Goal: Task Accomplishment & Management: Manage account settings

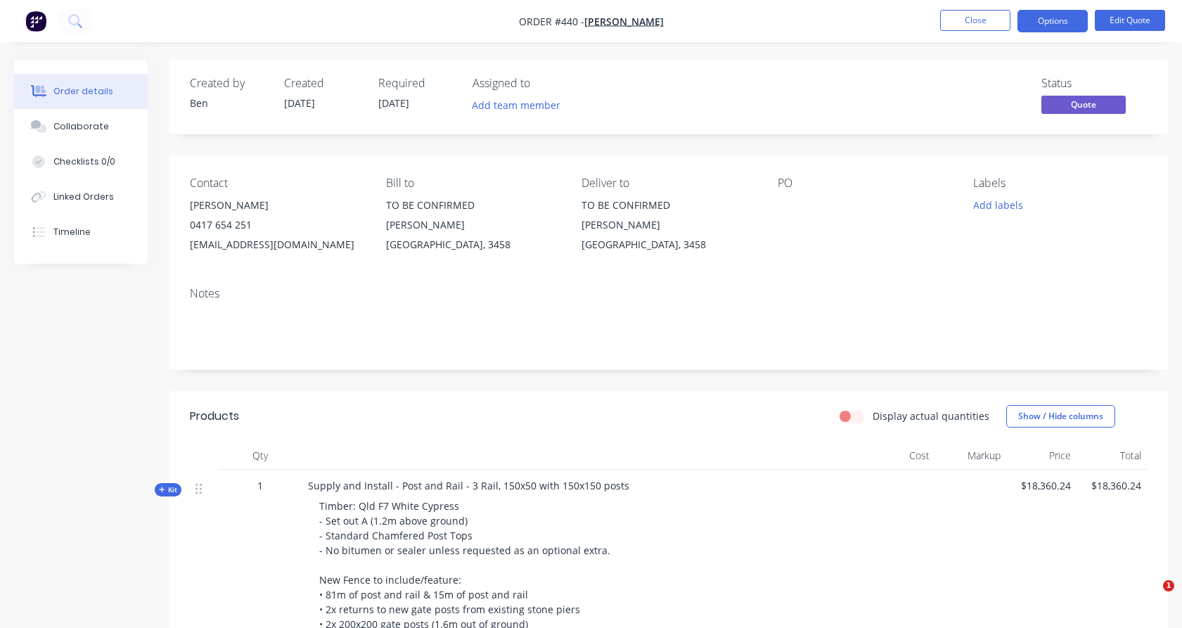
click at [958, 16] on button "Close" at bounding box center [975, 20] width 70 height 21
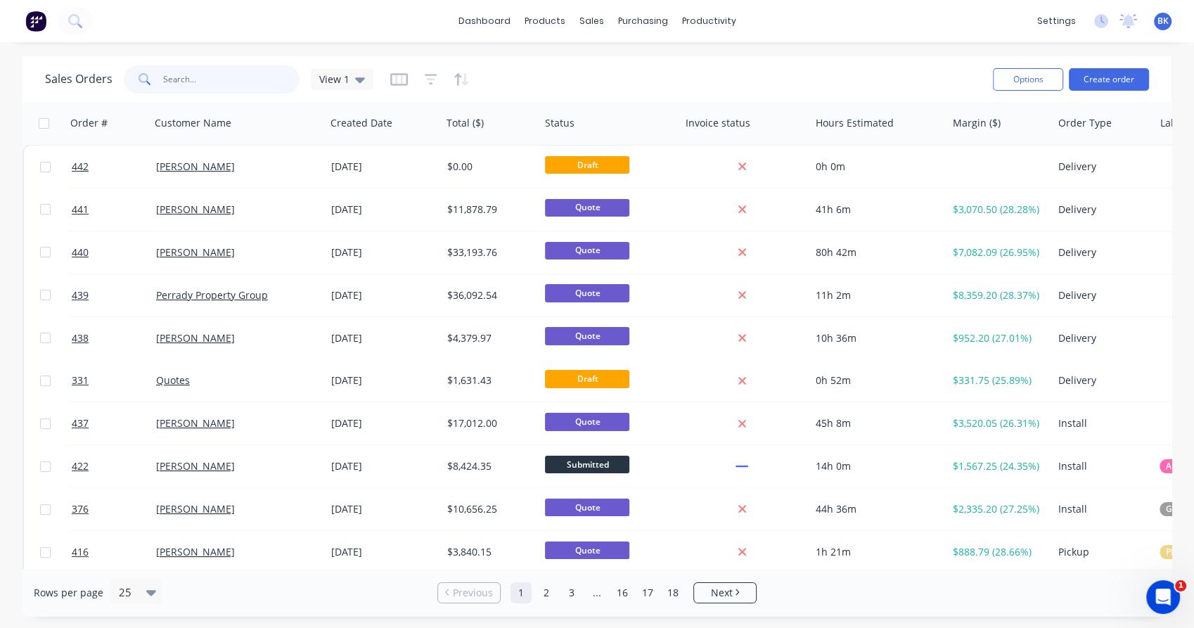
click at [202, 84] on input "text" at bounding box center [231, 79] width 137 height 28
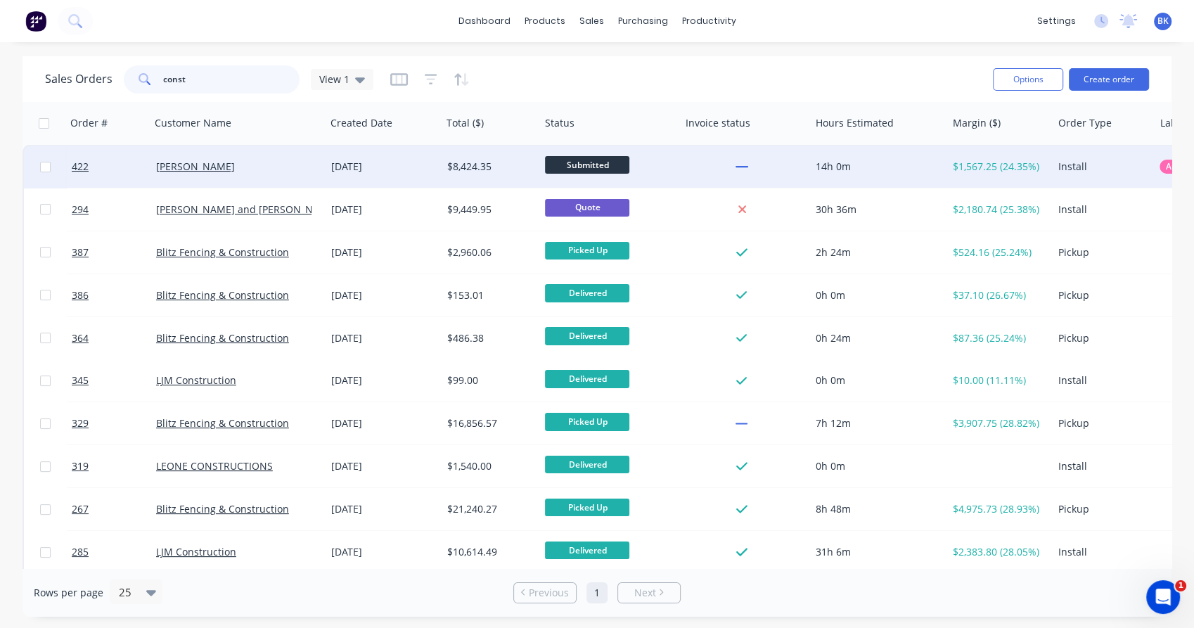
type input "const"
click at [283, 169] on div "[PERSON_NAME]" at bounding box center [234, 167] width 156 height 14
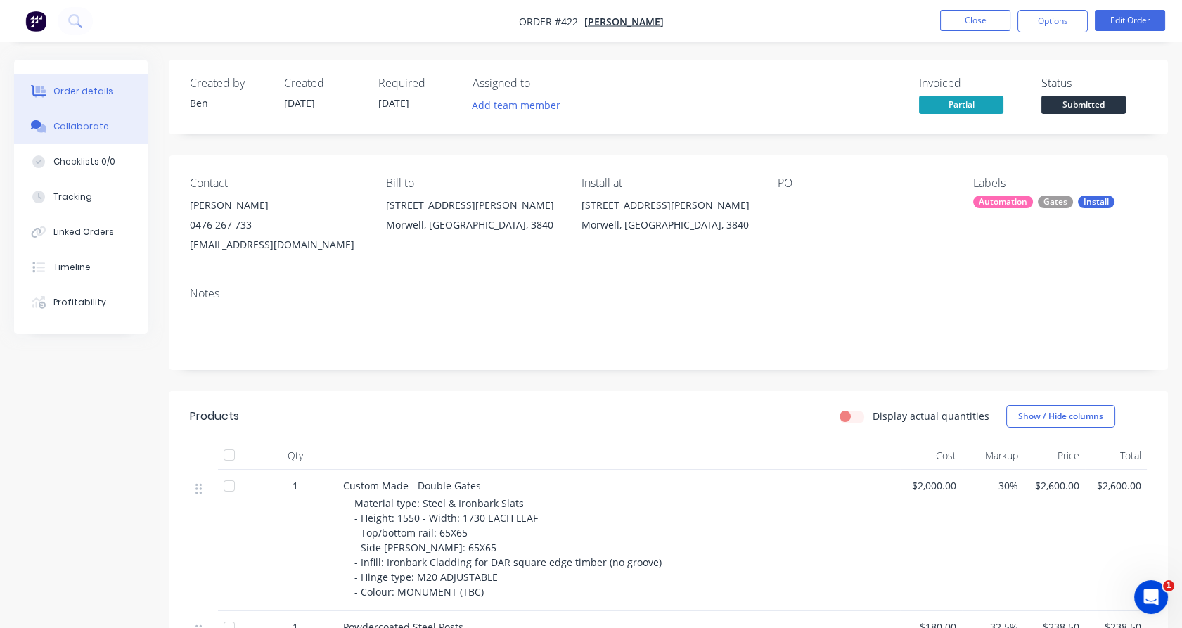
click at [97, 129] on div "Collaborate" at bounding box center [81, 126] width 56 height 13
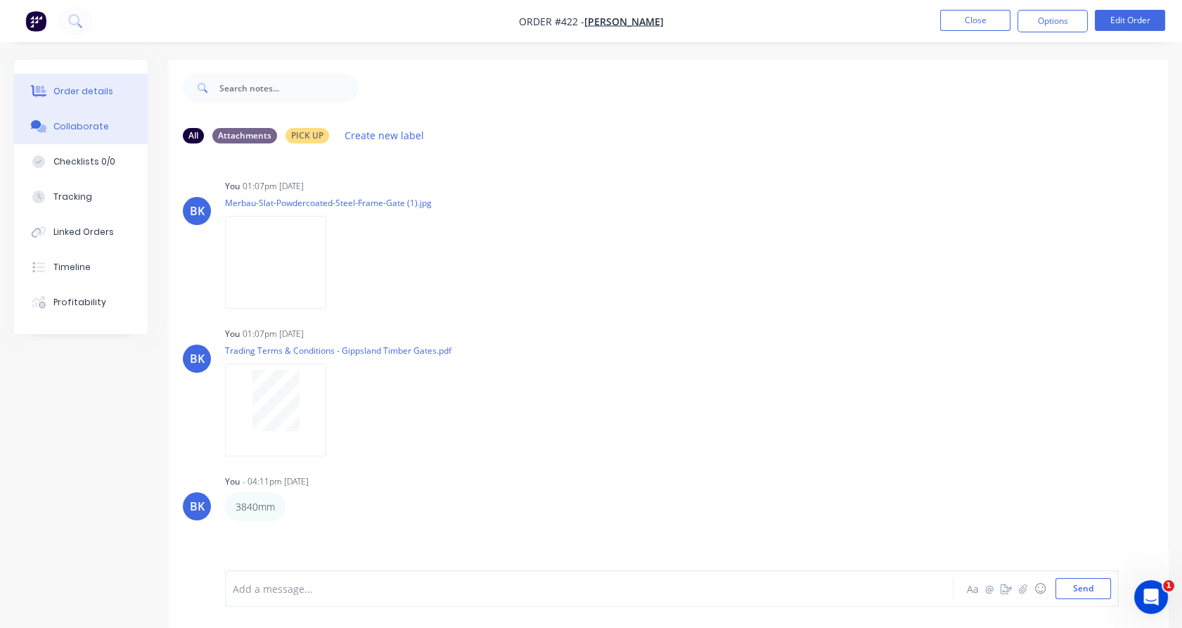
click at [60, 93] on div "Order details" at bounding box center [83, 91] width 60 height 13
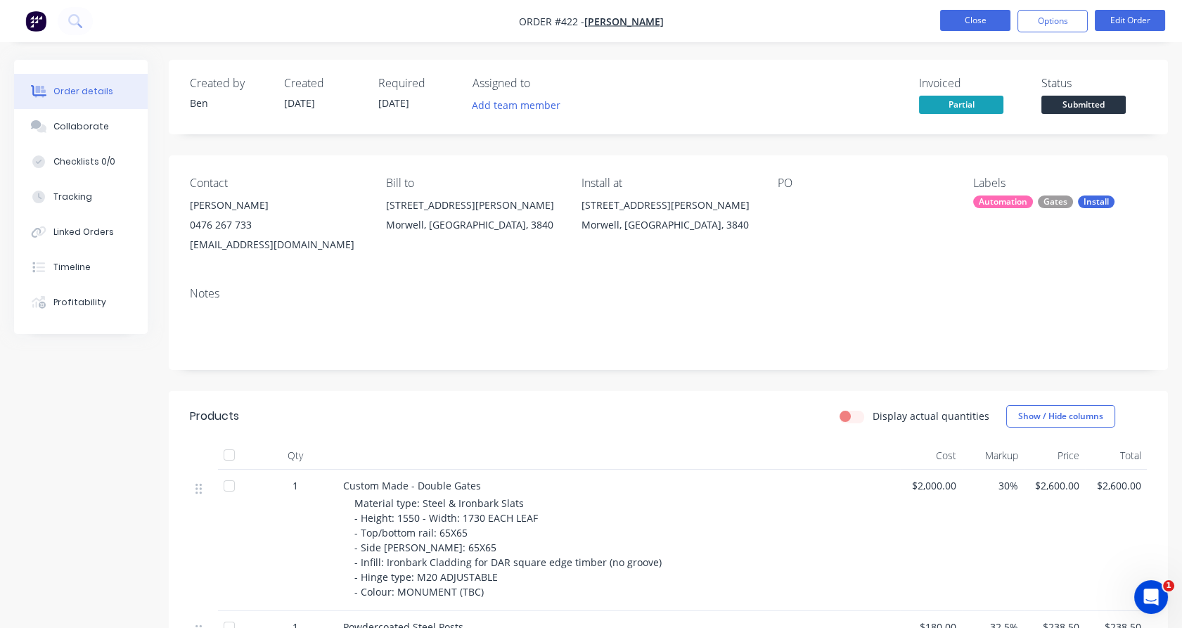
click at [981, 18] on button "Close" at bounding box center [975, 20] width 70 height 21
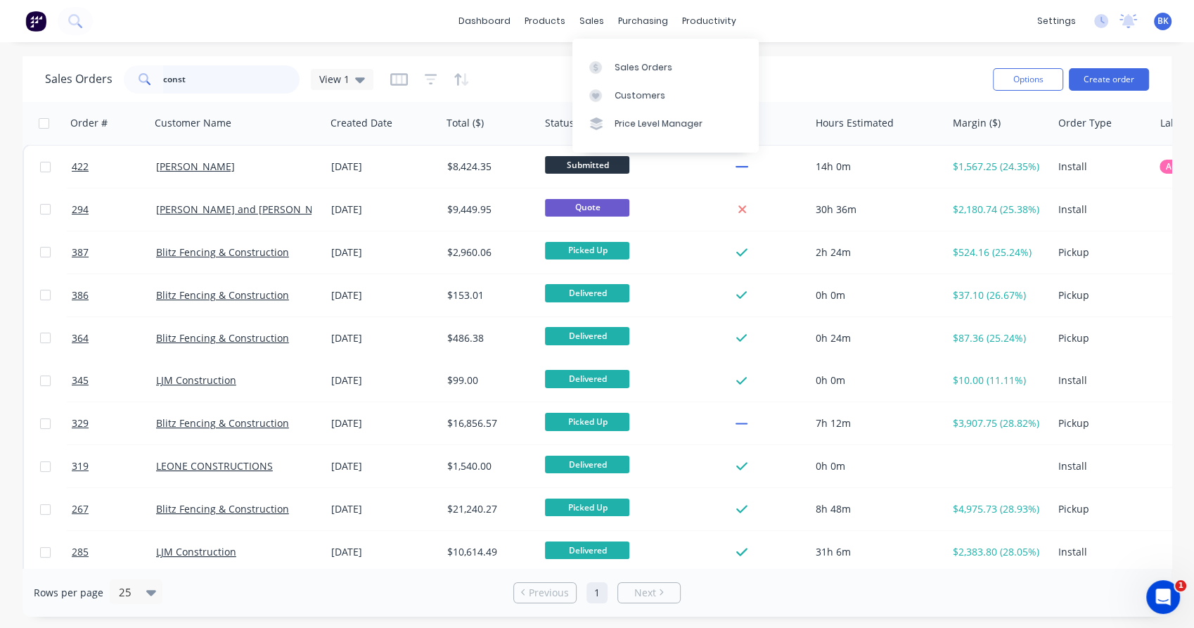
click at [198, 76] on input "const" at bounding box center [231, 79] width 137 height 28
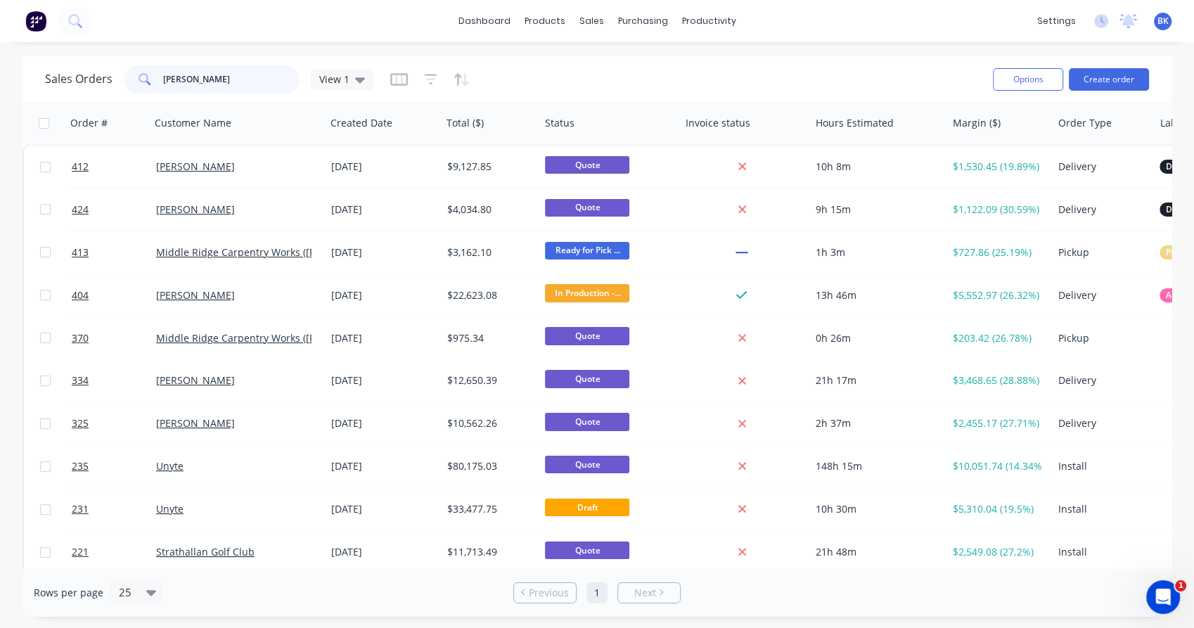
type input "[PERSON_NAME]"
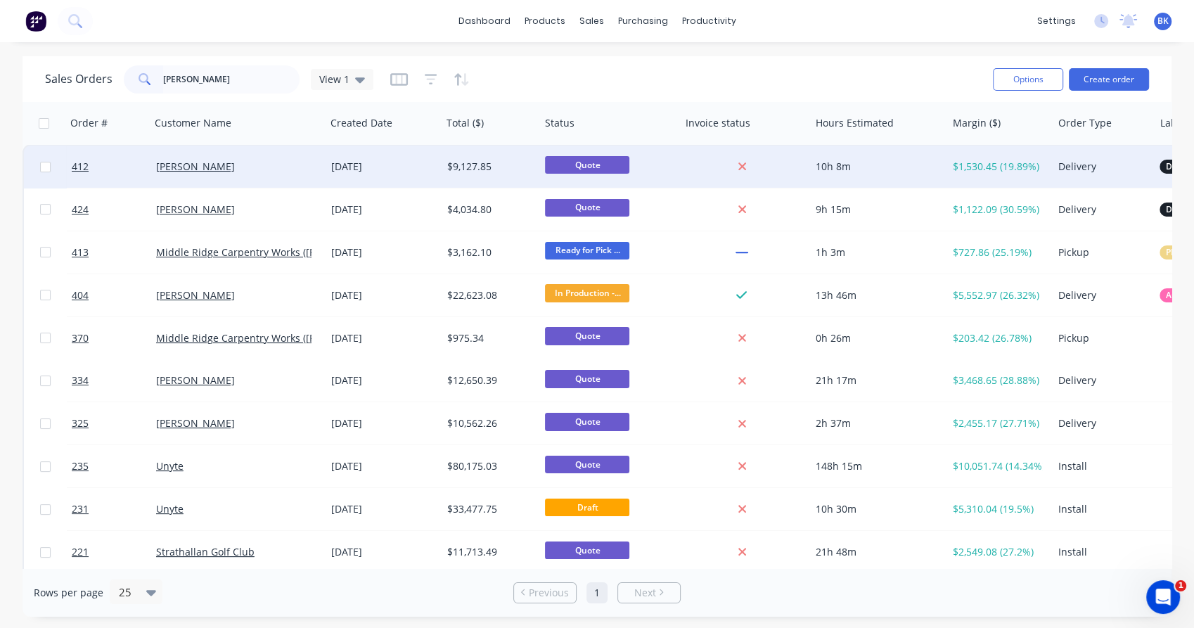
click at [250, 153] on div "[PERSON_NAME]" at bounding box center [237, 167] width 175 height 42
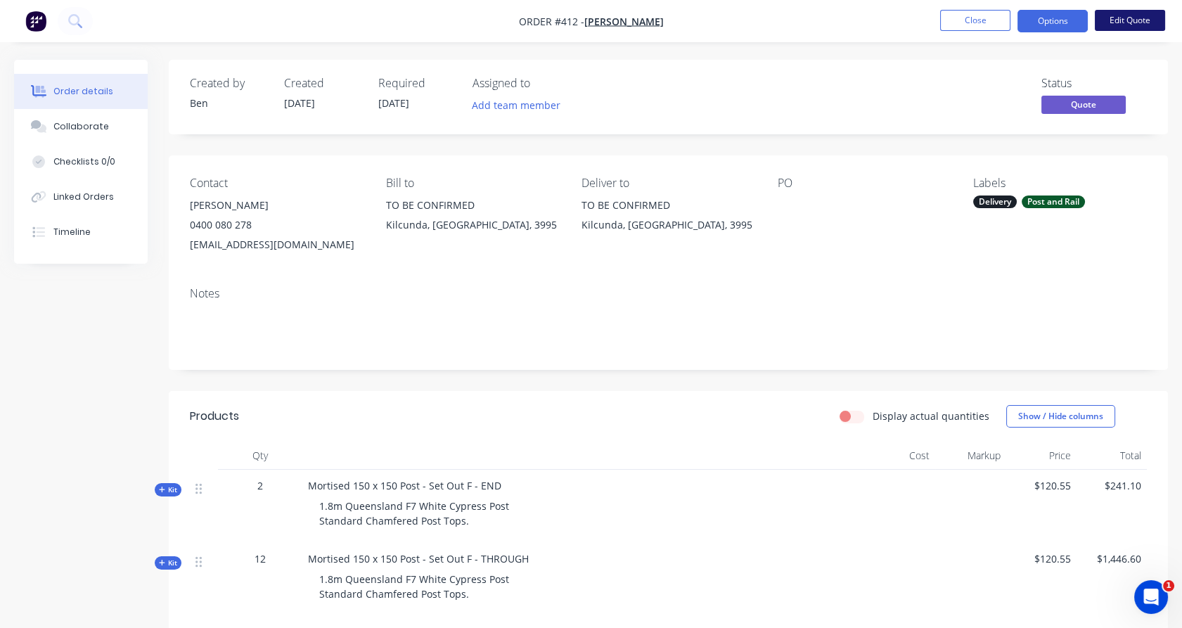
click at [1117, 16] on button "Edit Quote" at bounding box center [1130, 20] width 70 height 21
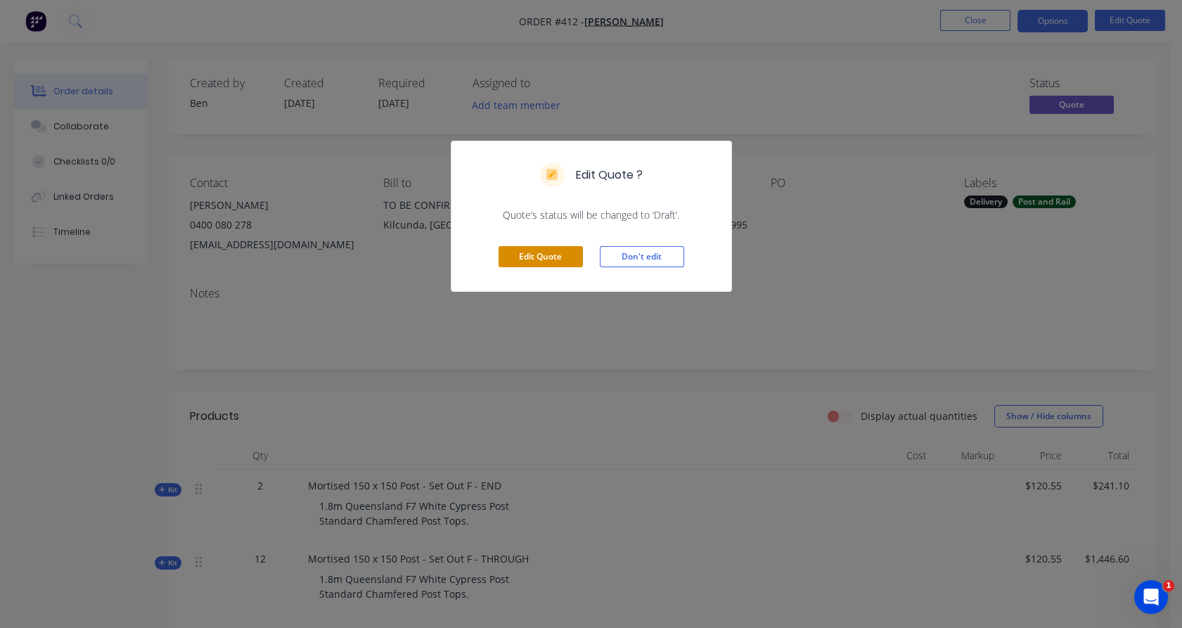
click at [546, 262] on button "Edit Quote" at bounding box center [540, 256] width 84 height 21
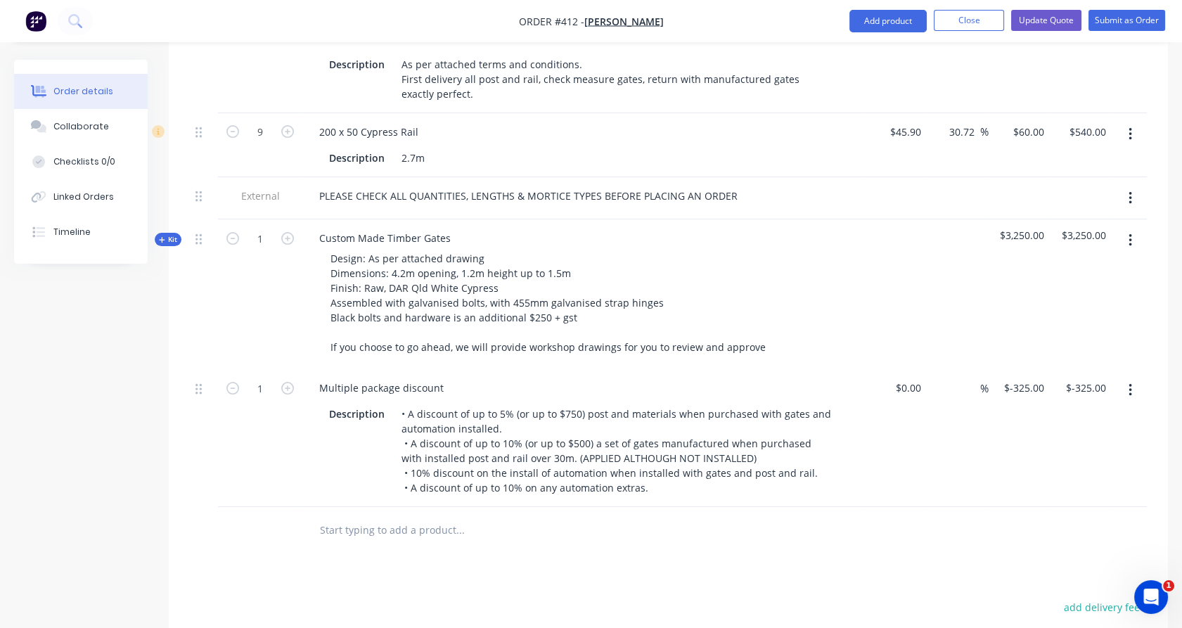
scroll to position [780, 0]
click at [1131, 381] on icon "button" at bounding box center [1130, 388] width 4 height 15
click at [1080, 500] on div "Delete" at bounding box center [1080, 510] width 108 height 20
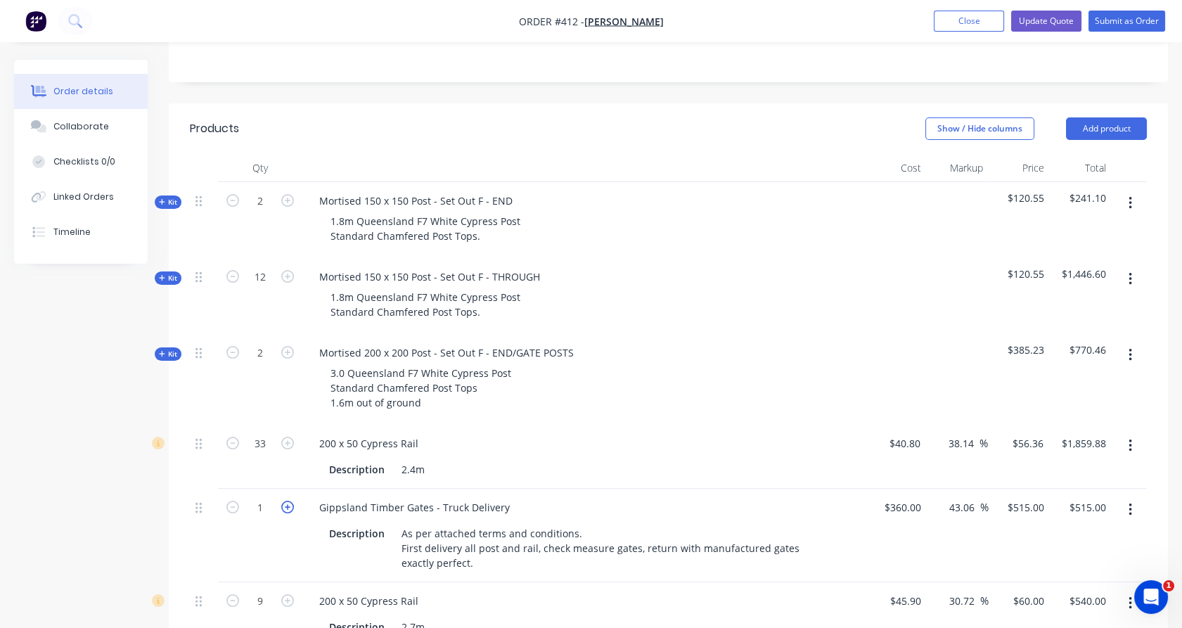
scroll to position [311, 0]
click at [289, 499] on icon "button" at bounding box center [287, 505] width 13 height 13
type input "2"
type input "$1,030.00"
click at [275, 519] on div "2" at bounding box center [260, 534] width 84 height 94
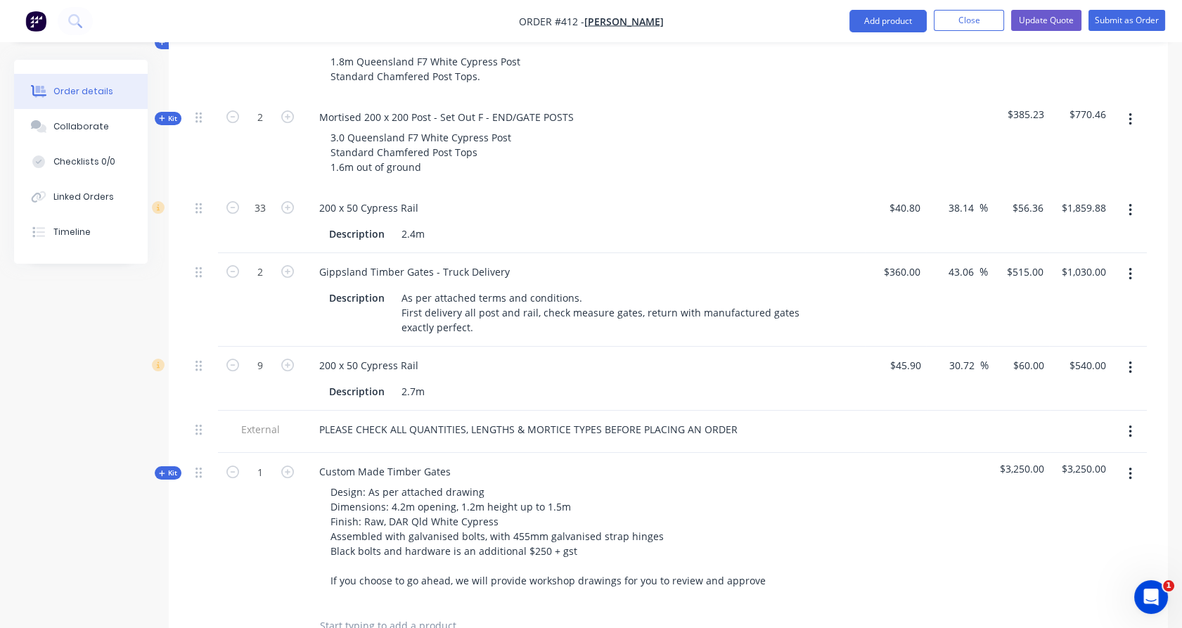
scroll to position [546, 0]
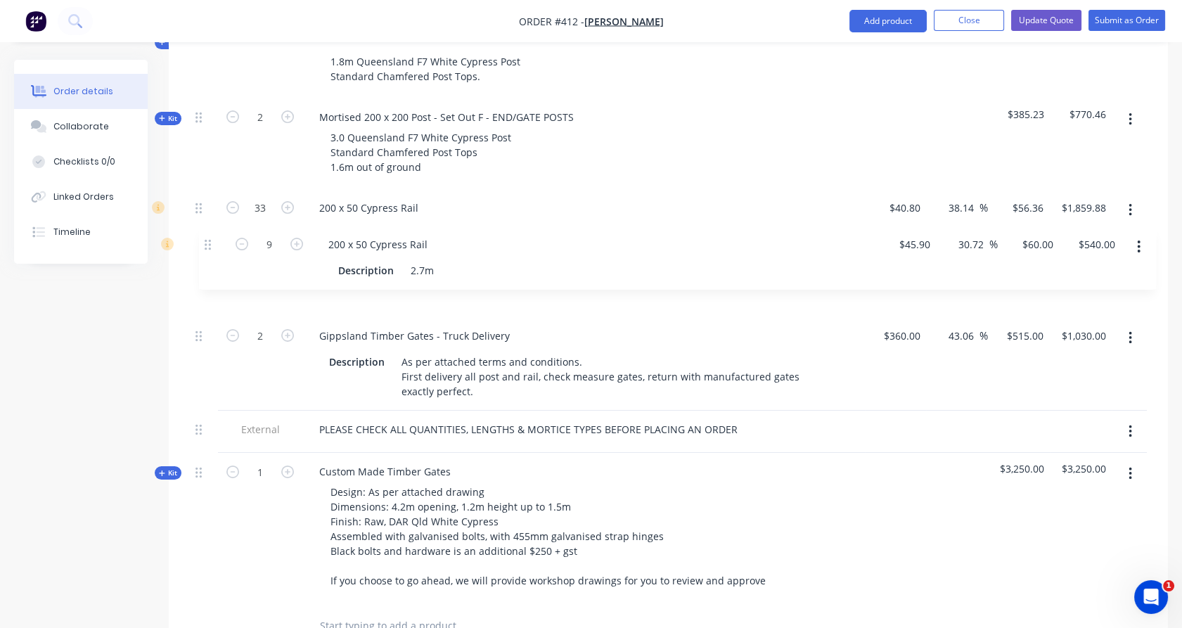
drag, startPoint x: 197, startPoint y: 347, endPoint x: 207, endPoint y: 247, distance: 100.3
click at [207, 247] on div "Kit 2 Mortised 150 x 150 Post - Set Out F - END 1.8m Queensland F7 White Cypres…" at bounding box center [668, 275] width 957 height 656
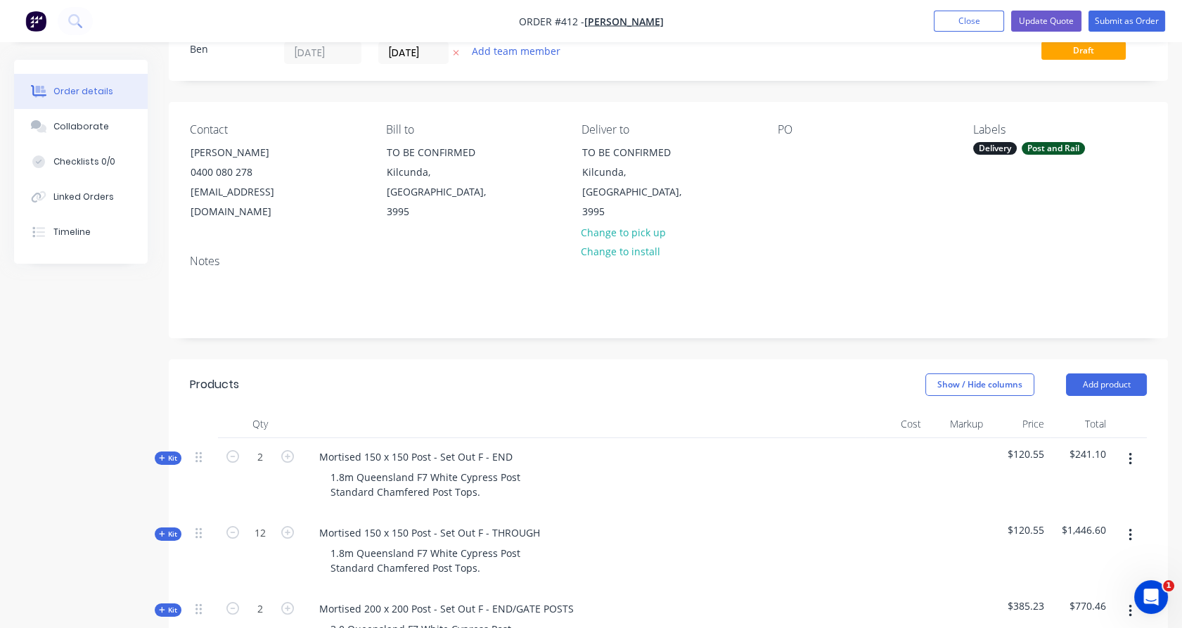
scroll to position [0, 0]
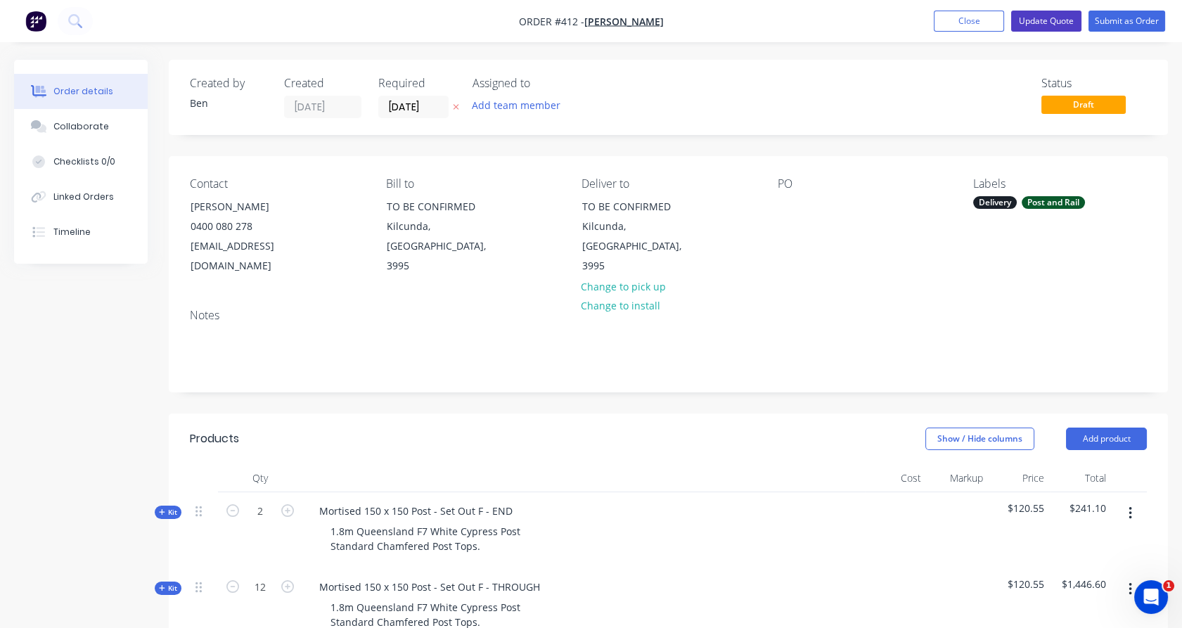
click at [1063, 18] on button "Update Quote" at bounding box center [1046, 21] width 70 height 21
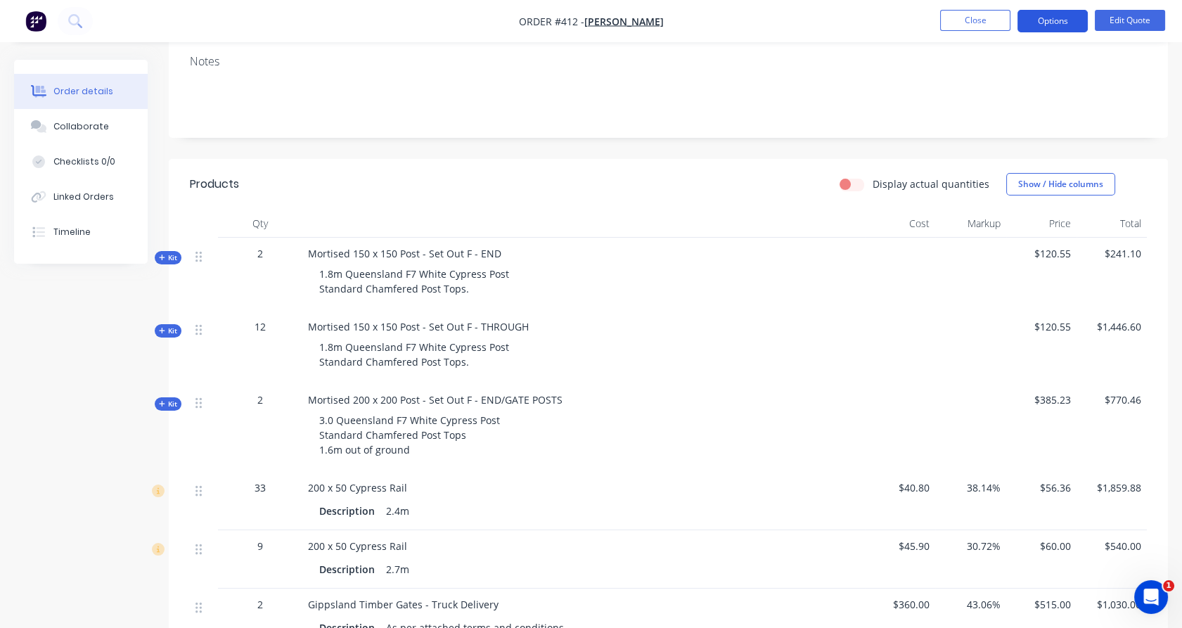
scroll to position [233, 0]
click at [169, 400] on span "Kit" at bounding box center [168, 402] width 18 height 11
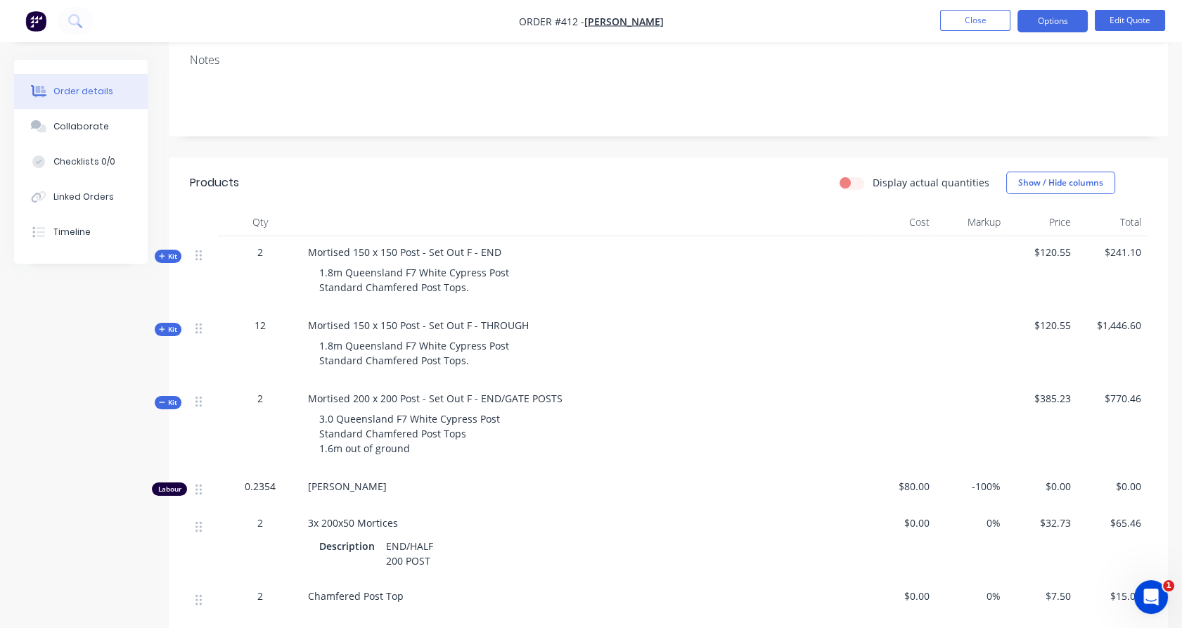
click at [171, 326] on span "Kit" at bounding box center [168, 329] width 18 height 11
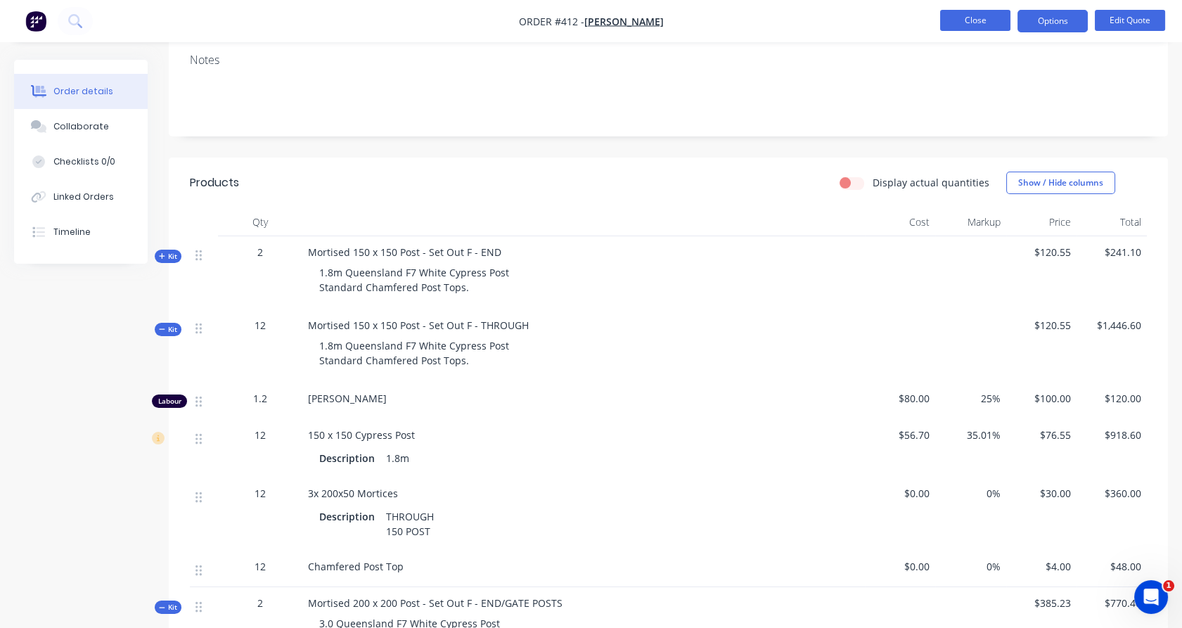
click at [984, 23] on button "Close" at bounding box center [975, 20] width 70 height 21
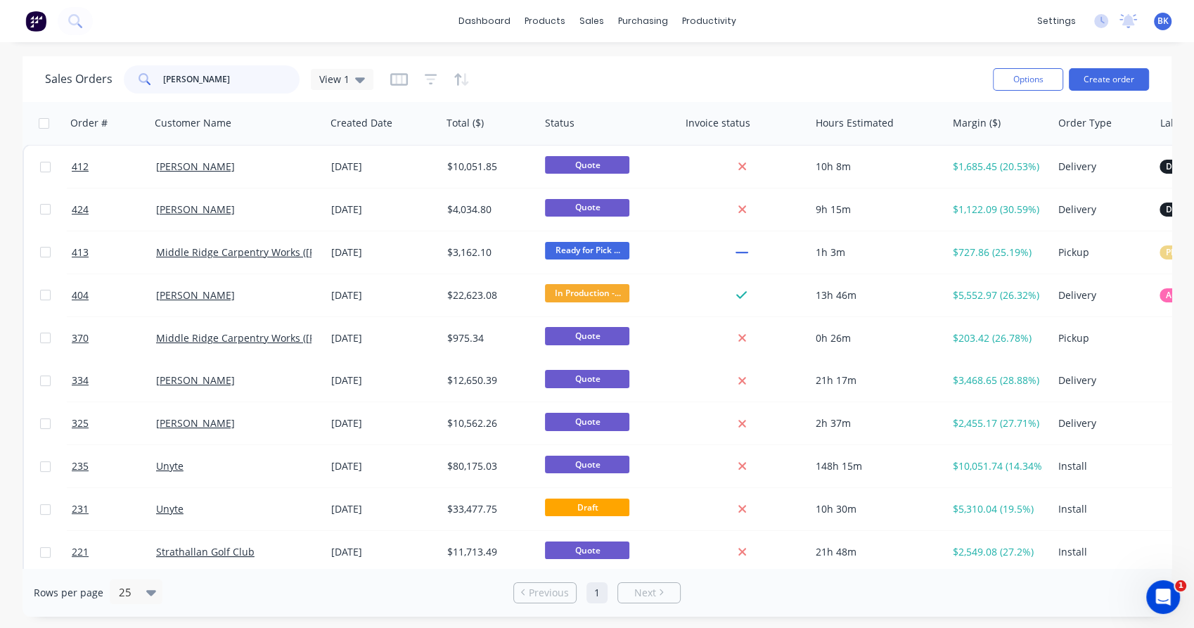
drag, startPoint x: 198, startPoint y: 72, endPoint x: 134, endPoint y: 83, distance: 65.7
click at [134, 83] on div "[PERSON_NAME]" at bounding box center [212, 79] width 176 height 28
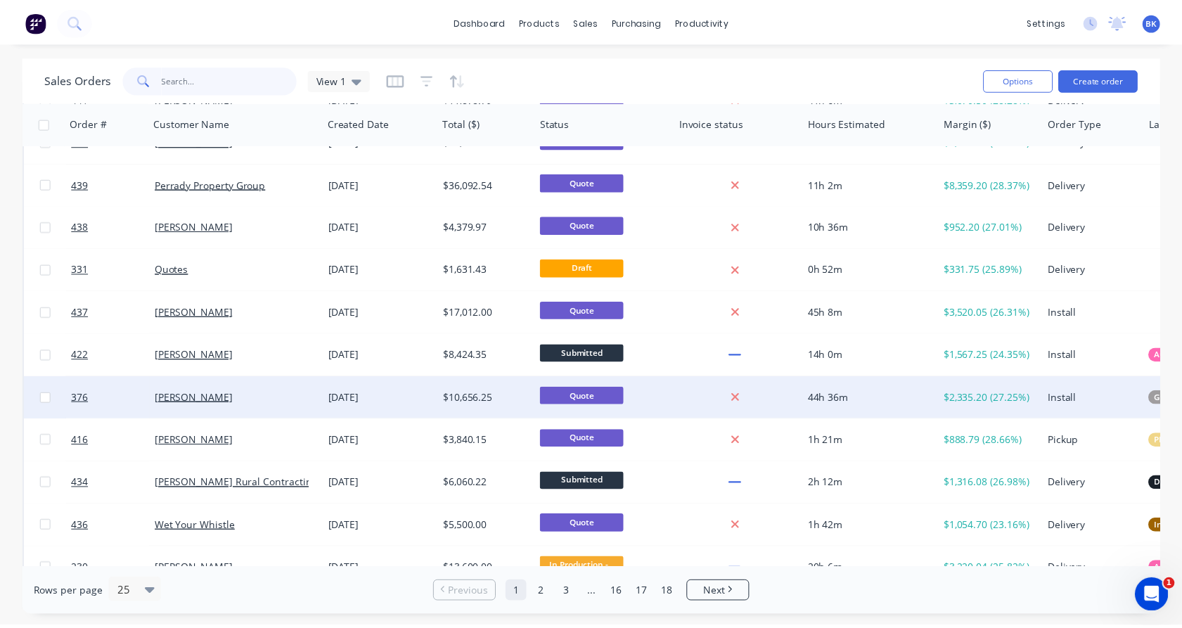
scroll to position [155, 0]
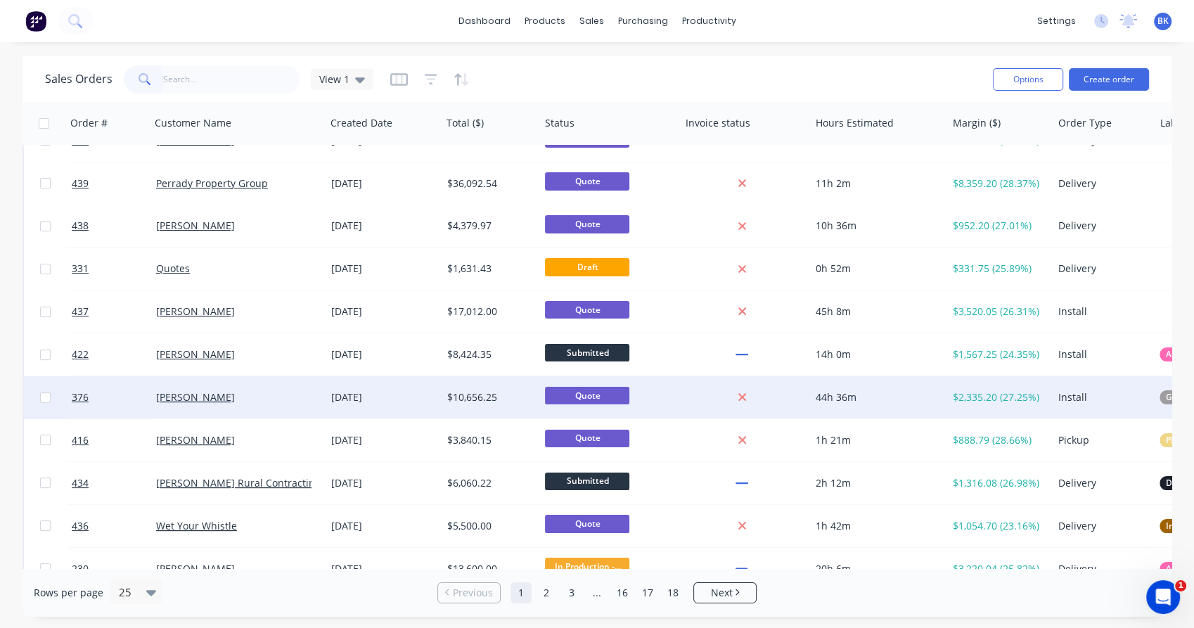
click at [258, 407] on div "[PERSON_NAME]" at bounding box center [237, 397] width 175 height 42
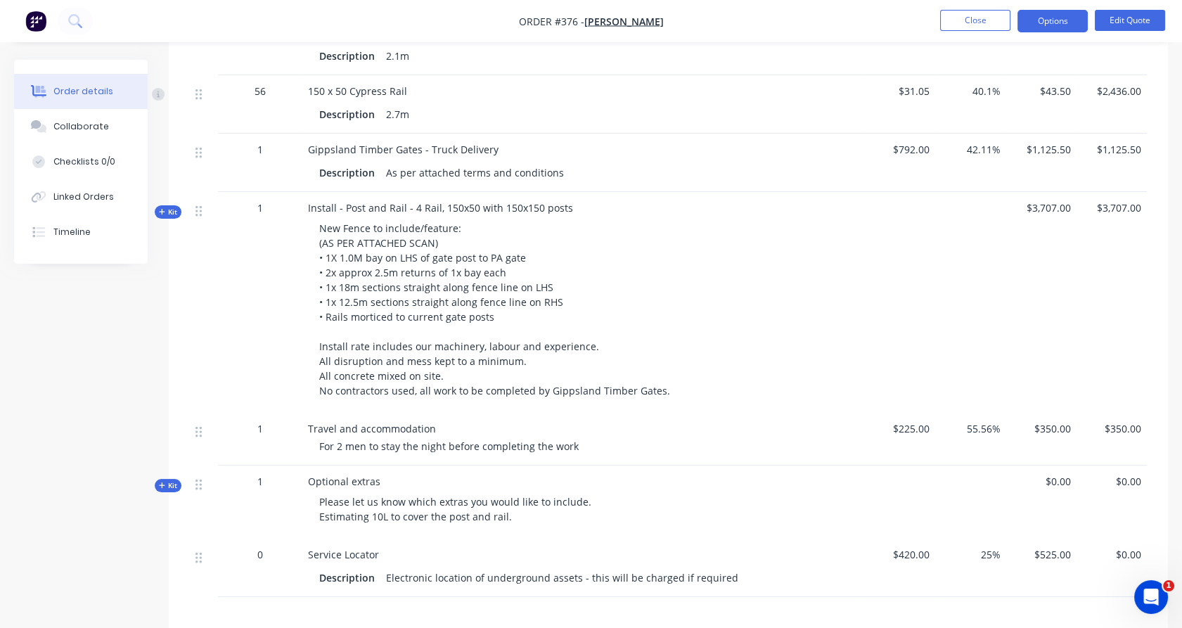
scroll to position [703, 0]
click at [70, 122] on div "Collaborate" at bounding box center [81, 126] width 56 height 13
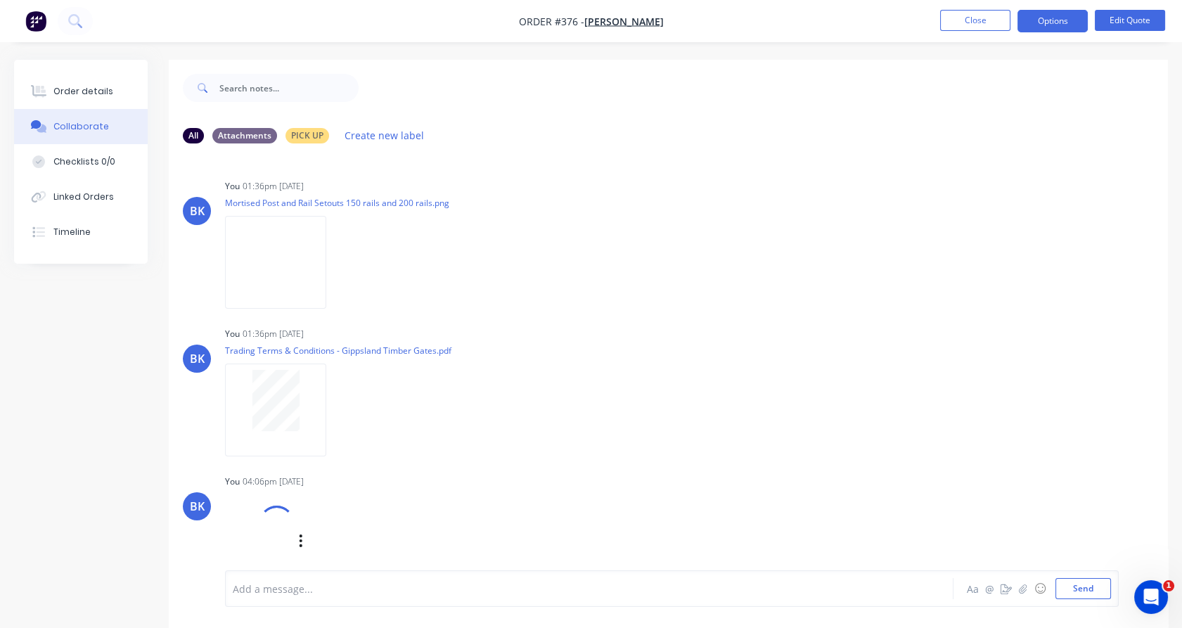
click at [282, 527] on div at bounding box center [277, 523] width 51 height 51
click at [91, 95] on div "Order details" at bounding box center [83, 91] width 60 height 13
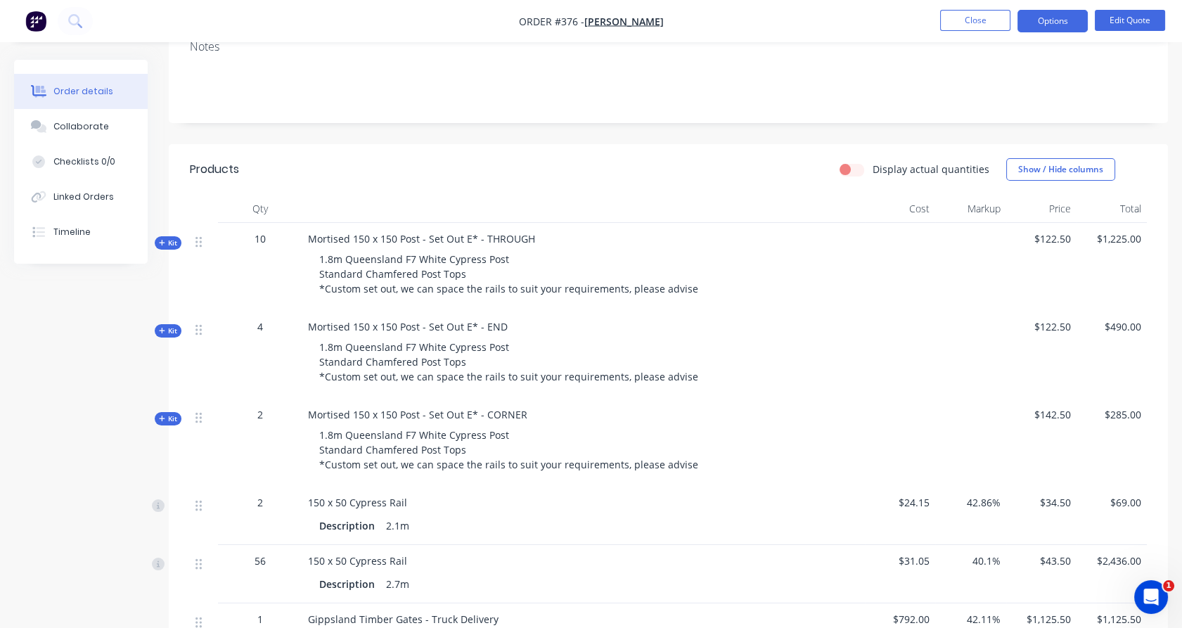
scroll to position [234, 0]
click at [1126, 17] on button "Edit Quote" at bounding box center [1130, 20] width 70 height 21
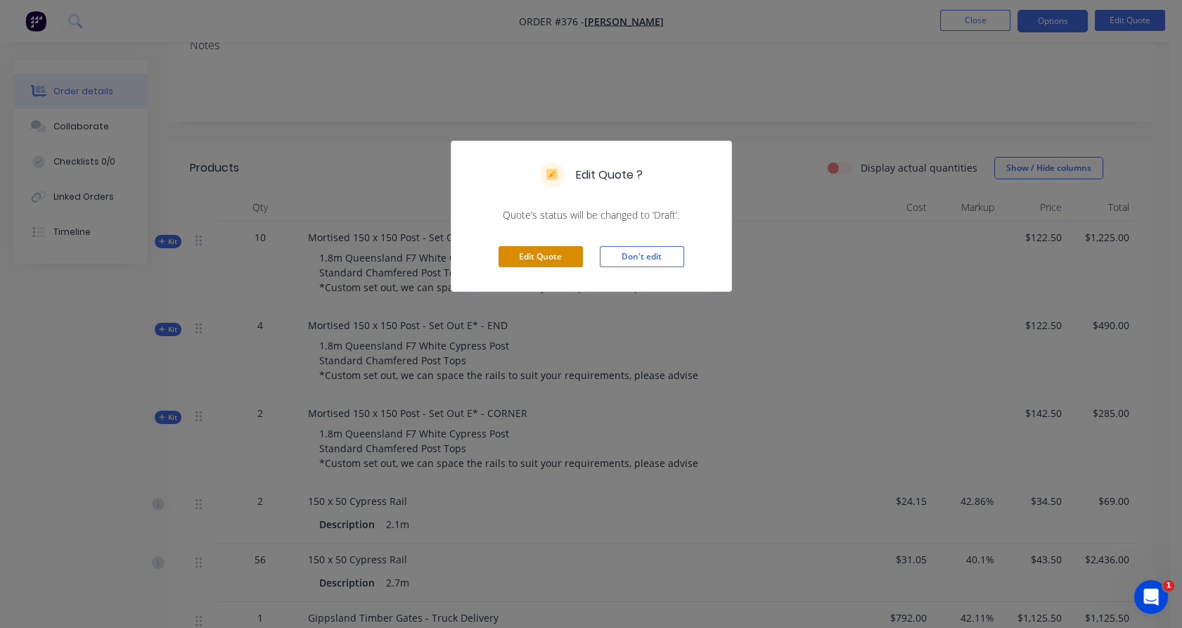
click at [532, 254] on button "Edit Quote" at bounding box center [540, 256] width 84 height 21
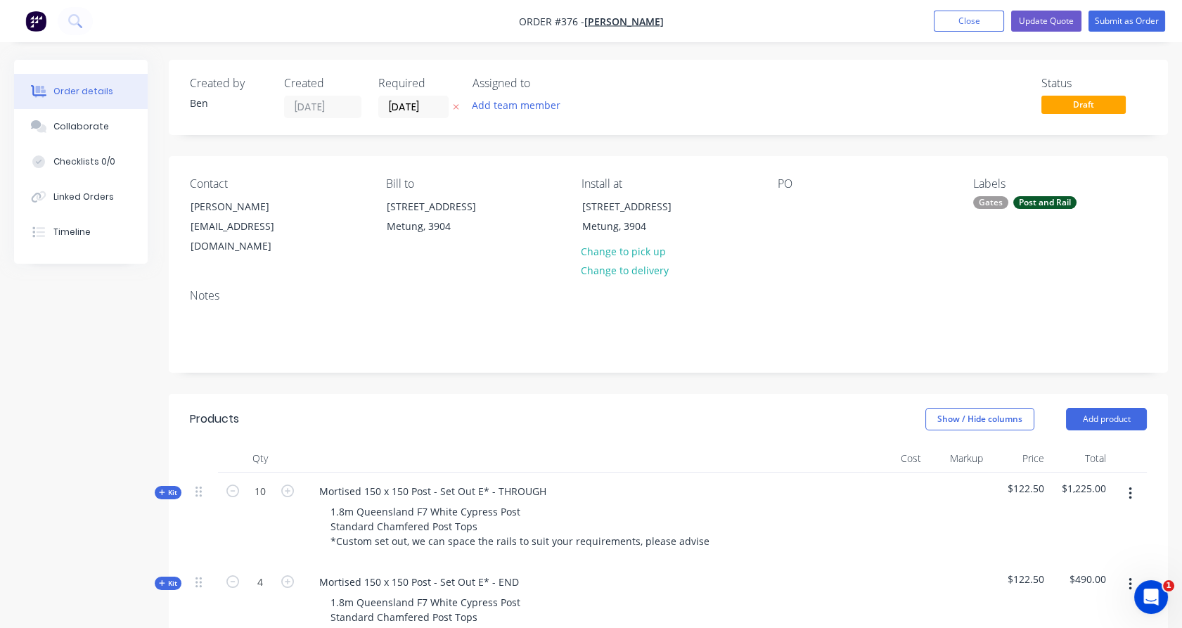
scroll to position [0, 0]
click at [1052, 20] on button "Update Quote" at bounding box center [1046, 21] width 70 height 21
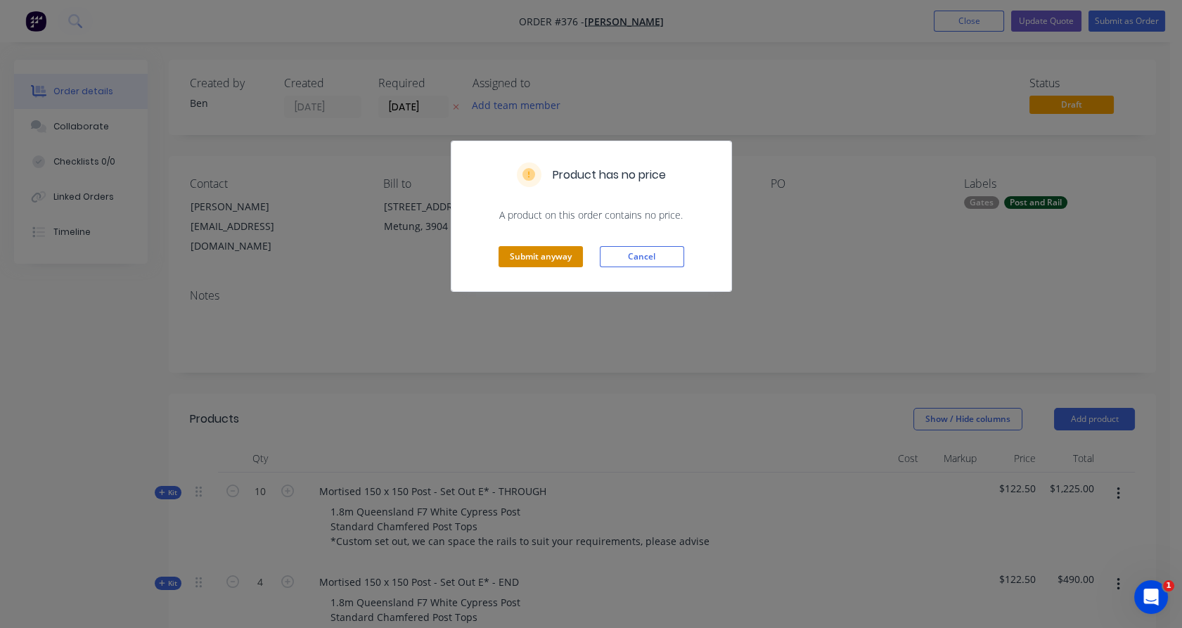
click at [536, 257] on button "Submit anyway" at bounding box center [540, 256] width 84 height 21
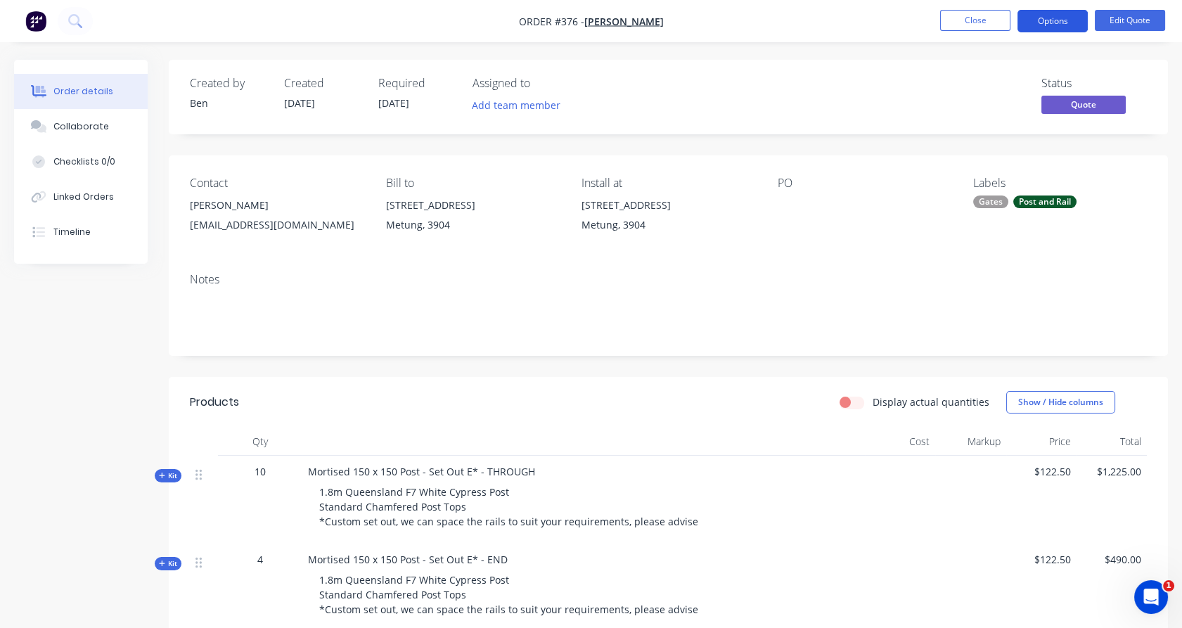
click at [1041, 23] on button "Options" at bounding box center [1052, 21] width 70 height 22
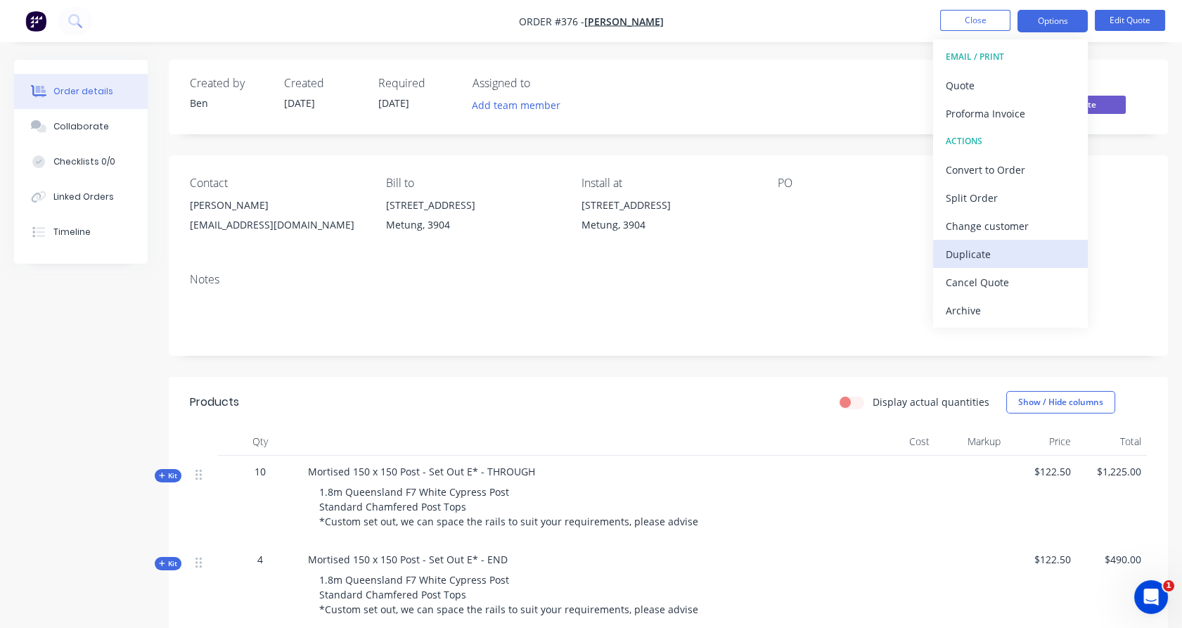
click at [1001, 259] on div "Duplicate" at bounding box center [1010, 254] width 129 height 20
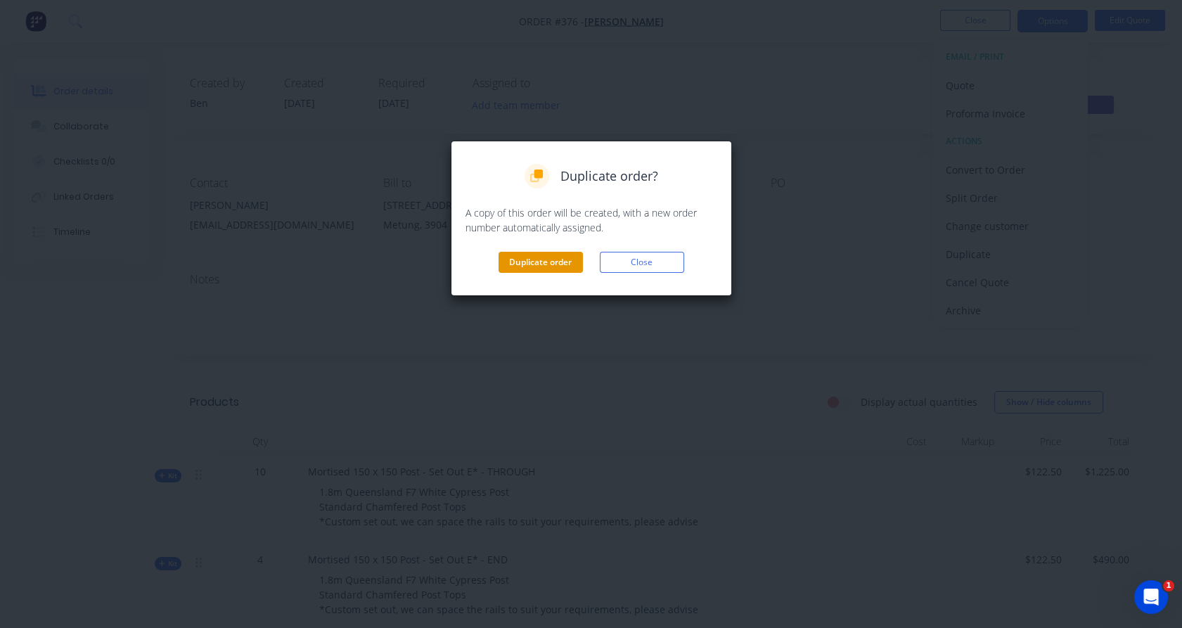
click at [557, 259] on button "Duplicate order" at bounding box center [540, 262] width 84 height 21
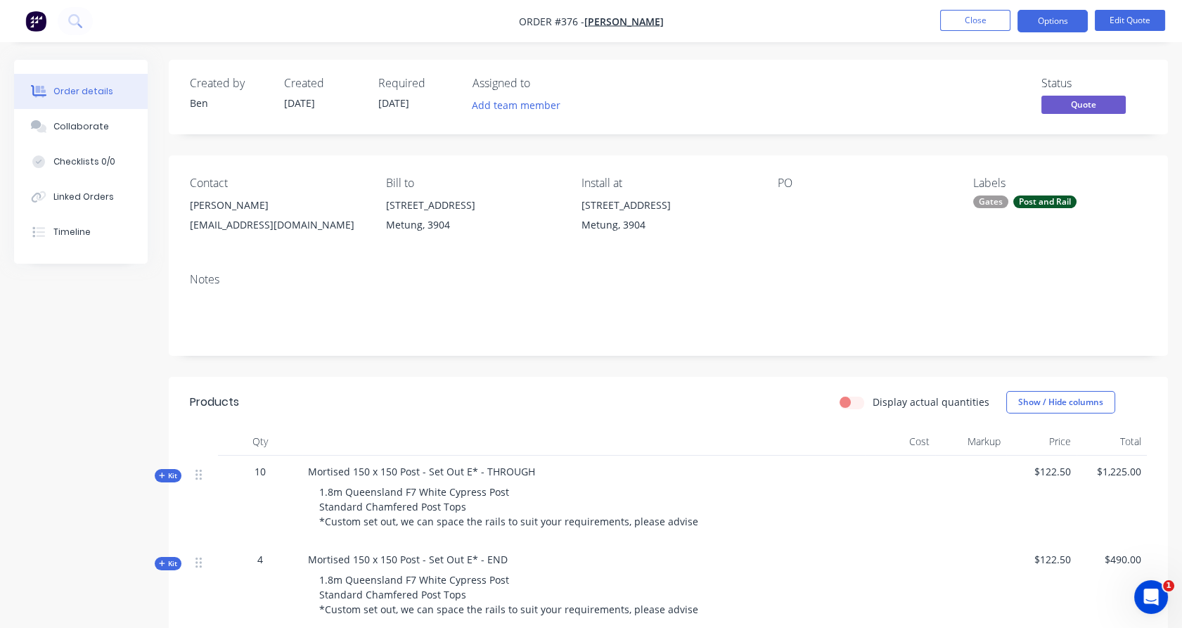
click at [167, 472] on span "Kit" at bounding box center [168, 475] width 18 height 11
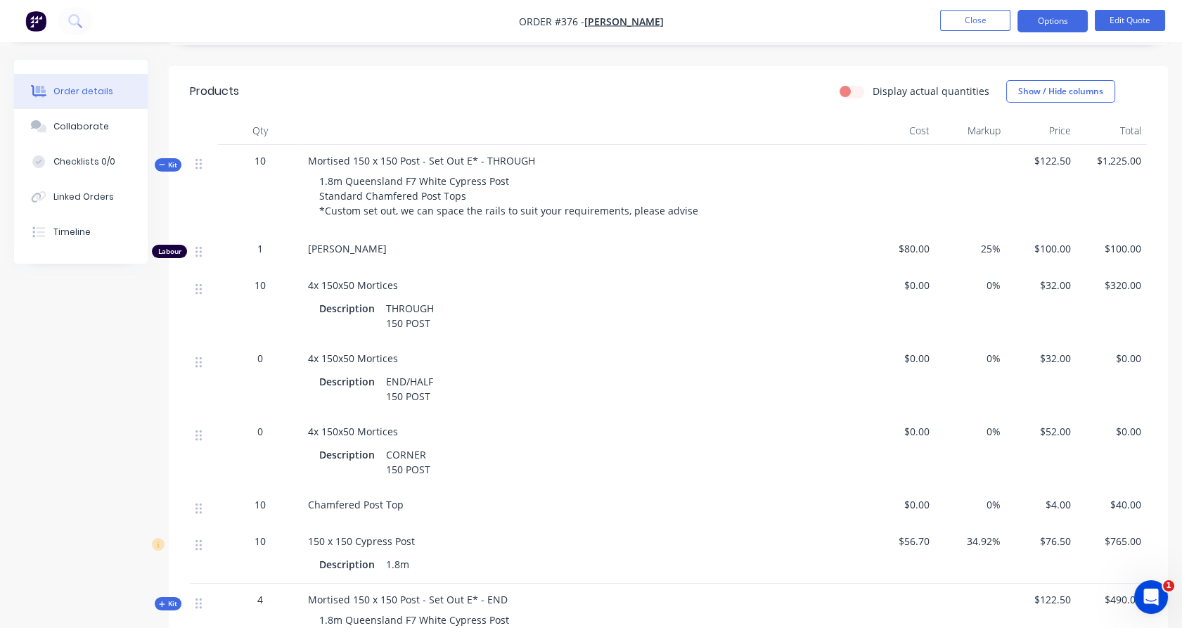
scroll to position [311, 0]
drag, startPoint x: 165, startPoint y: 169, endPoint x: 1091, endPoint y: 30, distance: 936.3
click at [169, 169] on span "Kit" at bounding box center [168, 164] width 18 height 11
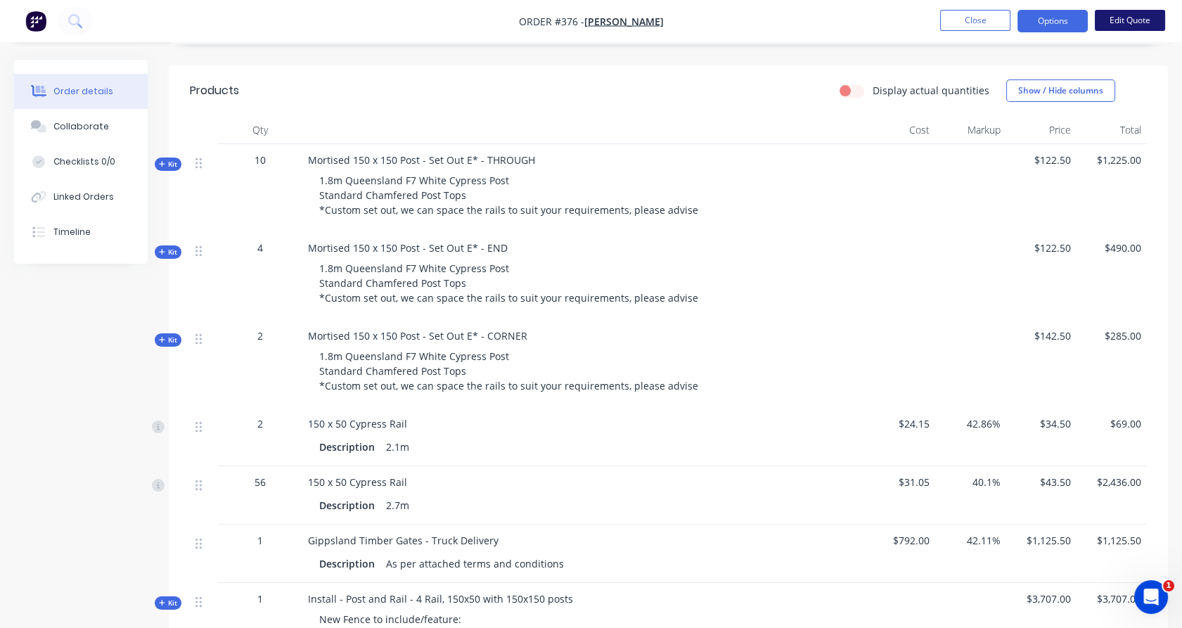
click at [1108, 24] on button "Edit Quote" at bounding box center [1130, 20] width 70 height 21
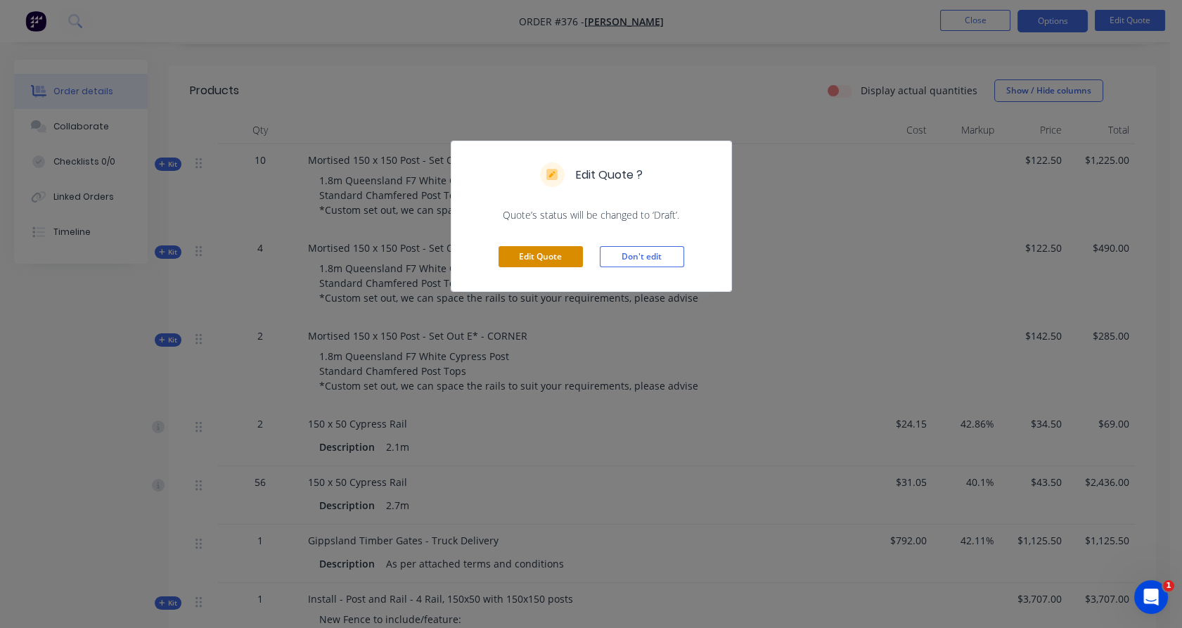
click at [562, 259] on button "Edit Quote" at bounding box center [540, 256] width 84 height 21
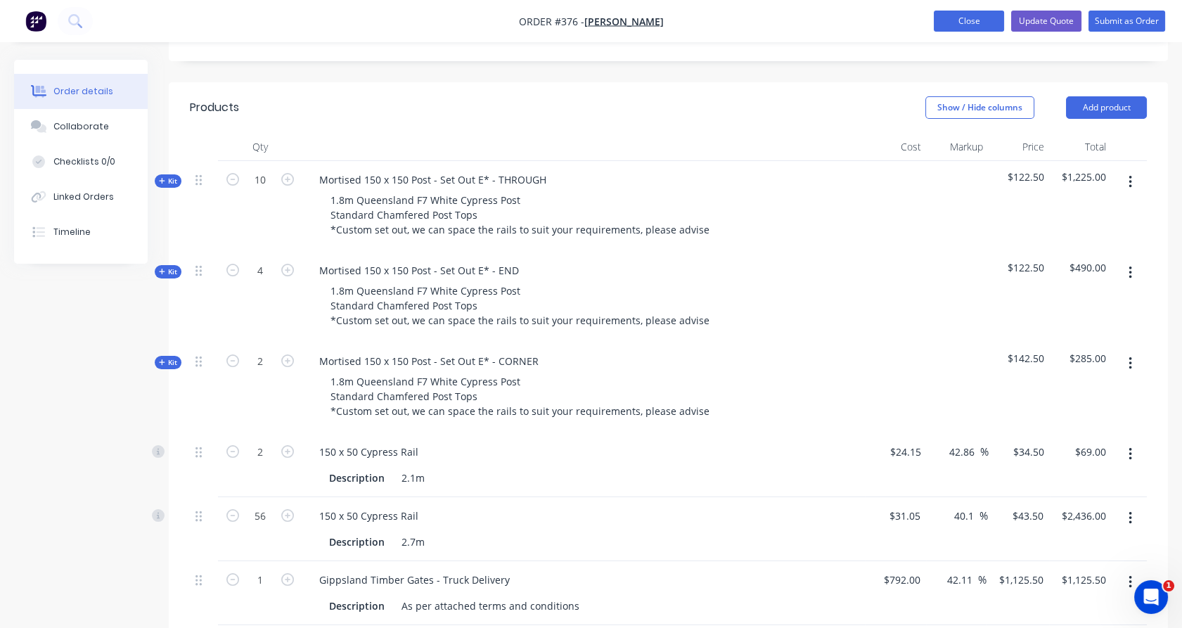
click at [975, 28] on button "Close" at bounding box center [969, 21] width 70 height 21
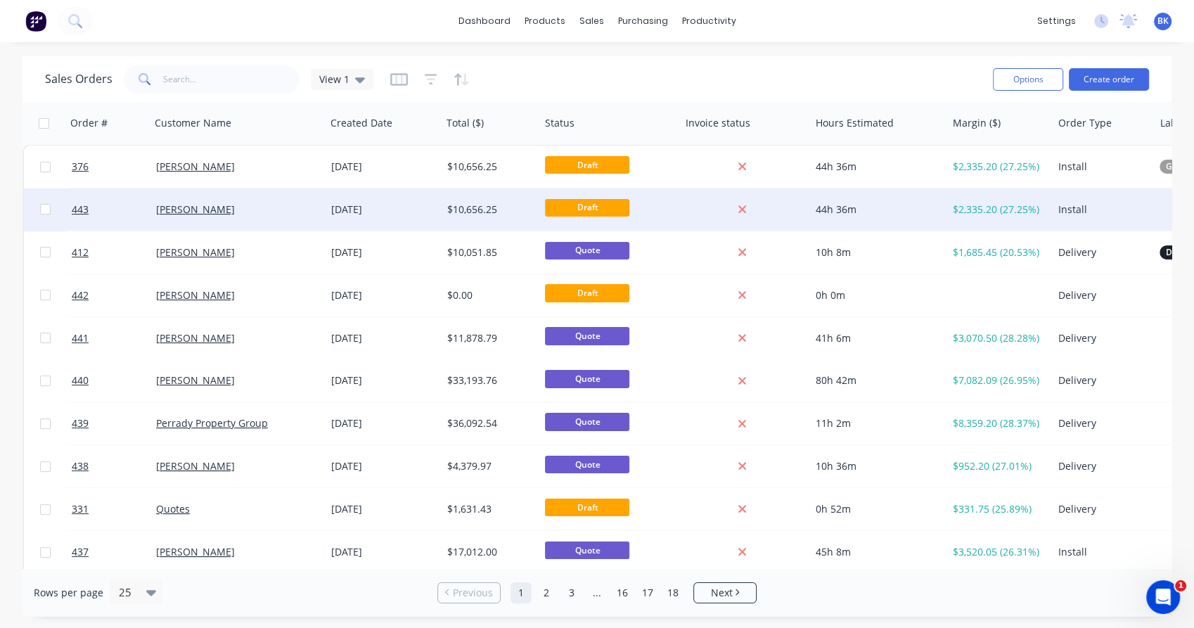
click at [247, 214] on div "[PERSON_NAME]" at bounding box center [234, 209] width 156 height 14
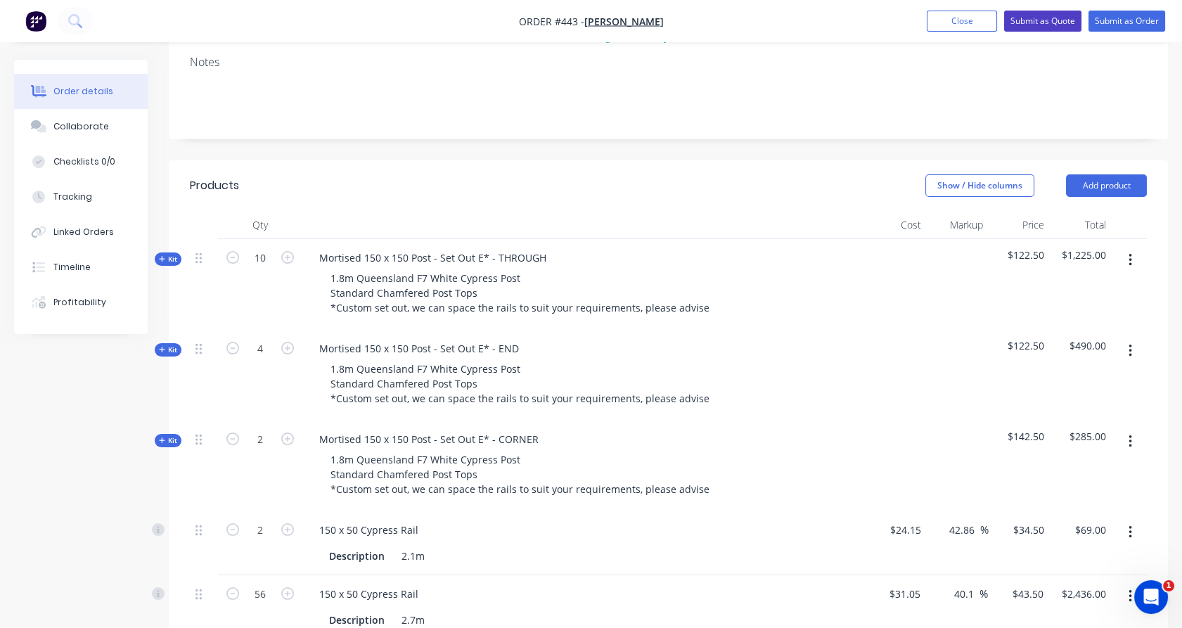
scroll to position [234, 0]
click at [235, 250] on icon "button" at bounding box center [232, 256] width 13 height 13
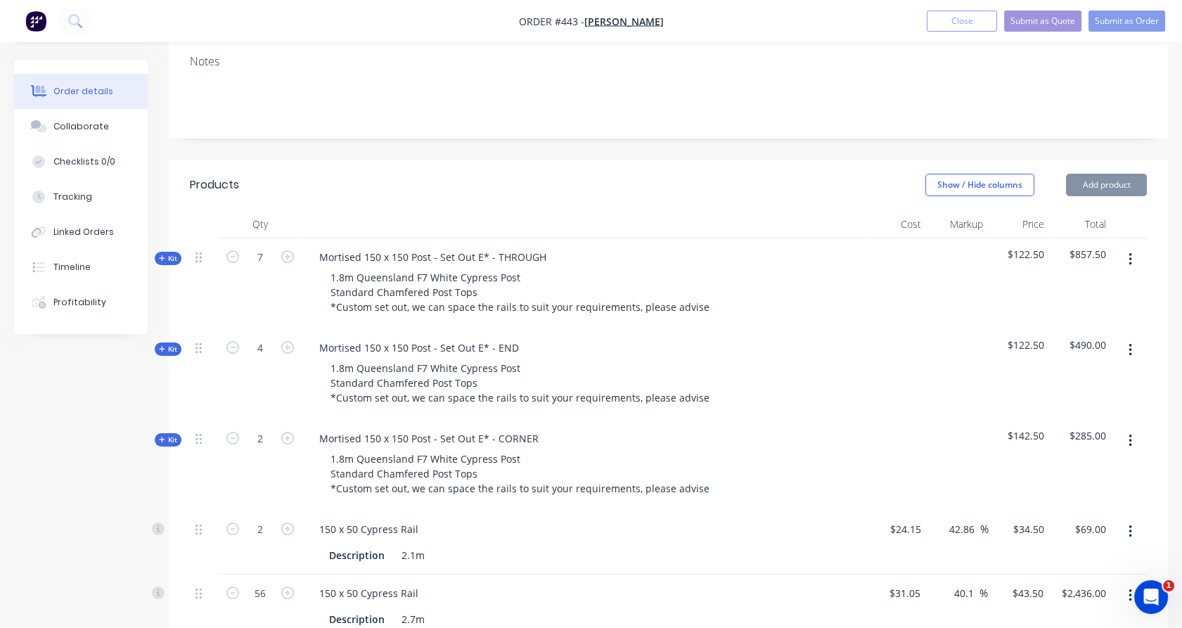
type input "6"
click at [236, 432] on icon "button" at bounding box center [232, 438] width 13 height 13
type input "1"
click at [269, 268] on input "56" at bounding box center [260, 257] width 37 height 21
type input "24"
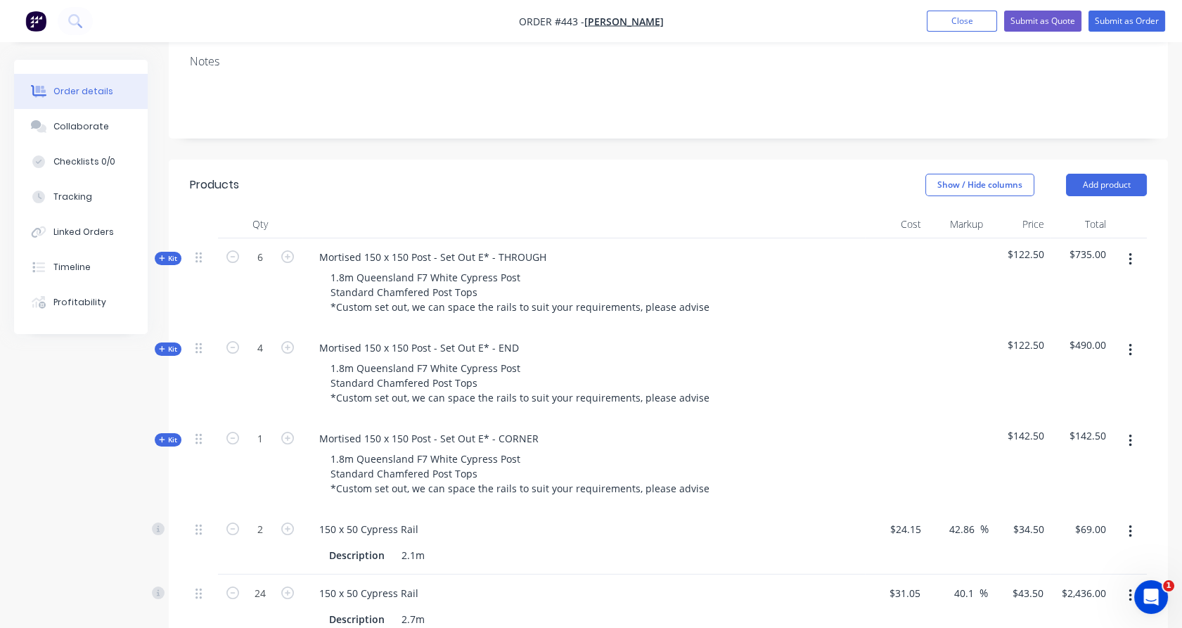
type input "$1,044.00"
click at [259, 604] on div "24" at bounding box center [260, 606] width 84 height 64
drag, startPoint x: 1124, startPoint y: 517, endPoint x: 1125, endPoint y: 533, distance: 15.5
click at [1124, 519] on button "button" at bounding box center [1130, 531] width 33 height 25
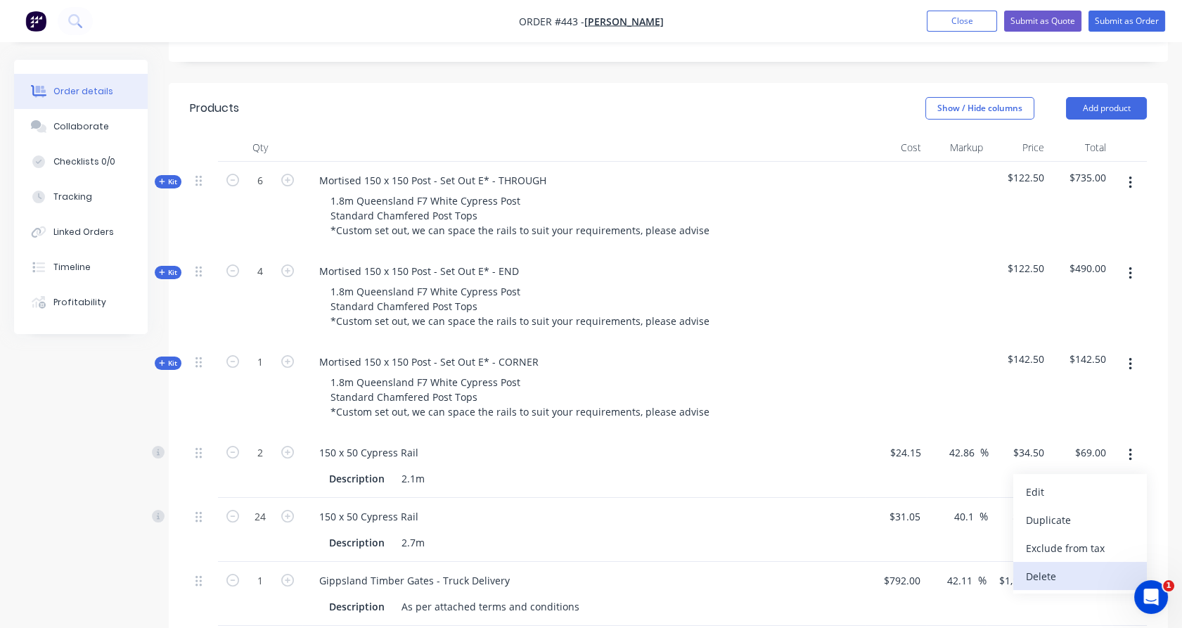
click at [1095, 566] on div "Delete" at bounding box center [1080, 576] width 108 height 20
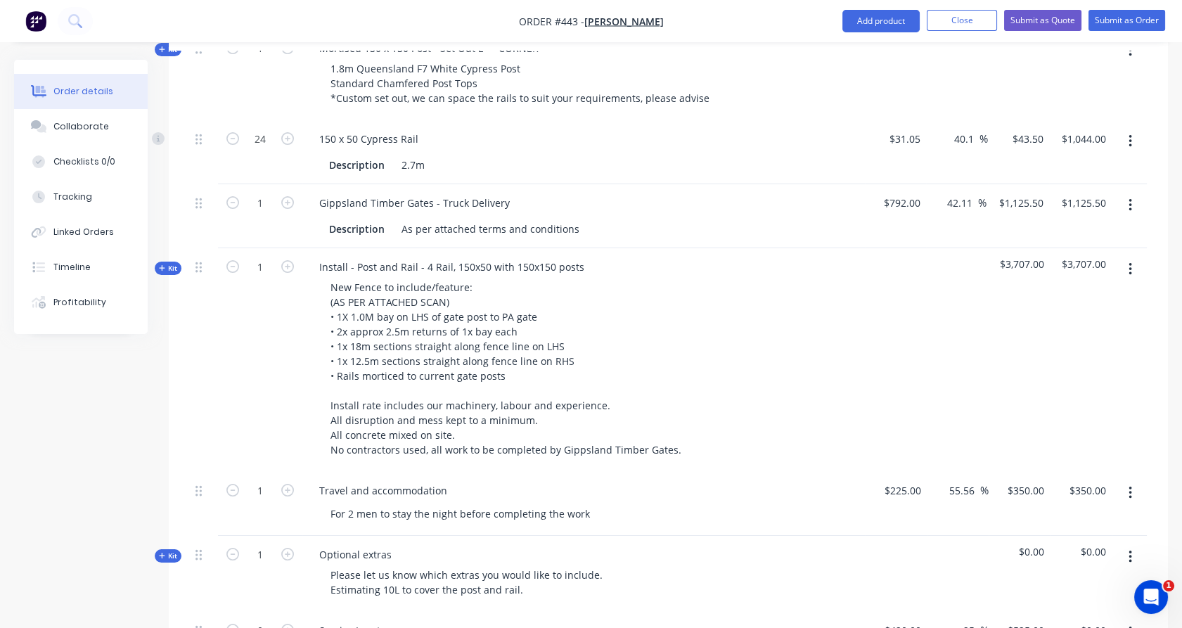
scroll to position [1059, 0]
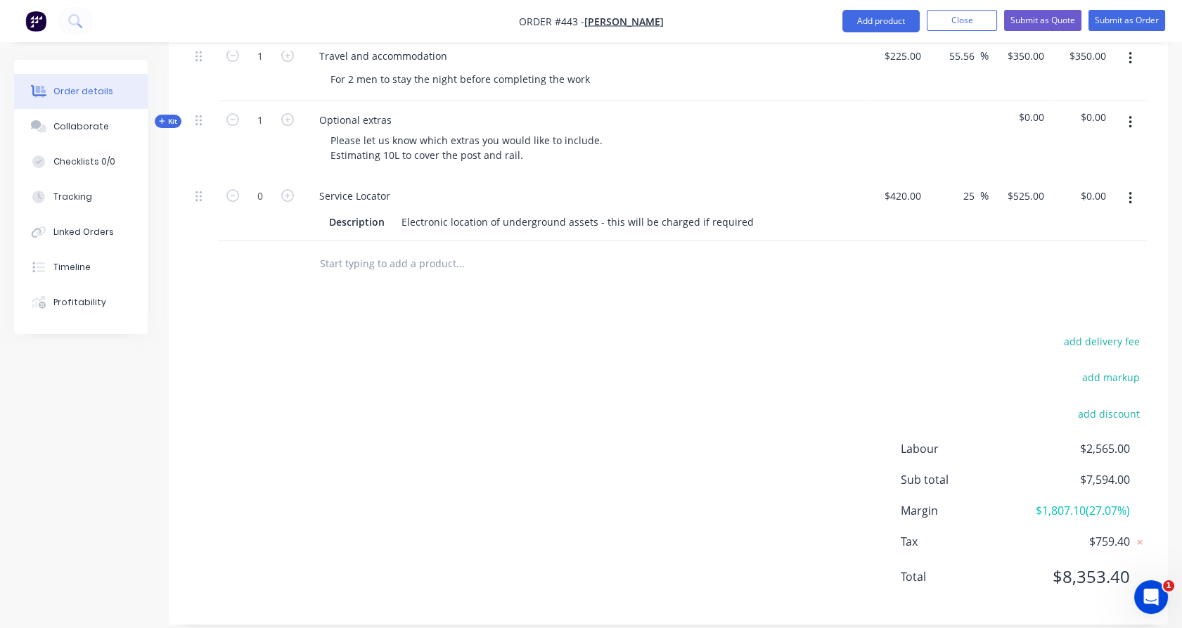
click at [352, 251] on input "text" at bounding box center [459, 264] width 281 height 28
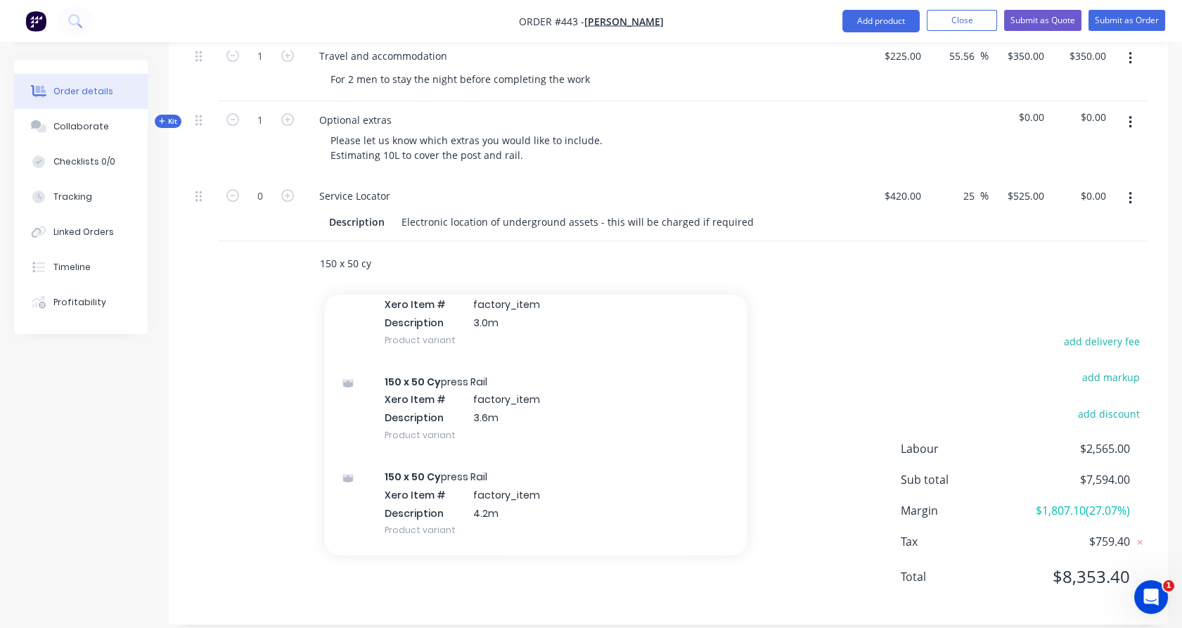
scroll to position [780, 0]
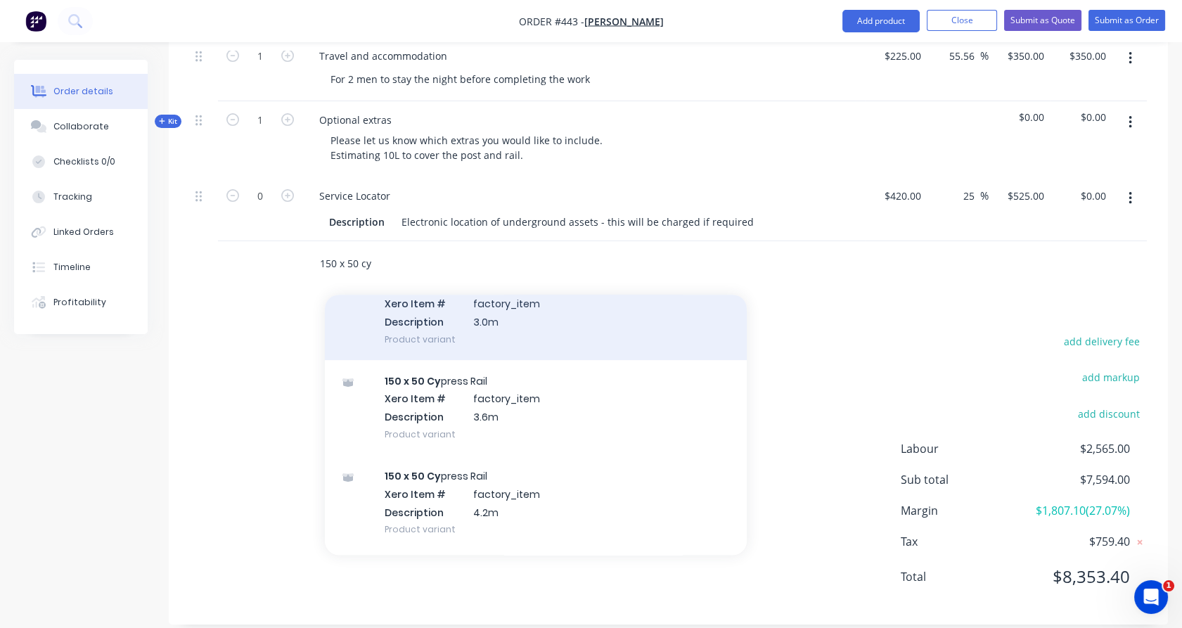
type input "150 x 50 cy"
click at [437, 299] on div "150 x 50 Cy press Rail Xero Item # factory_item Description 3.0m Product variant" at bounding box center [536, 311] width 422 height 95
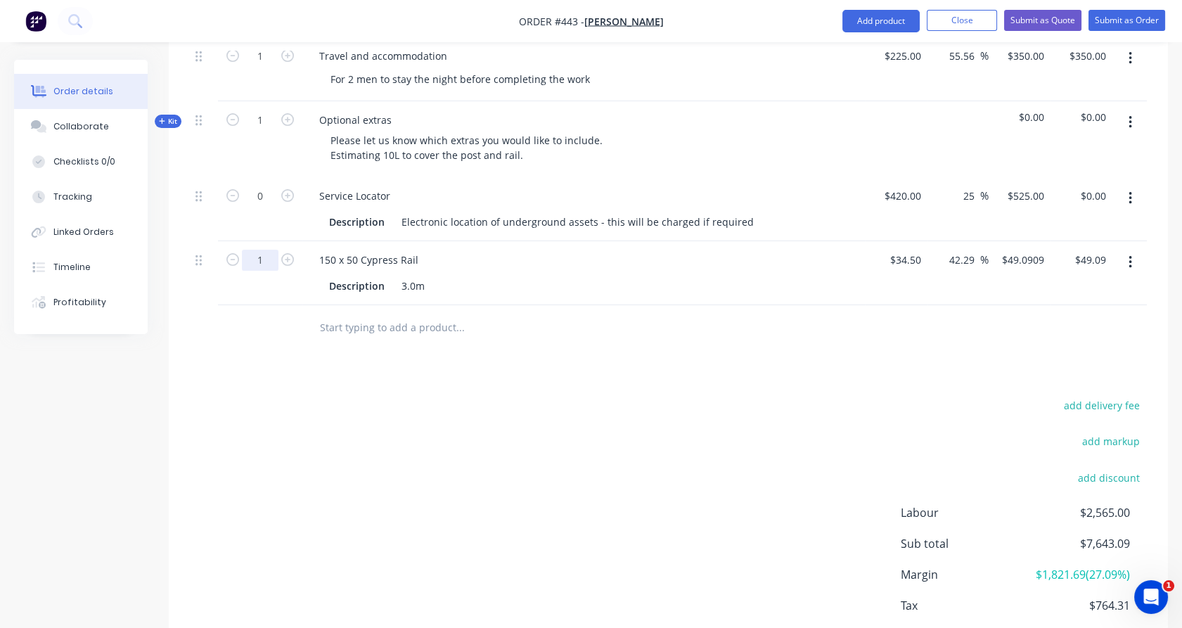
type input "8"
type input "$392.73"
click at [197, 270] on div at bounding box center [204, 273] width 28 height 64
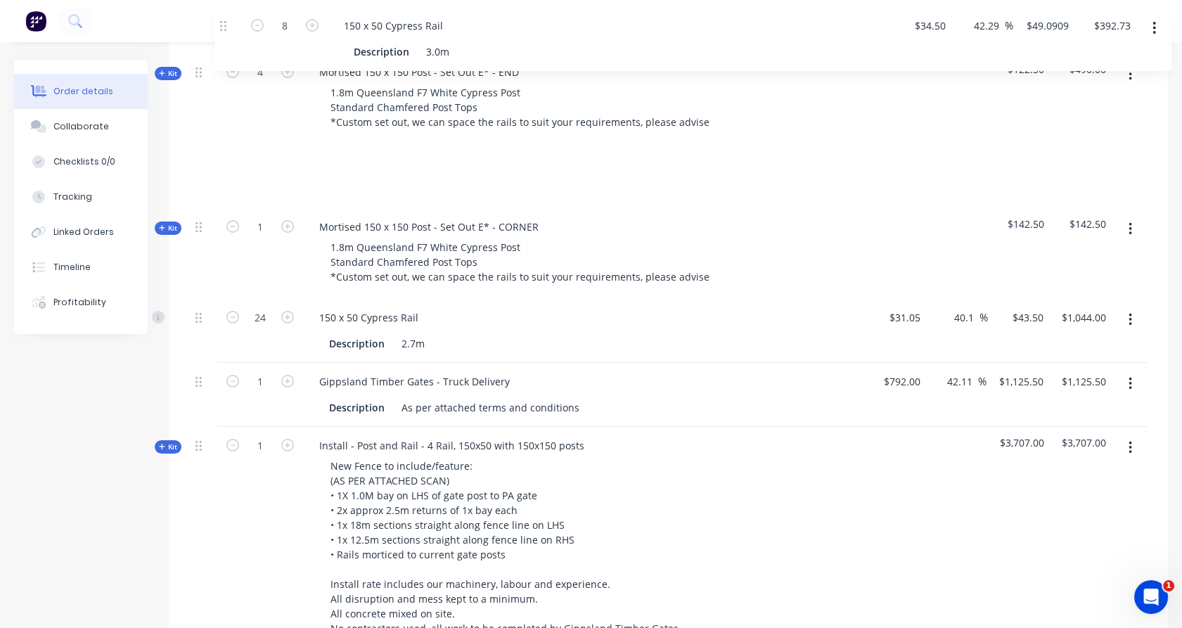
scroll to position [495, 0]
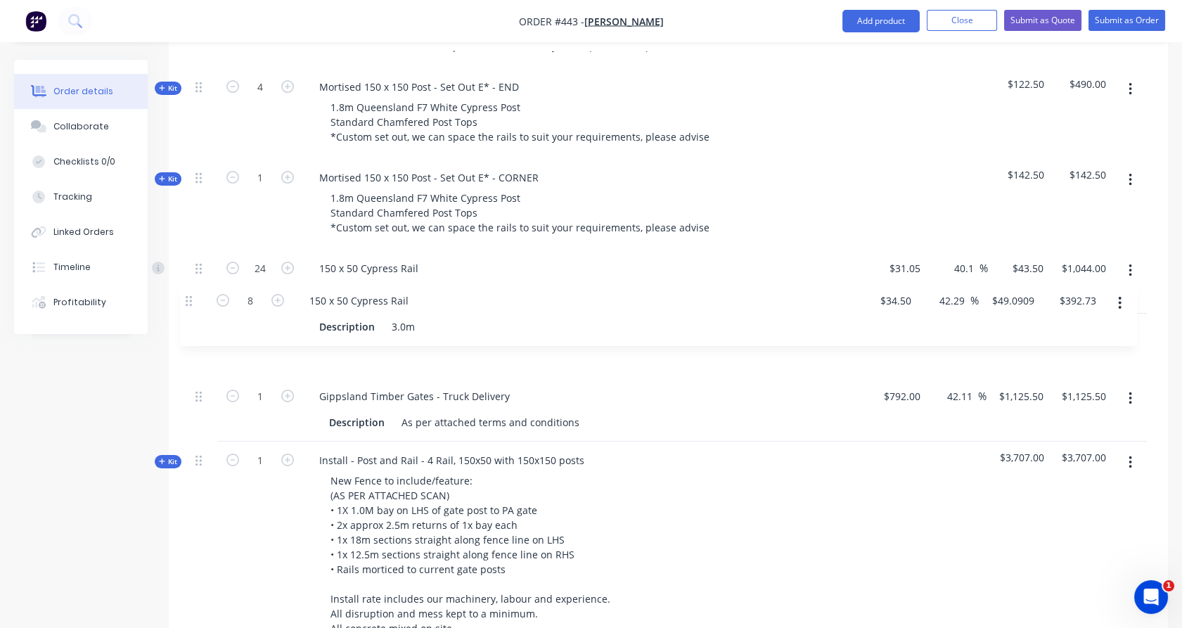
drag, startPoint x: 199, startPoint y: 245, endPoint x: 193, endPoint y: 291, distance: 46.8
click at [193, 291] on div "Kit 6 Mortised 150 x 150 Post - Set Out E* - THROUGH 1.8m Queensland F7 White C…" at bounding box center [668, 424] width 957 height 892
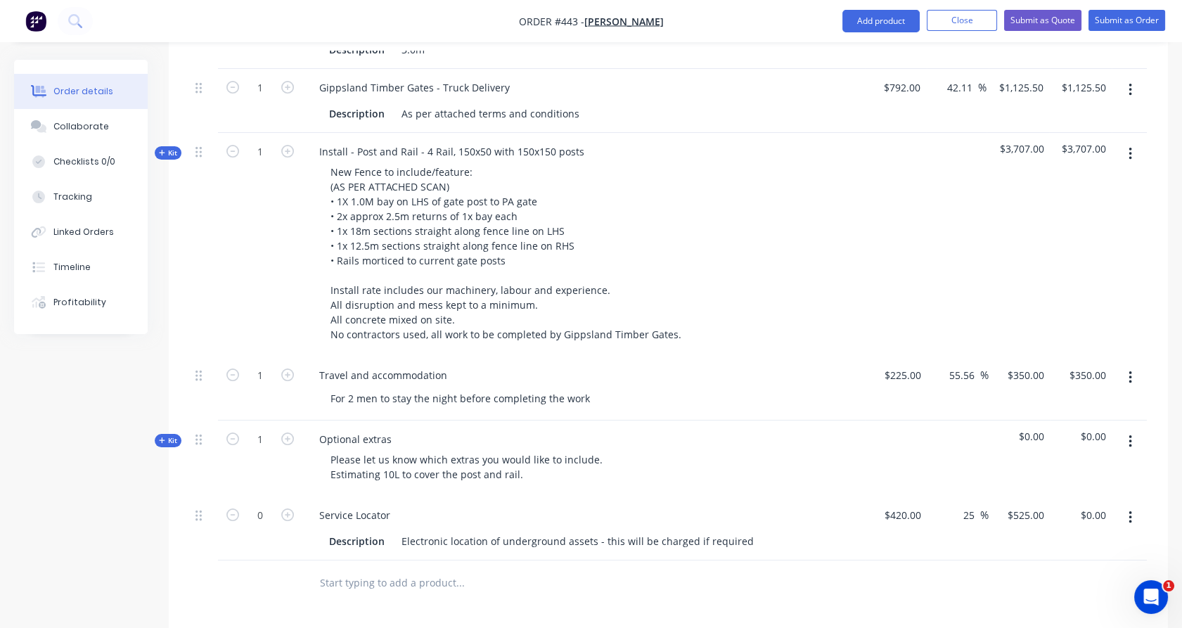
scroll to position [808, 0]
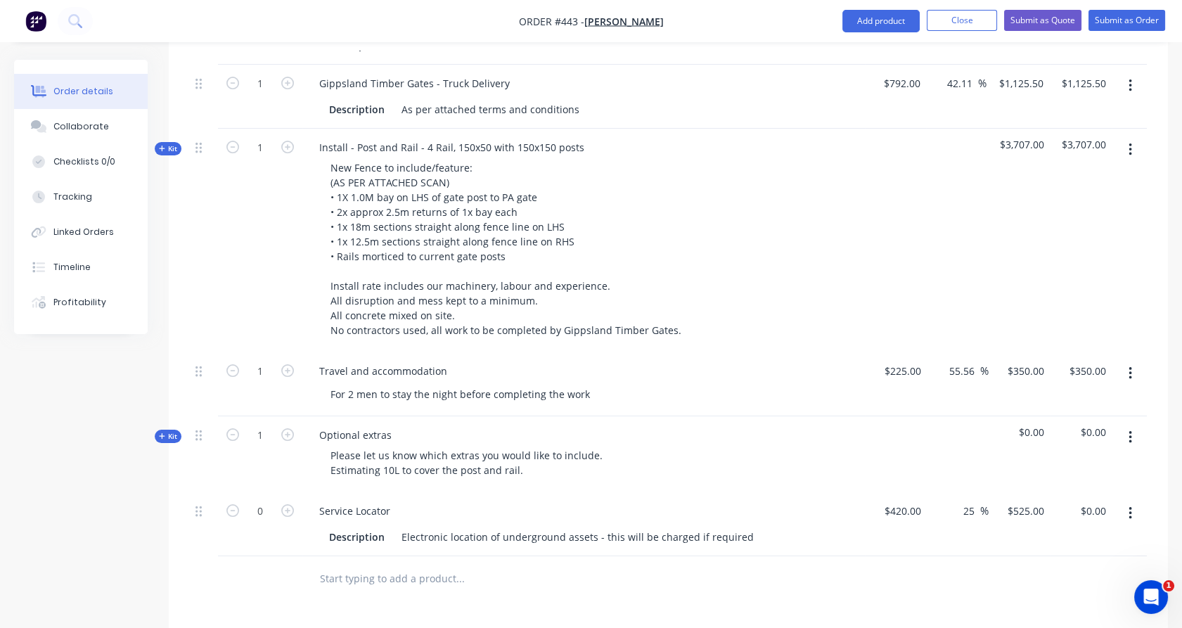
click at [175, 143] on span "Kit" at bounding box center [168, 148] width 18 height 11
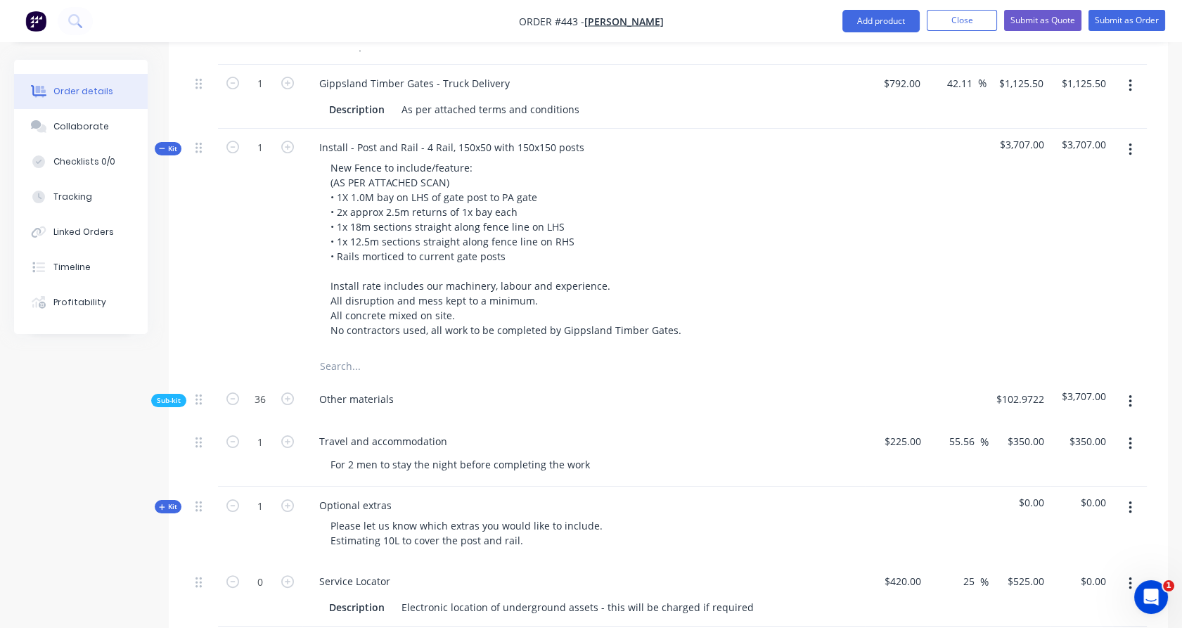
click at [166, 395] on span "Sub-kit" at bounding box center [169, 400] width 24 height 11
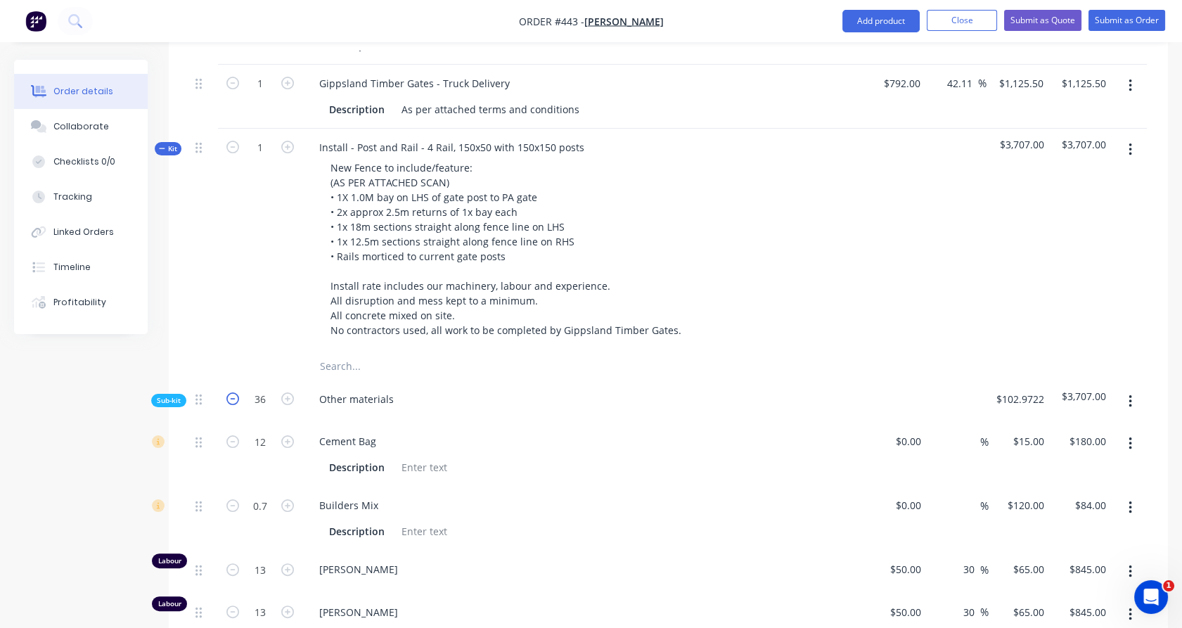
click at [232, 392] on icon "button" at bounding box center [232, 398] width 13 height 13
type input "35"
type input "11.6655"
type input "$174.98"
type input "0.679"
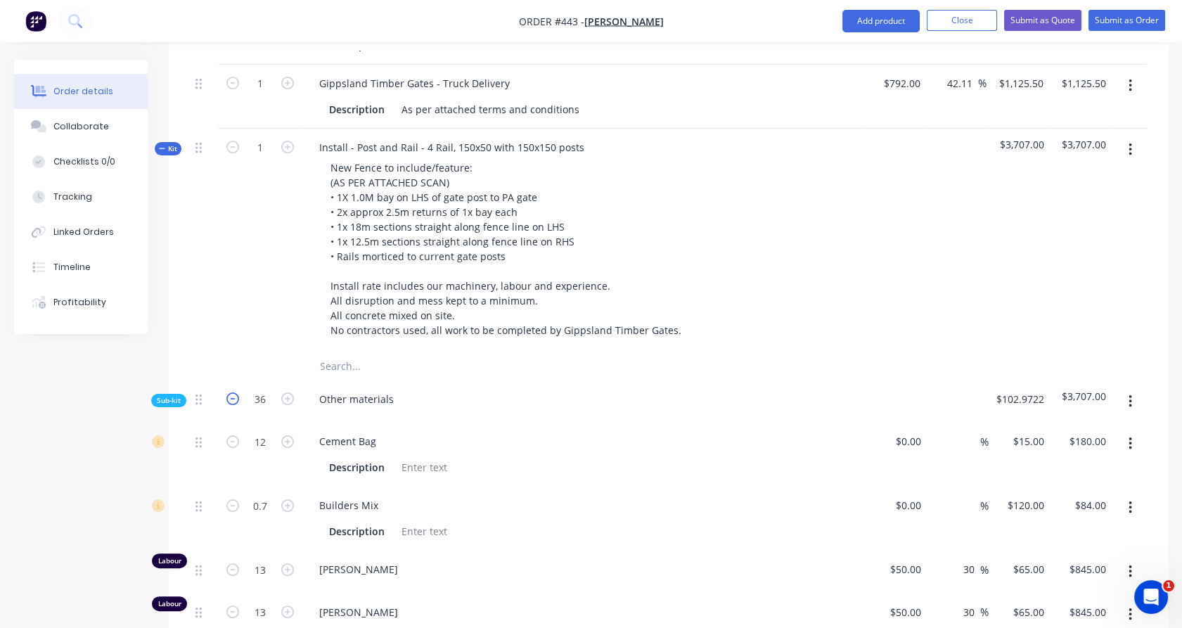
type input "$81.48"
type input "12.6385"
type input "$821.50"
type input "12.6385"
type input "$821.50"
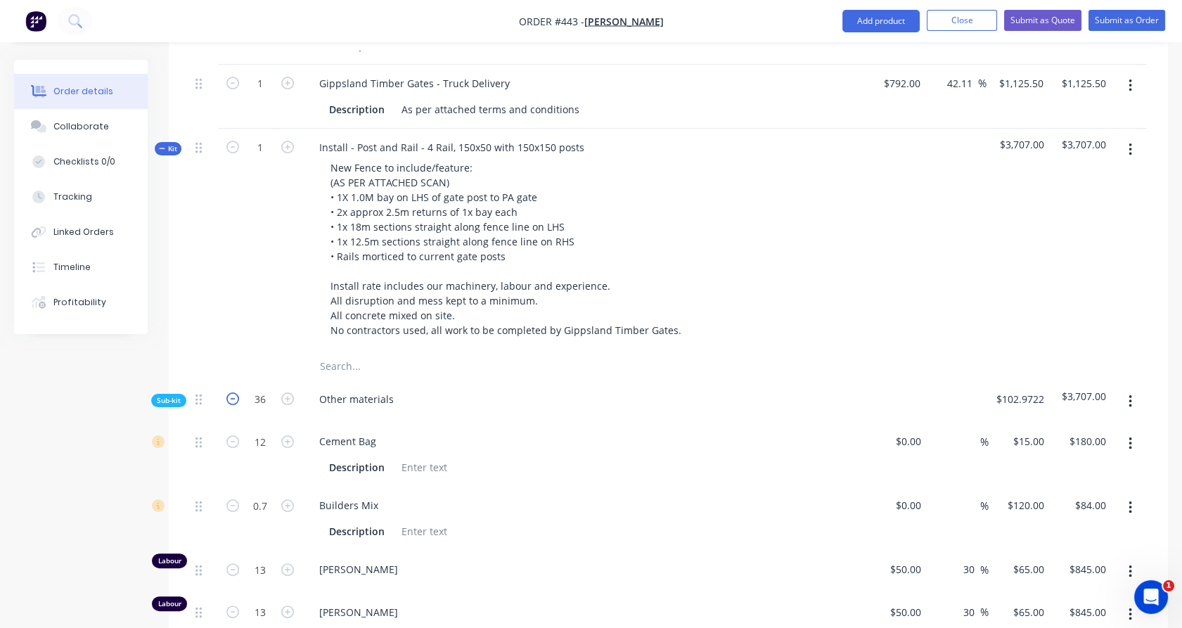
type input "33.054"
type input "$165.27"
type input "33.054"
type input "$66.11"
type input "4.8615"
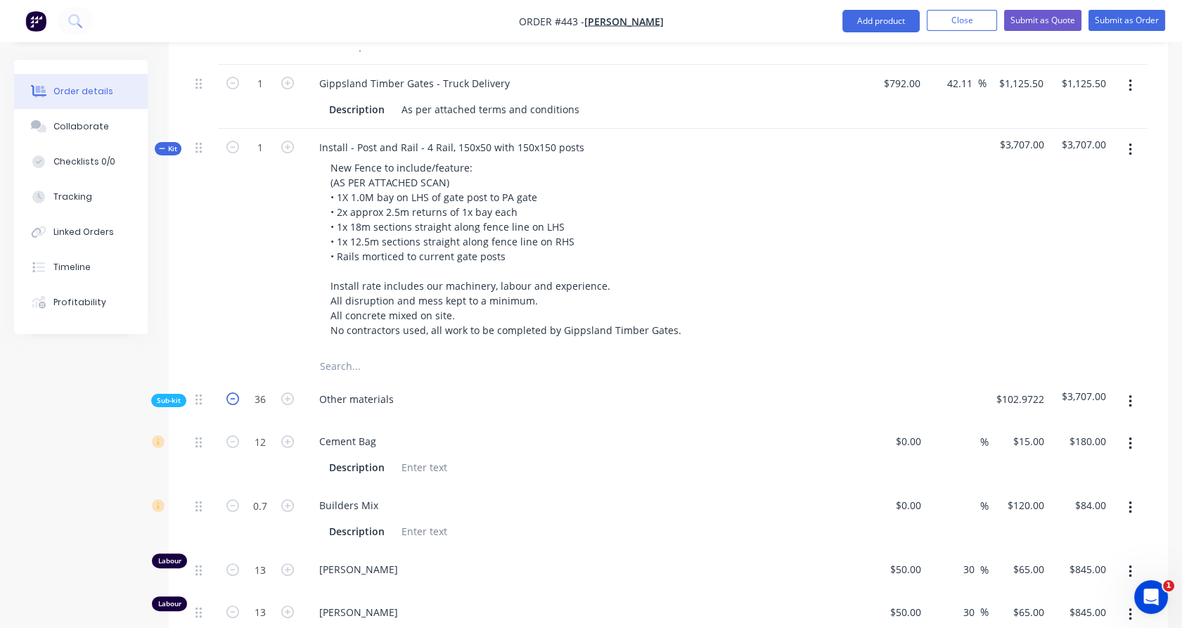
type input "$729.23"
type input "16.527"
type input "$743.72"
click at [232, 392] on icon "button" at bounding box center [232, 398] width 13 height 13
type input "34"
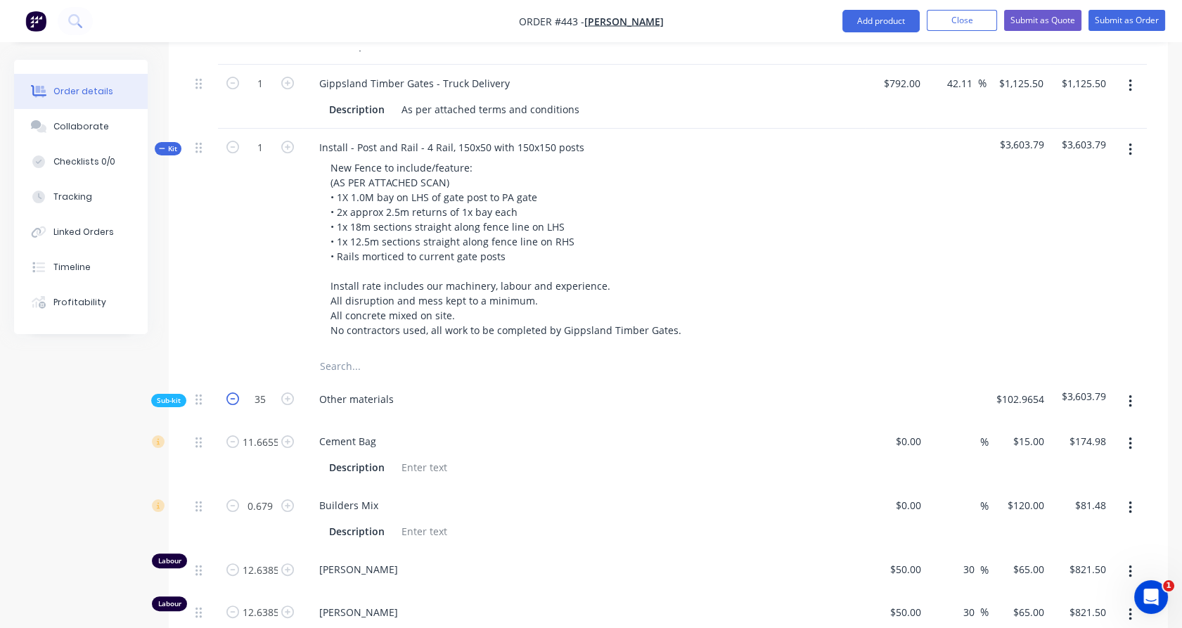
type input "11.3322"
type input "$169.98"
type input "0.6596"
type input "$79.15"
type input "12.2774"
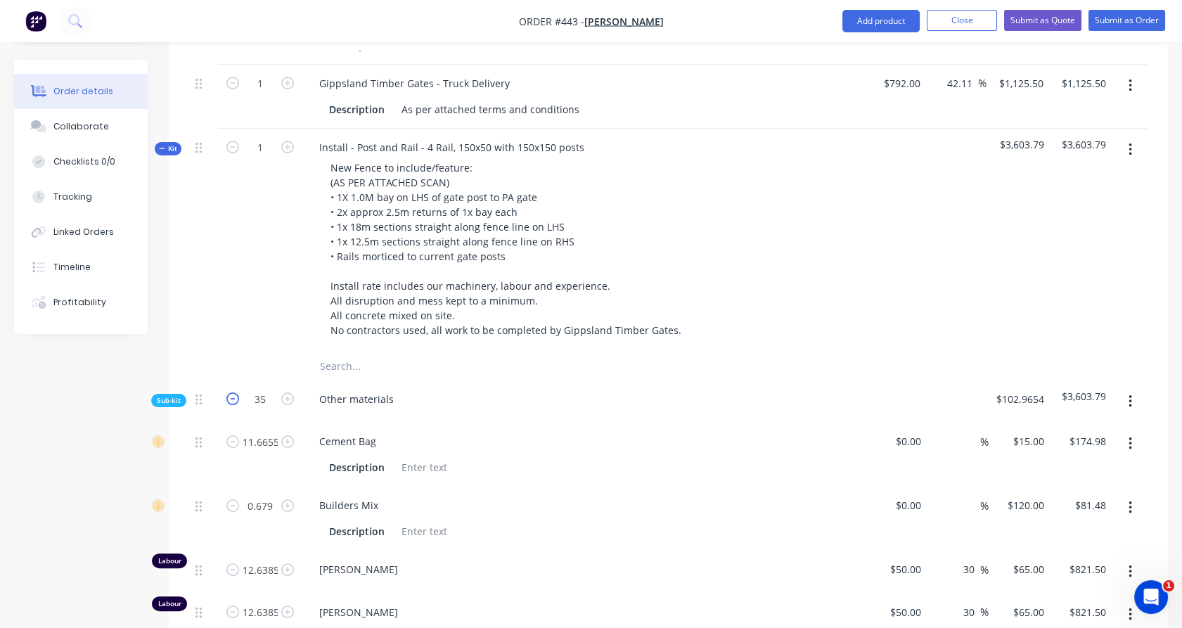
type input "$798.03"
type input "12.2774"
type input "$798.03"
type input "32.1096"
type input "$160.55"
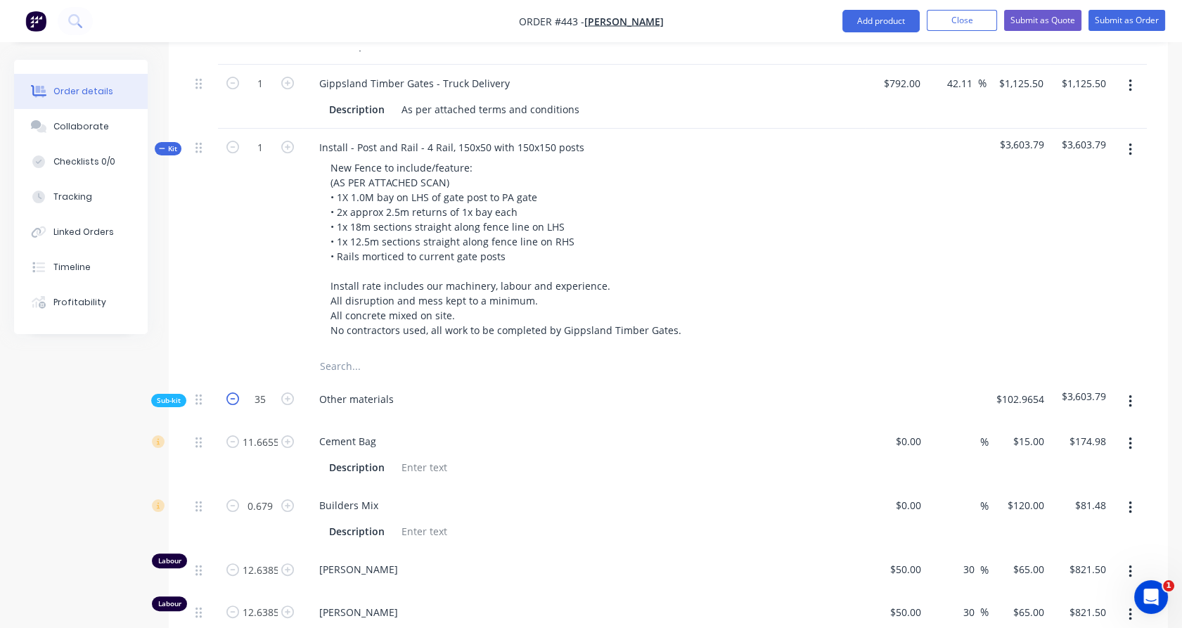
type input "32.1096"
type input "$64.22"
type input "4.7226"
type input "$708.39"
type input "16.0548"
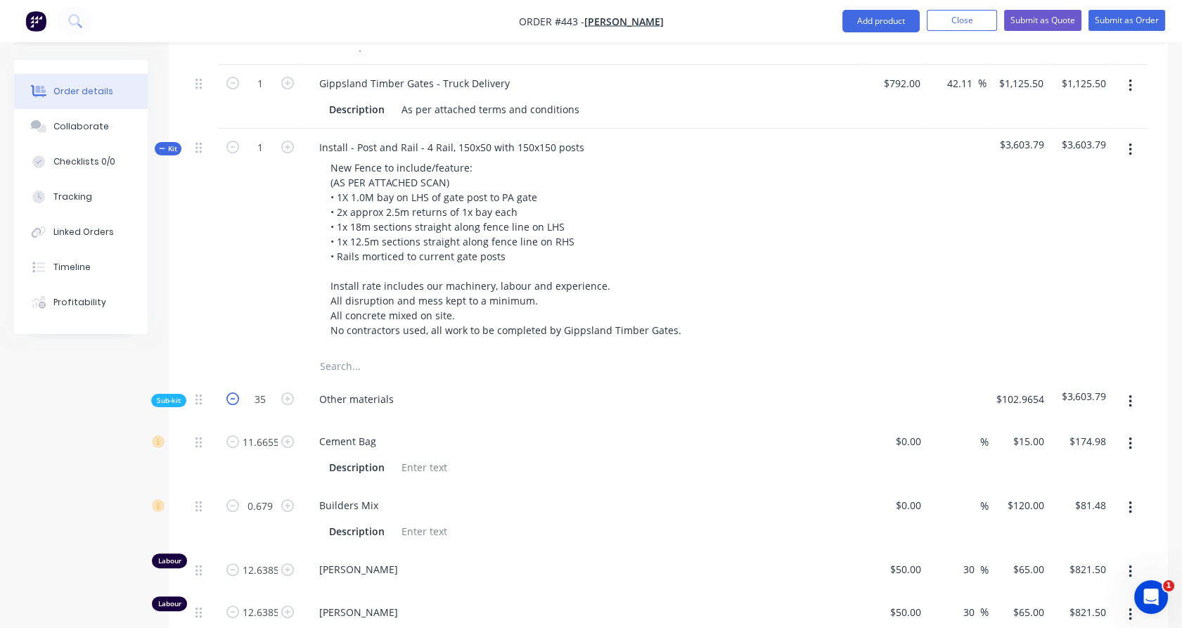
type input "$722.47"
click at [232, 392] on icon "button" at bounding box center [232, 398] width 13 height 13
type input "33"
type input "10.9989"
type input "$164.98"
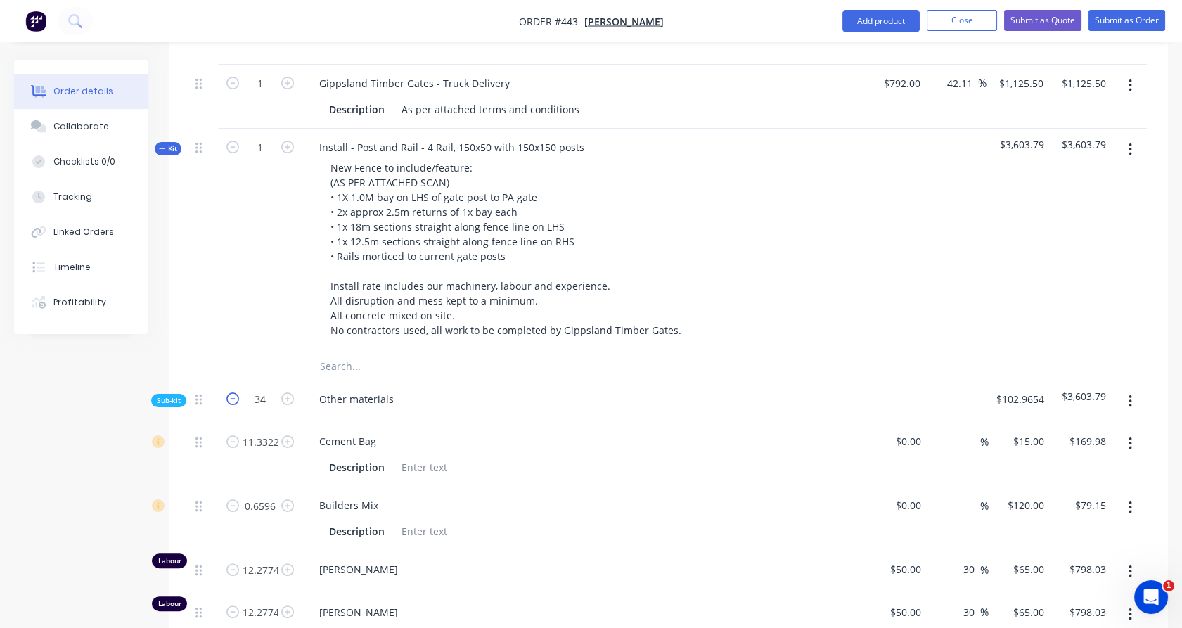
type input "0.6402"
type input "$76.82"
type input "11.9163"
type input "$774.56"
type input "11.9163"
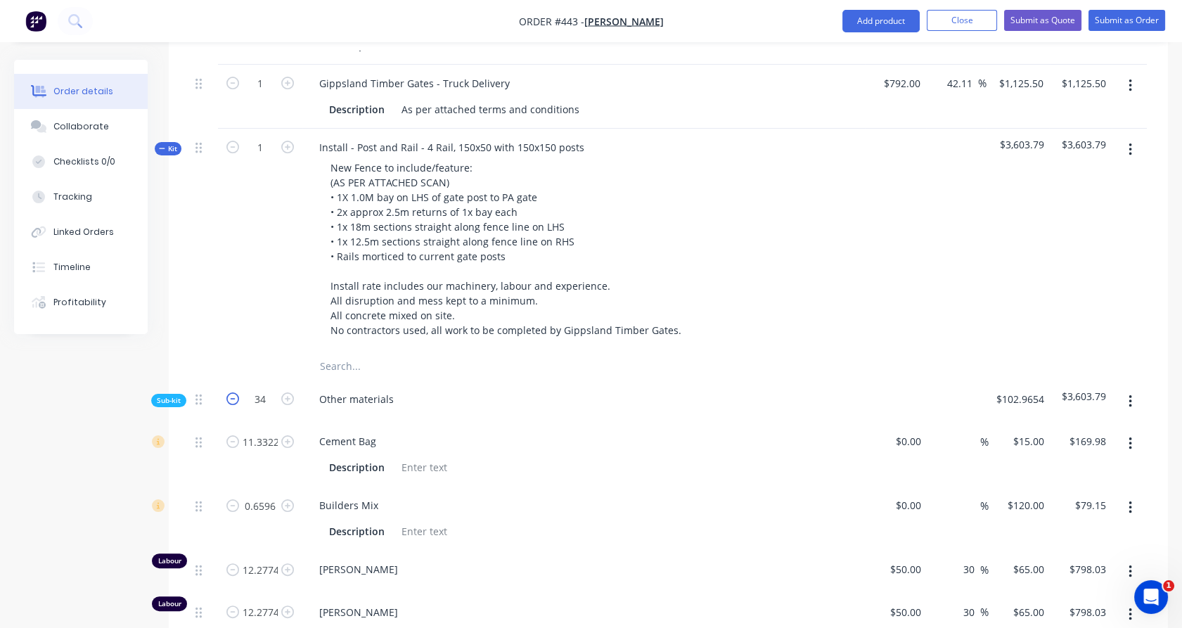
type input "$774.56"
type input "31.1652"
type input "$155.83"
type input "31.1652"
type input "$62.33"
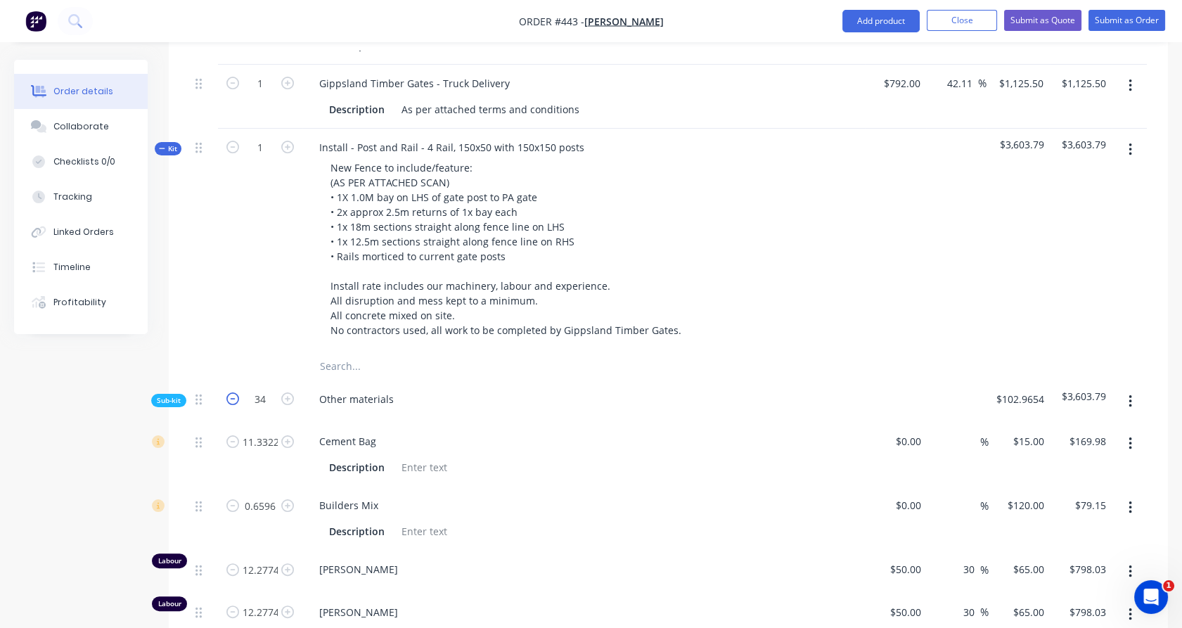
type input "4.5837"
type input "$687.56"
type input "15.5826"
type input "$701.22"
click at [232, 392] on icon "button" at bounding box center [232, 398] width 13 height 13
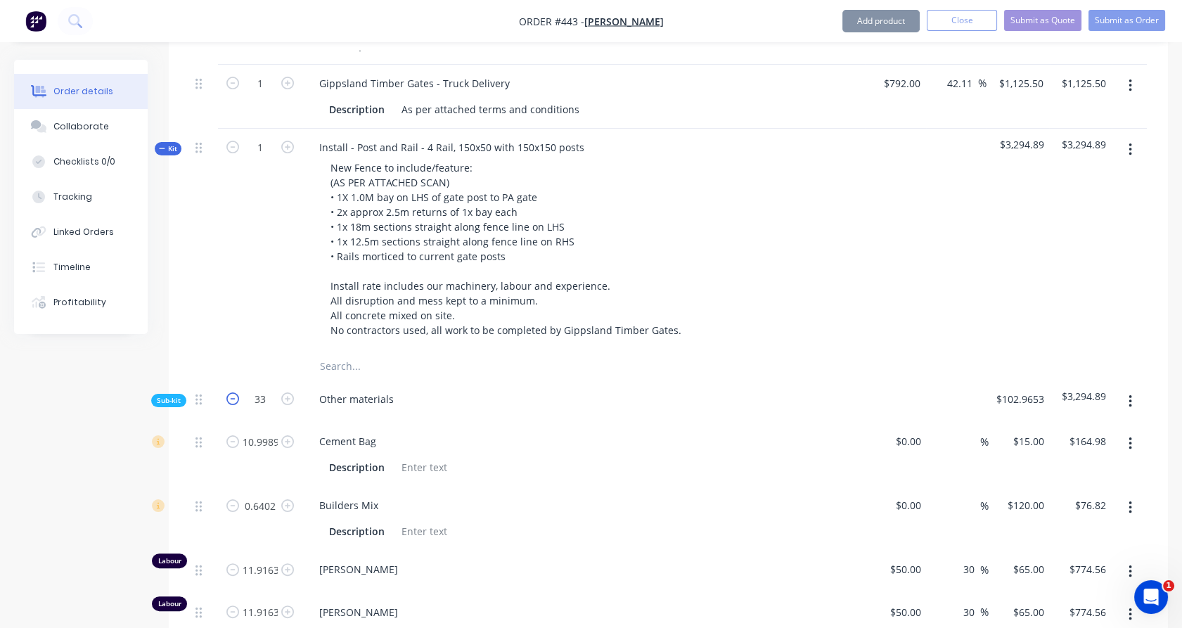
type input "32"
type input "10.6656"
type input "$159.98"
type input "0.6208"
type input "$74.50"
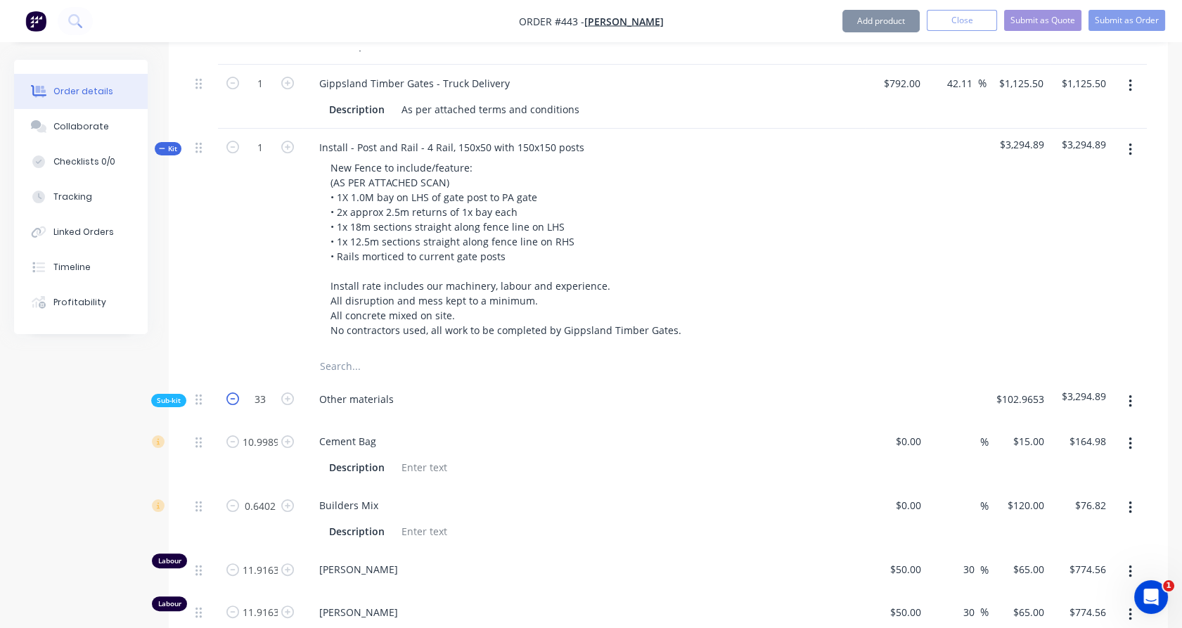
type input "11.5552"
type input "$751.09"
type input "11.5552"
type input "$751.09"
type input "30.2208"
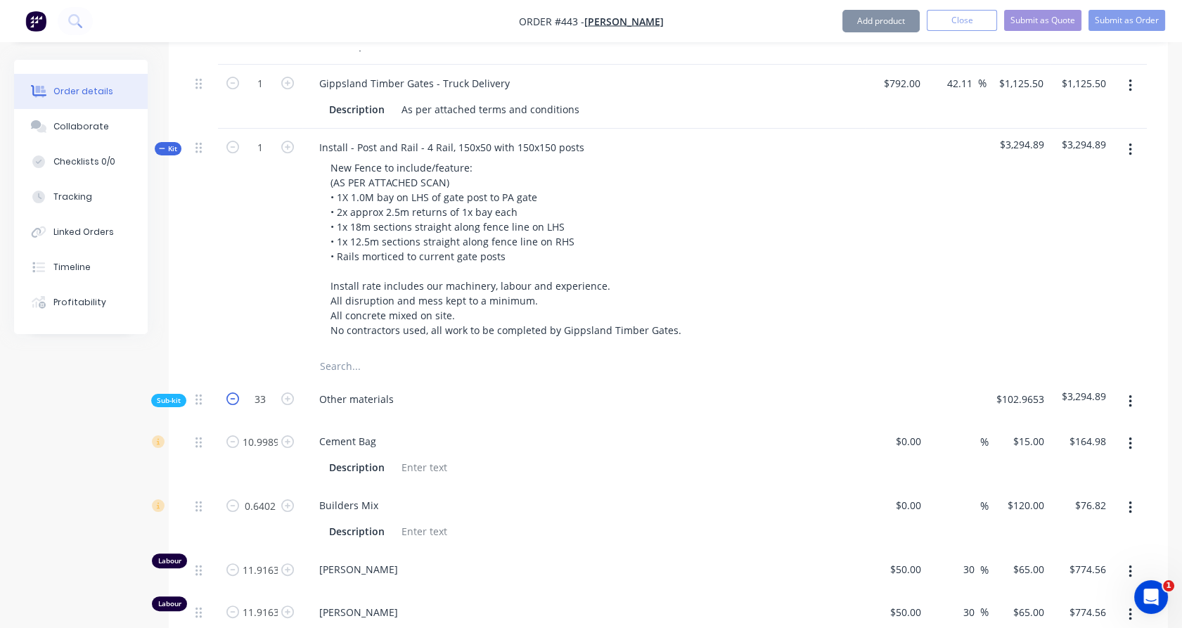
type input "$151.10"
type input "30.2208"
type input "$60.44"
type input "4.4448"
type input "$666.72"
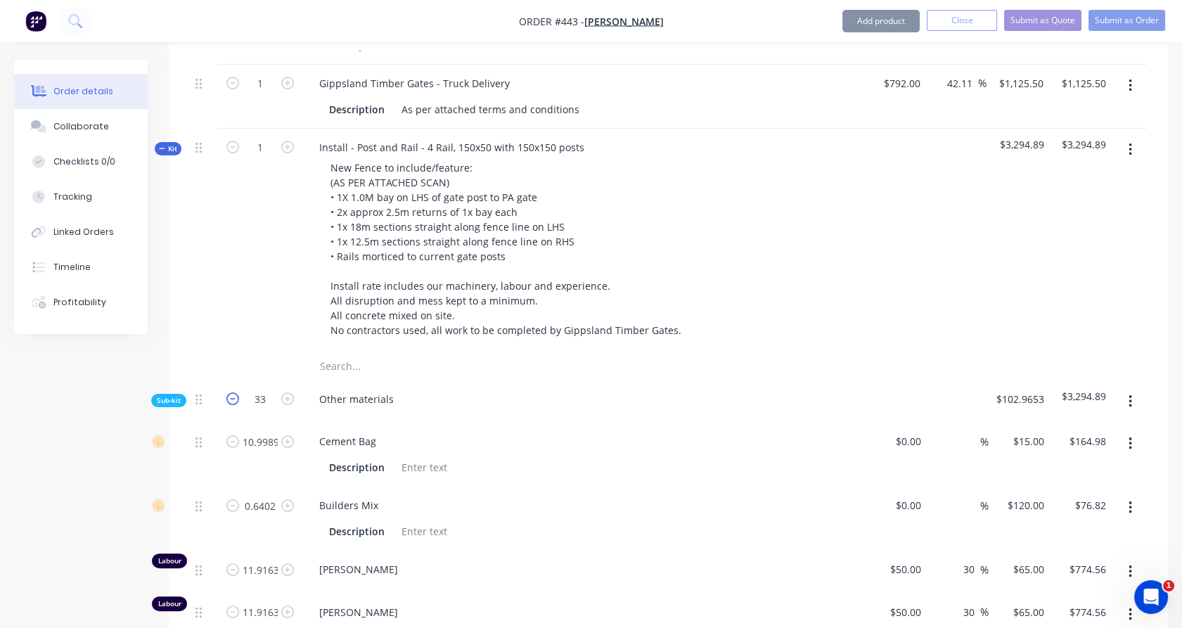
type input "15.1104"
type input "$679.97"
click at [232, 392] on icon "button" at bounding box center [232, 398] width 13 height 13
type input "31"
type input "10.3323"
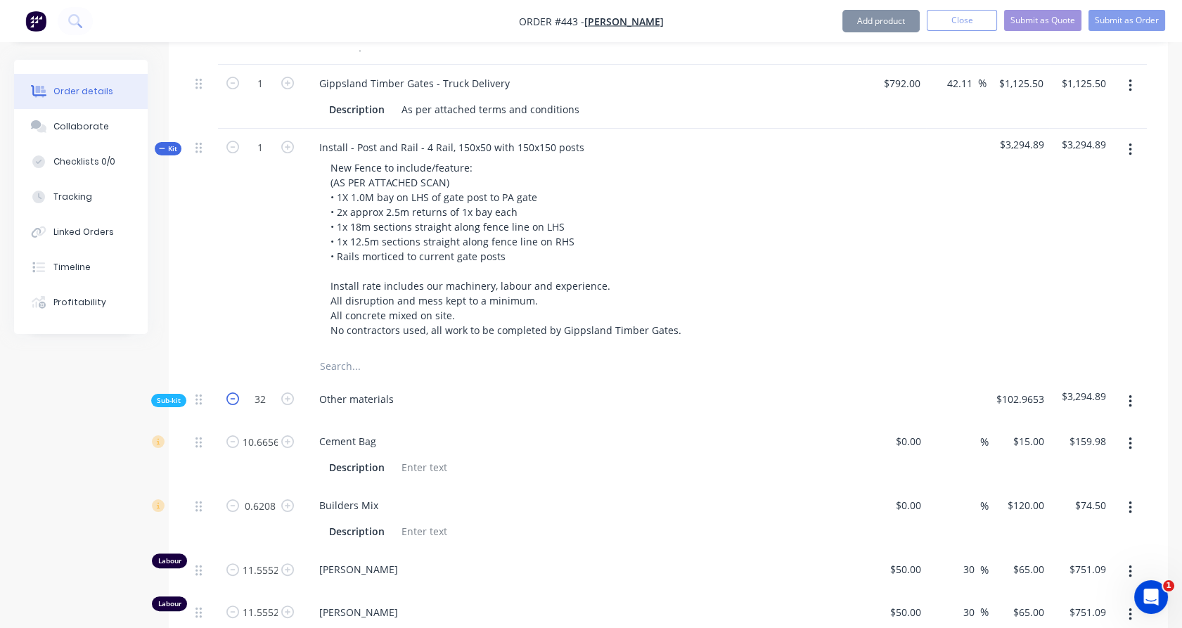
type input "$154.98"
type input "0.6014"
type input "$72.17"
type input "11.1941"
type input "$727.62"
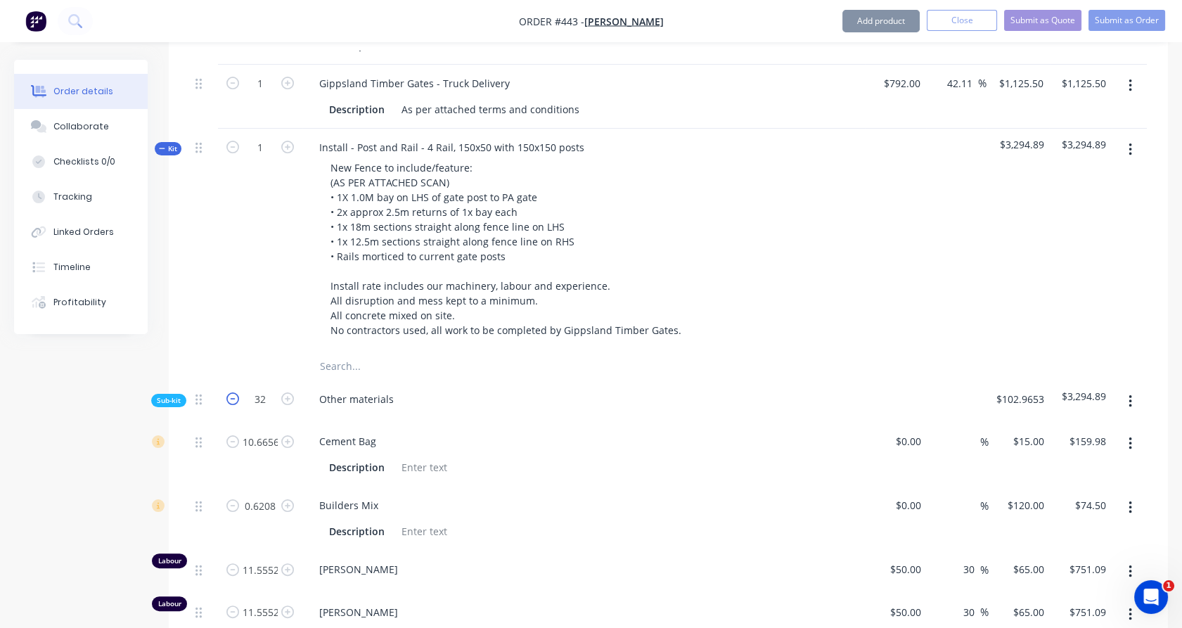
type input "11.1941"
type input "$727.62"
type input "29.2764"
type input "$146.38"
type input "29.2764"
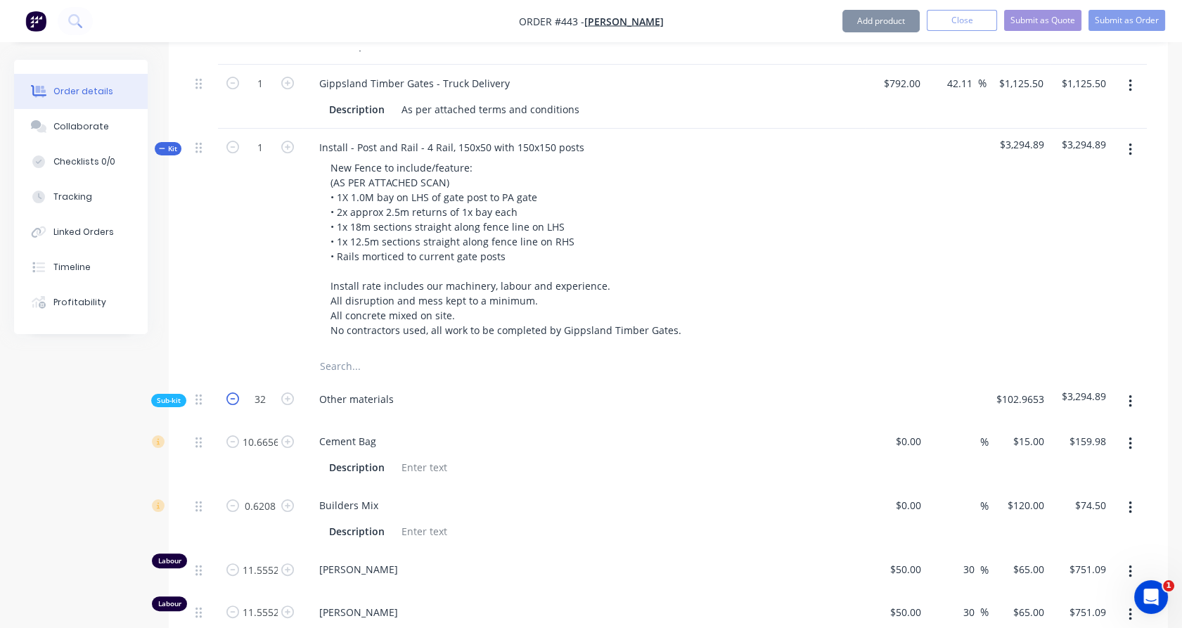
type input "$58.55"
type input "4.3059"
type input "$645.89"
type input "14.6382"
type input "$658.72"
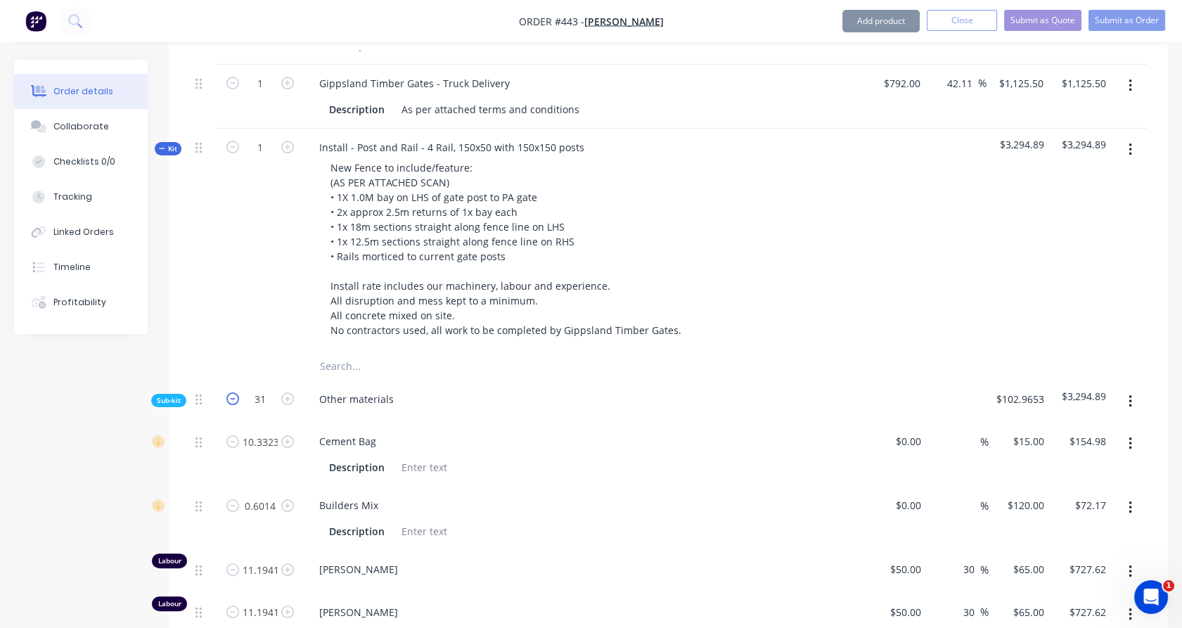
click at [232, 392] on icon "button" at bounding box center [232, 398] width 13 height 13
type input "30"
type input "9.999"
type input "$149.99"
type input "0.582"
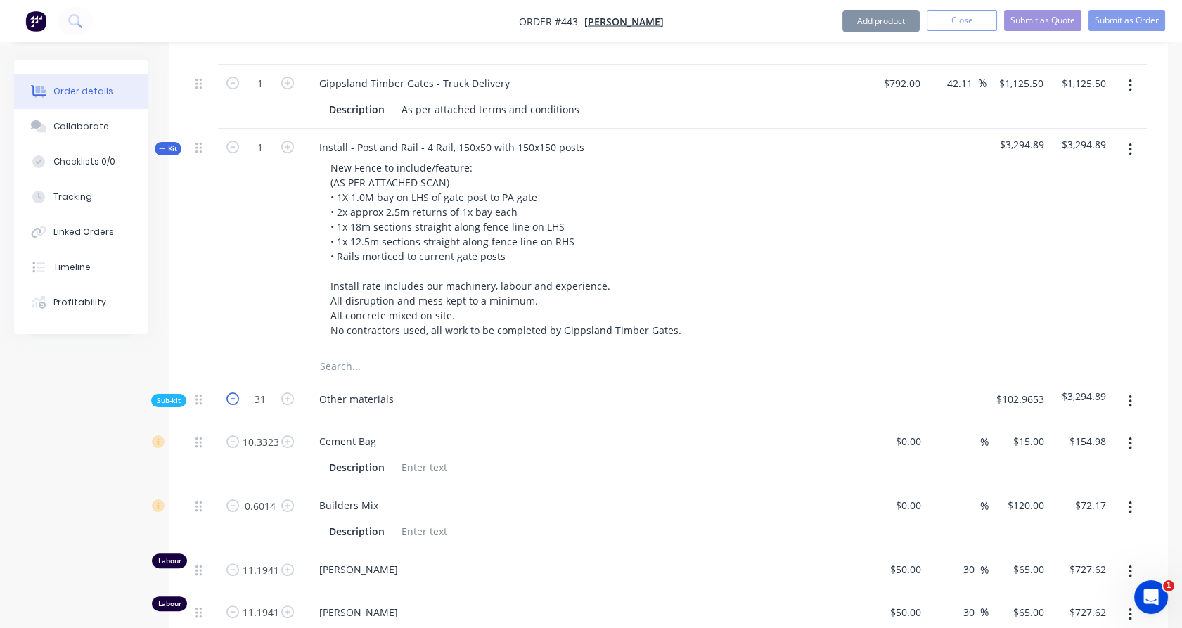
type input "$69.84"
type input "10.833"
type input "$704.15"
type input "10.833"
type input "$704.15"
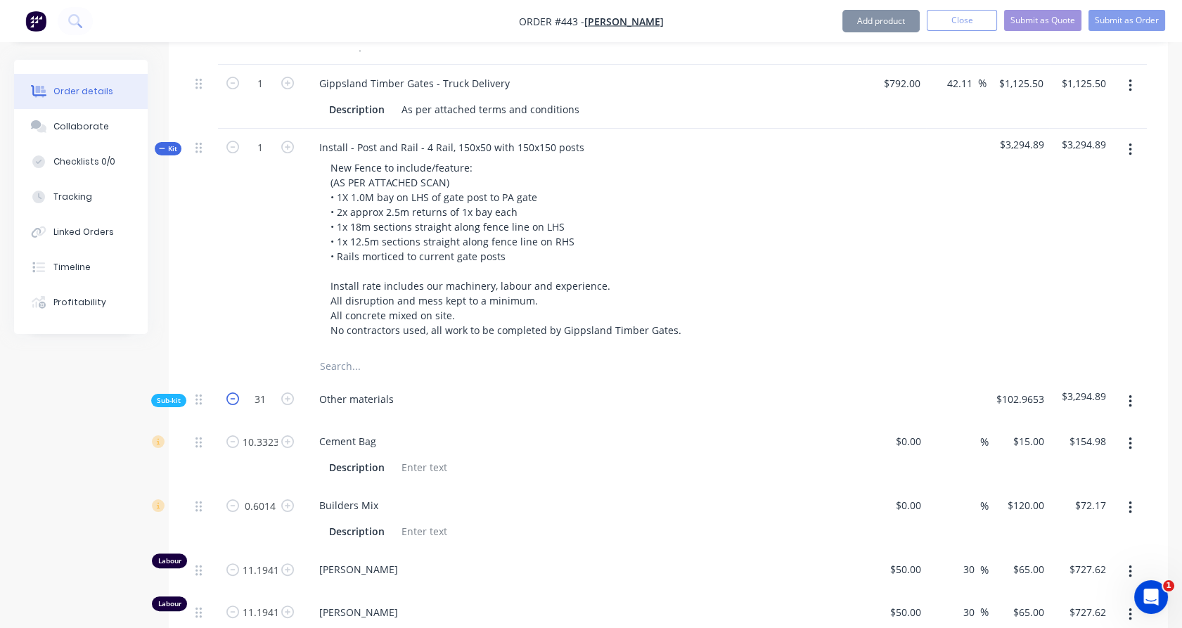
type input "28.332"
type input "$141.66"
type input "28.332"
type input "$56.66"
type input "4.167"
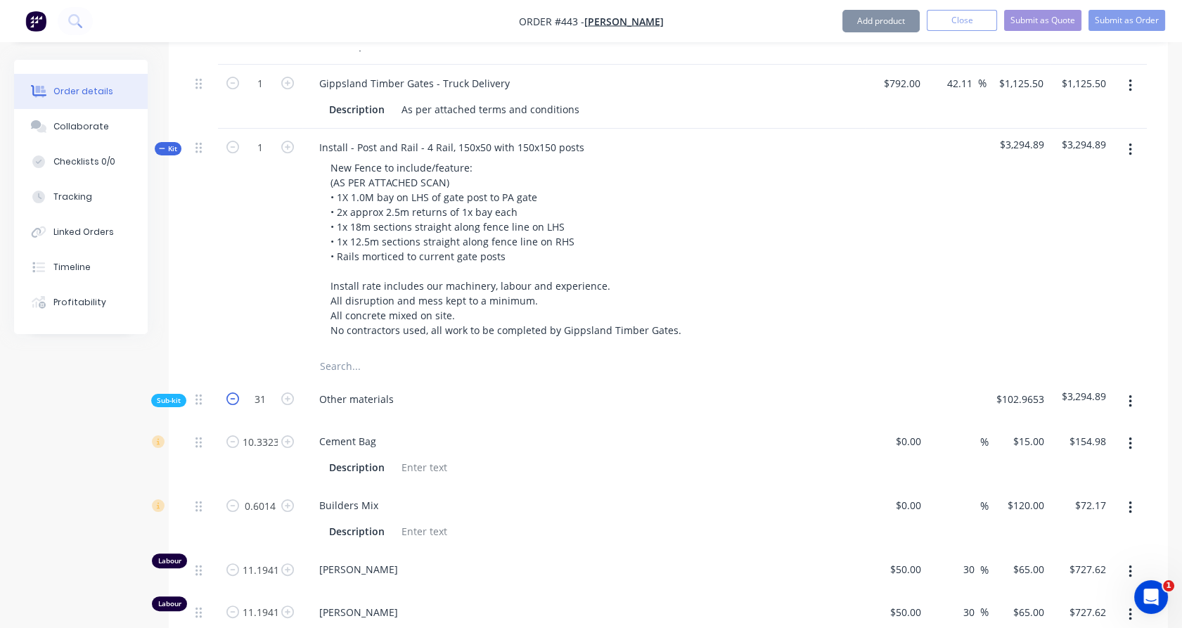
type input "$625.05"
type input "14.166"
type input "$637.47"
click at [232, 392] on icon "button" at bounding box center [232, 398] width 13 height 13
type input "29"
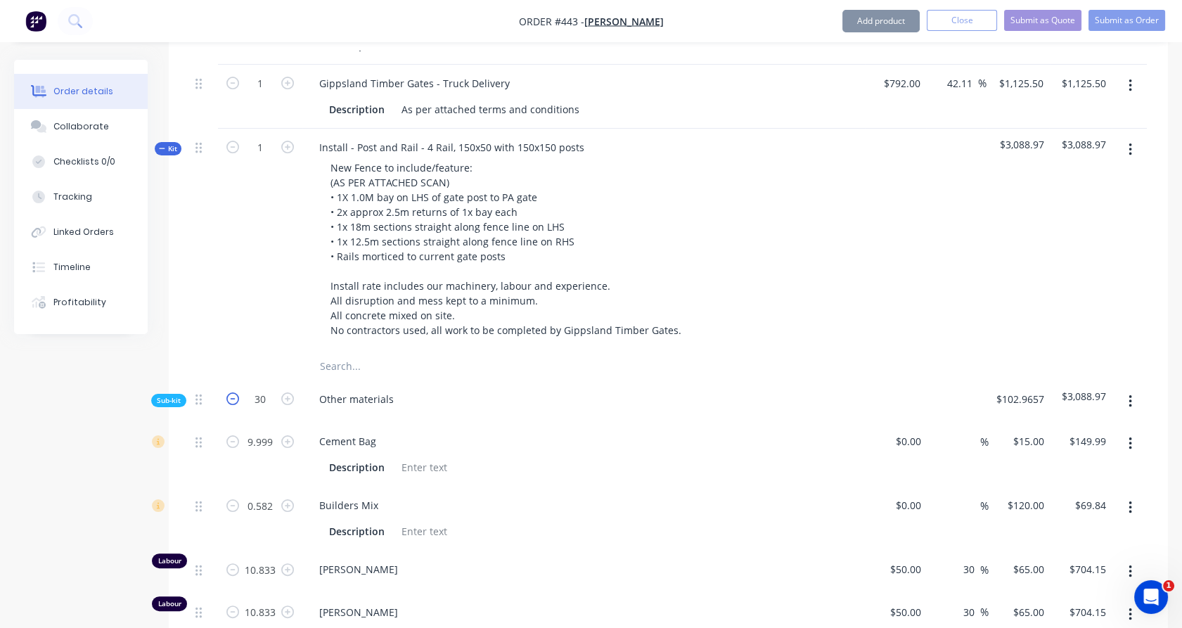
type input "9.6657"
type input "$144.99"
type input "0.5626"
type input "$67.51"
type input "10.4719"
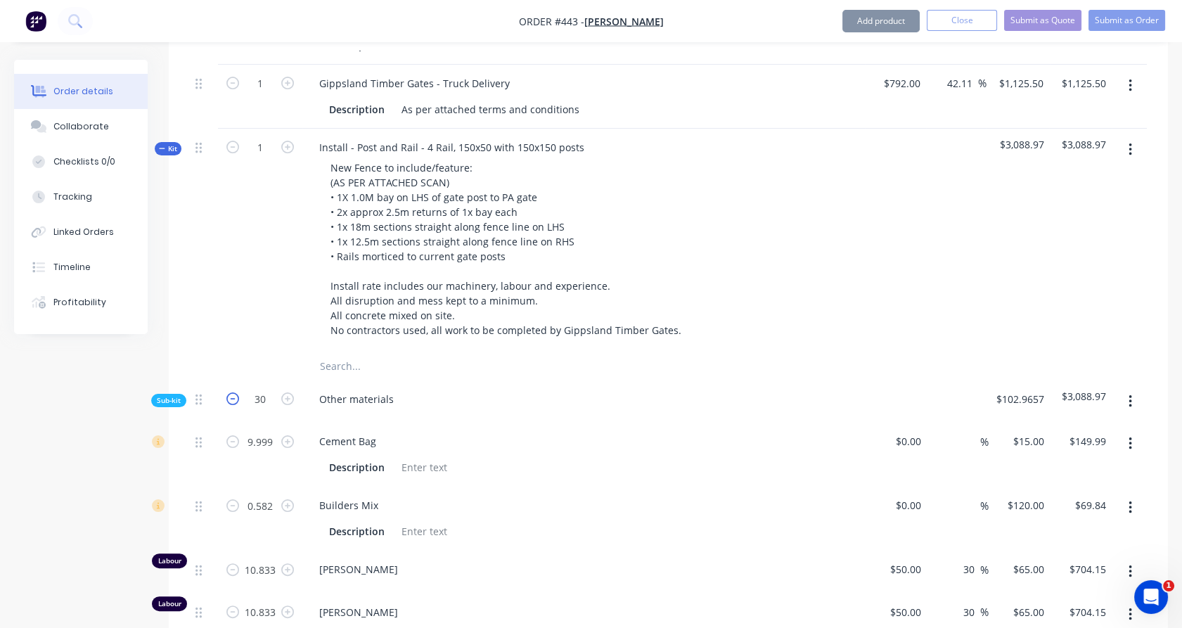
type input "$680.67"
type input "10.4719"
type input "$680.67"
type input "27.3876"
type input "$136.94"
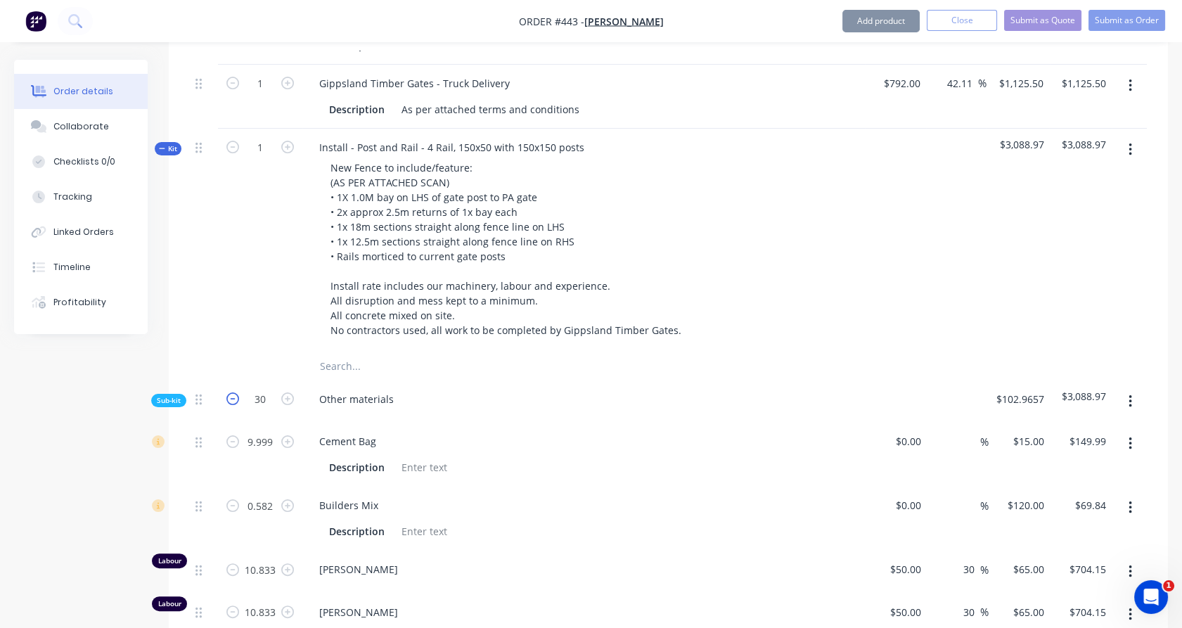
type input "27.3876"
type input "$54.78"
type input "4.0281"
type input "$604.22"
type input "13.6938"
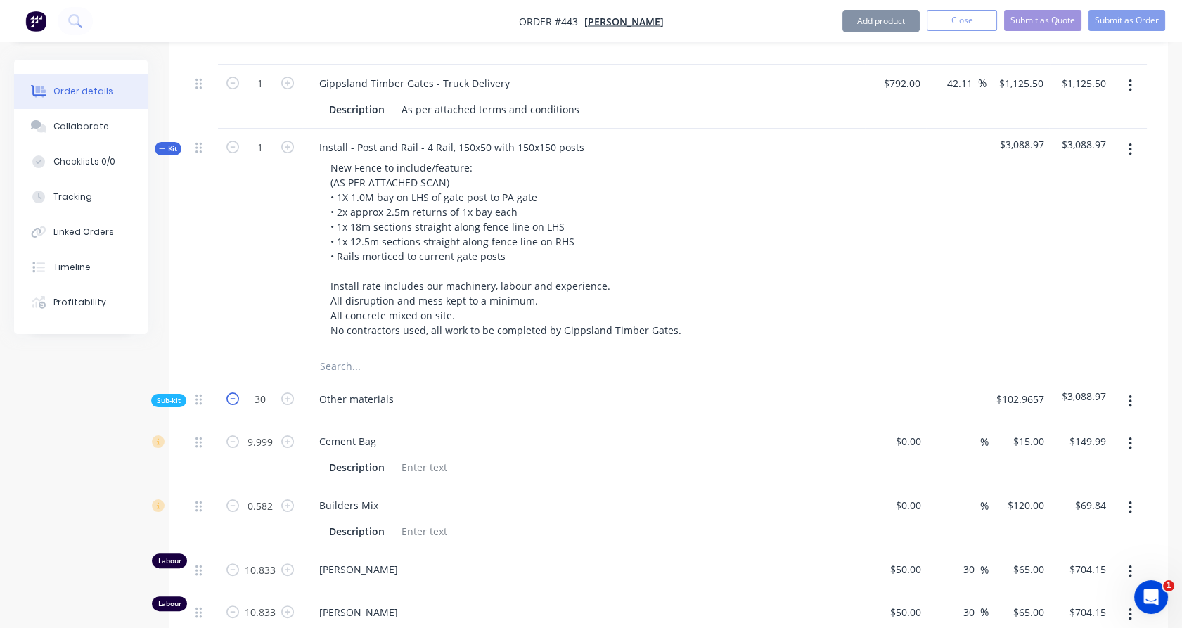
type input "$616.22"
click at [232, 392] on icon "button" at bounding box center [232, 398] width 13 height 13
type input "28"
type input "9.3324"
type input "$139.99"
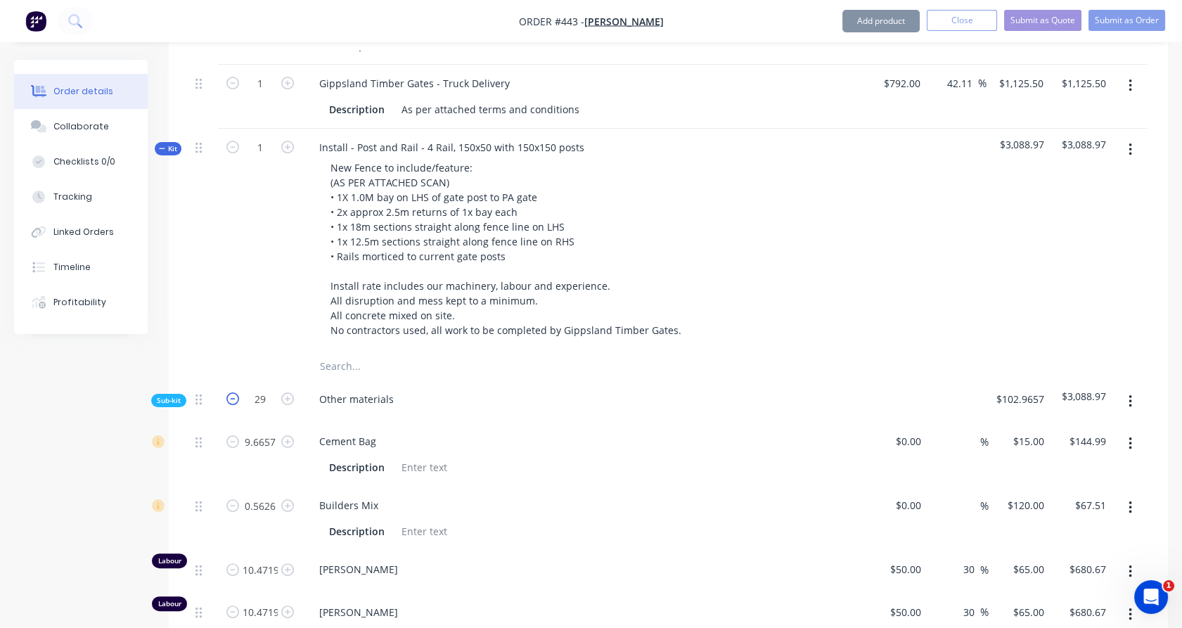
type input "0.5432"
type input "$65.18"
type input "10.1108"
type input "$657.20"
type input "10.1108"
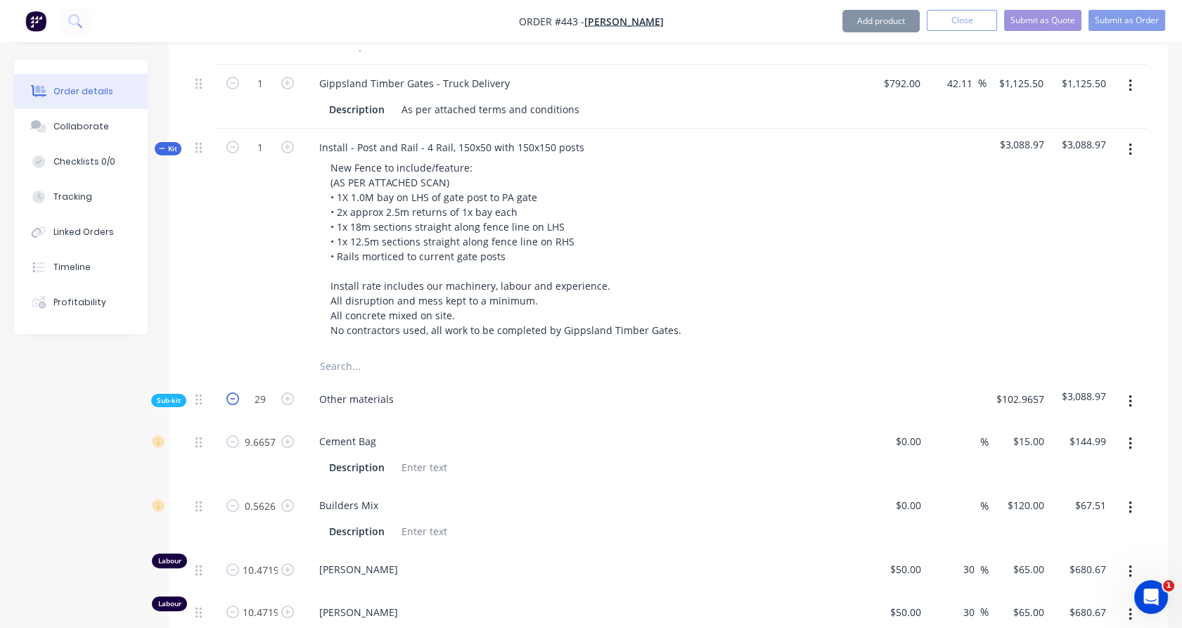
type input "$657.20"
type input "26.4432"
type input "$132.22"
type input "26.4432"
type input "$52.89"
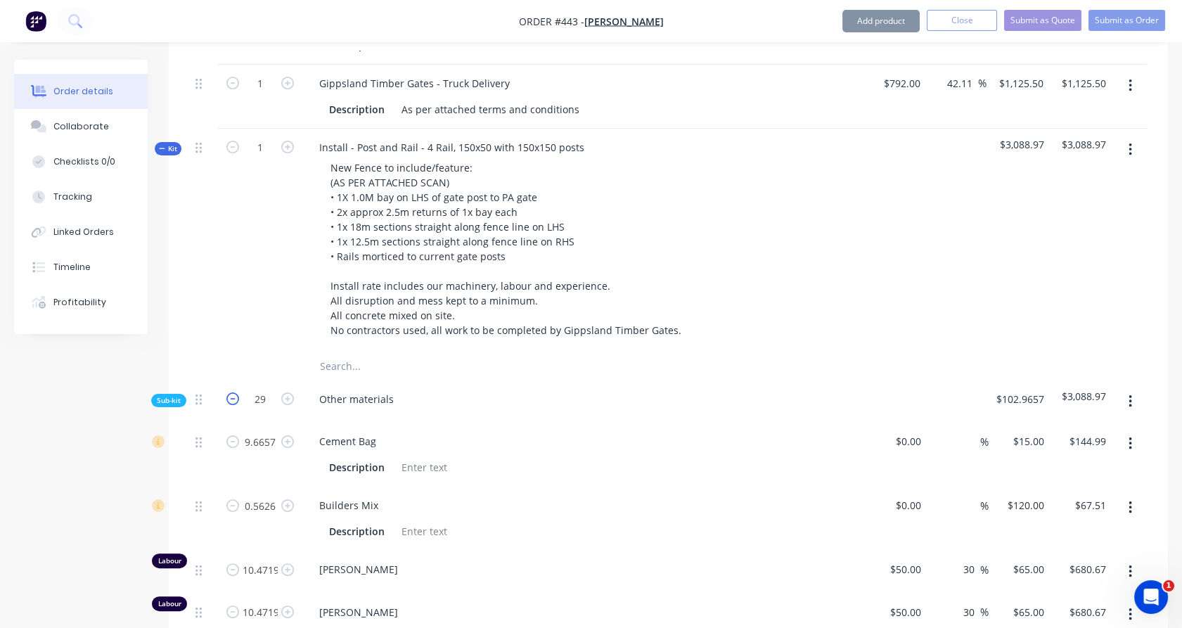
type input "3.8892"
type input "$583.38"
type input "13.2216"
type input "$594.97"
click at [232, 392] on icon "button" at bounding box center [232, 398] width 13 height 13
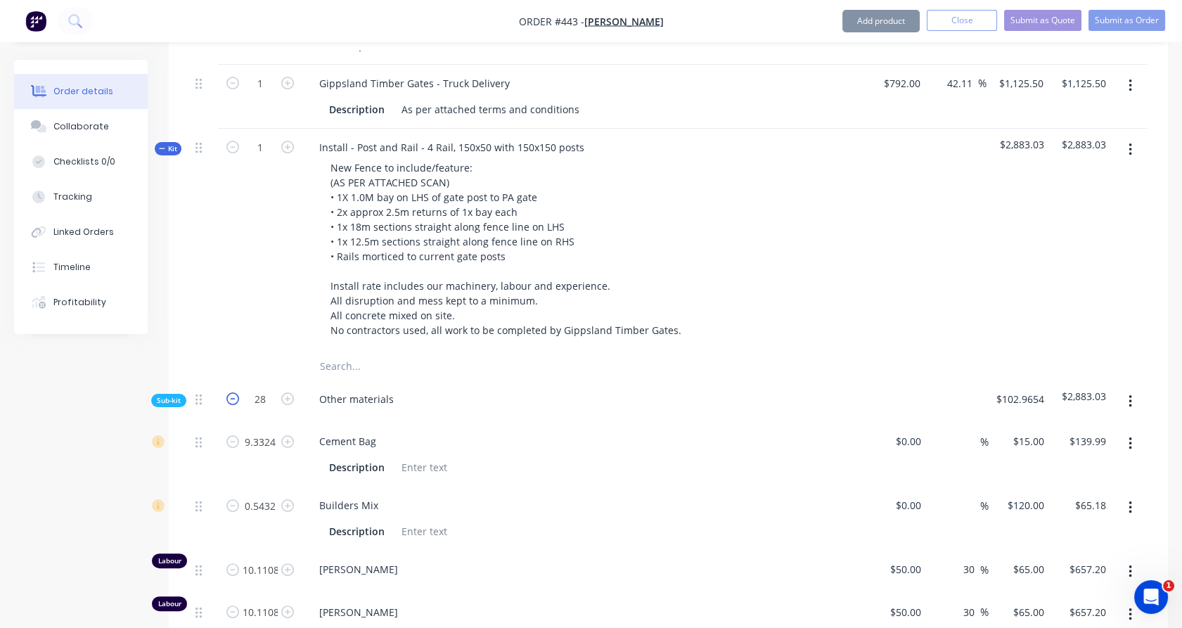
type input "27"
type input "8.9991"
type input "$134.99"
type input "0.5238"
type input "$62.86"
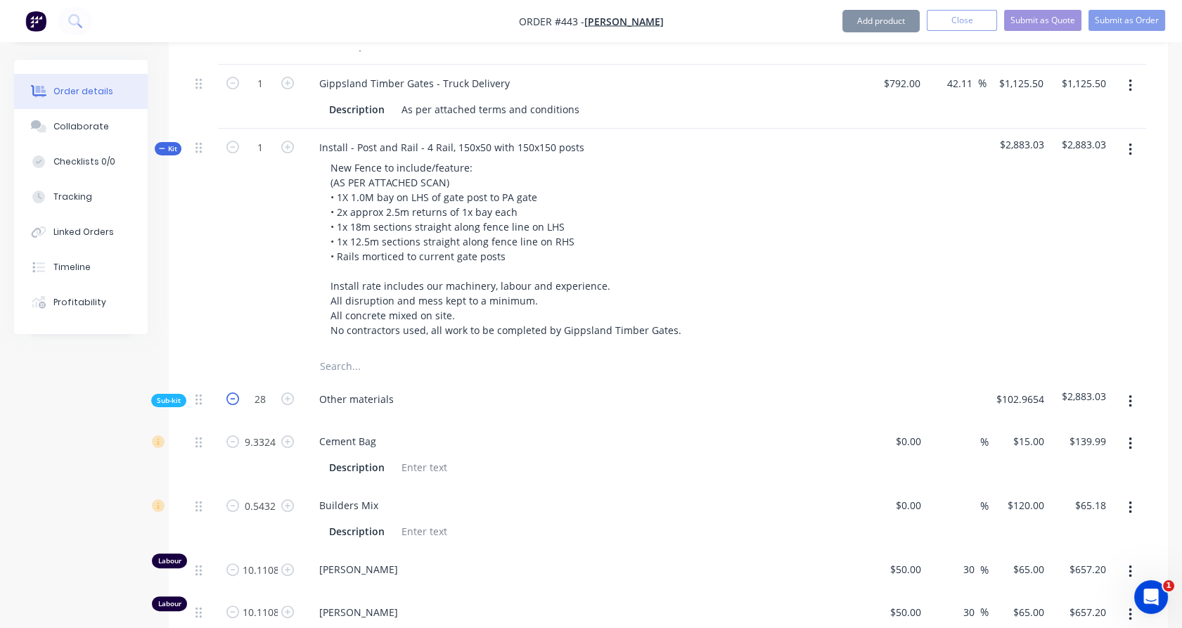
type input "9.7497"
type input "$633.73"
type input "9.7497"
type input "$633.73"
type input "25.4988"
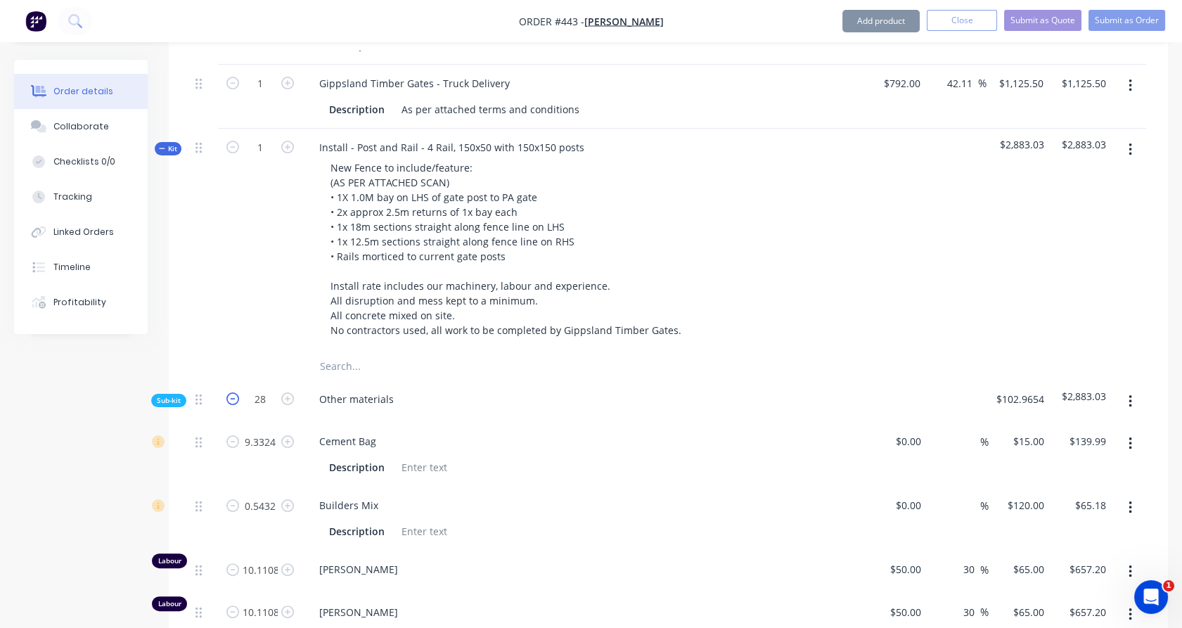
type input "$127.49"
type input "25.4988"
type input "$51.00"
type input "3.7503"
type input "$562.55"
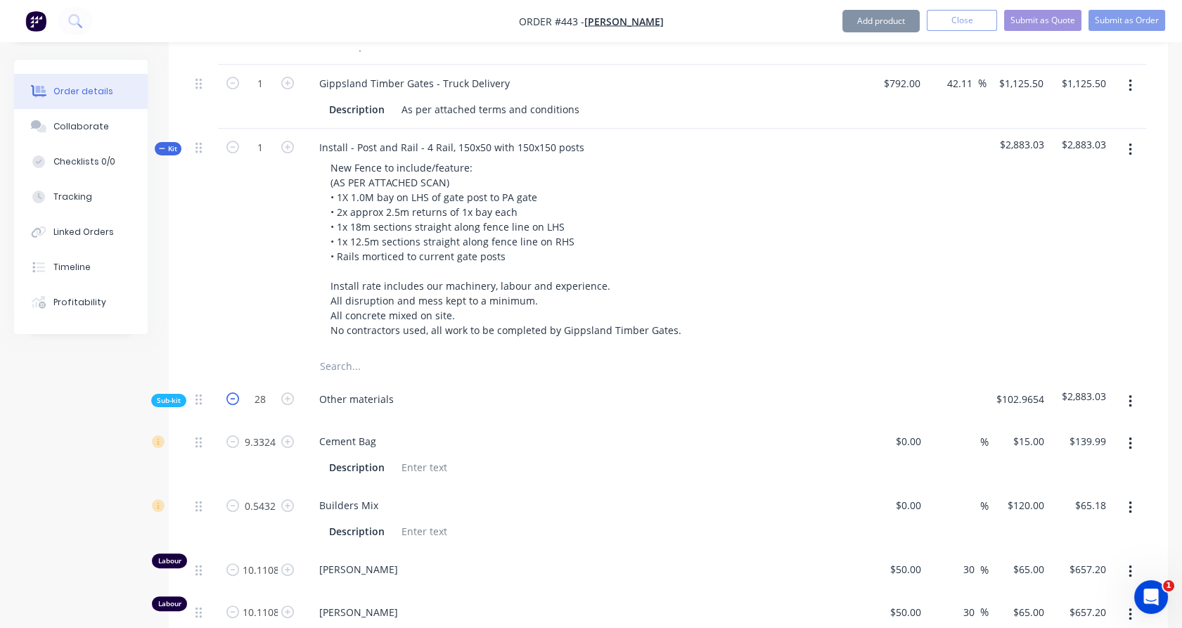
type input "12.7494"
type input "$573.72"
click at [232, 392] on icon "button" at bounding box center [232, 398] width 13 height 13
type input "26"
type input "8.6658"
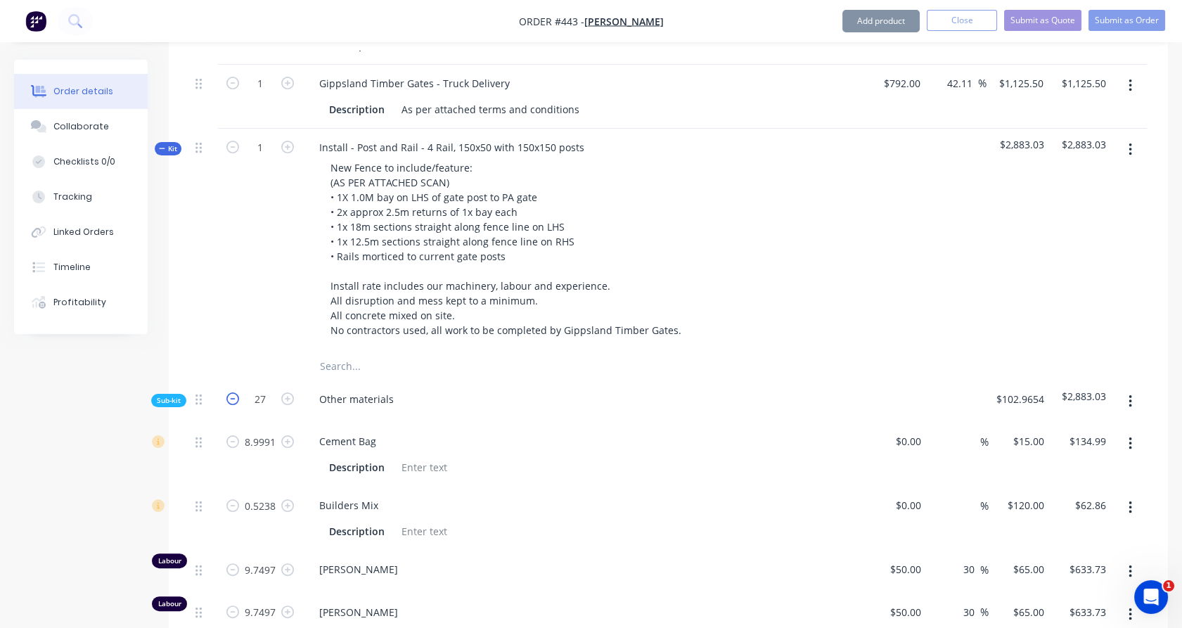
type input "$129.99"
type input "0.5044"
type input "$60.53"
type input "9.3886"
type input "$610.26"
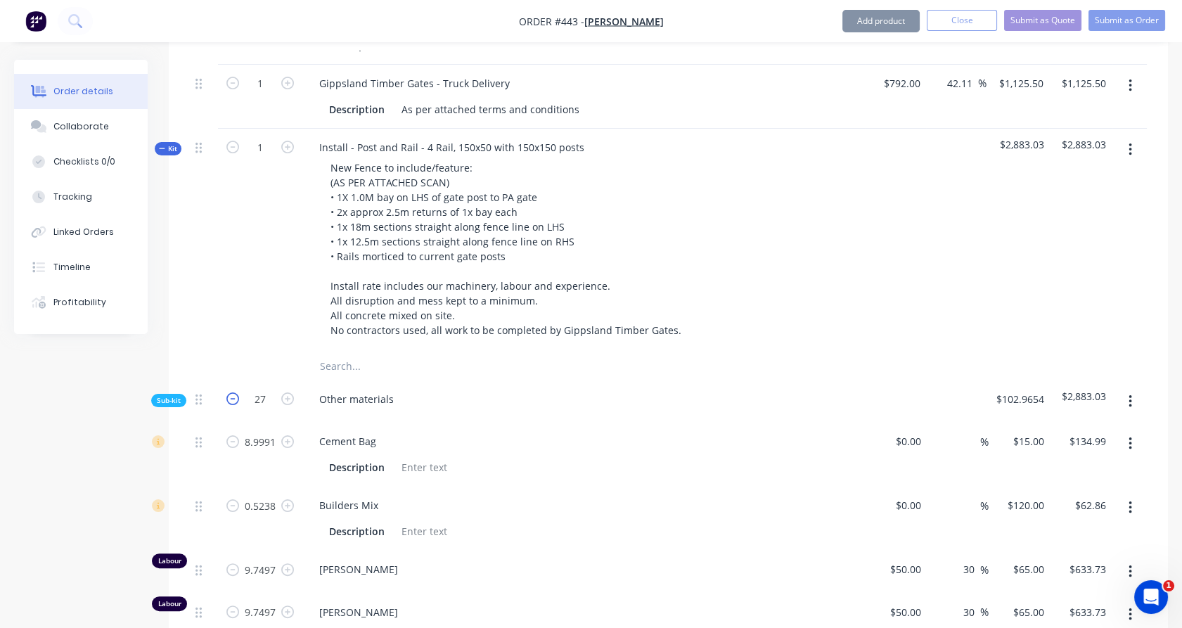
type input "9.3886"
type input "$610.26"
type input "24.5544"
type input "$122.77"
type input "24.5544"
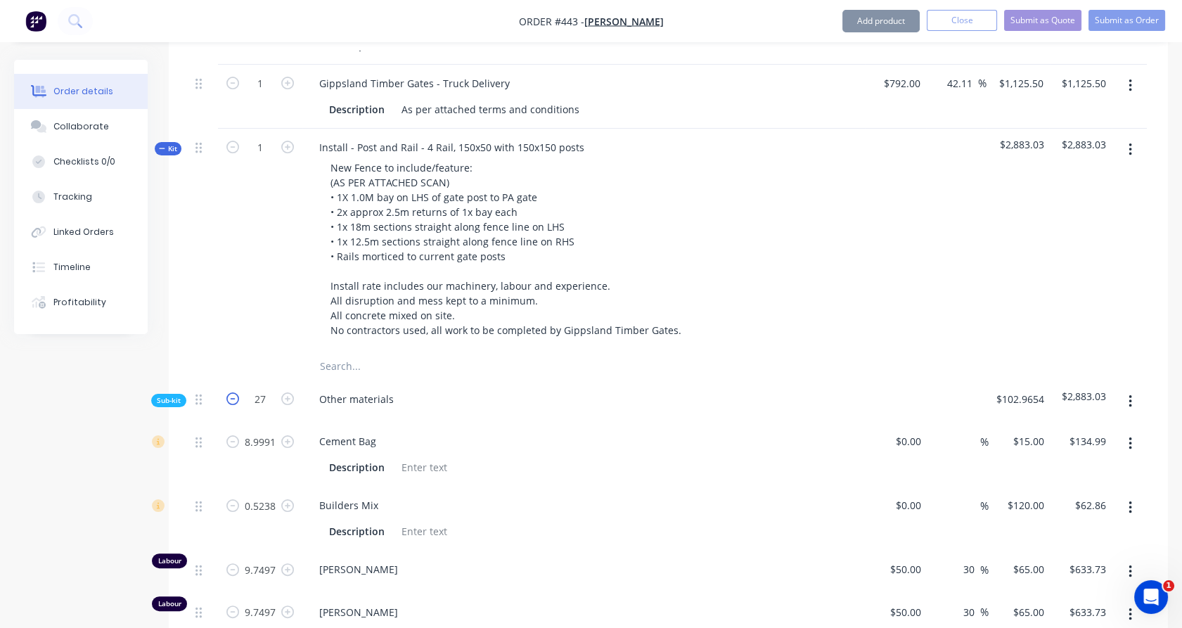
type input "$49.11"
type input "3.6114"
type input "$541.71"
type input "12.2772"
type input "$552.47"
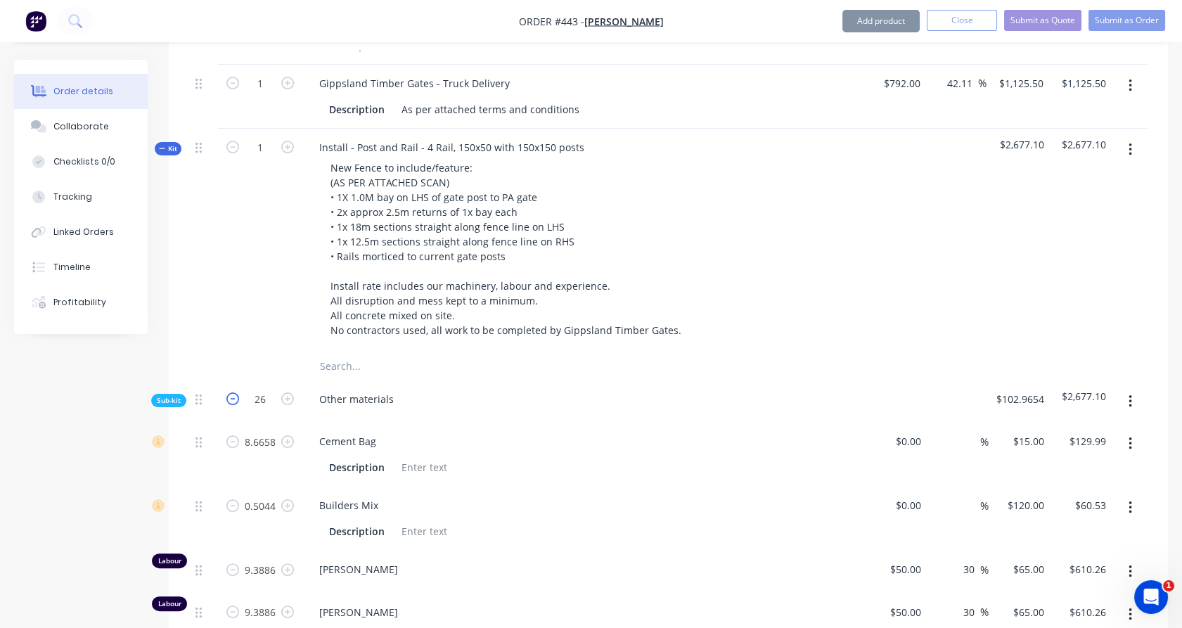
click at [232, 392] on icon "button" at bounding box center [232, 398] width 13 height 13
type input "25"
type input "8.3325"
type input "$124.99"
type input "0.485"
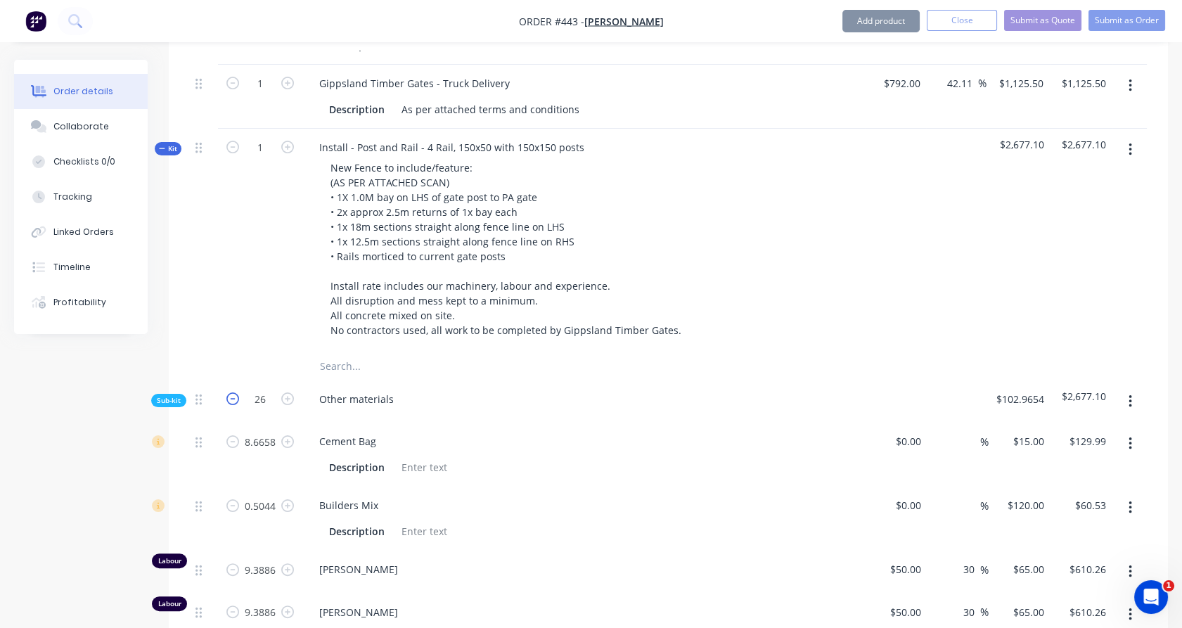
type input "$58.20"
type input "9.0275"
type input "$586.79"
type input "9.0275"
type input "$586.79"
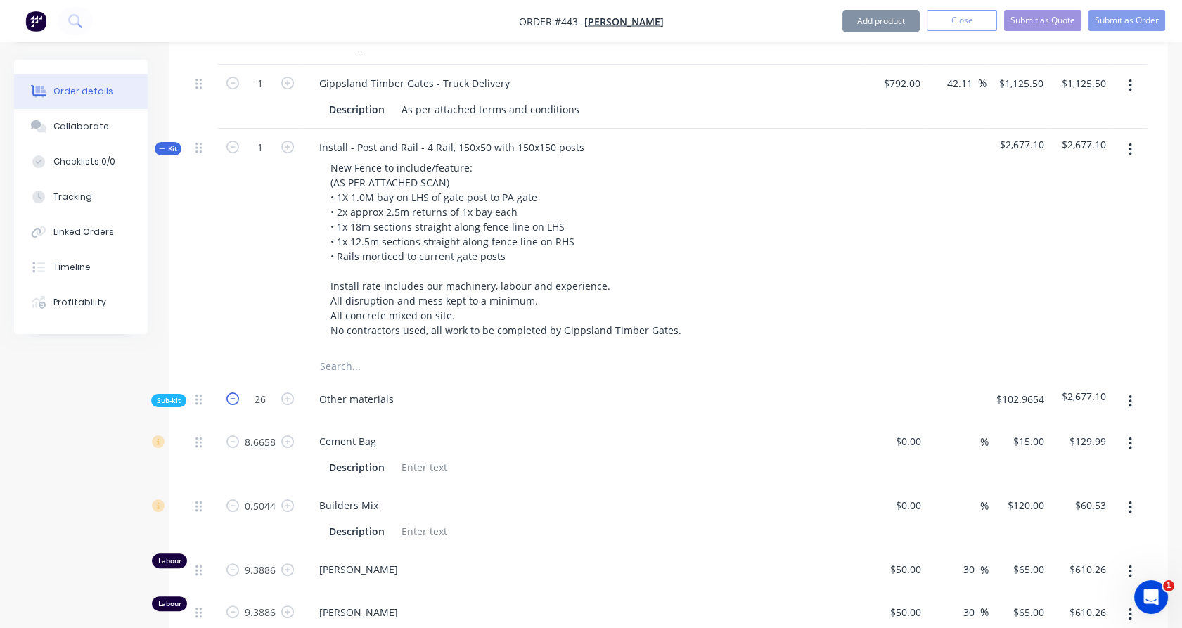
type input "23.61"
type input "$118.05"
type input "23.61"
type input "$47.22"
type input "3.4725"
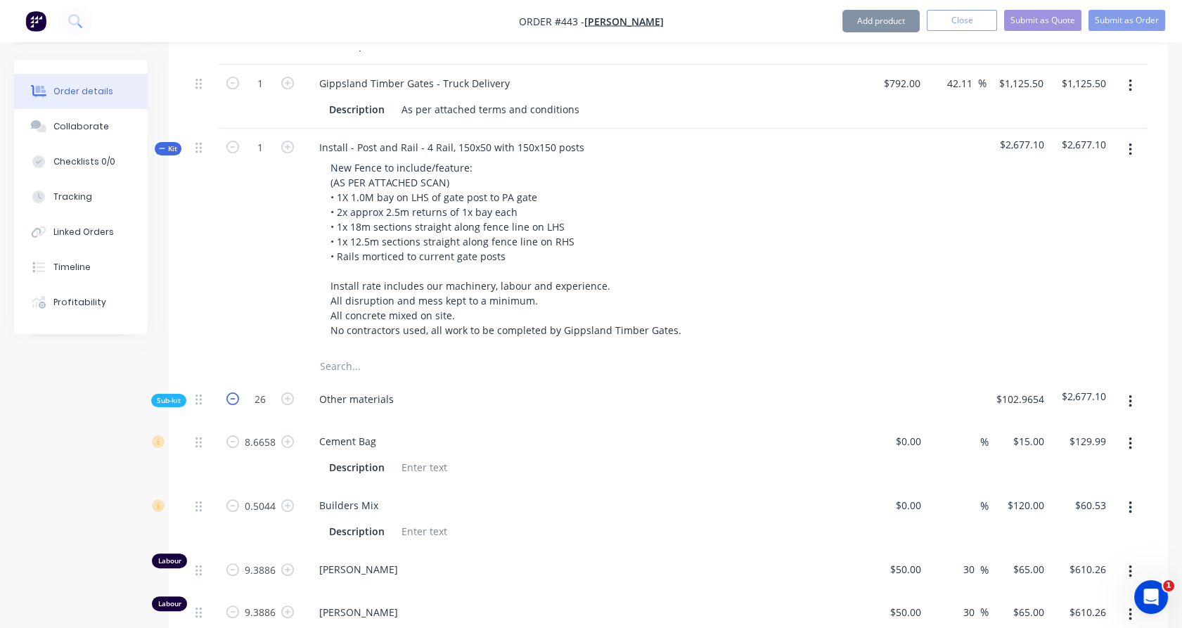
type input "$520.88"
type input "11.805"
type input "$531.23"
click at [232, 392] on icon "button" at bounding box center [232, 398] width 13 height 13
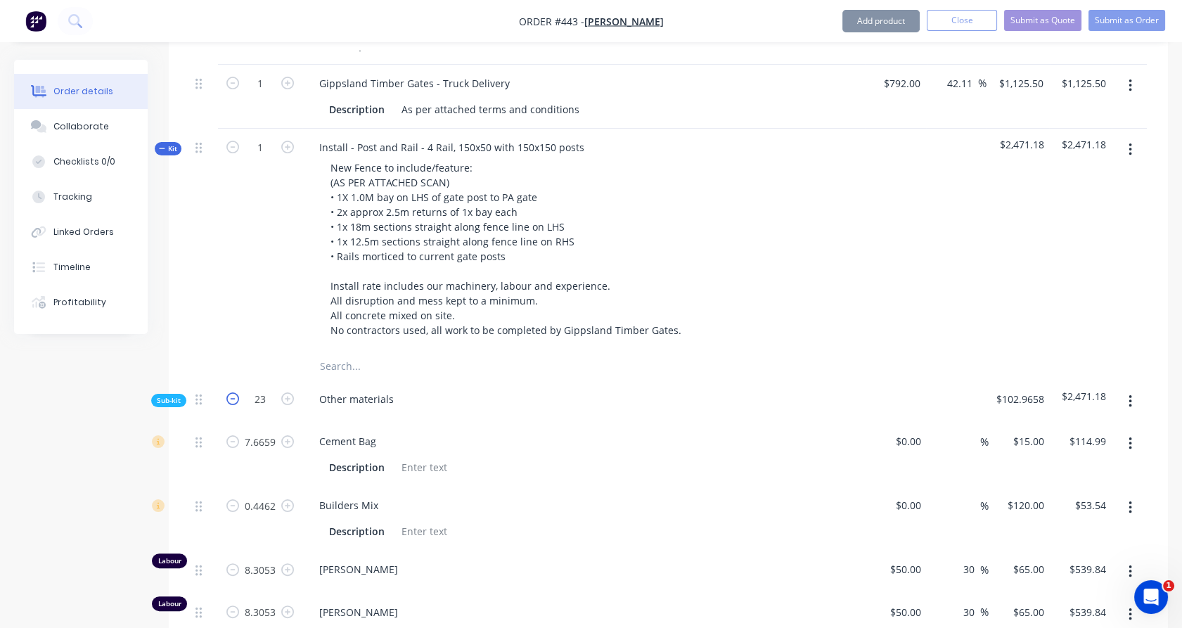
click at [232, 392] on icon "button" at bounding box center [232, 398] width 13 height 13
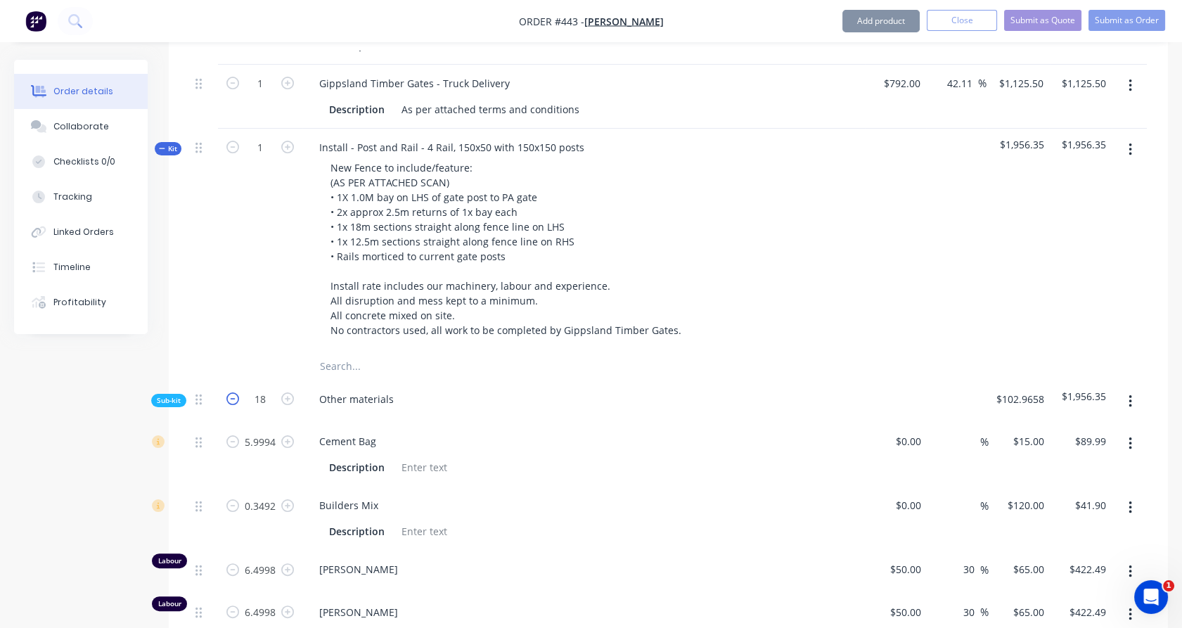
click at [232, 392] on icon "button" at bounding box center [232, 398] width 13 height 13
click at [290, 392] on icon "button" at bounding box center [287, 398] width 13 height 13
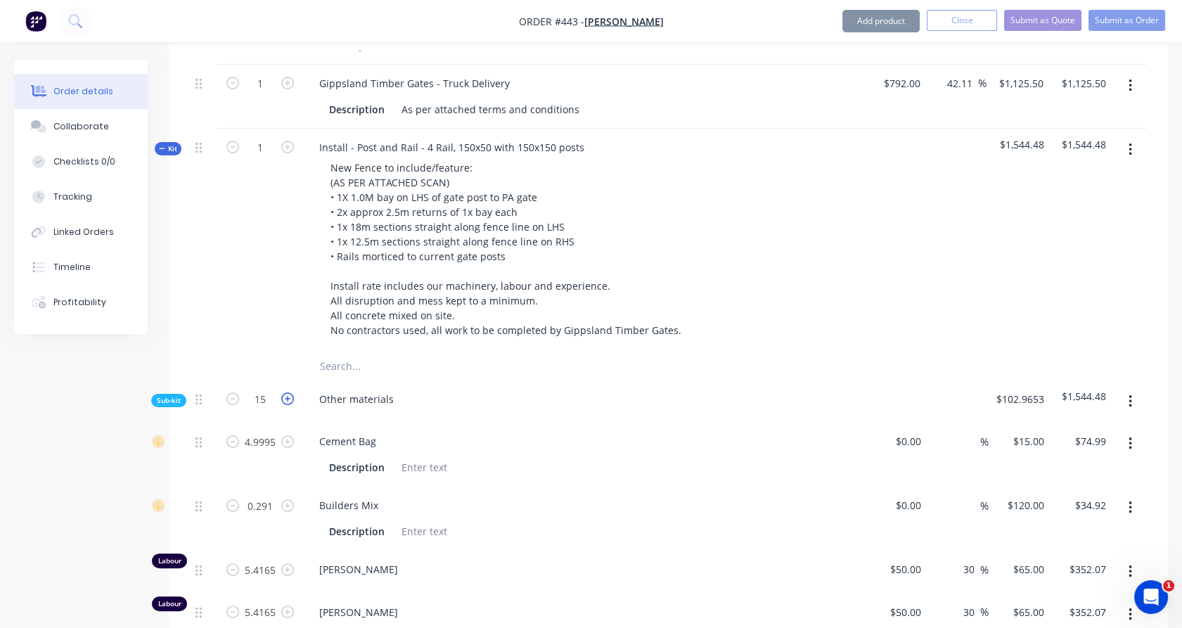
click at [290, 392] on icon "button" at bounding box center [287, 398] width 13 height 13
click at [264, 431] on input "5.9994" at bounding box center [260, 441] width 37 height 21
click at [259, 452] on input "0.3492" at bounding box center [260, 441] width 37 height 21
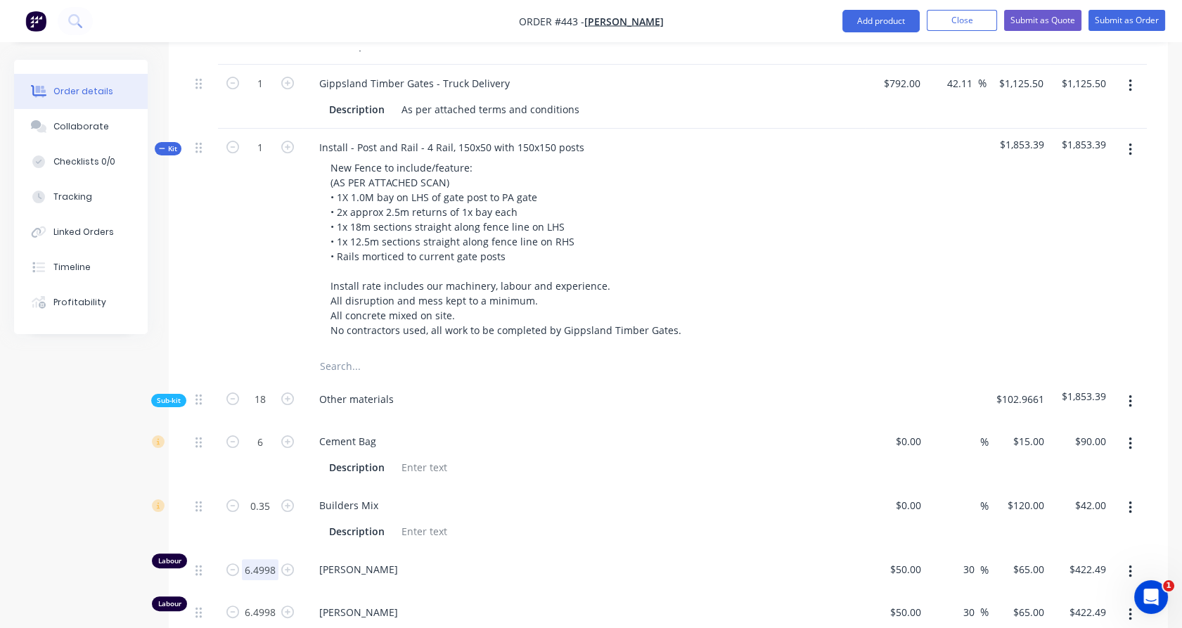
drag, startPoint x: 259, startPoint y: 529, endPoint x: 264, endPoint y: 551, distance: 23.0
click at [259, 531] on div "0.35" at bounding box center [260, 519] width 84 height 64
click at [263, 452] on input "6.4998" at bounding box center [260, 441] width 37 height 21
click at [264, 573] on div "6.5" at bounding box center [260, 572] width 84 height 43
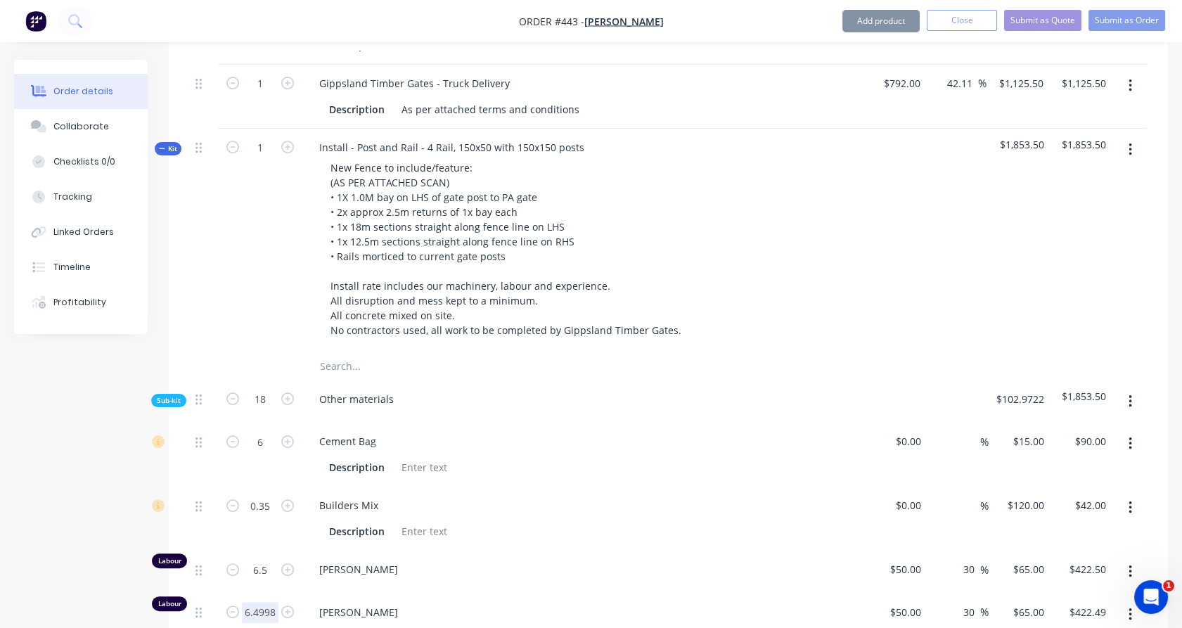
click at [257, 452] on input "6.4998" at bounding box center [260, 441] width 37 height 21
click at [222, 570] on div "6.5" at bounding box center [260, 572] width 84 height 43
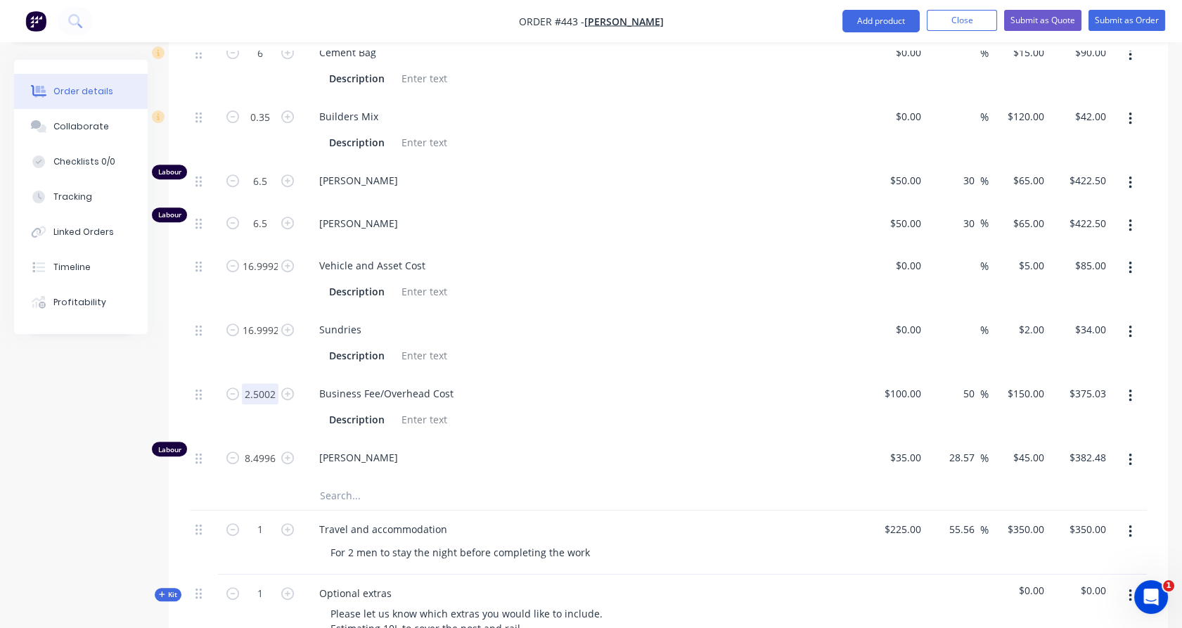
scroll to position [1198, 0]
click at [271, 62] on input "16.9992" at bounding box center [260, 51] width 37 height 21
click at [233, 342] on div "17" at bounding box center [260, 341] width 84 height 64
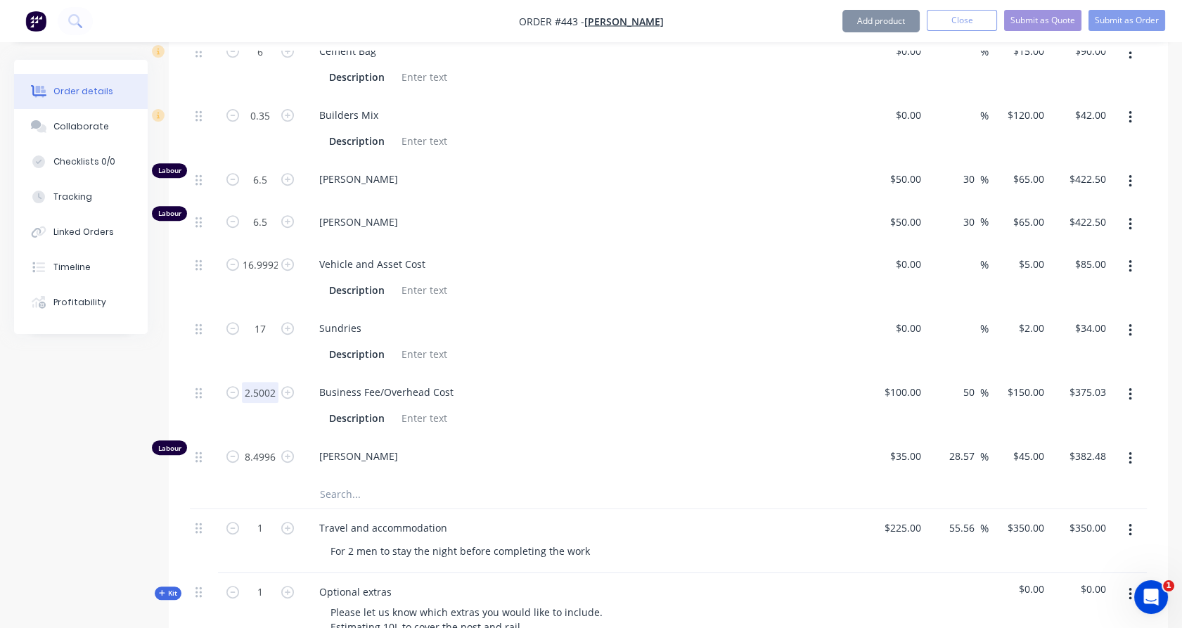
click at [269, 62] on input "2.5002" at bounding box center [260, 51] width 37 height 21
click at [212, 403] on div at bounding box center [204, 405] width 28 height 64
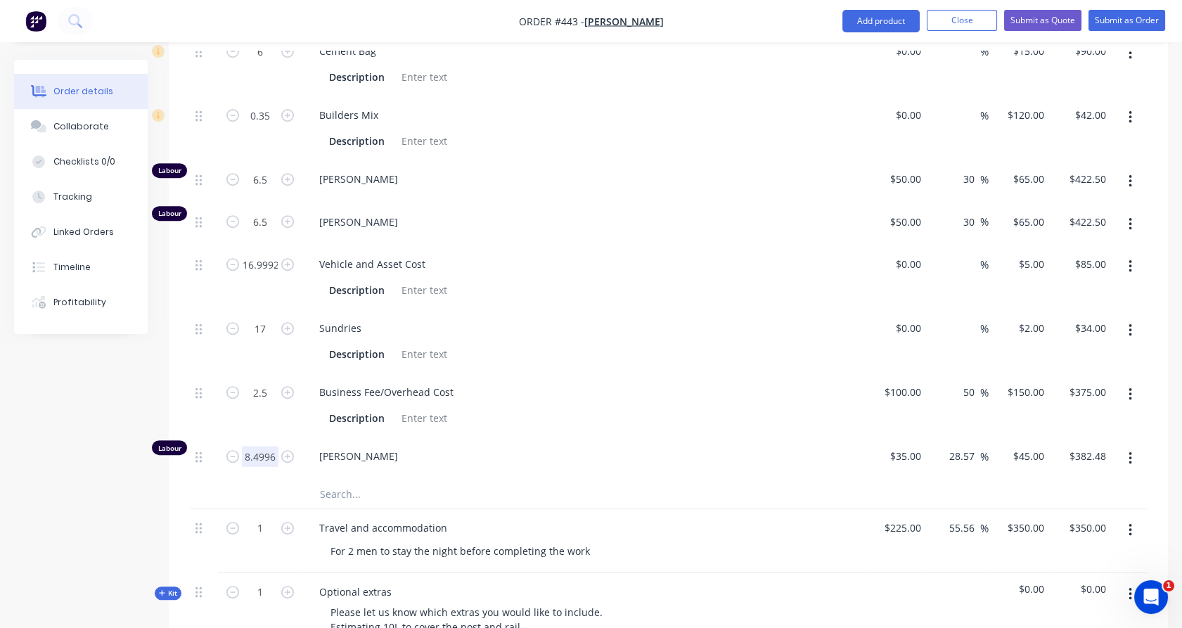
click at [258, 62] on input "8.4996" at bounding box center [260, 51] width 37 height 21
click at [253, 408] on div "2.5" at bounding box center [260, 405] width 84 height 64
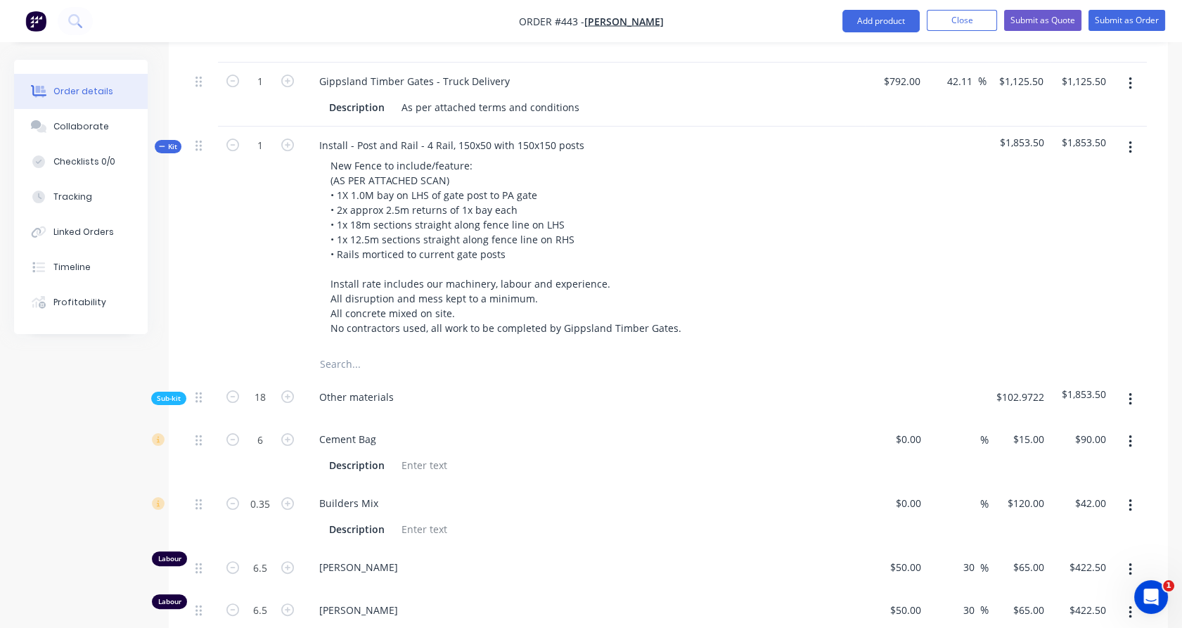
scroll to position [809, 0]
click at [171, 142] on span "Kit" at bounding box center [168, 147] width 18 height 11
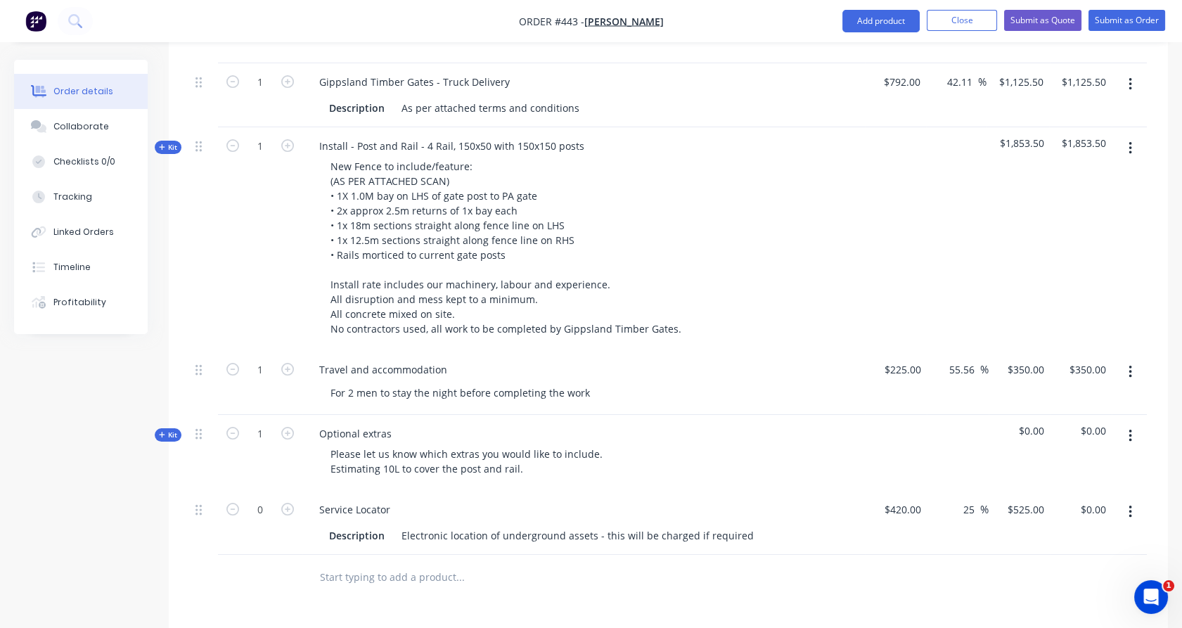
click at [168, 430] on span "Kit" at bounding box center [168, 435] width 18 height 11
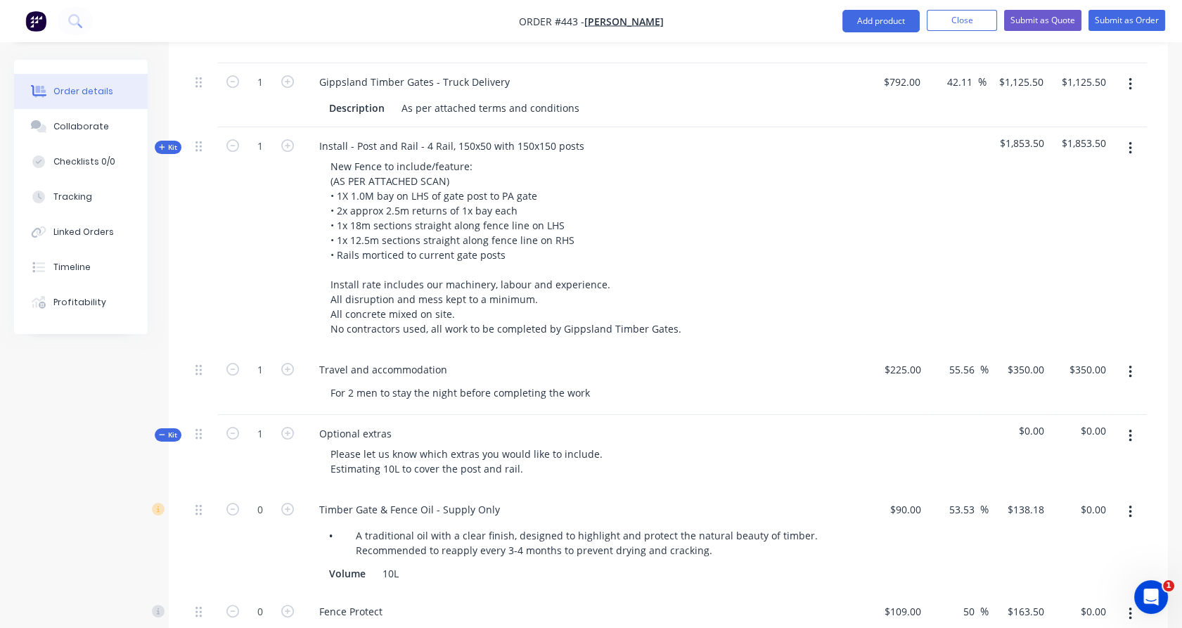
click at [168, 430] on span "Kit" at bounding box center [168, 435] width 18 height 11
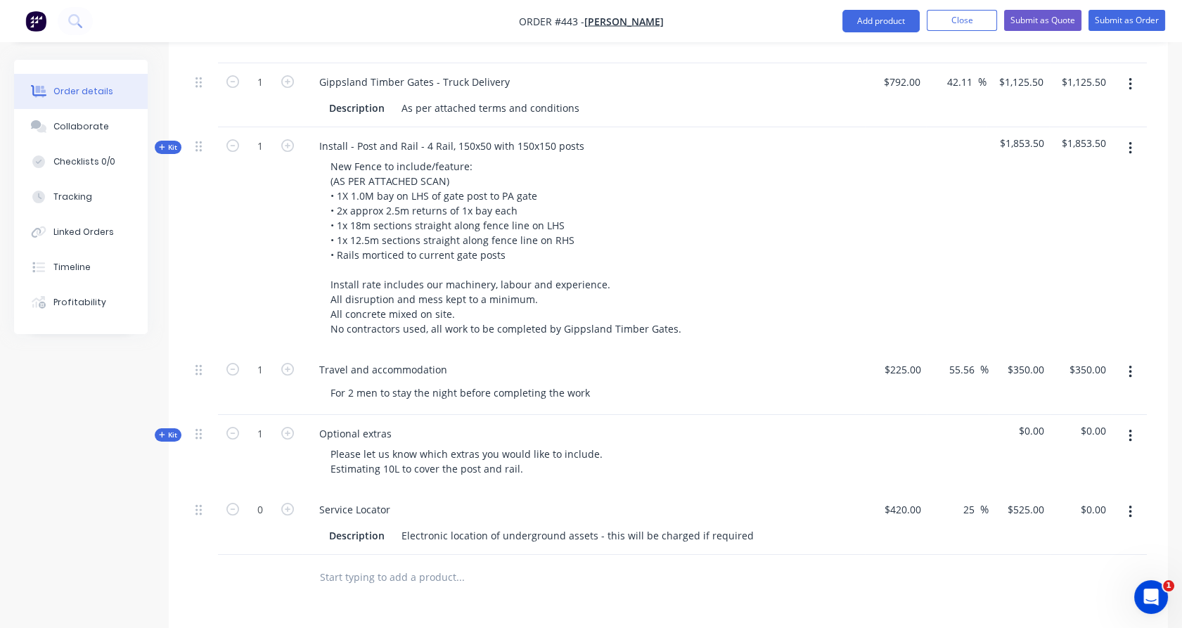
click at [368, 563] on input "text" at bounding box center [459, 577] width 281 height 28
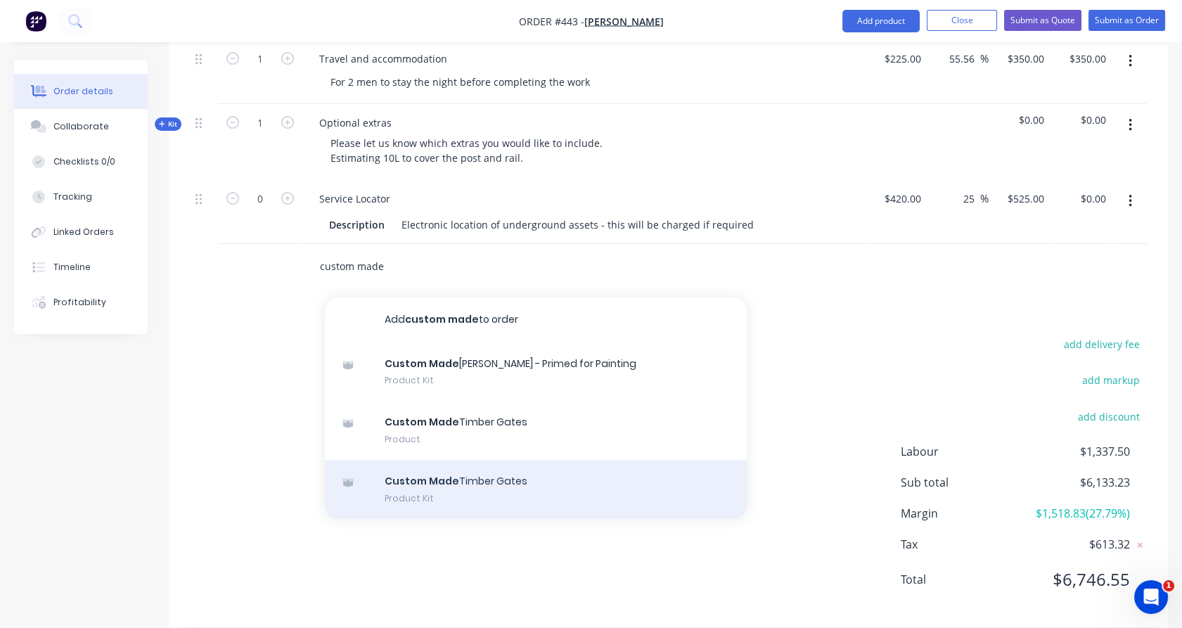
scroll to position [1121, 0]
click at [473, 477] on div "Custom Made Timber Gates Product Kit" at bounding box center [536, 488] width 422 height 59
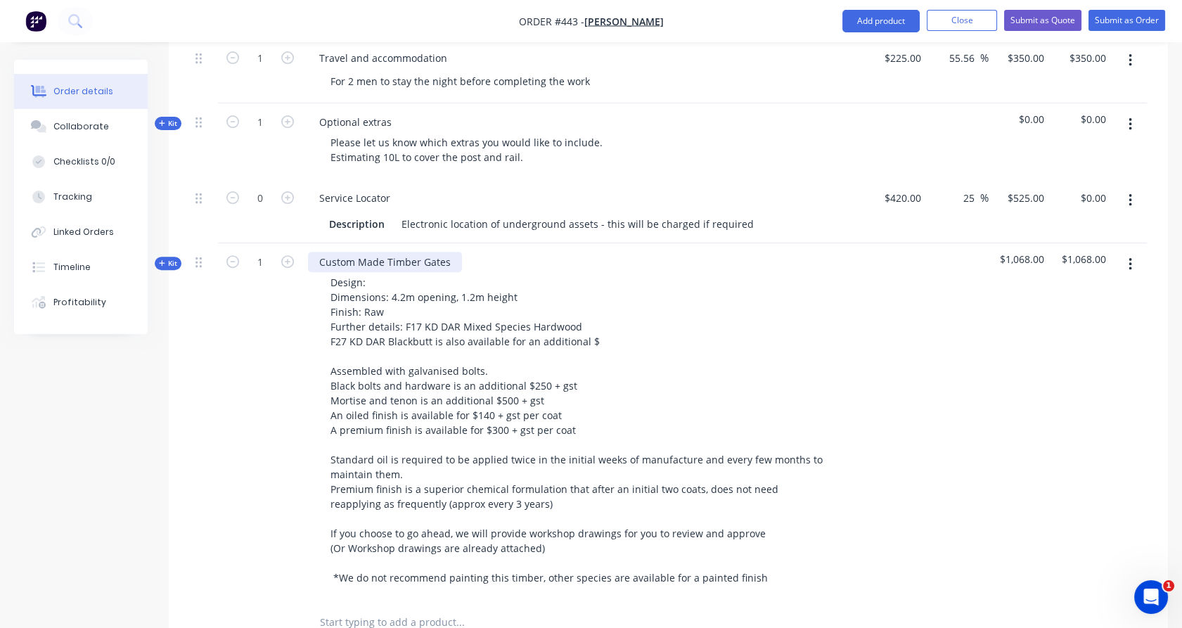
click at [443, 252] on div "Custom Made Timber Gates" at bounding box center [385, 262] width 154 height 20
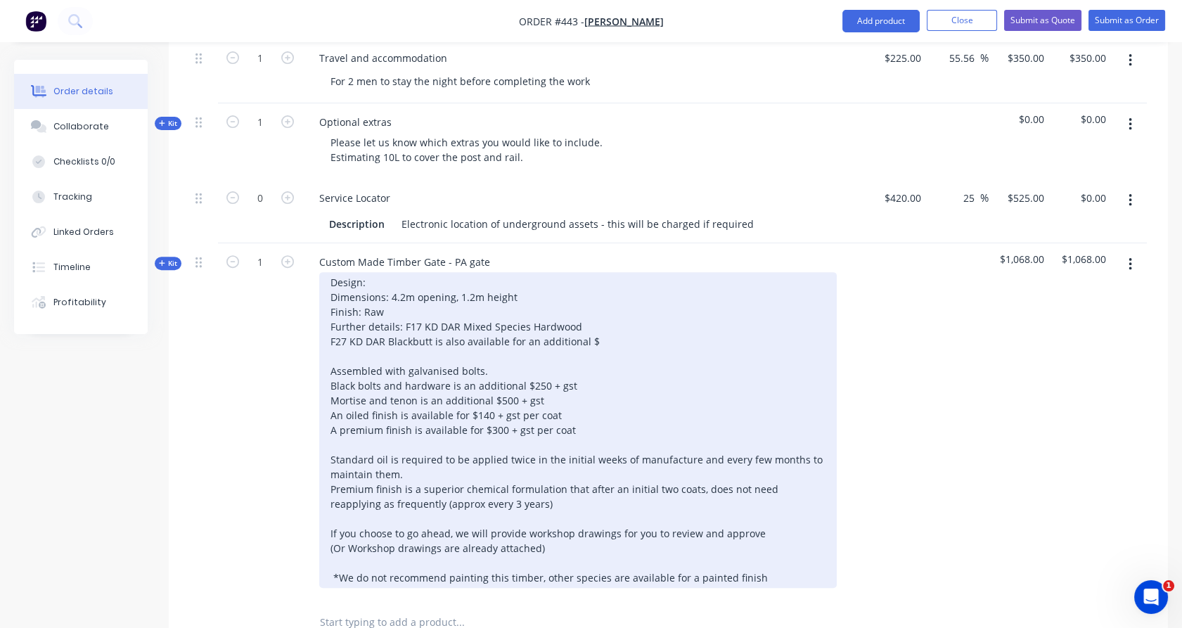
click at [384, 272] on div "Design: Dimensions: 4.2m opening, 1.2m height Finish: Raw Further details: F17 …" at bounding box center [577, 430] width 517 height 316
drag, startPoint x: 404, startPoint y: 278, endPoint x: 390, endPoint y: 278, distance: 13.4
click at [390, 278] on div "Design: Granges - 4 Rails & Diagonal Brace Dimensions: 4.2m opening, 1.2m heigh…" at bounding box center [577, 430] width 517 height 316
click at [598, 326] on div "Design: Granges - 4 Rails & Diagonal Brace Dimensions: 1.5m opening, 1.2m heigh…" at bounding box center [577, 430] width 517 height 316
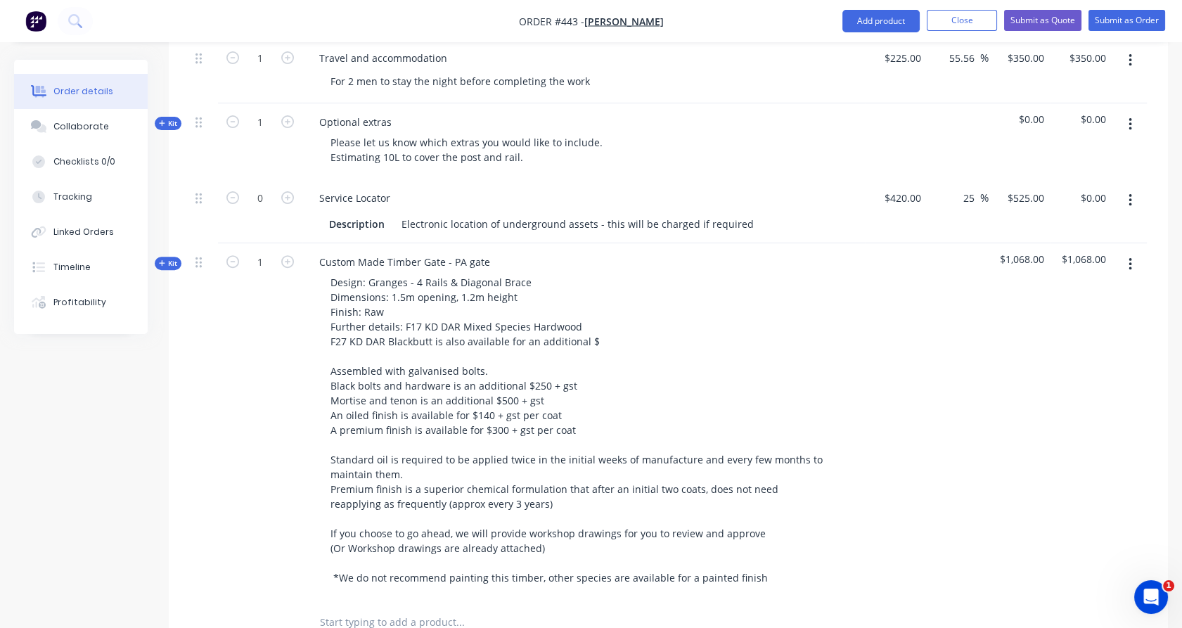
click at [160, 253] on div "Order details Collaborate Checklists 0/0 Tracking Linked Orders Timeline Profit…" at bounding box center [91, 197] width 155 height 274
click at [165, 258] on span "Kit" at bounding box center [168, 263] width 18 height 11
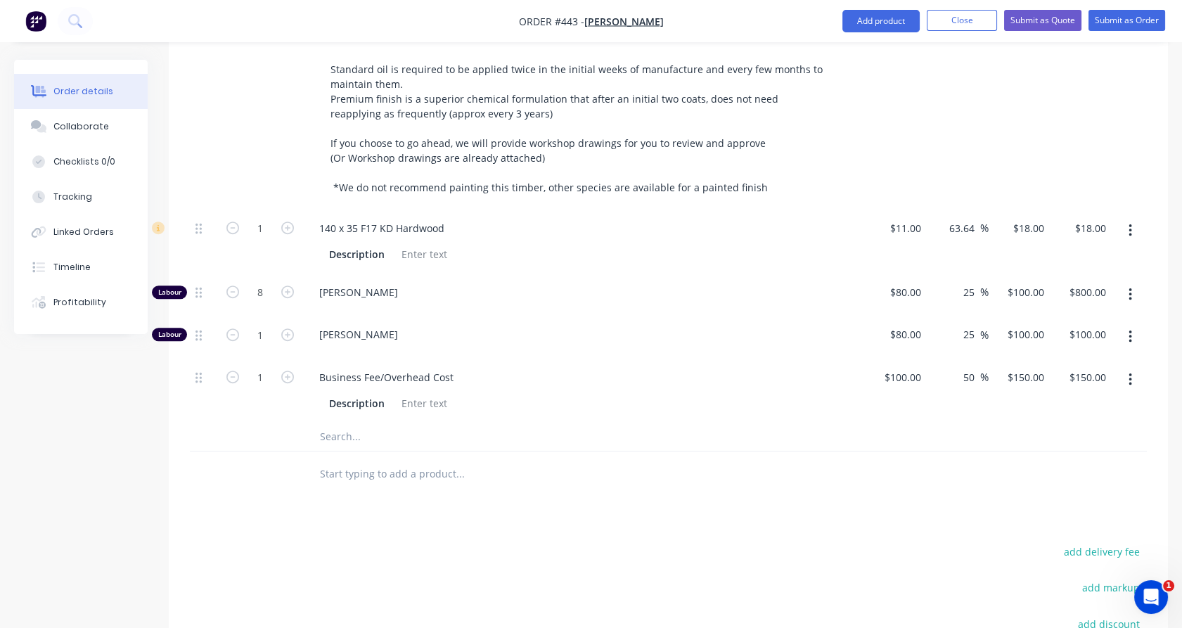
scroll to position [1512, 0]
click at [273, 217] on input "1" at bounding box center [260, 227] width 37 height 21
click at [259, 242] on div "12.5" at bounding box center [260, 241] width 84 height 64
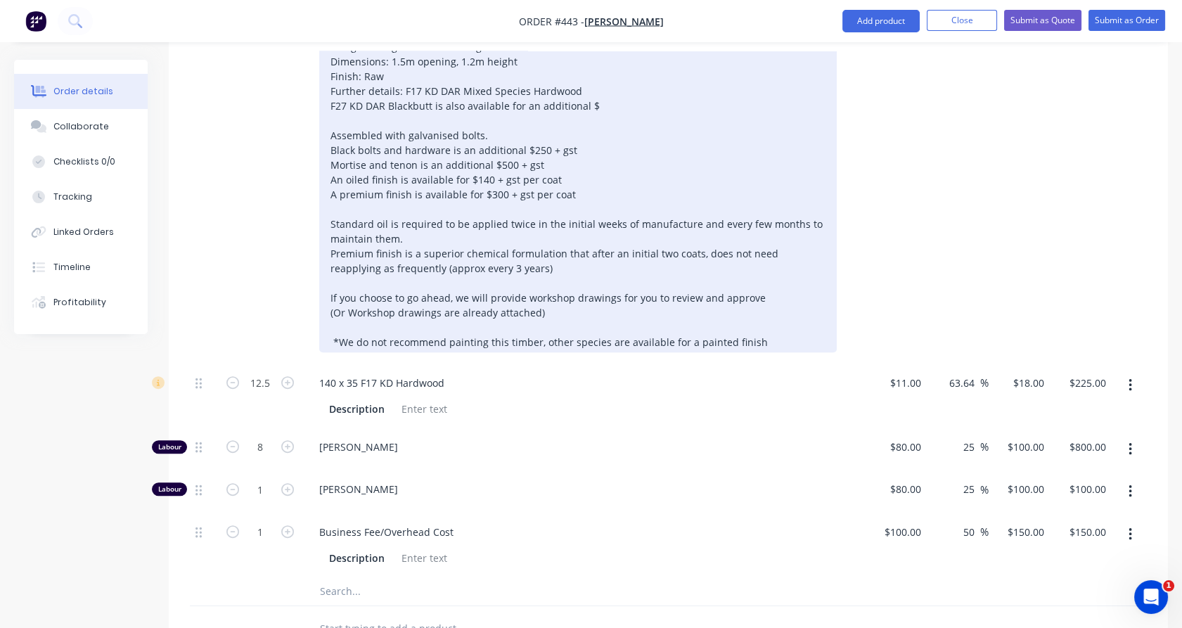
scroll to position [1356, 0]
click at [600, 96] on div "Design: Granges - 4 Rails & Diagonal Brace Dimensions: 1.5m opening, 1.2m heigh…" at bounding box center [577, 195] width 517 height 316
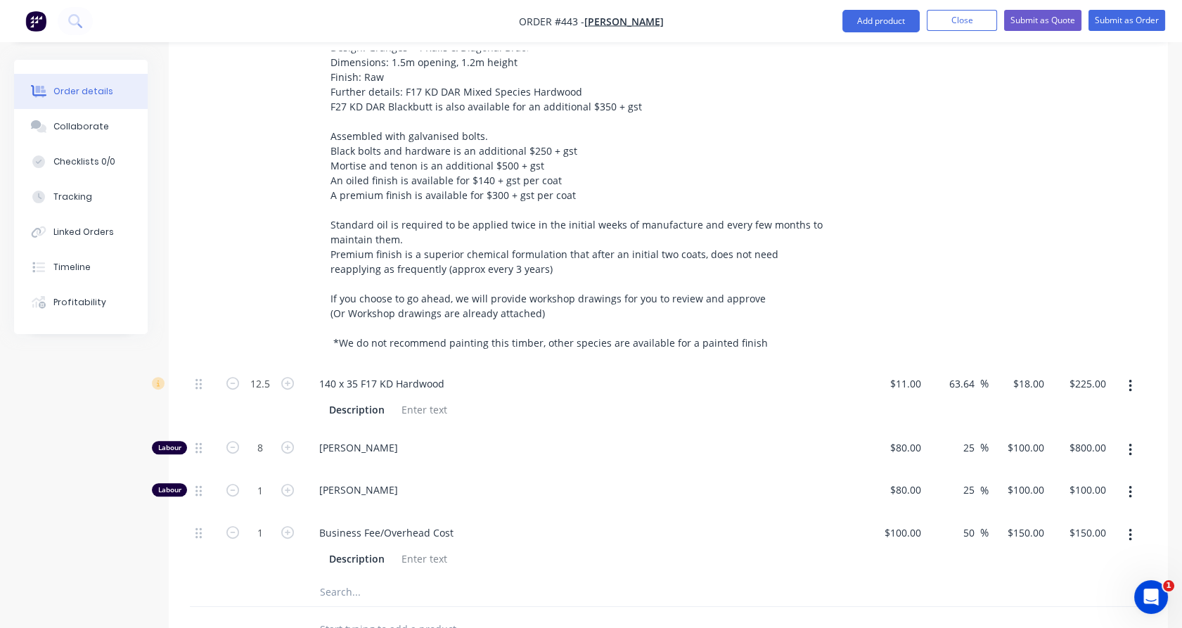
click at [239, 233] on div "1" at bounding box center [260, 186] width 84 height 356
click at [233, 441] on icon "button" at bounding box center [232, 447] width 13 height 13
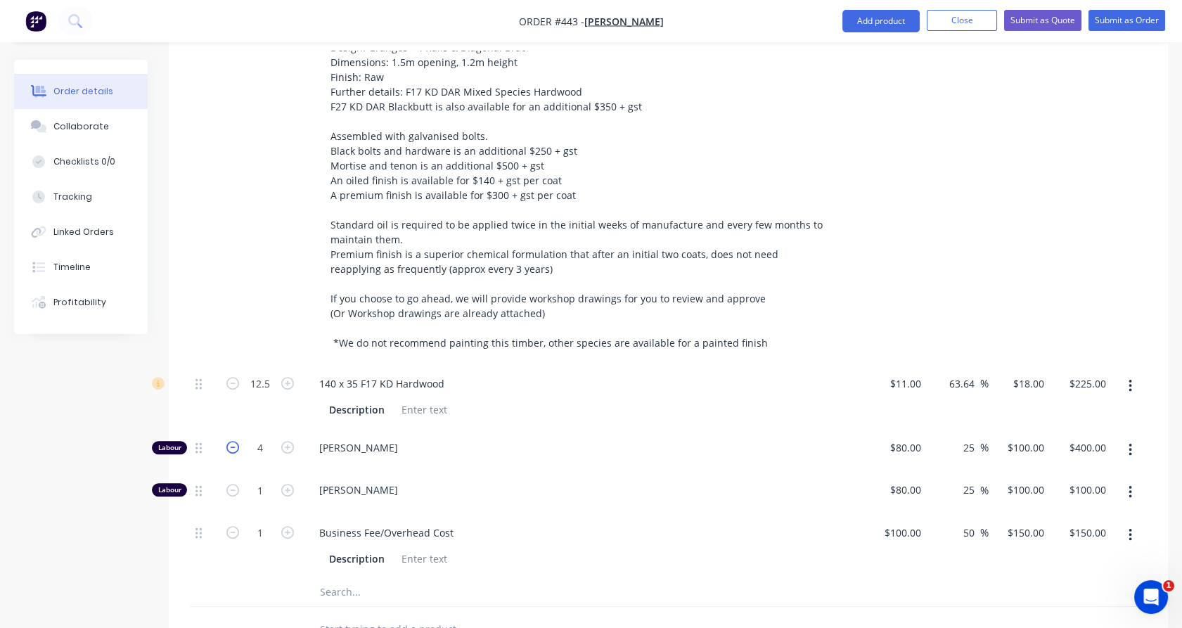
click at [233, 441] on icon "button" at bounding box center [232, 447] width 13 height 13
click at [264, 394] on input "1" at bounding box center [260, 383] width 37 height 21
click at [268, 578] on div at bounding box center [260, 592] width 84 height 28
click at [324, 579] on input "text" at bounding box center [459, 592] width 281 height 28
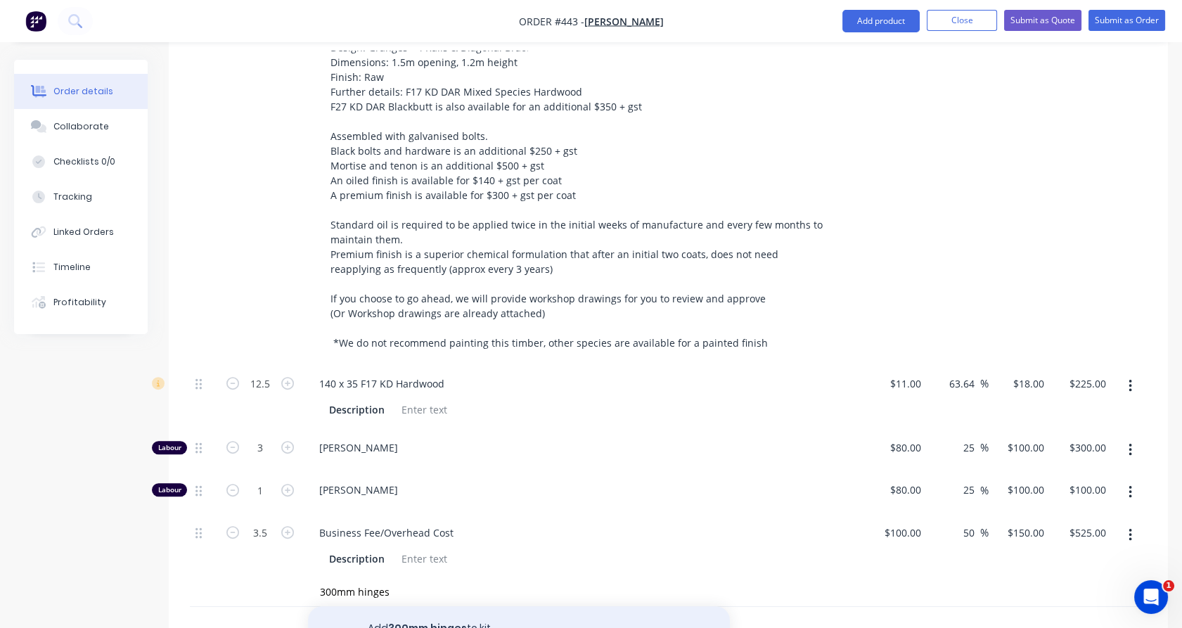
click at [512, 606] on button "Add 300mm hinges to kit" at bounding box center [519, 628] width 422 height 45
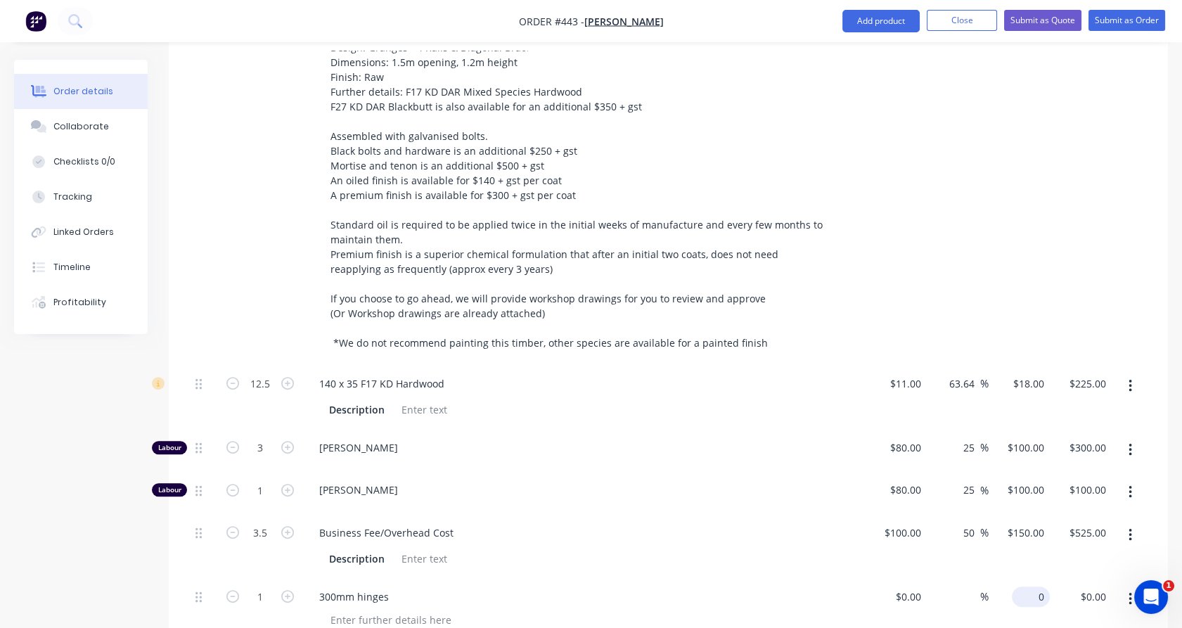
click at [1036, 586] on input "0" at bounding box center [1033, 596] width 32 height 20
click at [961, 548] on div "50 50 %" at bounding box center [958, 546] width 62 height 64
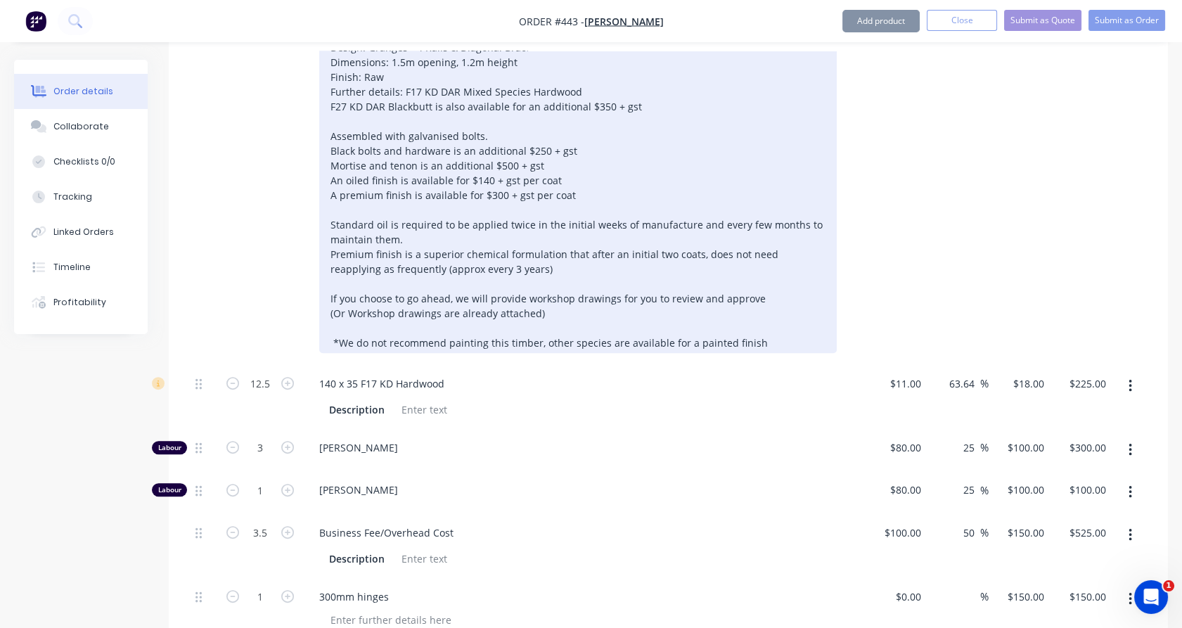
click at [489, 112] on div "Design: Granges - 4 Rails & Diagonal Brace Dimensions: 1.5m opening, 1.2m heigh…" at bounding box center [577, 195] width 517 height 316
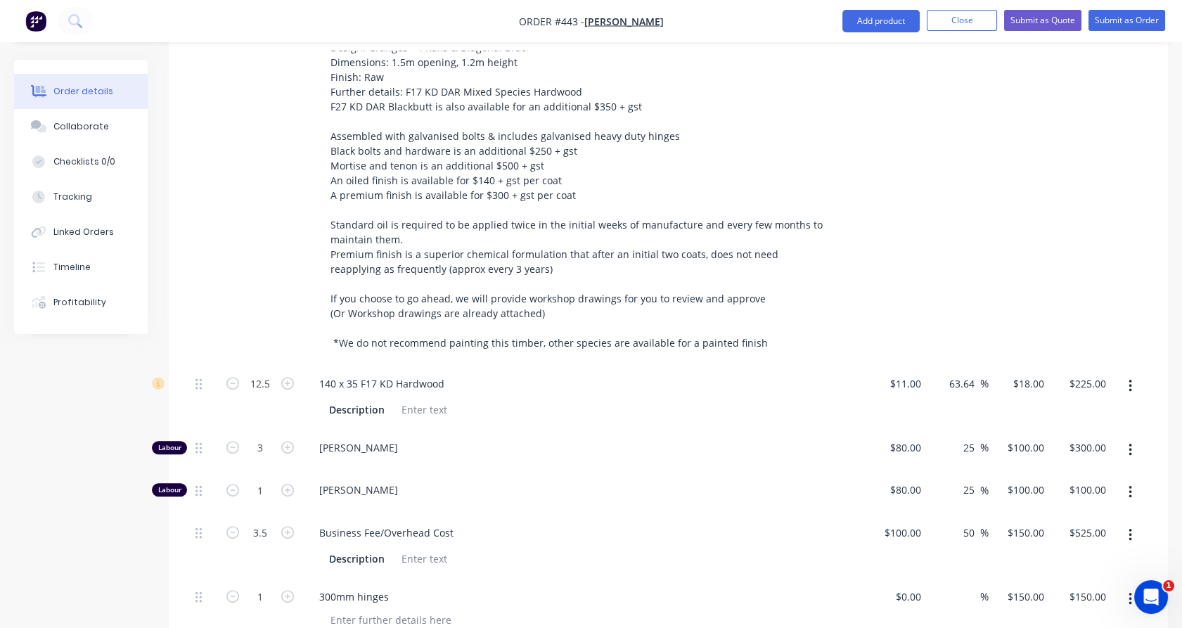
click at [262, 173] on div "1" at bounding box center [260, 186] width 84 height 356
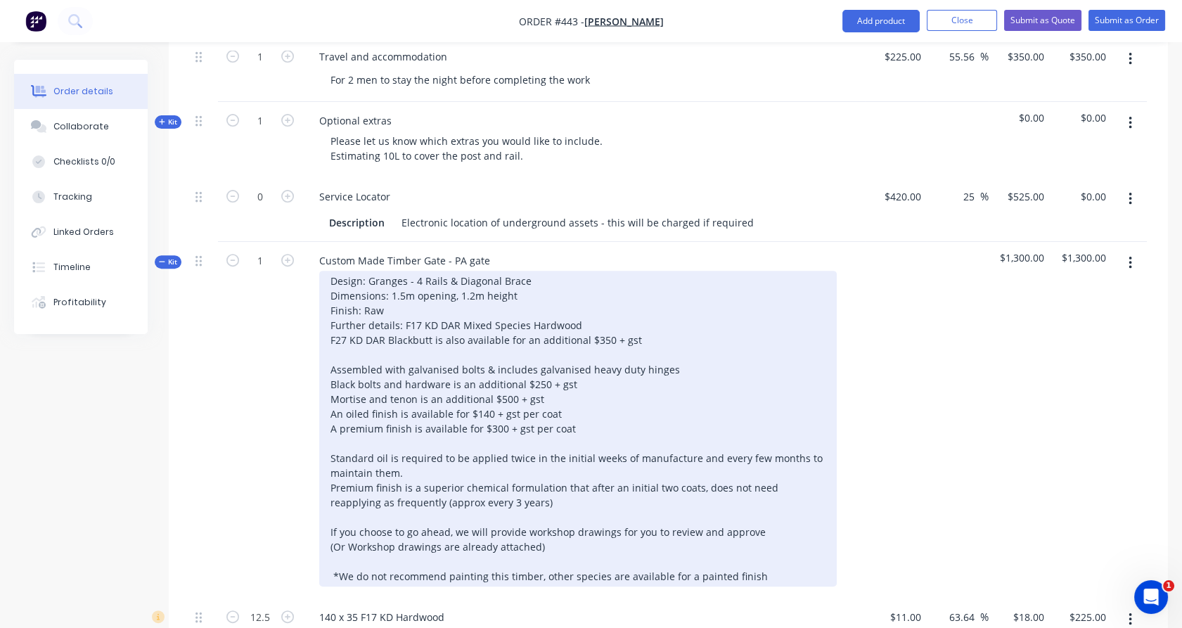
scroll to position [1121, 0]
drag, startPoint x: 536, startPoint y: 366, endPoint x: 528, endPoint y: 366, distance: 8.4
click at [528, 366] on div "Design: Granges - 4 Rails & Diagonal Brace Dimensions: 1.5m opening, 1.2m heigh…" at bounding box center [577, 429] width 517 height 316
click at [497, 384] on div "Design: Granges - 4 Rails & Diagonal Brace Dimensions: 1.5m opening, 1.2m heigh…" at bounding box center [577, 429] width 517 height 316
click at [480, 396] on div "Design: Granges - 4 Rails & Diagonal Brace Dimensions: 1.5m opening, 1.2m heigh…" at bounding box center [577, 429] width 517 height 316
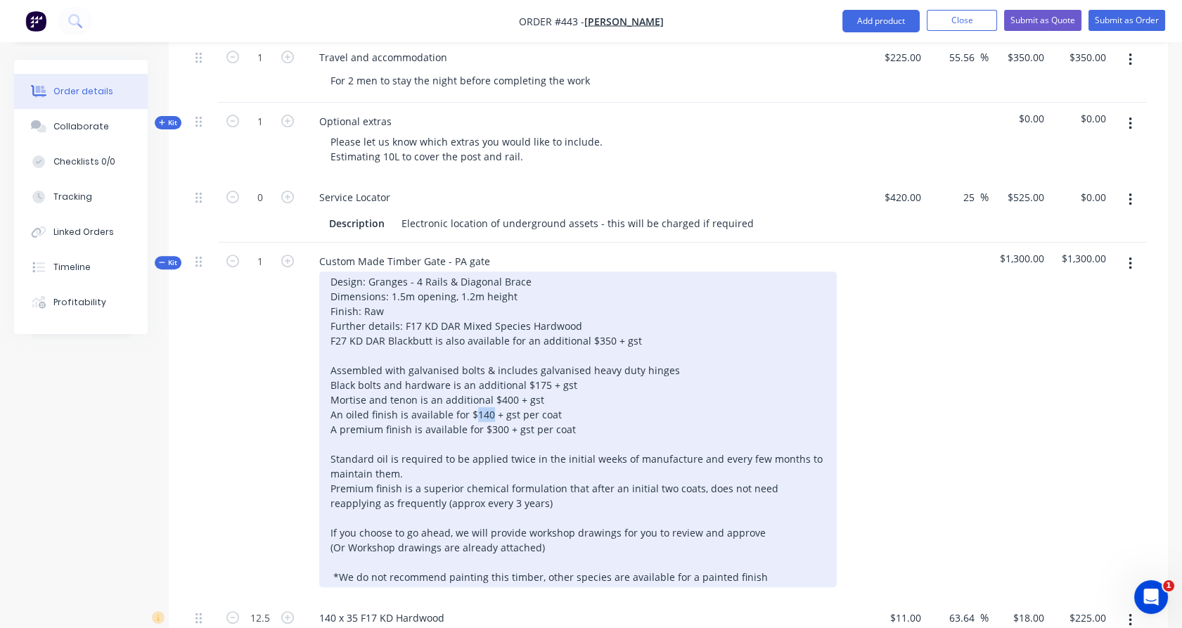
drag, startPoint x: 487, startPoint y: 395, endPoint x: 472, endPoint y: 397, distance: 14.8
click at [472, 397] on div "Design: Granges - 4 Rails & Diagonal Brace Dimensions: 1.5m opening, 1.2m heigh…" at bounding box center [577, 429] width 517 height 316
click at [485, 411] on div "Design: Granges - 4 Rails & Diagonal Brace Dimensions: 1.5m opening, 1.2m heigh…" at bounding box center [577, 429] width 517 height 316
click at [484, 423] on div "Design: Granges - 4 Rails & Diagonal Brace Dimensions: 1.5m opening, 1.2m heigh…" at bounding box center [577, 429] width 517 height 316
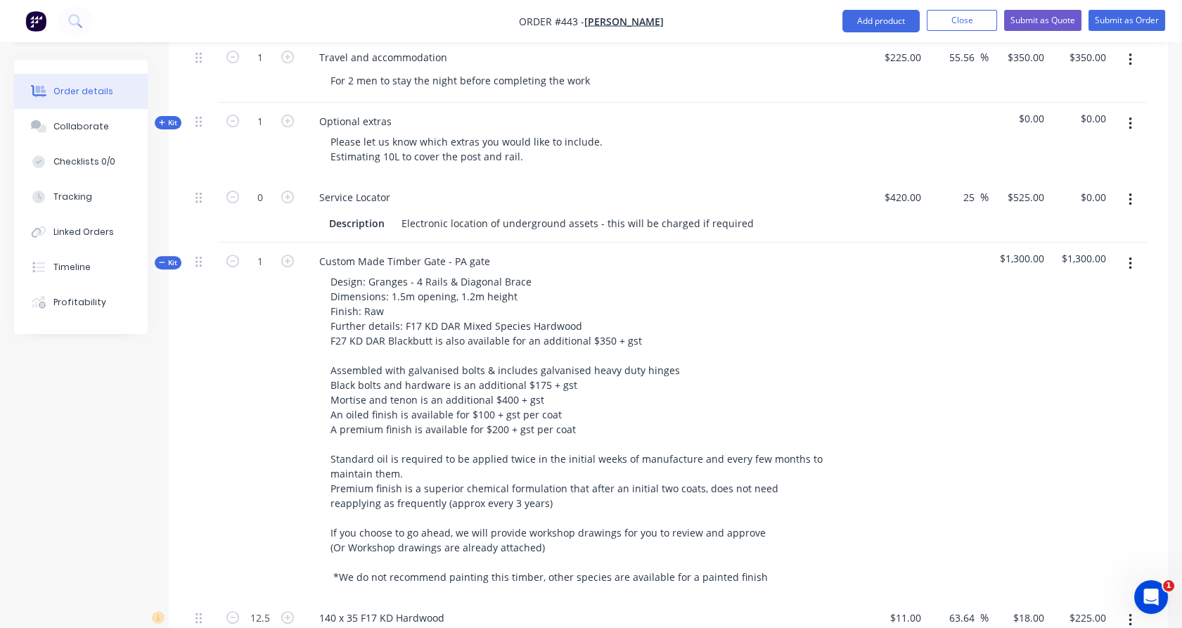
click at [172, 257] on span "Kit" at bounding box center [168, 262] width 18 height 11
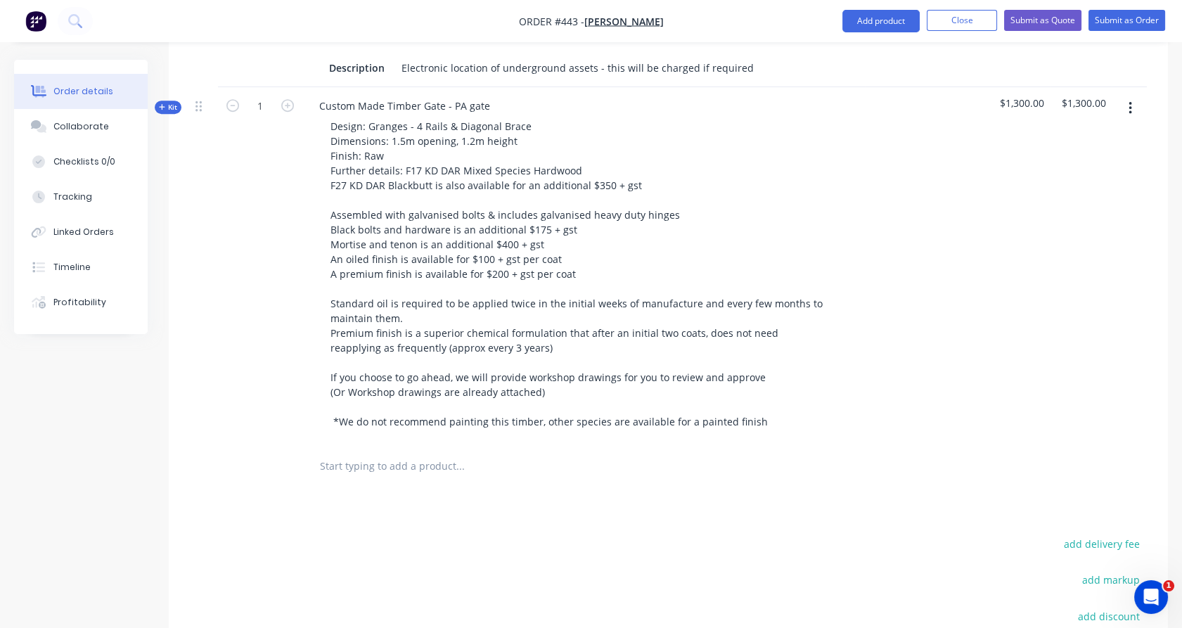
scroll to position [1277, 0]
click at [359, 452] on input "text" at bounding box center [459, 466] width 281 height 28
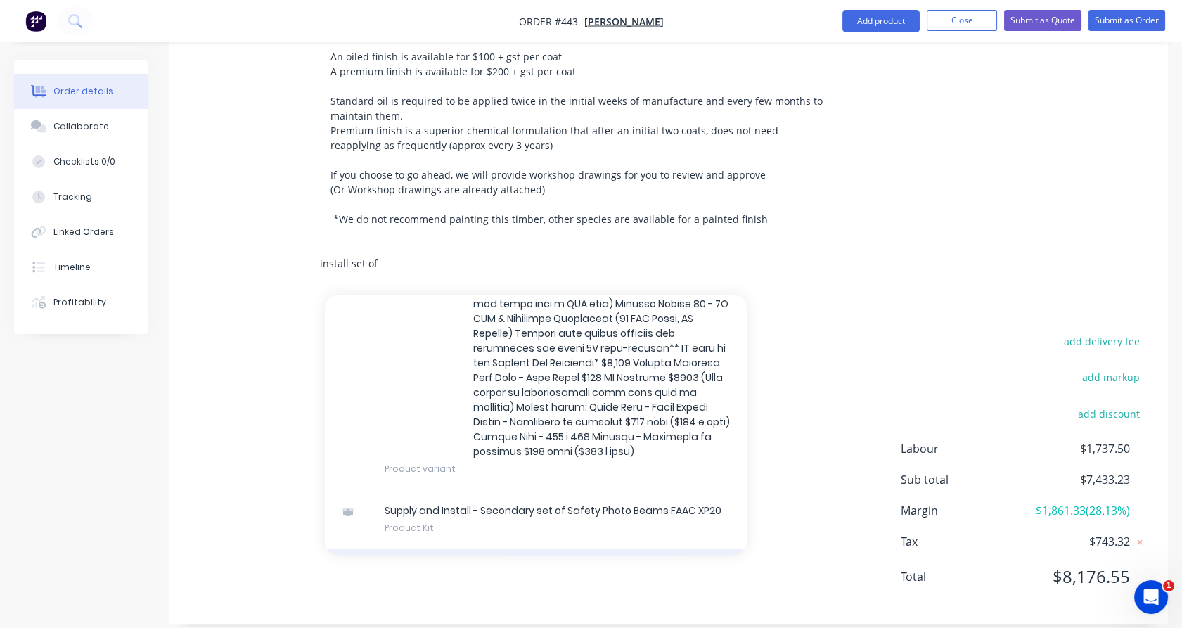
scroll to position [851, 0]
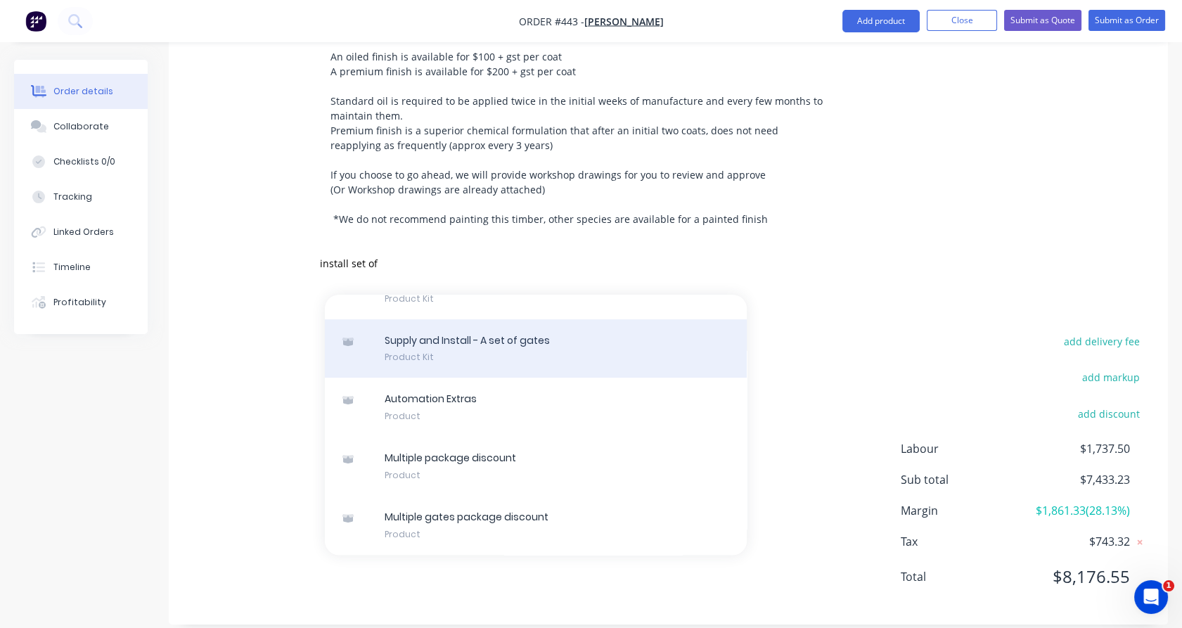
click at [503, 344] on div "Supply and Install - A set of gates Product Kit" at bounding box center [536, 348] width 422 height 59
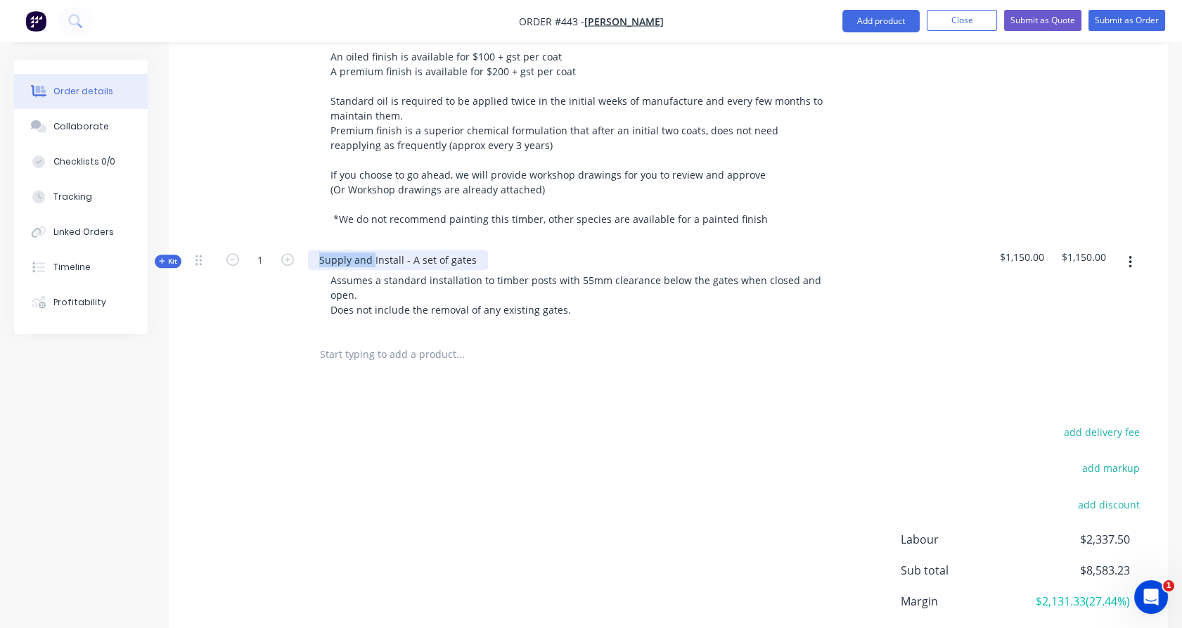
drag, startPoint x: 372, startPoint y: 240, endPoint x: 300, endPoint y: 242, distance: 72.4
click at [300, 242] on div "Kit 1 Supply and Install - A set of gates Assumes a standard installation to ti…" at bounding box center [668, 286] width 957 height 91
drag, startPoint x: 364, startPoint y: 243, endPoint x: 388, endPoint y: 243, distance: 23.9
click at [388, 250] on div "Install - A set of gates" at bounding box center [370, 260] width 124 height 20
click at [409, 250] on div "Install - A PA gates" at bounding box center [363, 260] width 110 height 20
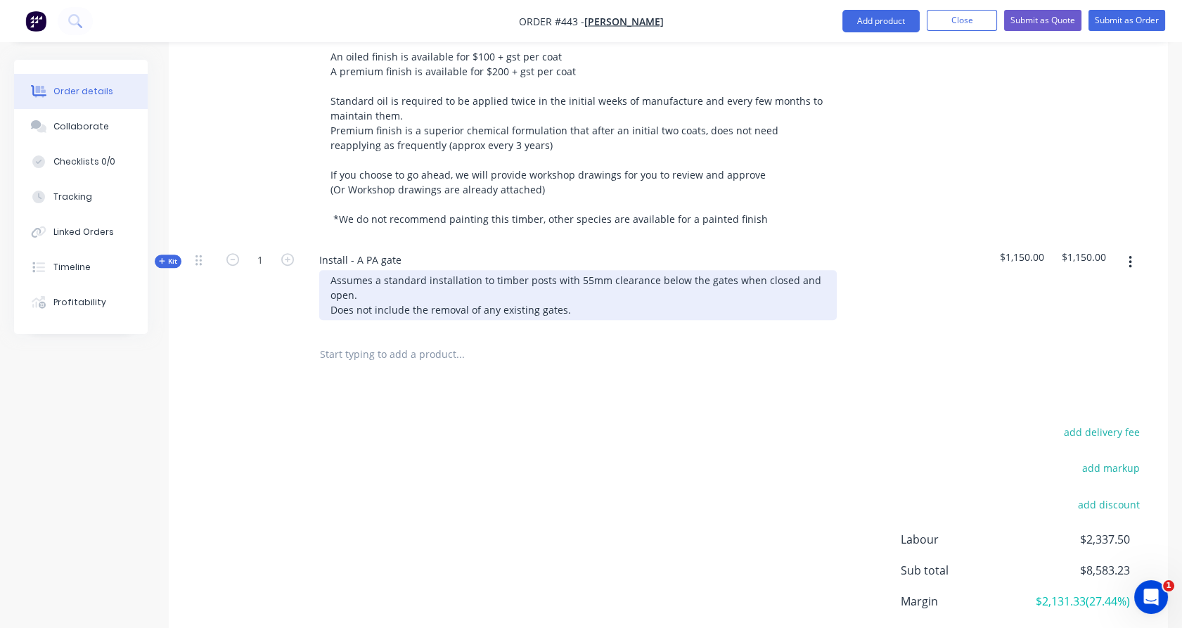
click at [721, 270] on div "Assumes a standard installation to timber posts with 55mm clearance below the g…" at bounding box center [577, 295] width 517 height 50
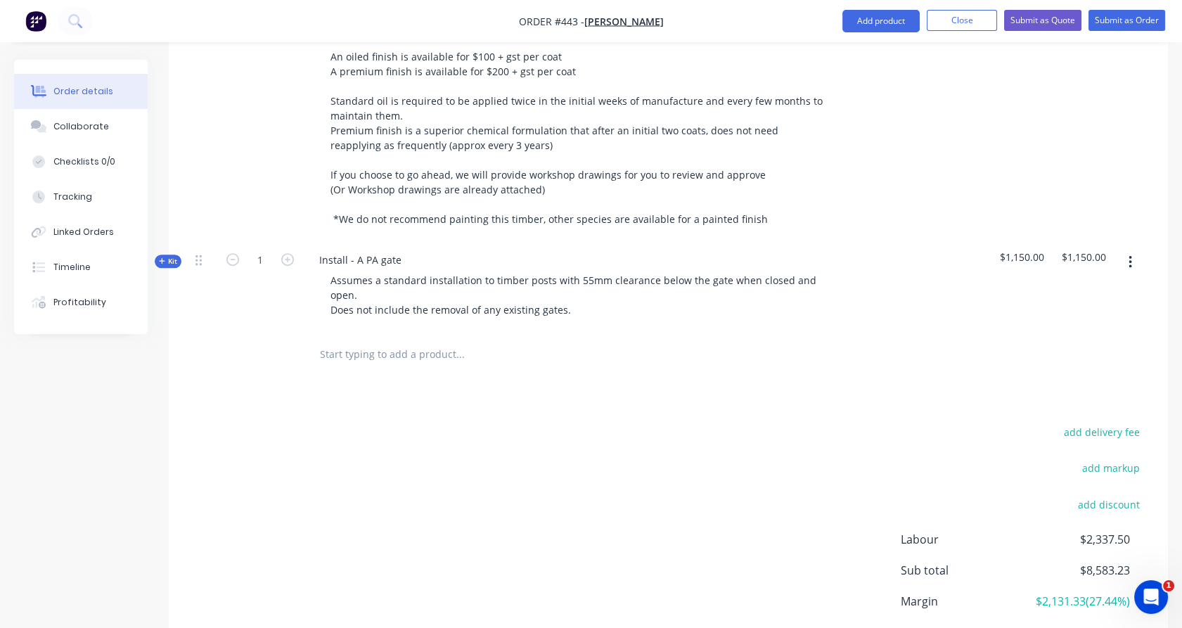
click at [170, 256] on span "Kit" at bounding box center [168, 261] width 18 height 11
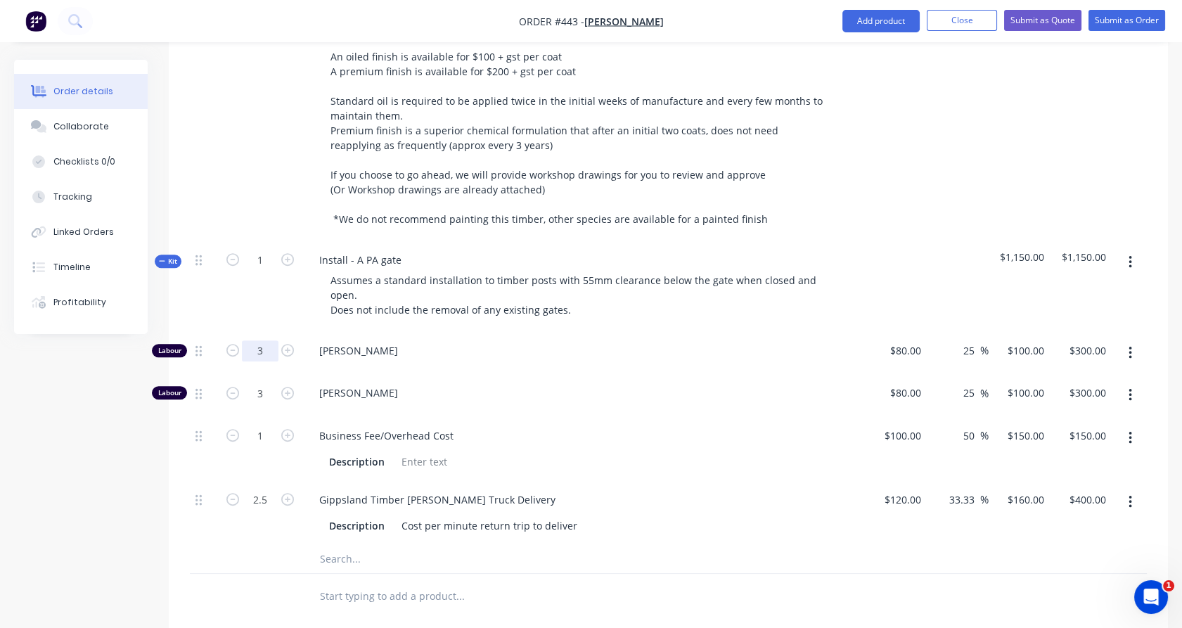
click at [259, 340] on input "3" at bounding box center [260, 350] width 37 height 21
click at [253, 304] on div "1" at bounding box center [260, 286] width 84 height 91
click at [262, 361] on input "3" at bounding box center [260, 350] width 37 height 21
click at [260, 374] on div "1.5" at bounding box center [260, 395] width 84 height 43
click at [1133, 489] on button "button" at bounding box center [1130, 501] width 33 height 25
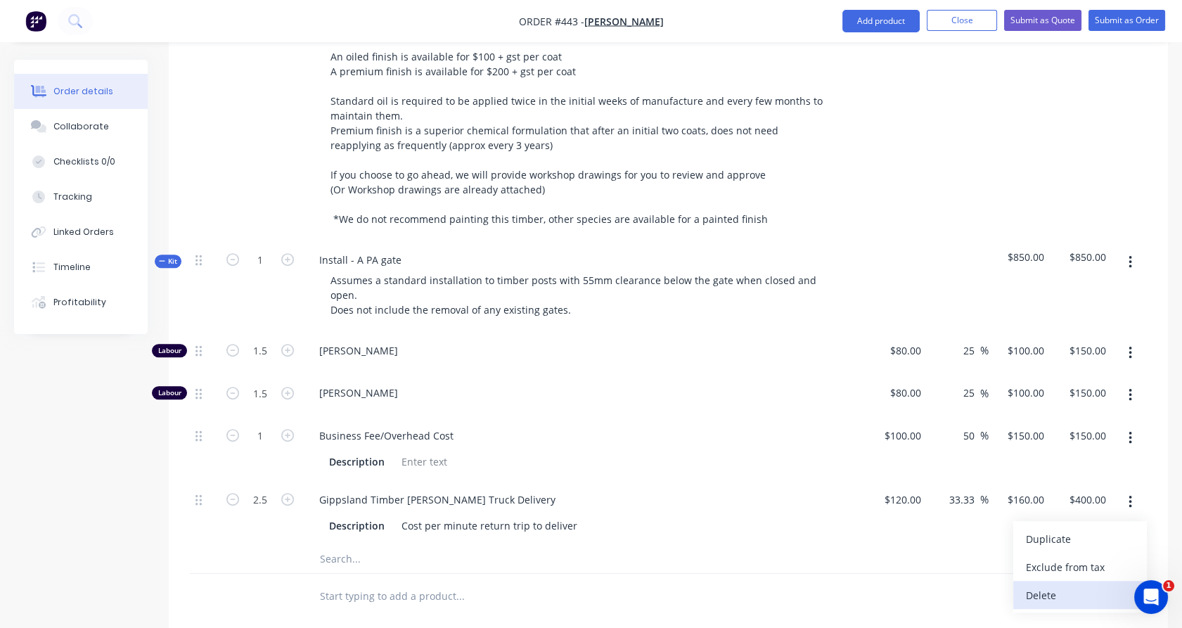
click at [1064, 585] on div "Delete" at bounding box center [1080, 595] width 108 height 20
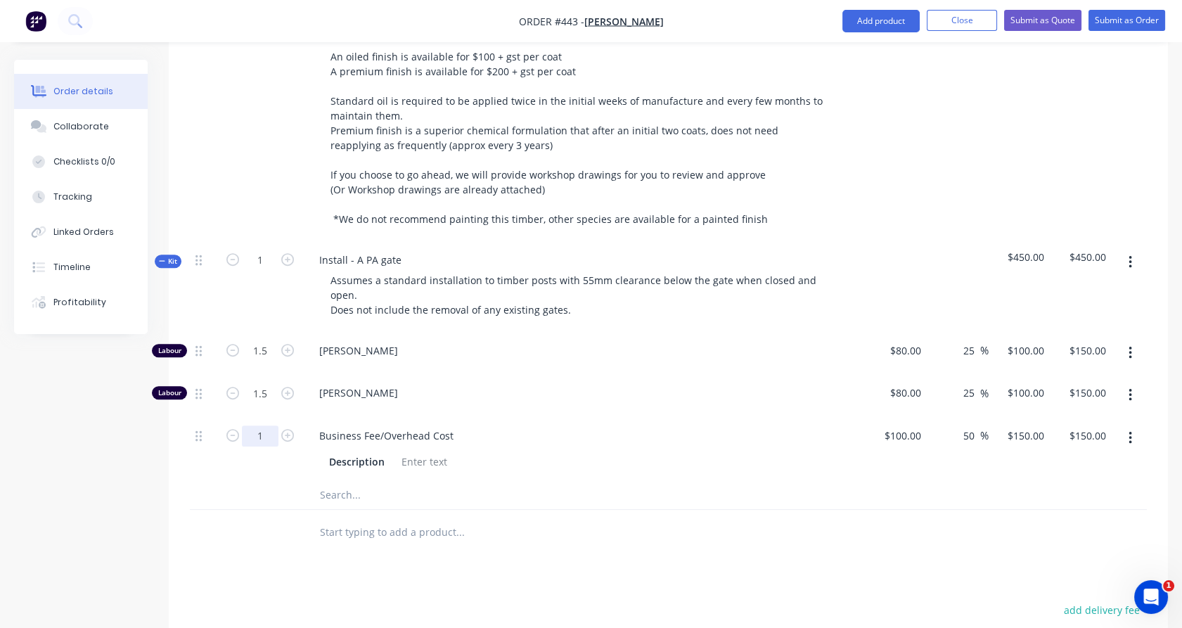
click at [262, 361] on input "1" at bounding box center [260, 350] width 37 height 21
click at [230, 458] on div "0.6" at bounding box center [260, 449] width 84 height 64
click at [169, 256] on span "Kit" at bounding box center [168, 261] width 18 height 11
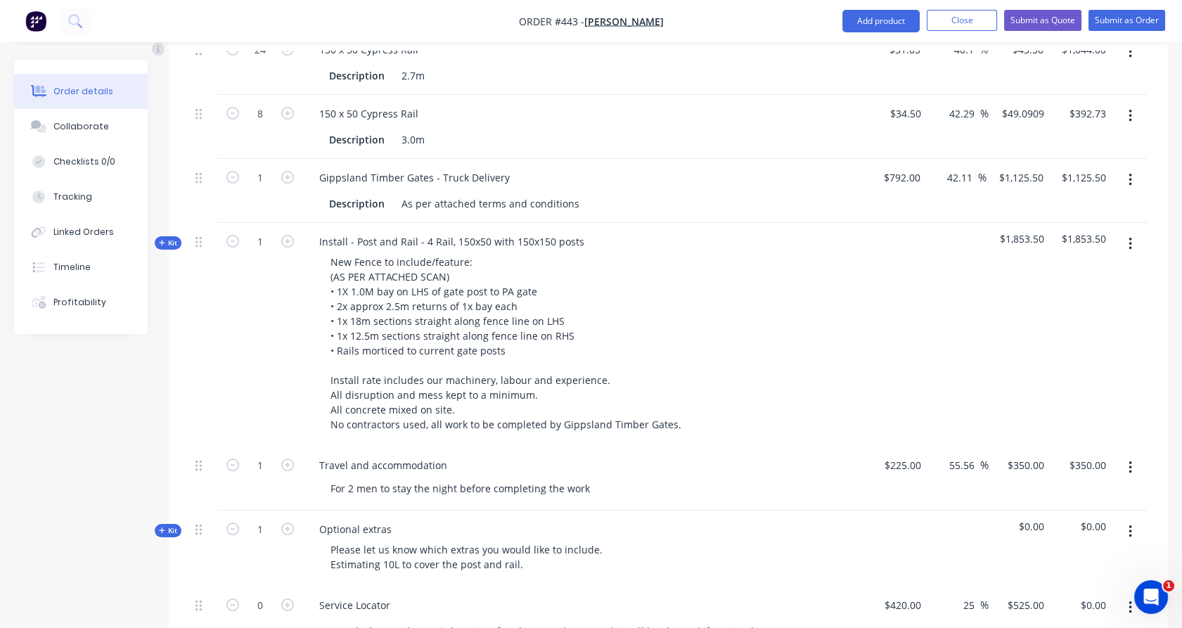
scroll to position [712, 0]
click at [174, 239] on span "Kit" at bounding box center [168, 244] width 18 height 11
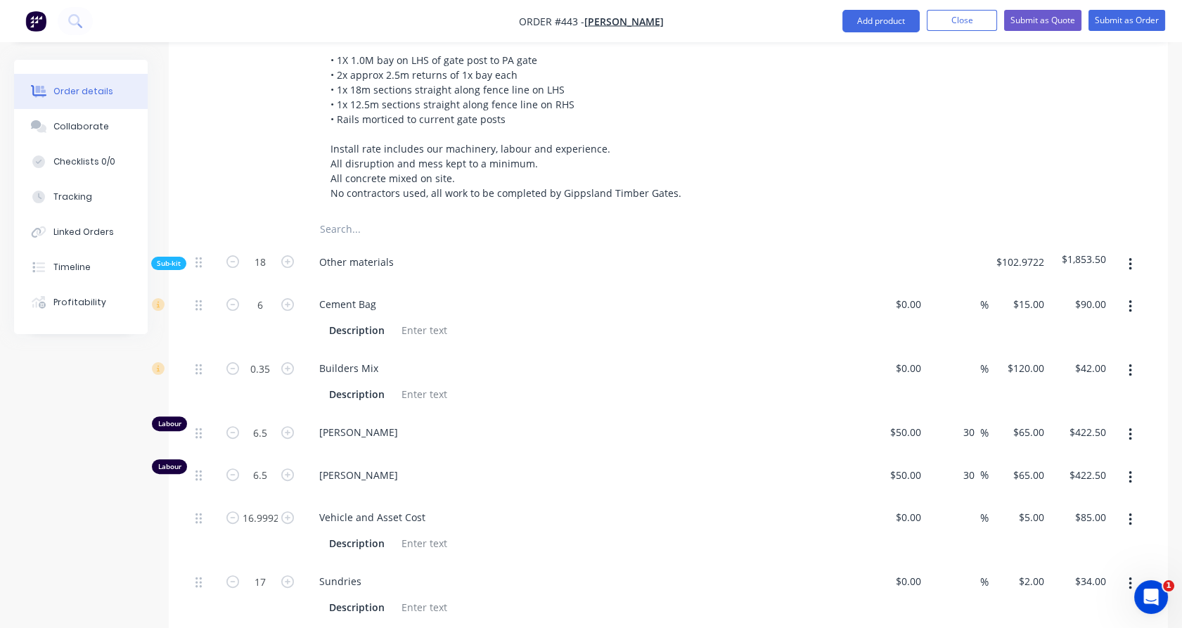
scroll to position [946, 0]
click at [267, 314] on input "6.5" at bounding box center [260, 303] width 37 height 21
click at [259, 314] on input "6.5" at bounding box center [260, 303] width 37 height 21
click at [236, 425] on div "77" at bounding box center [260, 434] width 84 height 43
click at [262, 314] on input "77" at bounding box center [260, 303] width 37 height 21
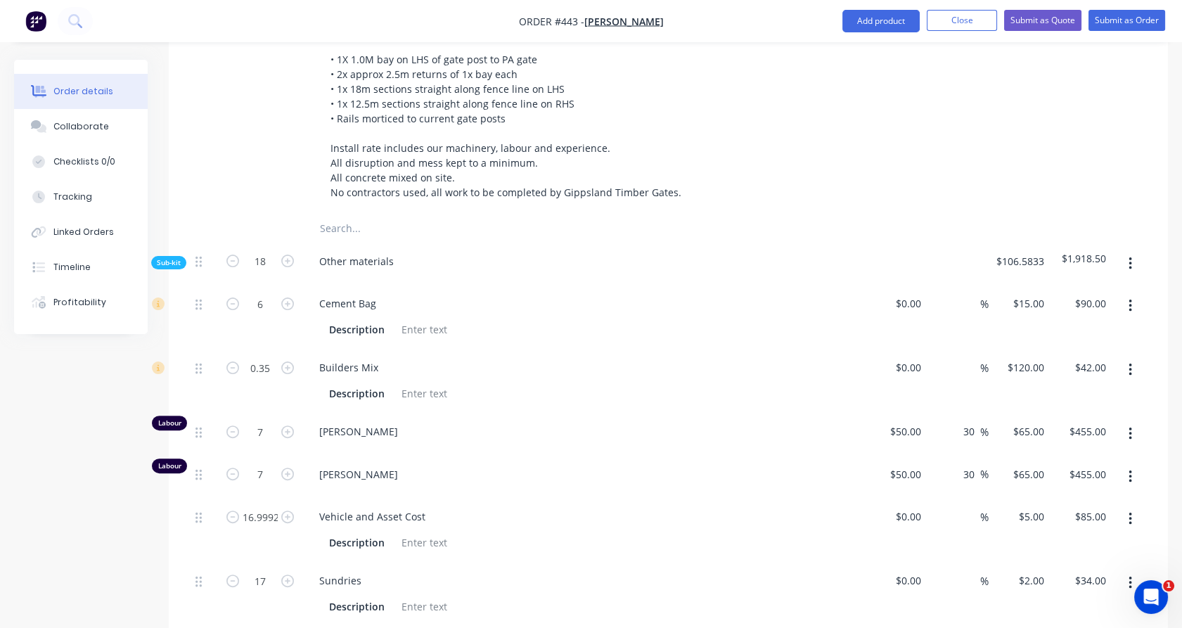
click at [258, 385] on div "0.35" at bounding box center [260, 381] width 84 height 64
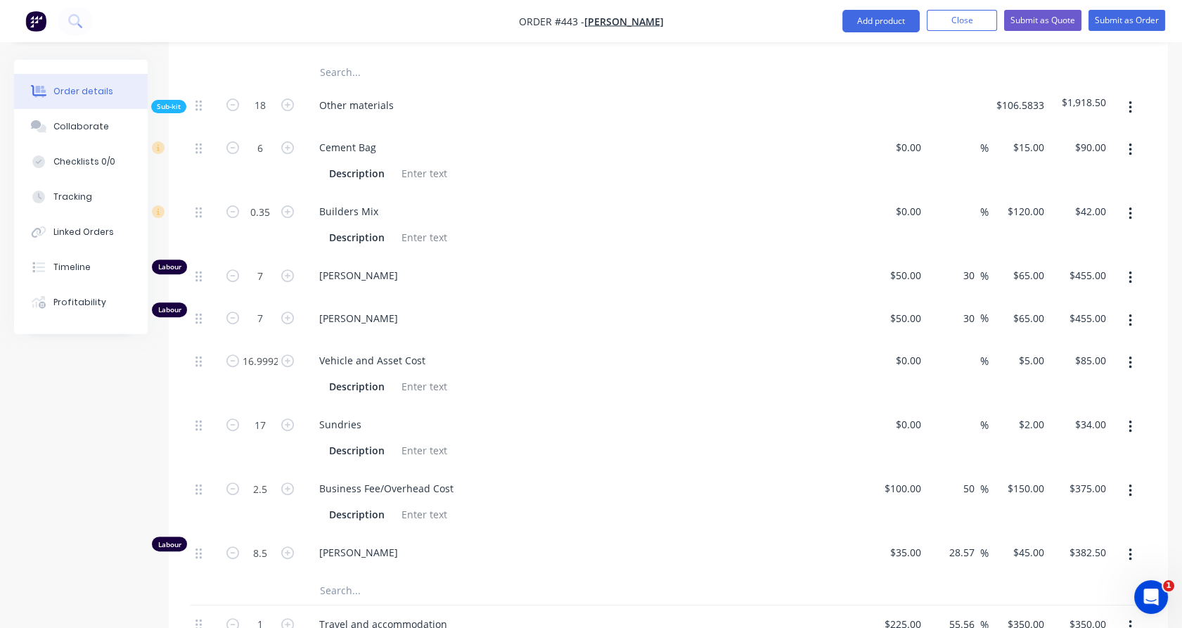
scroll to position [1102, 0]
click at [259, 157] on input "8.5" at bounding box center [260, 146] width 37 height 21
click at [236, 502] on div "2.5" at bounding box center [260, 501] width 84 height 64
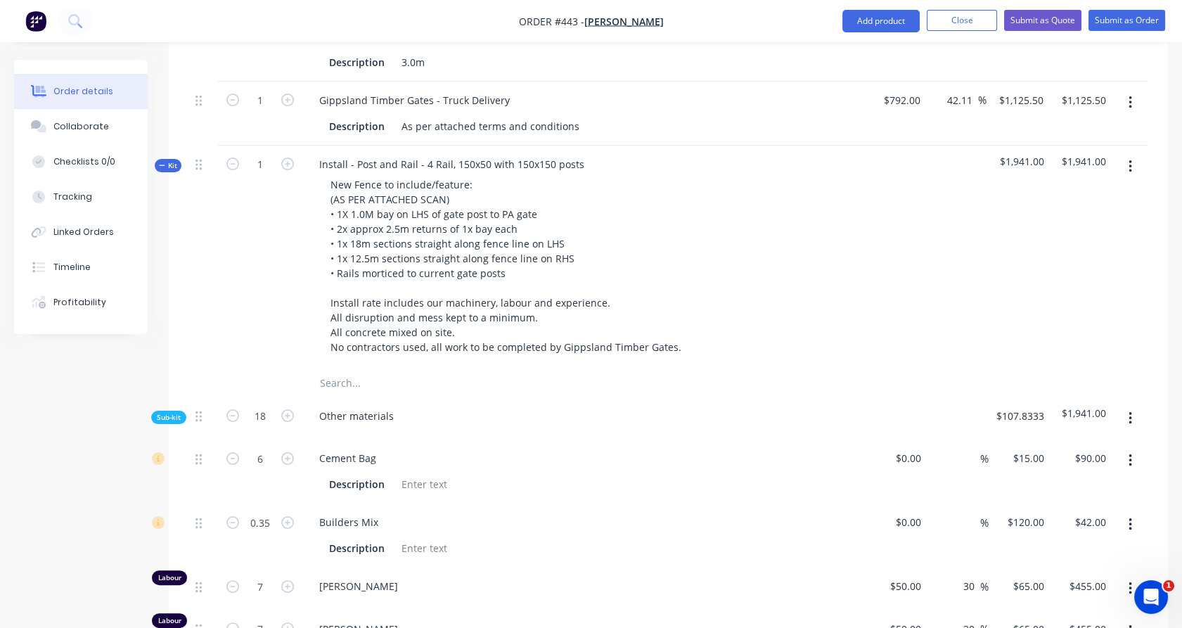
scroll to position [790, 0]
click at [174, 161] on span "Kit" at bounding box center [168, 166] width 18 height 11
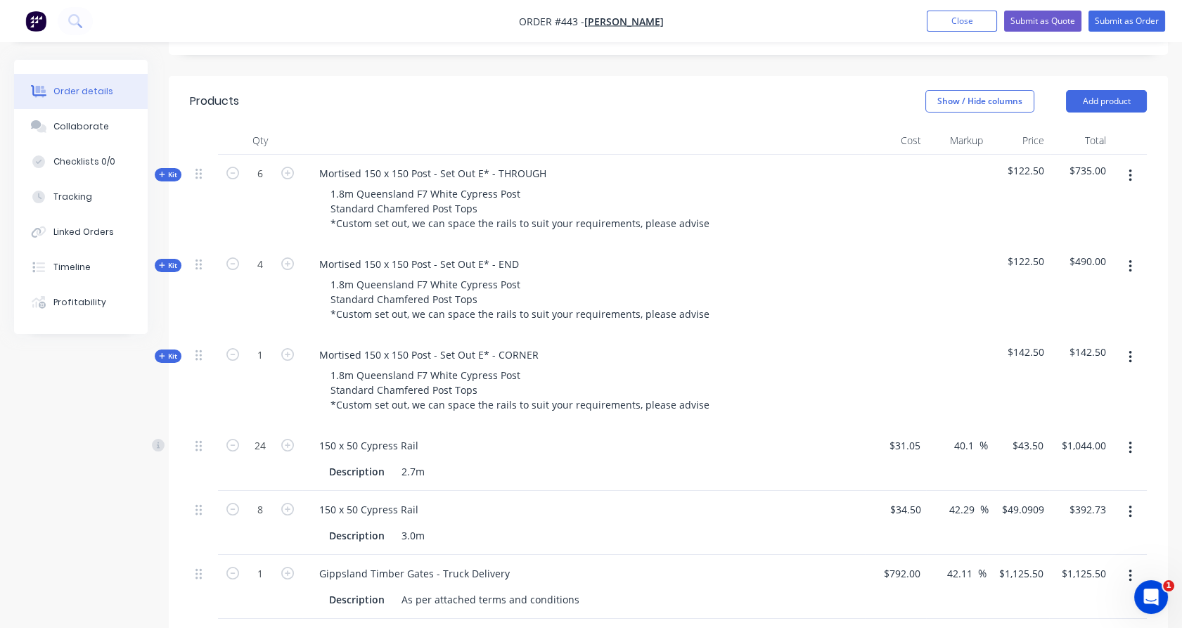
scroll to position [250, 0]
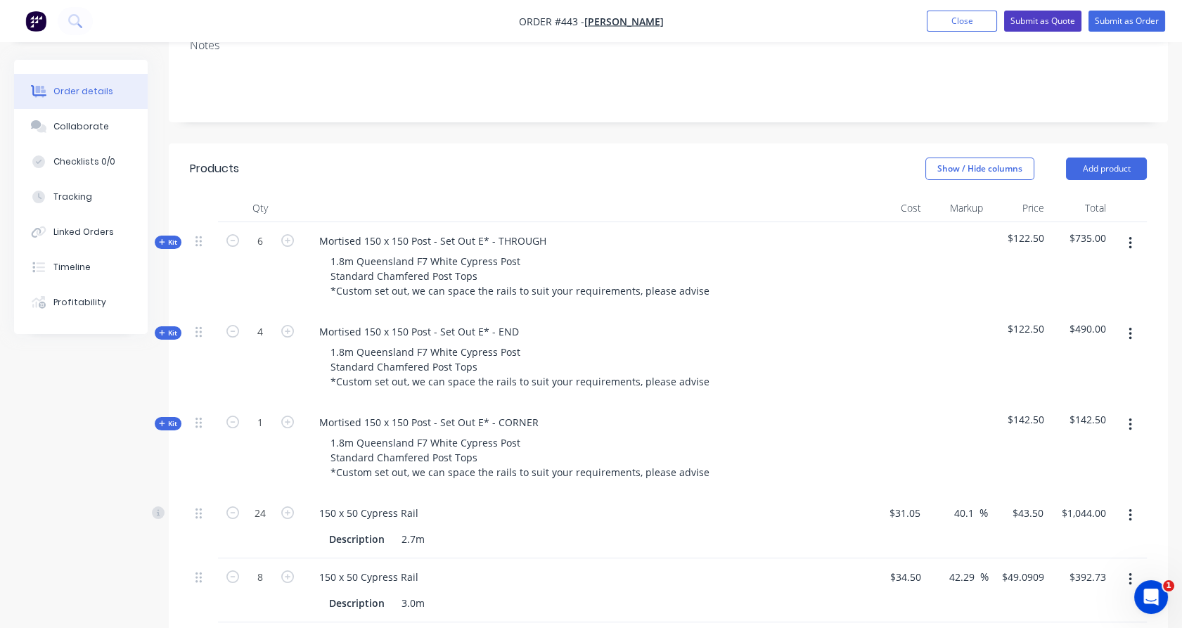
click at [1045, 25] on button "Submit as Quote" at bounding box center [1042, 21] width 77 height 21
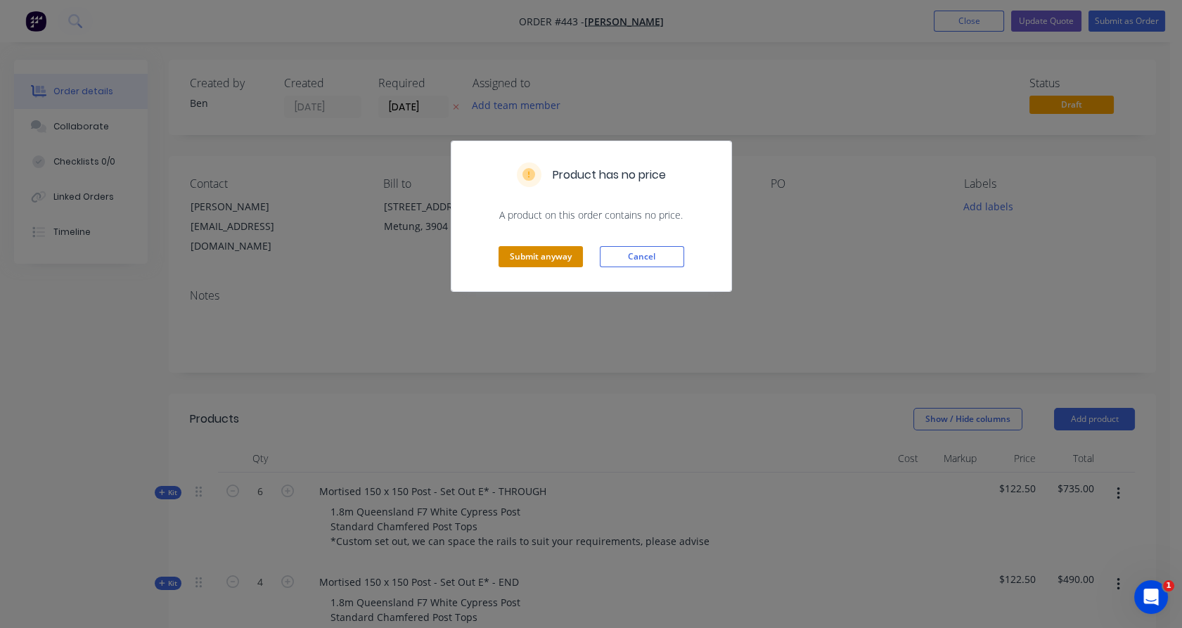
click at [540, 253] on button "Submit anyway" at bounding box center [540, 256] width 84 height 21
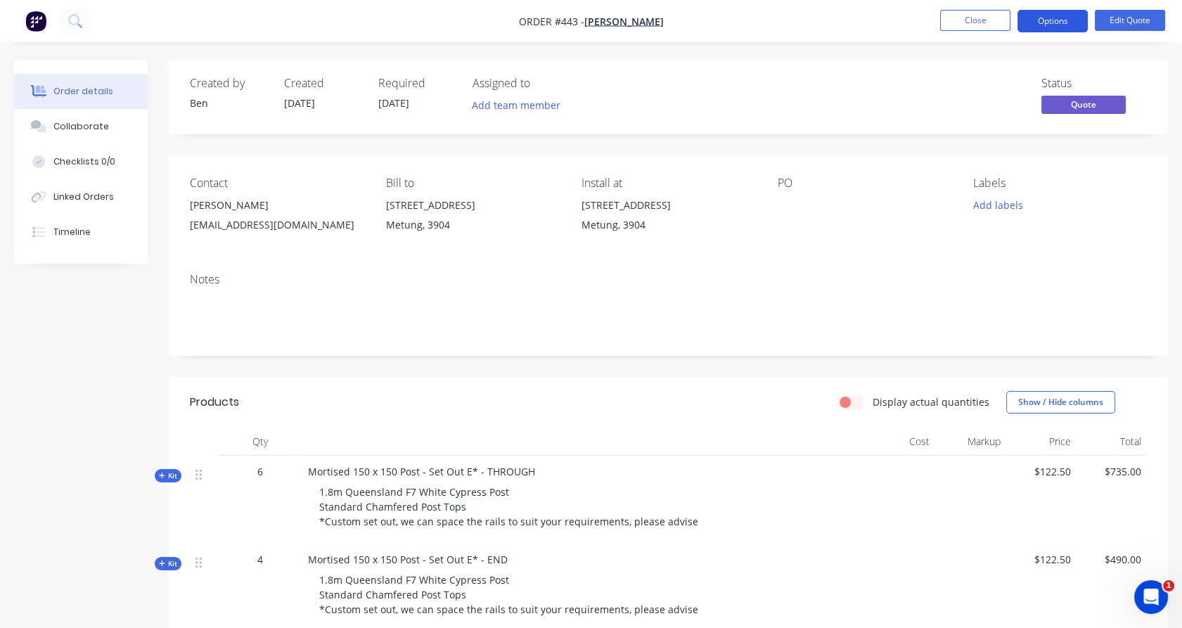
click at [1072, 20] on button "Options" at bounding box center [1052, 21] width 70 height 22
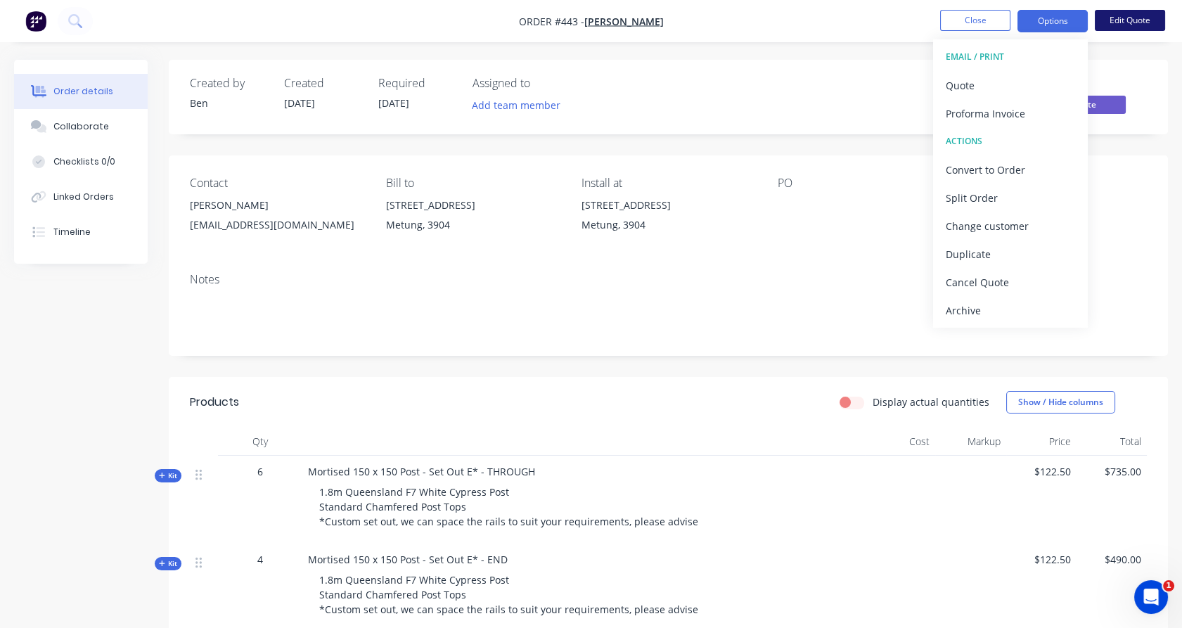
click at [1118, 27] on button "Edit Quote" at bounding box center [1130, 20] width 70 height 21
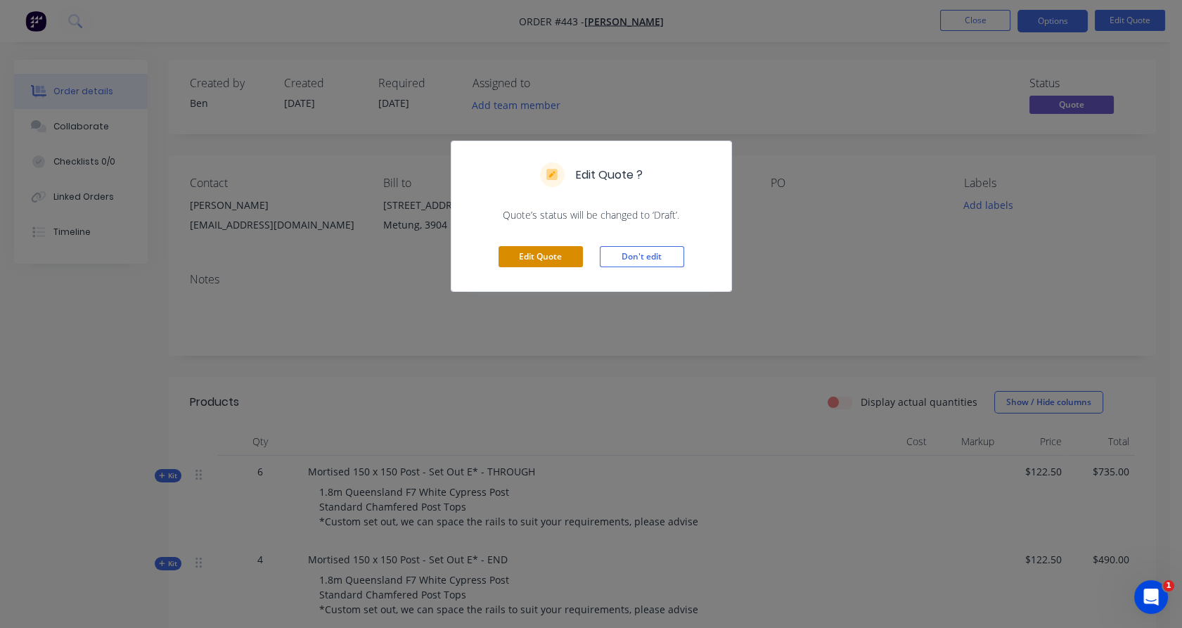
click at [562, 262] on button "Edit Quote" at bounding box center [540, 256] width 84 height 21
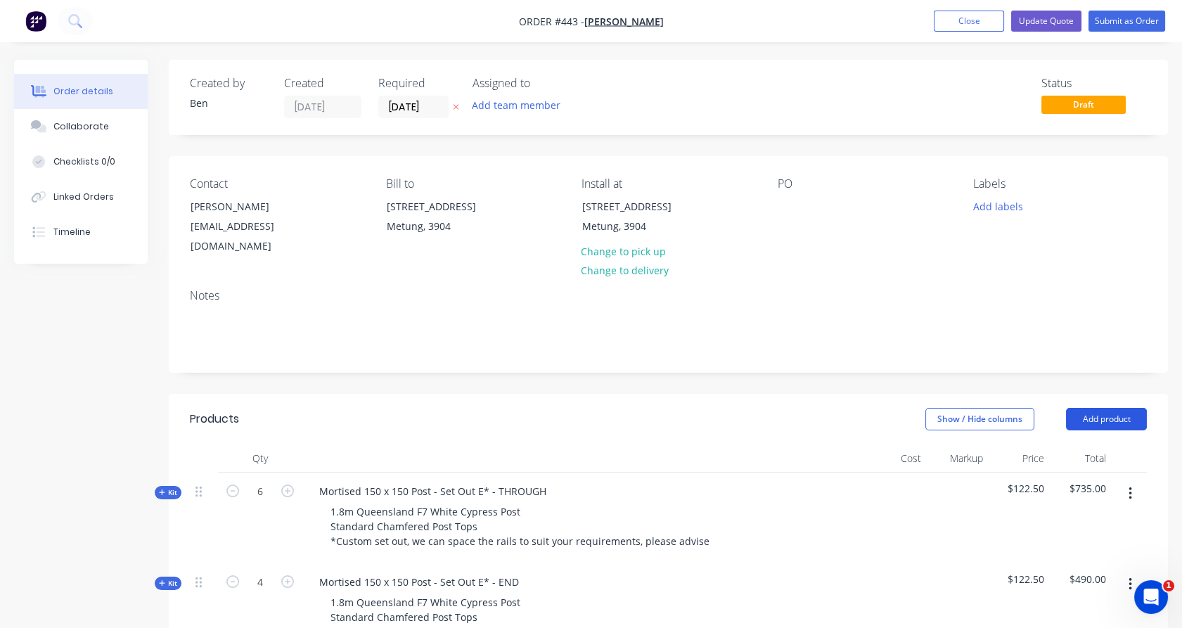
click at [1125, 409] on button "Add product" at bounding box center [1106, 419] width 81 height 22
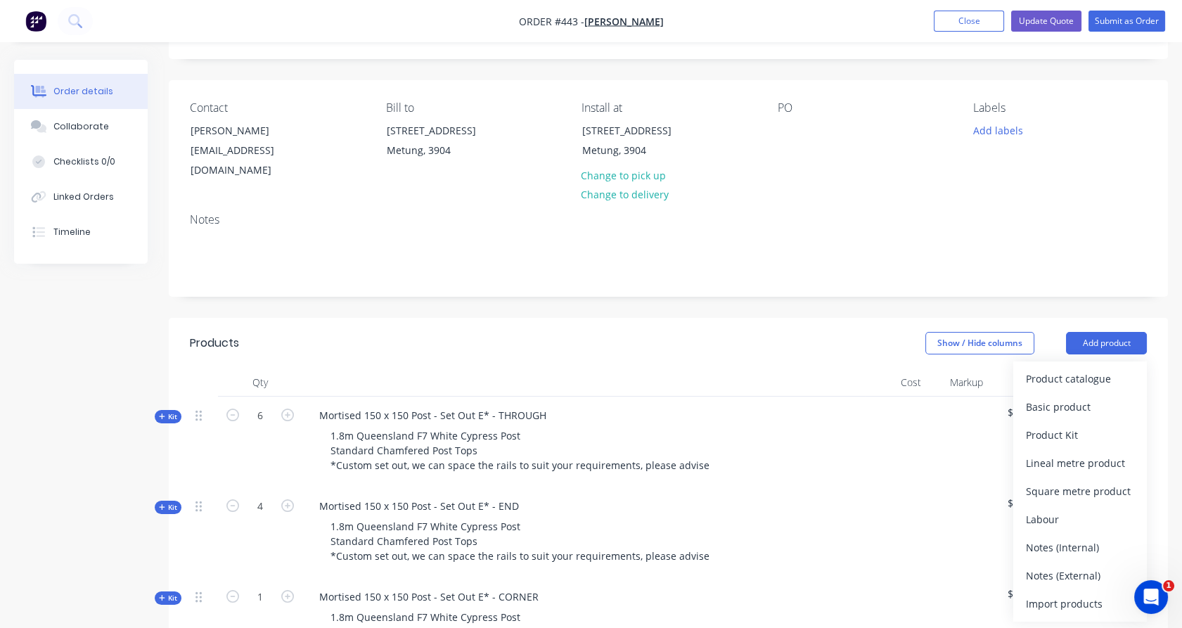
click at [1076, 565] on div "Notes (External)" at bounding box center [1080, 575] width 108 height 20
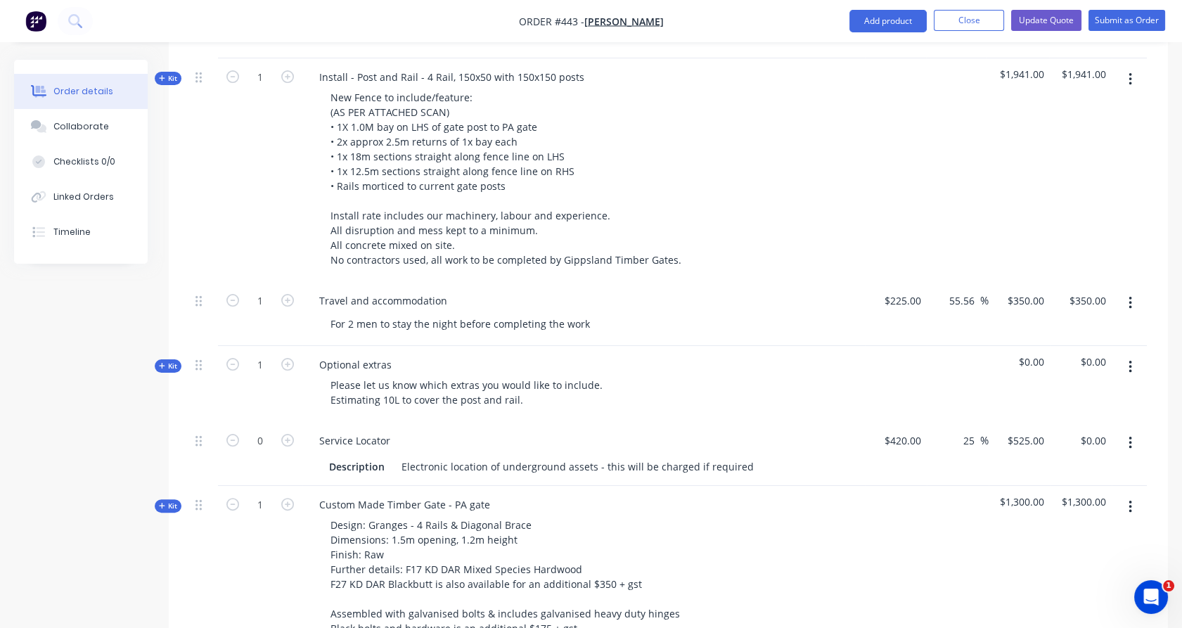
scroll to position [1613, 0]
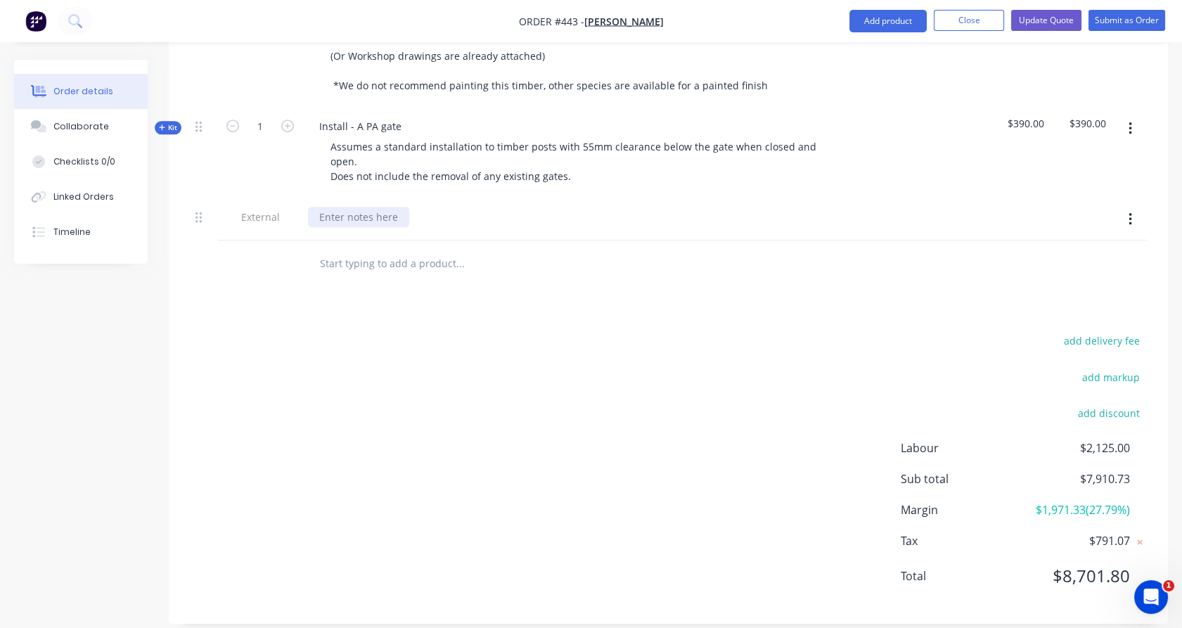
click at [354, 207] on div at bounding box center [358, 217] width 101 height 20
click at [284, 253] on div at bounding box center [260, 263] width 84 height 46
click at [527, 207] on div "Quote based on updated drawing from [PERSON_NAME]" at bounding box center [452, 217] width 289 height 20
drag, startPoint x: 185, startPoint y: 292, endPoint x: 174, endPoint y: 222, distance: 70.5
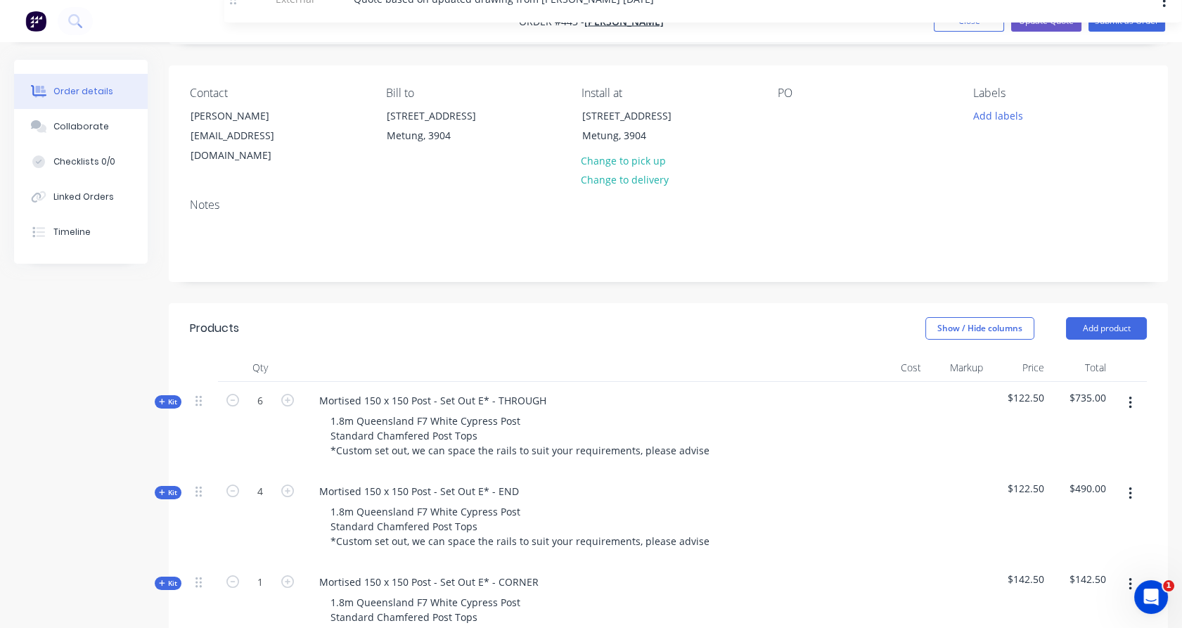
scroll to position [86, 0]
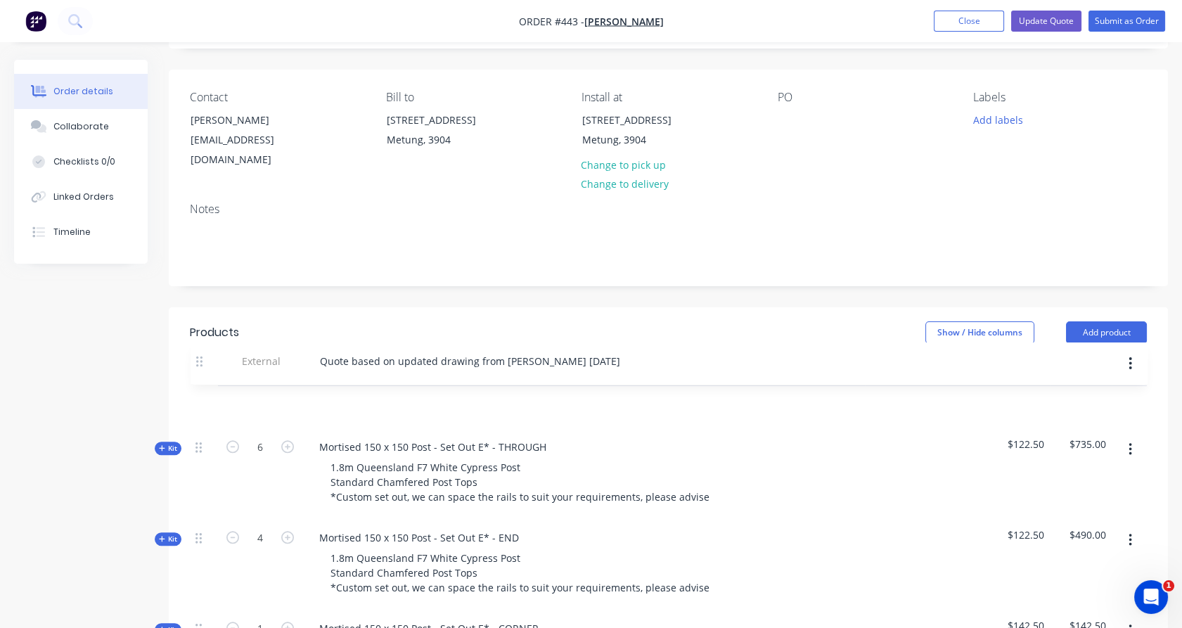
drag, startPoint x: 195, startPoint y: 204, endPoint x: 319, endPoint y: 371, distance: 207.6
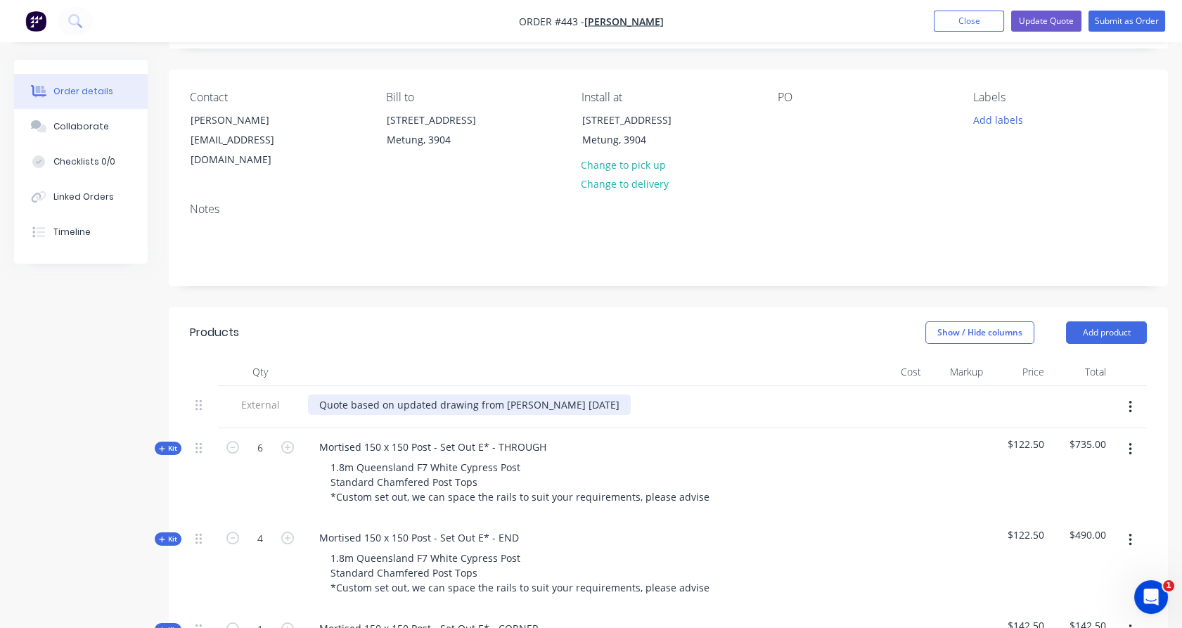
click at [352, 394] on div "Quote based on updated drawing from [PERSON_NAME] [DATE]" at bounding box center [469, 404] width 323 height 20
click at [1054, 25] on button "Update Quote" at bounding box center [1046, 21] width 70 height 21
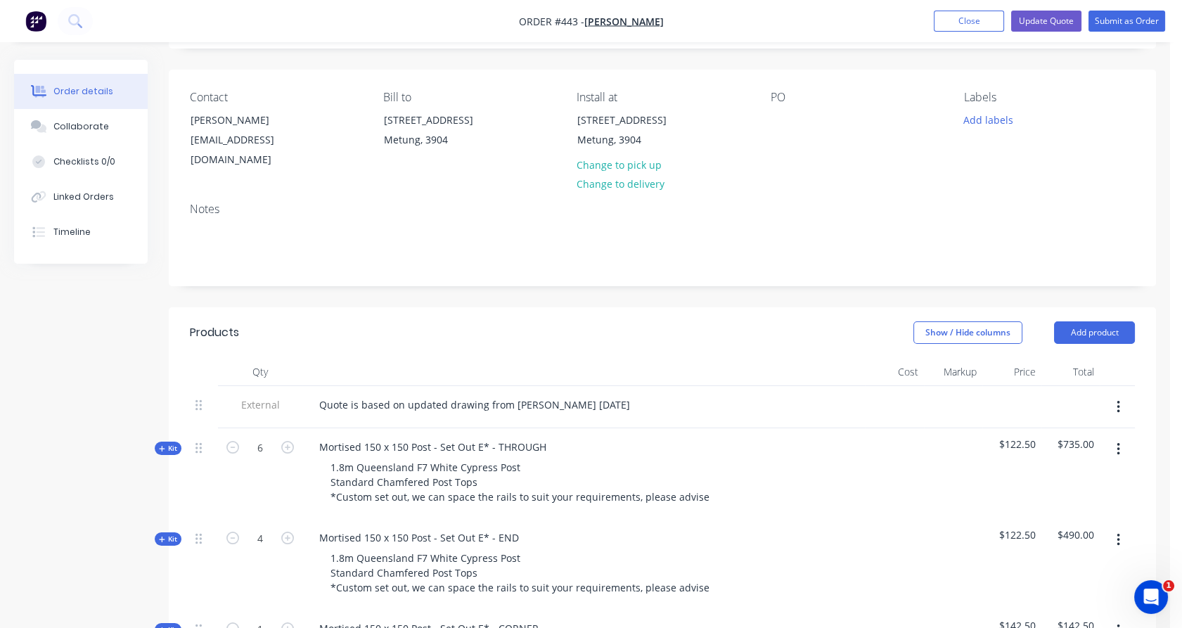
scroll to position [0, 0]
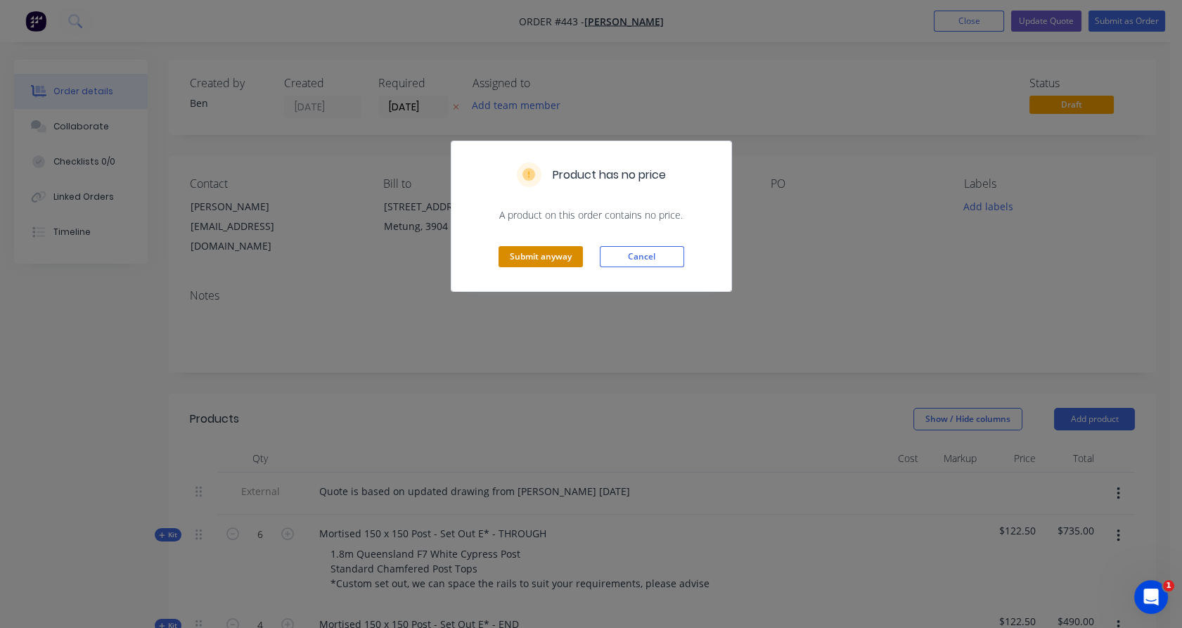
click at [558, 257] on button "Submit anyway" at bounding box center [540, 256] width 84 height 21
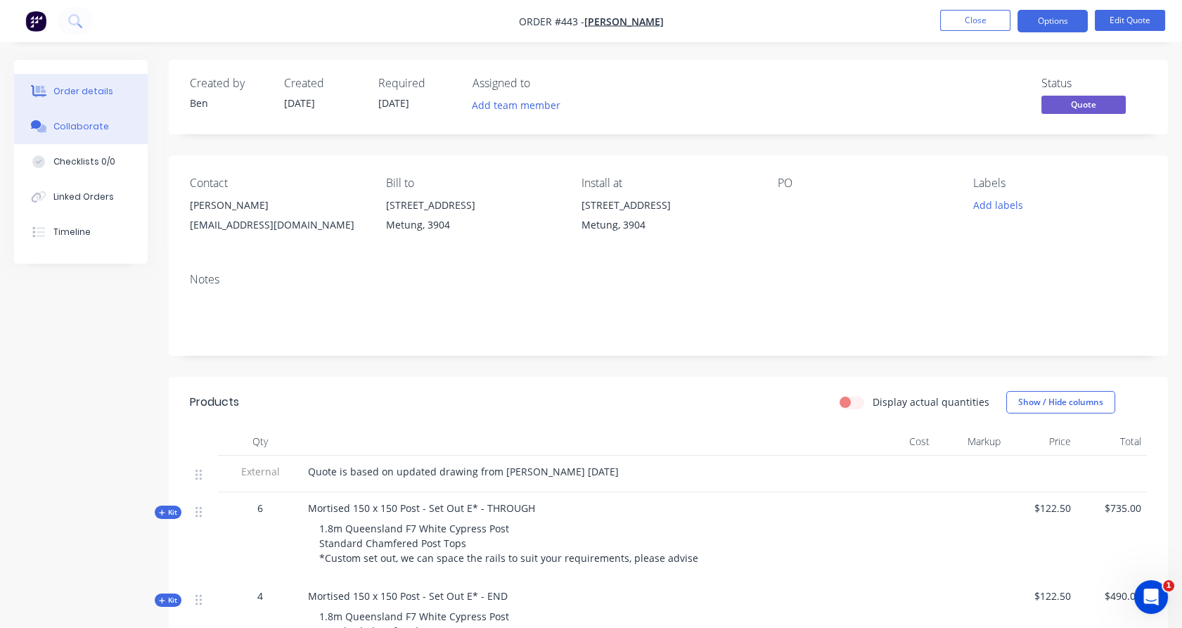
click at [67, 134] on button "Collaborate" at bounding box center [81, 126] width 134 height 35
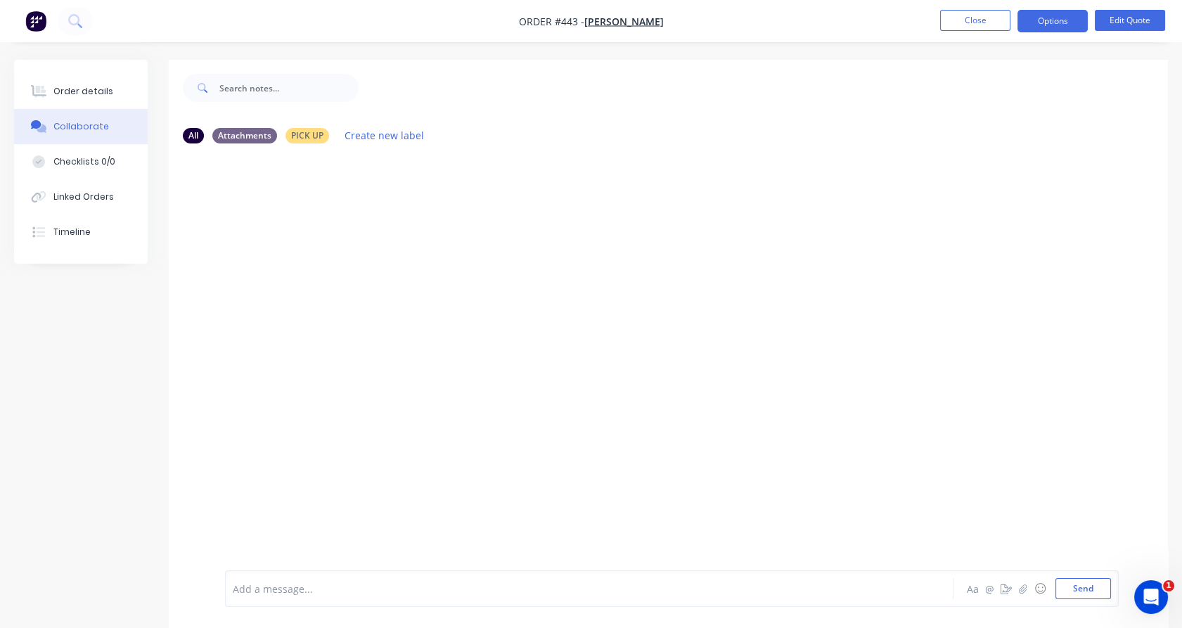
scroll to position [21, 0]
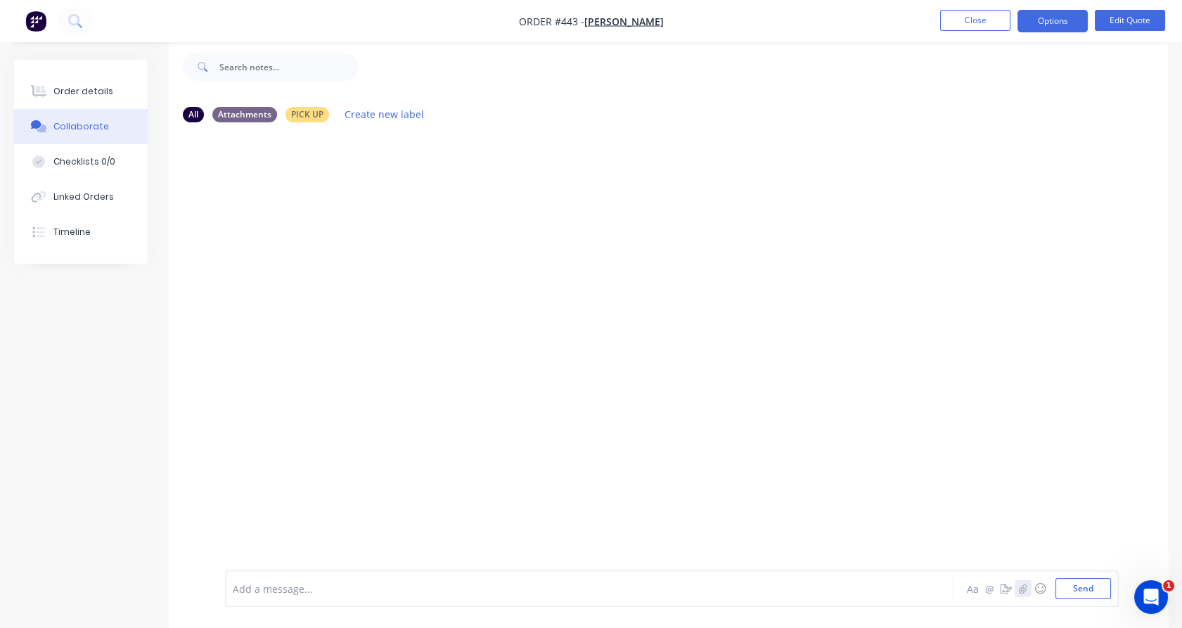
click at [1030, 582] on button "button" at bounding box center [1023, 588] width 17 height 17
click at [1102, 595] on button "Send" at bounding box center [1083, 588] width 56 height 21
click at [1019, 592] on icon "button" at bounding box center [1023, 589] width 8 height 10
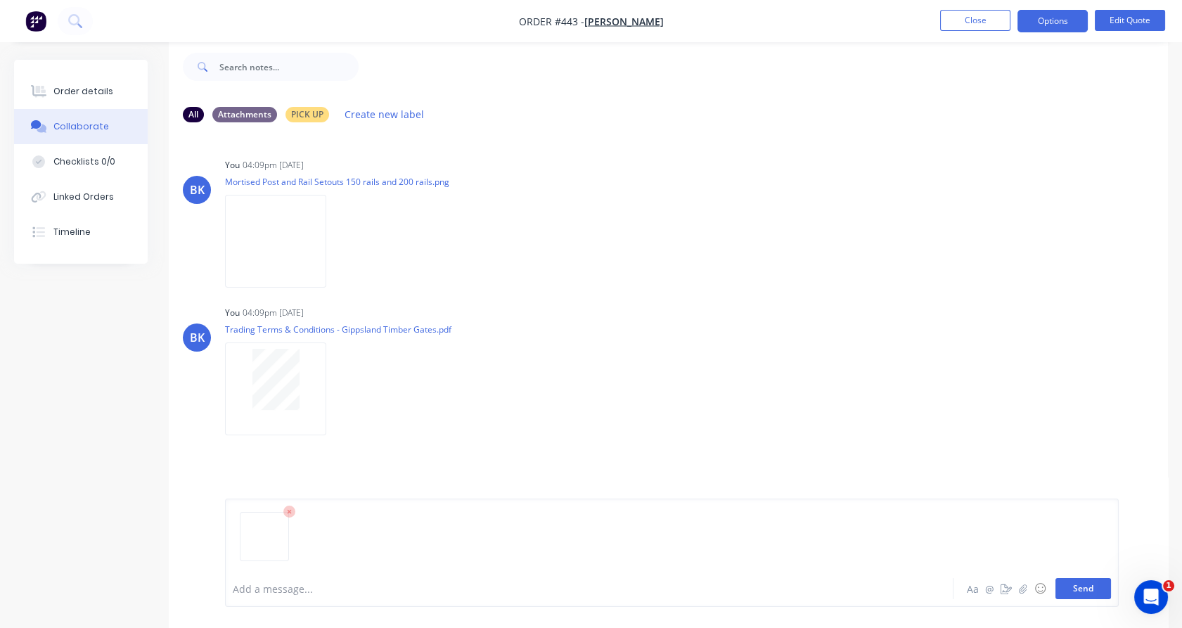
click at [1080, 591] on button "Send" at bounding box center [1083, 588] width 56 height 21
click at [1054, 15] on button "Options" at bounding box center [1052, 21] width 70 height 22
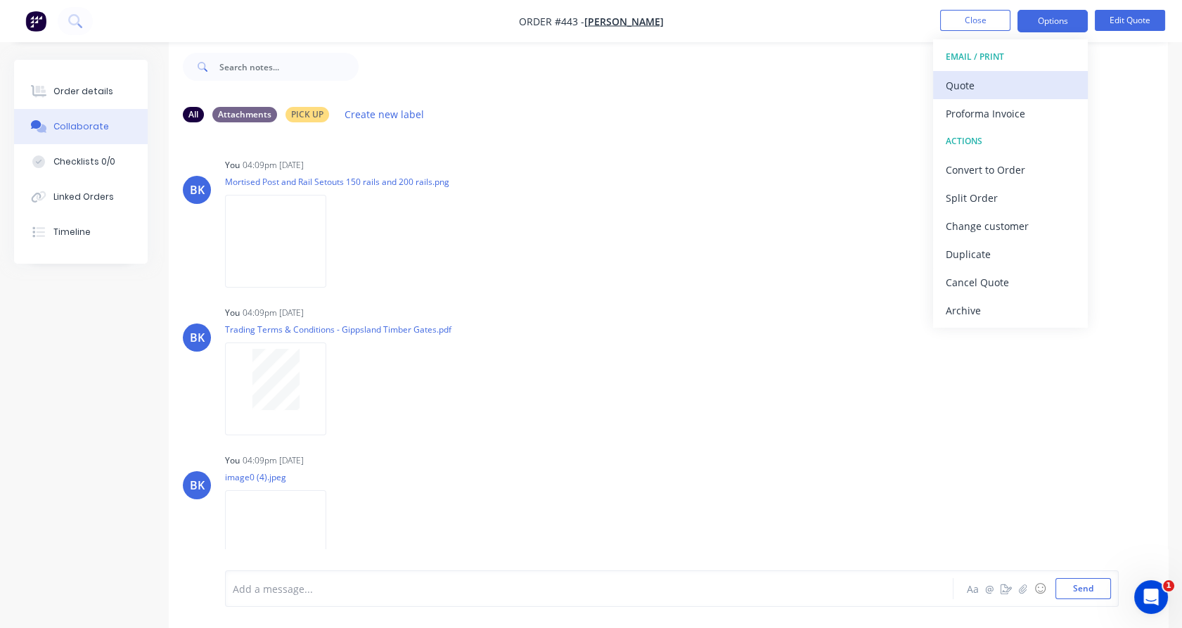
click at [1043, 92] on div "Quote" at bounding box center [1010, 85] width 129 height 20
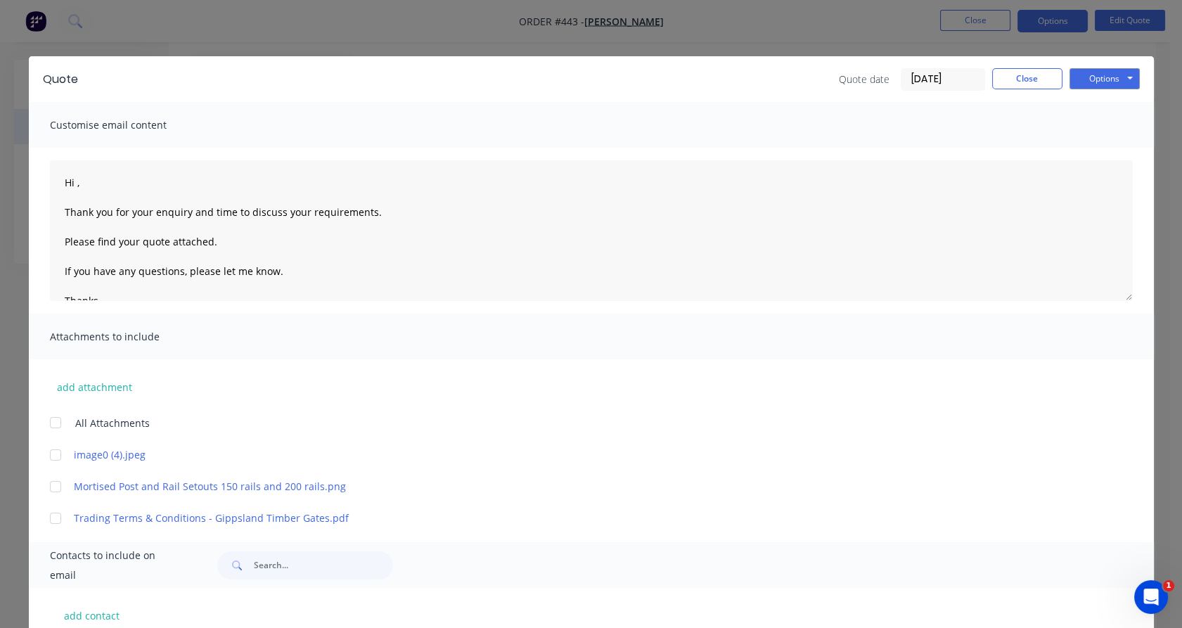
click at [54, 422] on div at bounding box center [55, 422] width 28 height 28
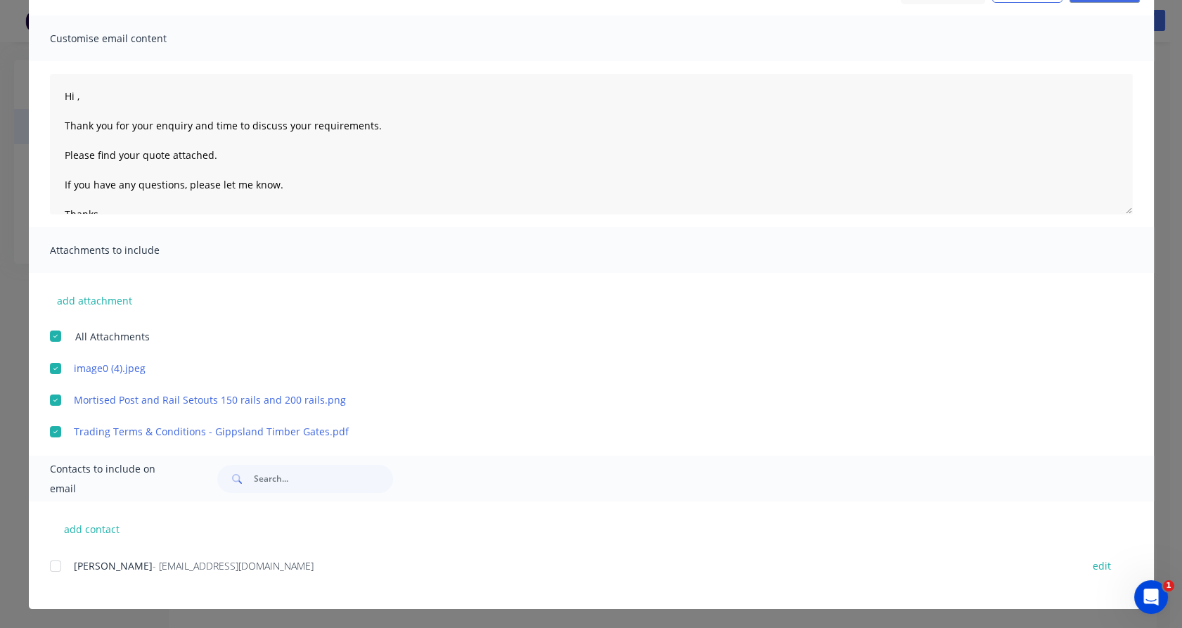
click at [55, 562] on div at bounding box center [55, 566] width 28 height 28
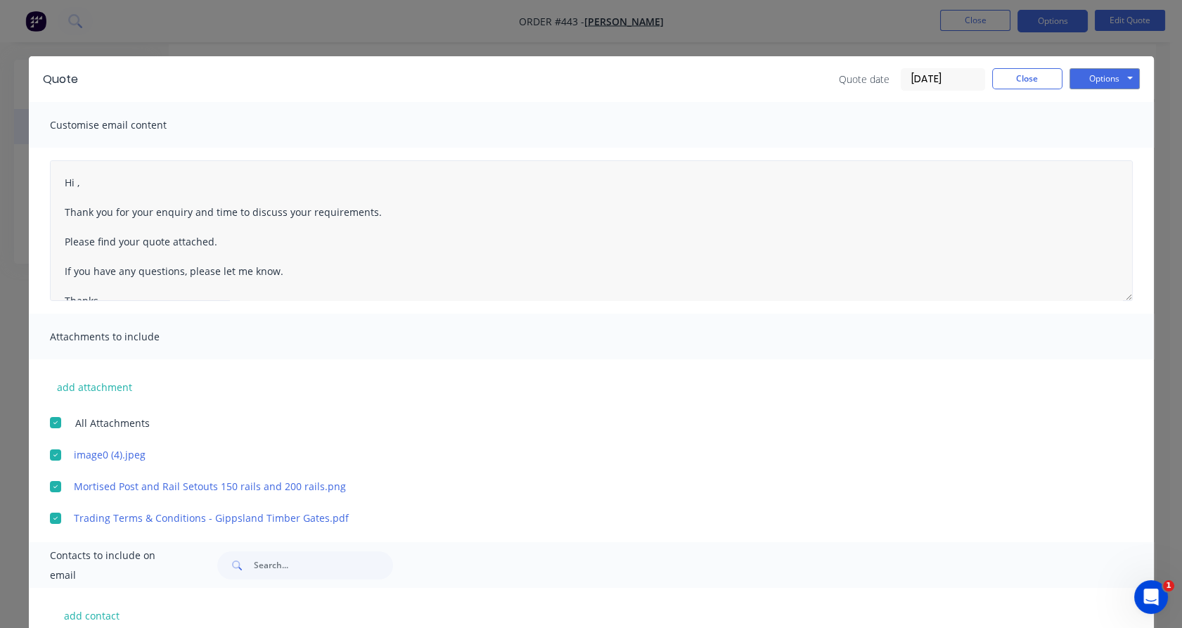
scroll to position [13, 0]
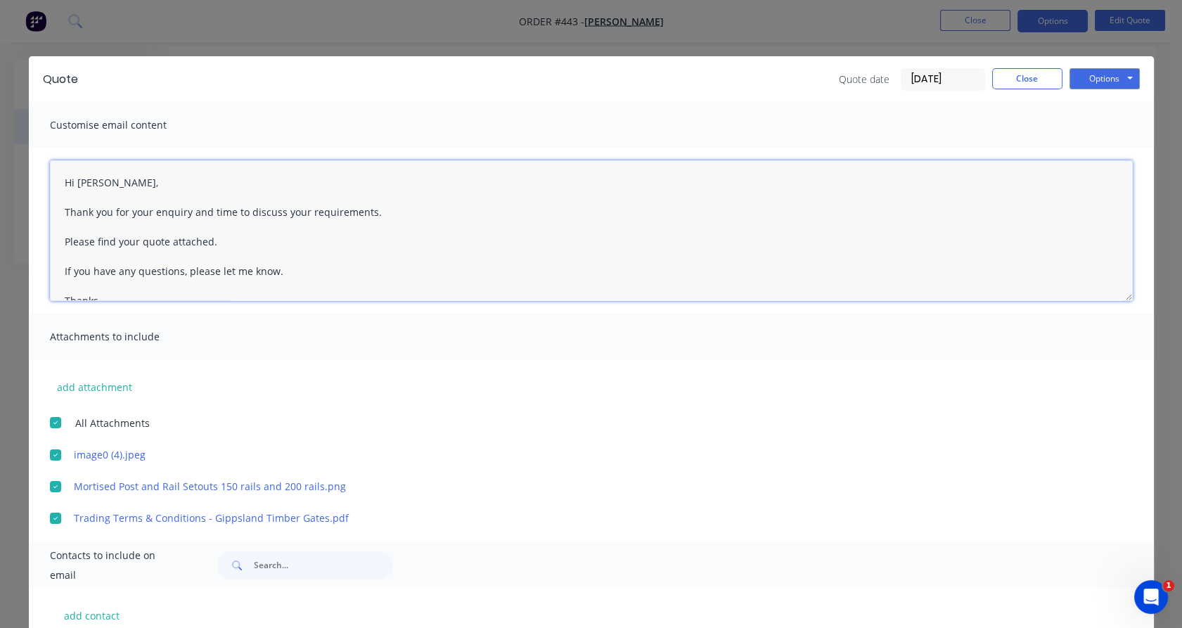
drag, startPoint x: 205, startPoint y: 212, endPoint x: 362, endPoint y: 214, distance: 157.5
click at [361, 213] on textarea "Hi [PERSON_NAME], Thank you for your enquiry and time to discuss your requireme…" at bounding box center [591, 230] width 1083 height 141
click at [135, 234] on textarea "Hi [PERSON_NAME], Thank you for your enquiry and recent email. Please find your…" at bounding box center [591, 230] width 1083 height 141
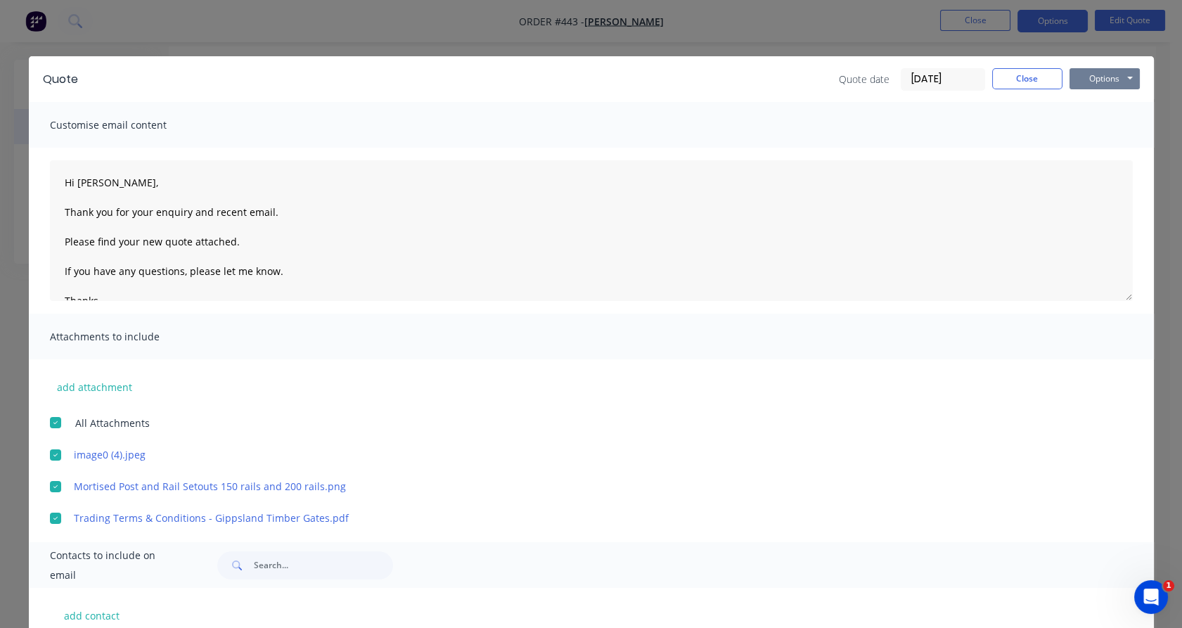
click at [1112, 72] on button "Options" at bounding box center [1104, 78] width 70 height 21
click at [1036, 77] on button "Close" at bounding box center [1027, 78] width 70 height 21
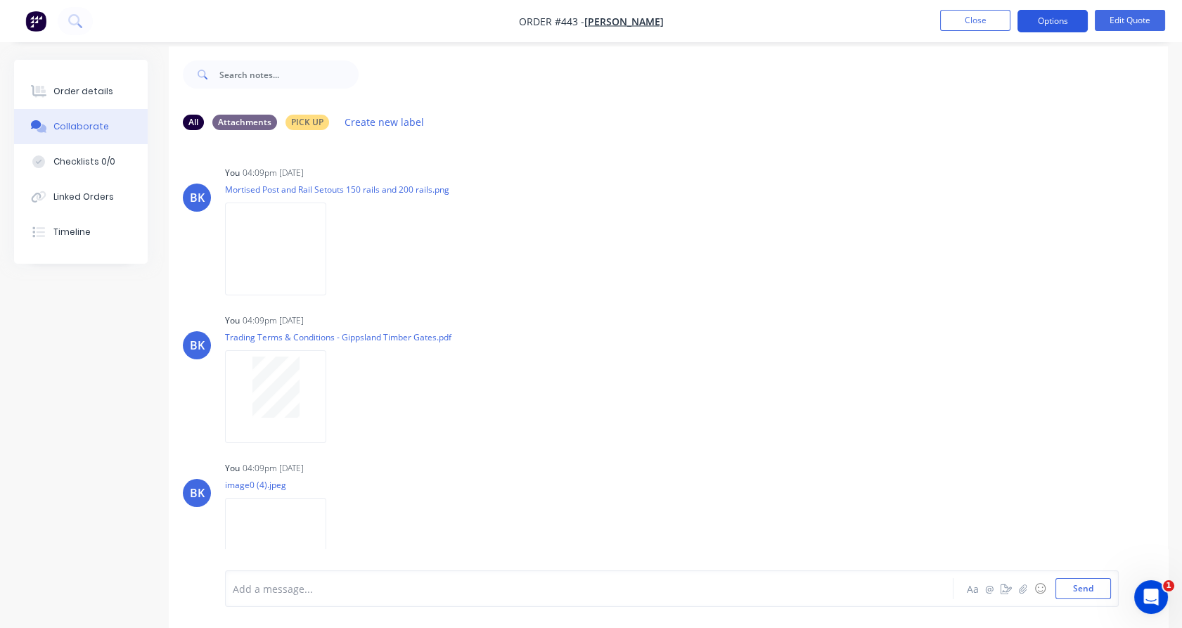
click at [1061, 16] on button "Options" at bounding box center [1052, 21] width 70 height 22
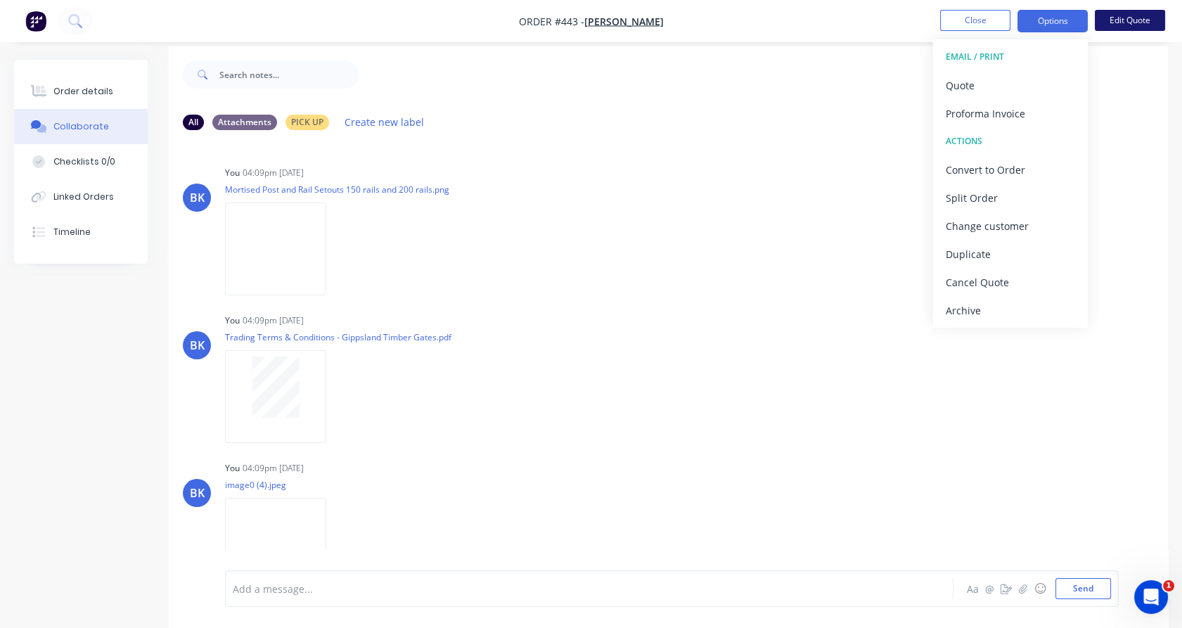
click at [1140, 20] on button "Edit Quote" at bounding box center [1130, 20] width 70 height 21
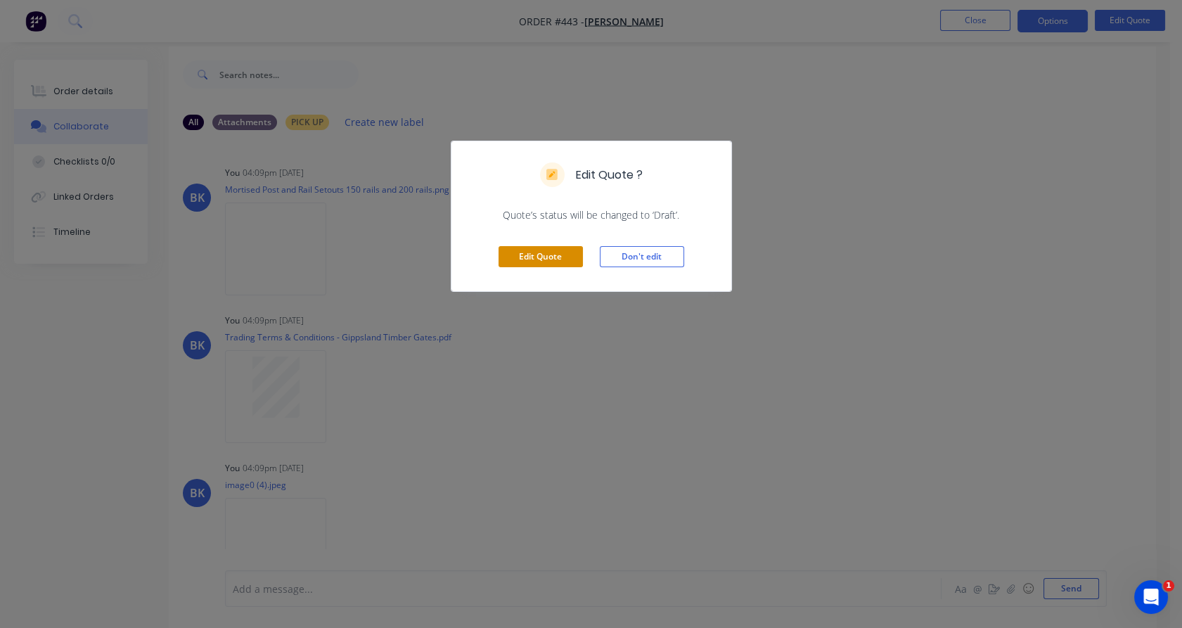
click at [560, 261] on button "Edit Quote" at bounding box center [540, 256] width 84 height 21
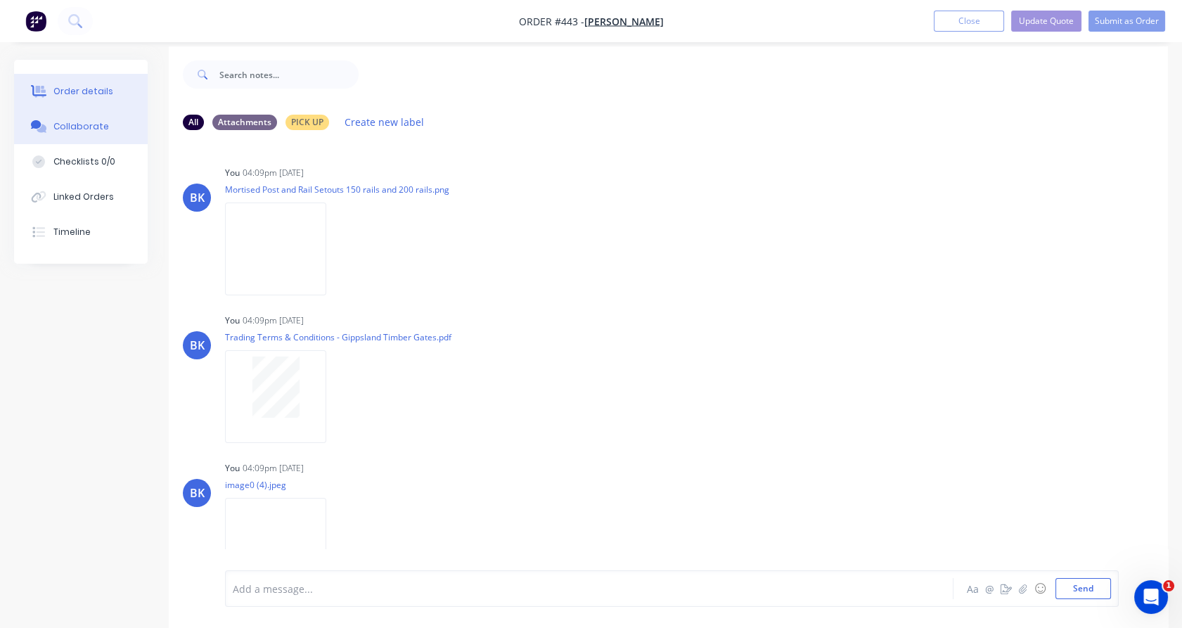
click at [86, 91] on div "Order details" at bounding box center [83, 91] width 60 height 13
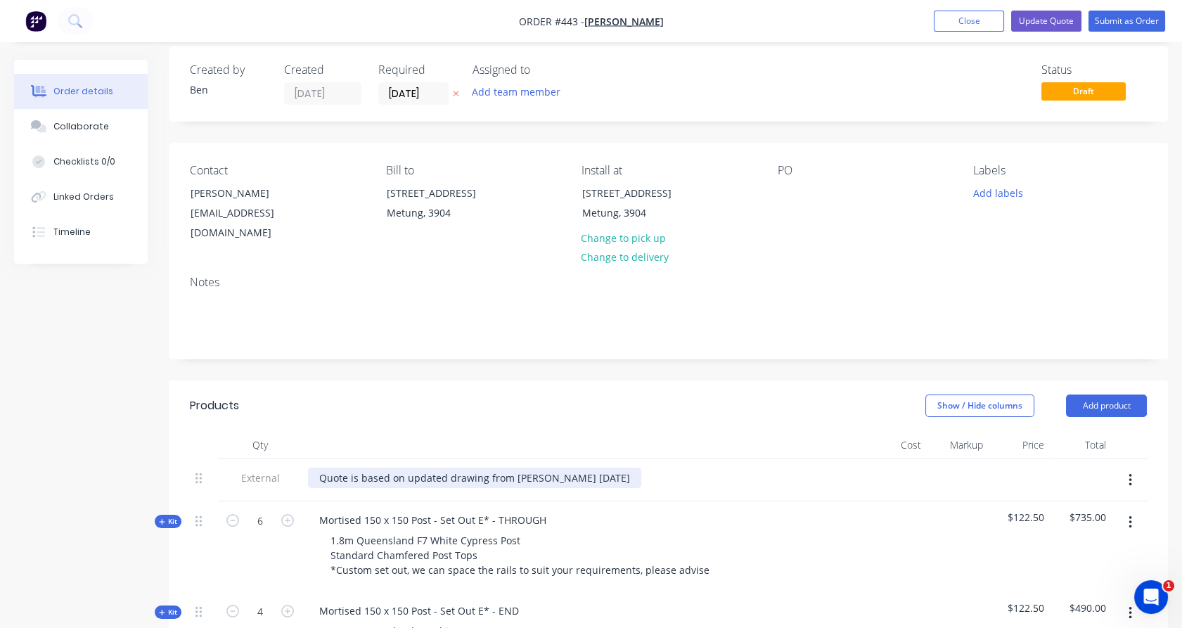
click at [574, 468] on div "Quote is based on updated drawing from [PERSON_NAME] [DATE]" at bounding box center [474, 478] width 333 height 20
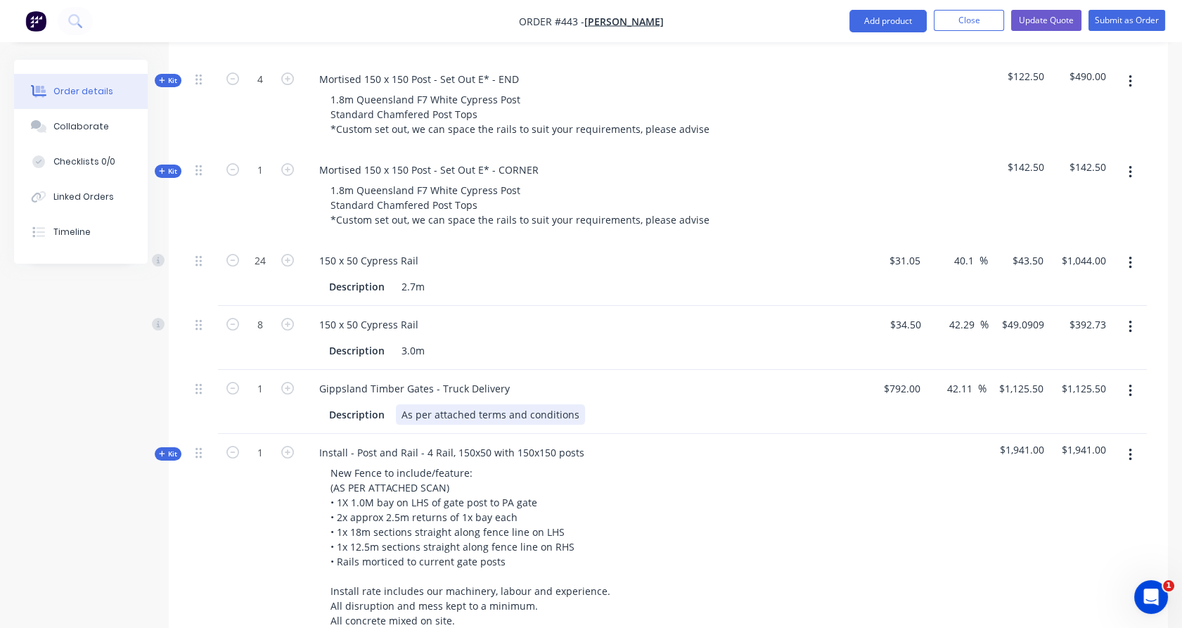
scroll to position [559, 0]
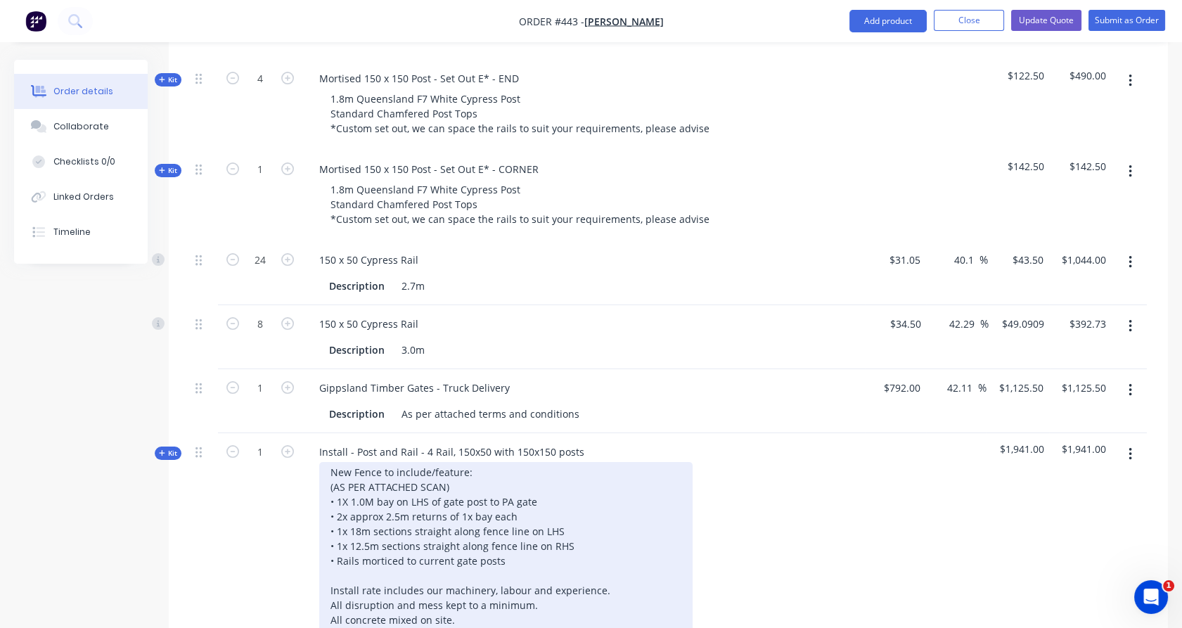
click at [423, 467] on div "New Fence to include/feature: (AS PER ATTACHED SCAN) • 1X 1.0M bay on LHS of ga…" at bounding box center [505, 553] width 373 height 183
click at [338, 484] on div "New Fence to include/feature: (AS PER ATTACHED DRAWING FROM [PERSON_NAME]) • 1X…" at bounding box center [505, 553] width 373 height 183
drag, startPoint x: 366, startPoint y: 485, endPoint x: 349, endPoint y: 485, distance: 16.2
click at [349, 485] on div "New Fence to include/feature: (AS PER ATTACHED DRAWING FROM [PERSON_NAME]) • 2X…" at bounding box center [505, 553] width 373 height 183
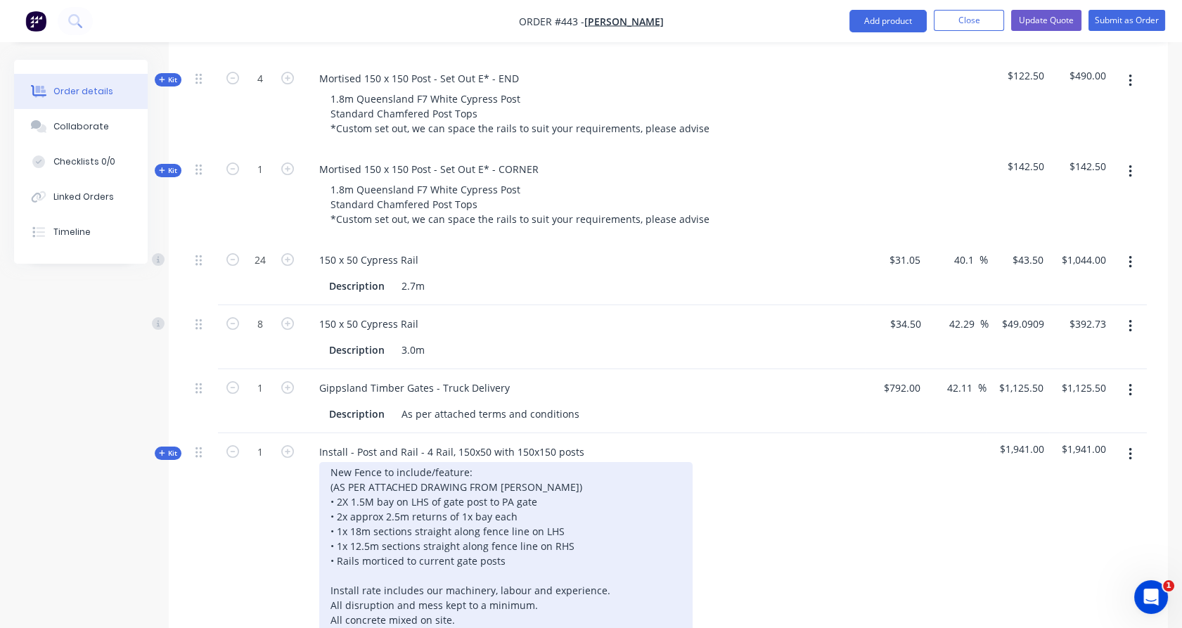
click at [392, 482] on div "New Fence to include/feature: (AS PER ATTACHED DRAWING FROM [PERSON_NAME]) • 2X…" at bounding box center [505, 553] width 373 height 183
drag, startPoint x: 332, startPoint y: 500, endPoint x: 529, endPoint y: 497, distance: 196.9
click at [529, 497] on div "New Fence to include/feature: (AS PER ATTACHED DRAWING FROM [PERSON_NAME]) • 2X…" at bounding box center [505, 553] width 373 height 183
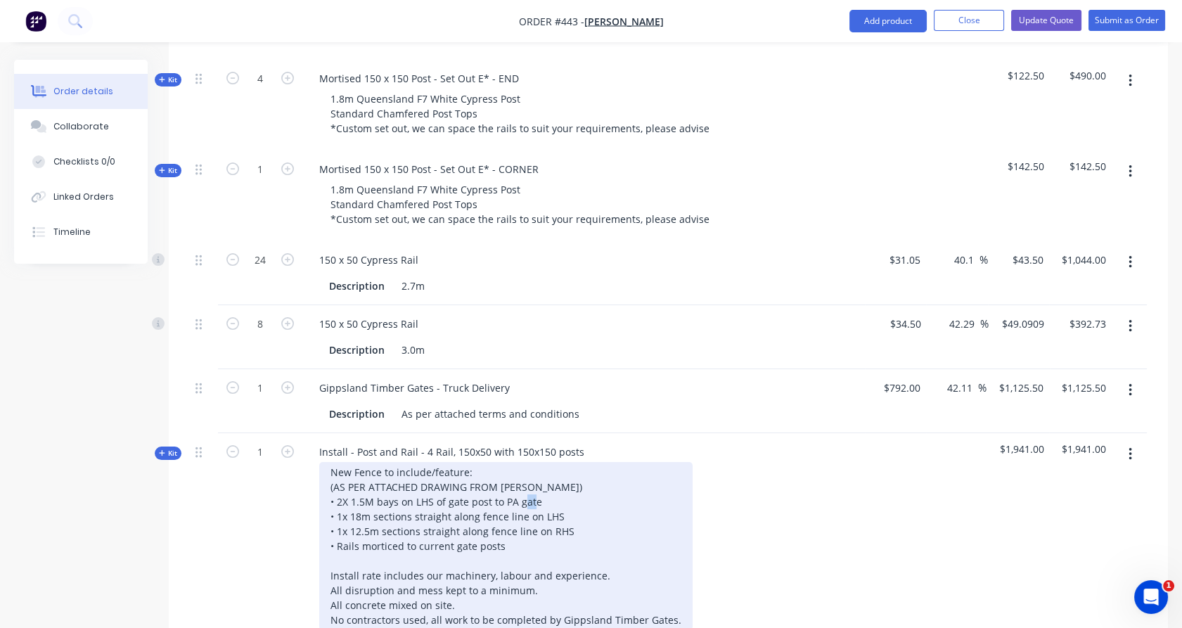
drag, startPoint x: 352, startPoint y: 494, endPoint x: 360, endPoint y: 492, distance: 8.6
click at [360, 492] on div "New Fence to include/feature: (AS PER ATTACHED DRAWING FROM [PERSON_NAME]) • 2X…" at bounding box center [505, 546] width 373 height 168
click at [411, 499] on div "New Fence to include/feature: (AS PER ATTACHED DRAWING FROM [PERSON_NAME]) • 2X…" at bounding box center [505, 546] width 373 height 168
click at [553, 498] on div "New Fence to include/feature: (AS PER ATTACHED DRAWING FROM [PERSON_NAME]) • 2X…" at bounding box center [505, 546] width 373 height 168
click at [558, 497] on div "New Fence to include/feature: (AS PER ATTACHED DRAWING FROM [PERSON_NAME]) • 2X…" at bounding box center [505, 546] width 373 height 168
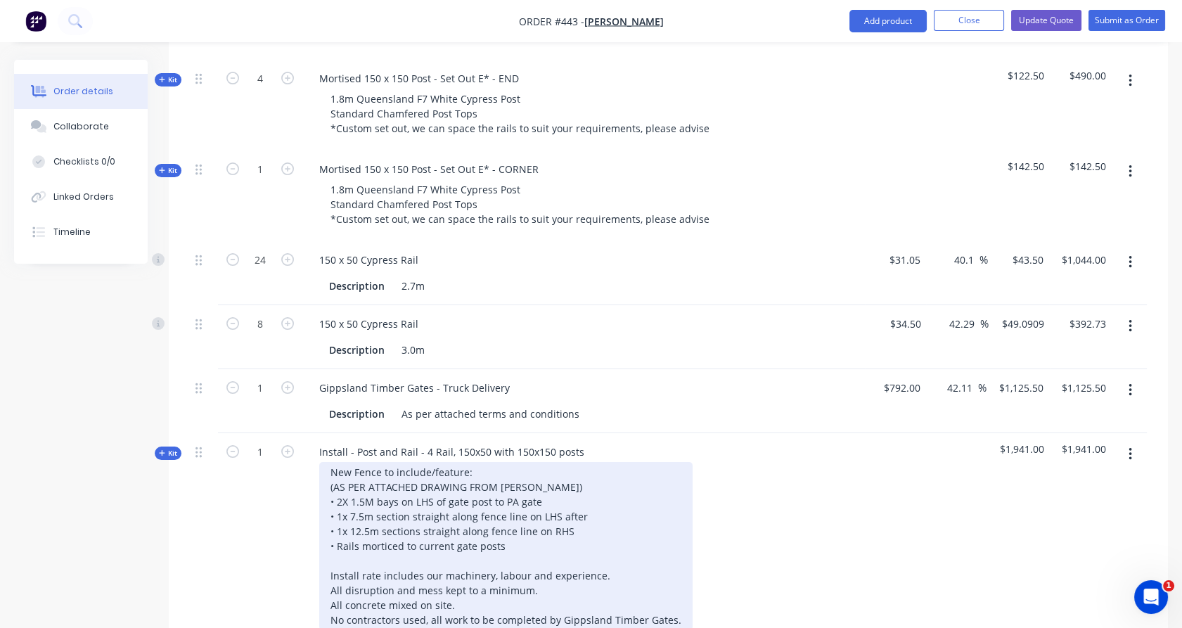
click at [573, 501] on div "New Fence to include/feature: (AS PER ATTACHED DRAWING FROM [PERSON_NAME]) • 2X…" at bounding box center [505, 546] width 373 height 168
drag, startPoint x: 360, startPoint y: 513, endPoint x: 352, endPoint y: 511, distance: 7.9
click at [352, 511] on div "New Fence to include/feature: (AS PER ATTACHED DRAWING FROM [PERSON_NAME]) • 2X…" at bounding box center [505, 546] width 373 height 168
click at [570, 496] on div "New Fence to include/feature: (AS PER ATTACHED DRAWING FROM [PERSON_NAME]) • 2X…" at bounding box center [505, 546] width 373 height 168
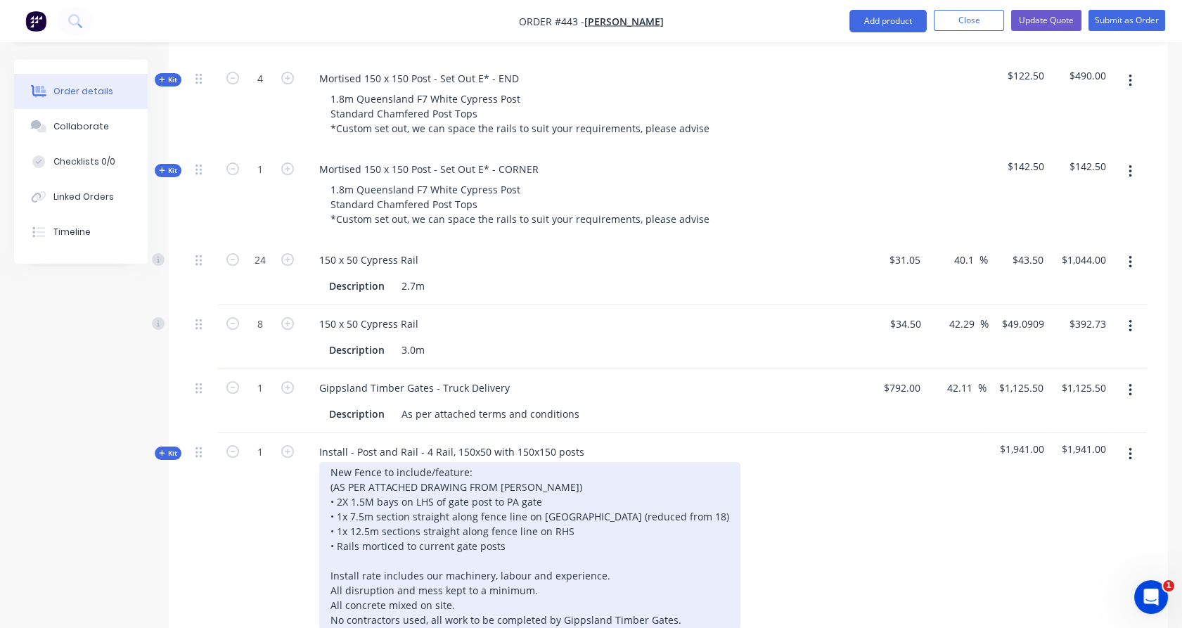
click at [577, 516] on div "New Fence to include/feature: (AS PER ATTACHED DRAWING FROM [PERSON_NAME]) • 2X…" at bounding box center [529, 546] width 421 height 168
drag, startPoint x: 359, startPoint y: 513, endPoint x: 352, endPoint y: 513, distance: 7.1
click at [352, 513] on div "New Fence to include/feature: (AS PER ATTACHED DRAWING FROM [PERSON_NAME]) • 2X…" at bounding box center [529, 546] width 421 height 168
click at [412, 511] on div "New Fence to include/feature: (AS PER ATTACHED DRAWING FROM [PERSON_NAME]) • 2X…" at bounding box center [529, 546] width 421 height 168
click at [647, 511] on div "New Fence to include/feature: (AS PER ATTACHED DRAWING FROM [PERSON_NAME]) • 2X…" at bounding box center [529, 546] width 421 height 168
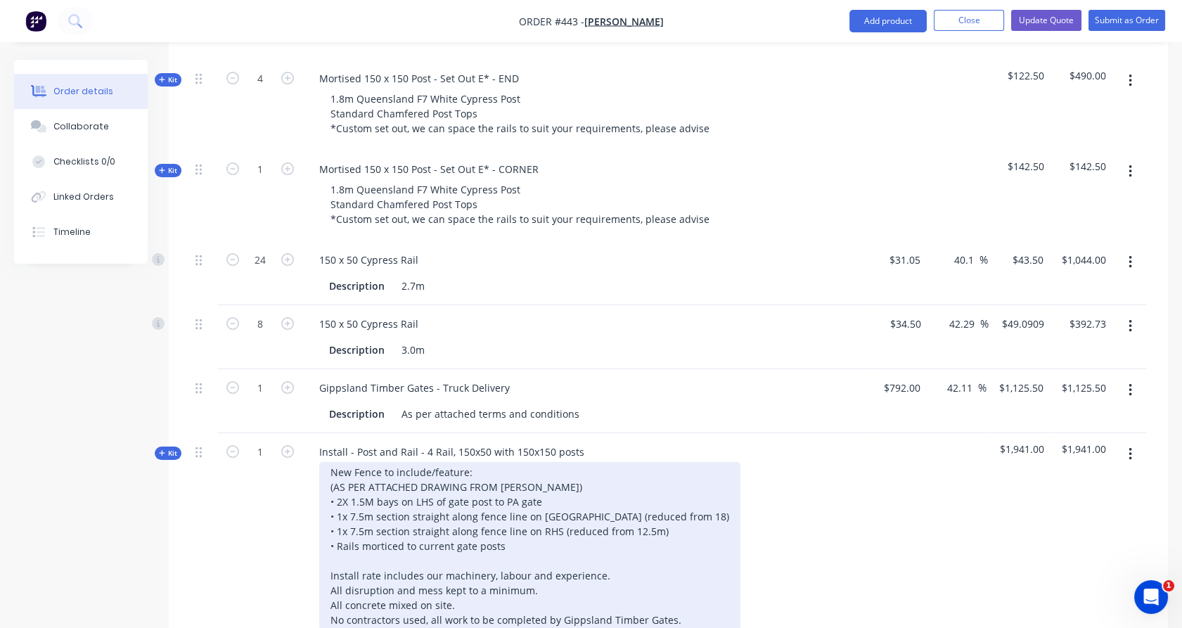
click at [636, 496] on div "New Fence to include/feature: (AS PER ATTACHED DRAWING FROM [PERSON_NAME]) • 2X…" at bounding box center [529, 546] width 421 height 168
click at [511, 530] on div "New Fence to include/feature: (AS PER ATTACHED DRAWING FROM [PERSON_NAME]) • 2X…" at bounding box center [534, 546] width 430 height 168
click at [542, 480] on div "New Fence to include/feature: (AS PER ATTACHED DRAWING FROM [PERSON_NAME]) • 2X…" at bounding box center [534, 546] width 430 height 168
copy div "• 2X 1.5M bays on LHS of gate post to PA gate"
drag, startPoint x: 546, startPoint y: 485, endPoint x: 422, endPoint y: 490, distance: 124.5
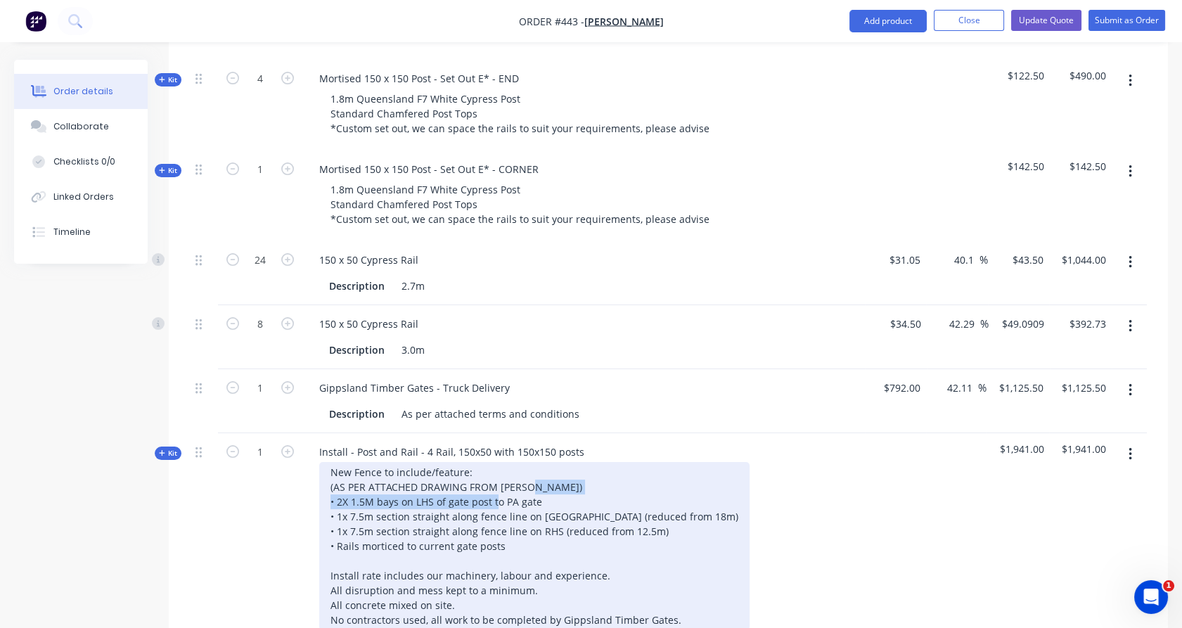
click at [330, 479] on div "New Fence to include/feature: (AS PER ATTACHED DRAWING FROM [PERSON_NAME]) • 2X…" at bounding box center [534, 546] width 430 height 168
click at [548, 480] on div "New Fence to include/feature: (AS PER ATTACHED DRAWING FROM [PERSON_NAME]) • 2X…" at bounding box center [534, 546] width 430 height 168
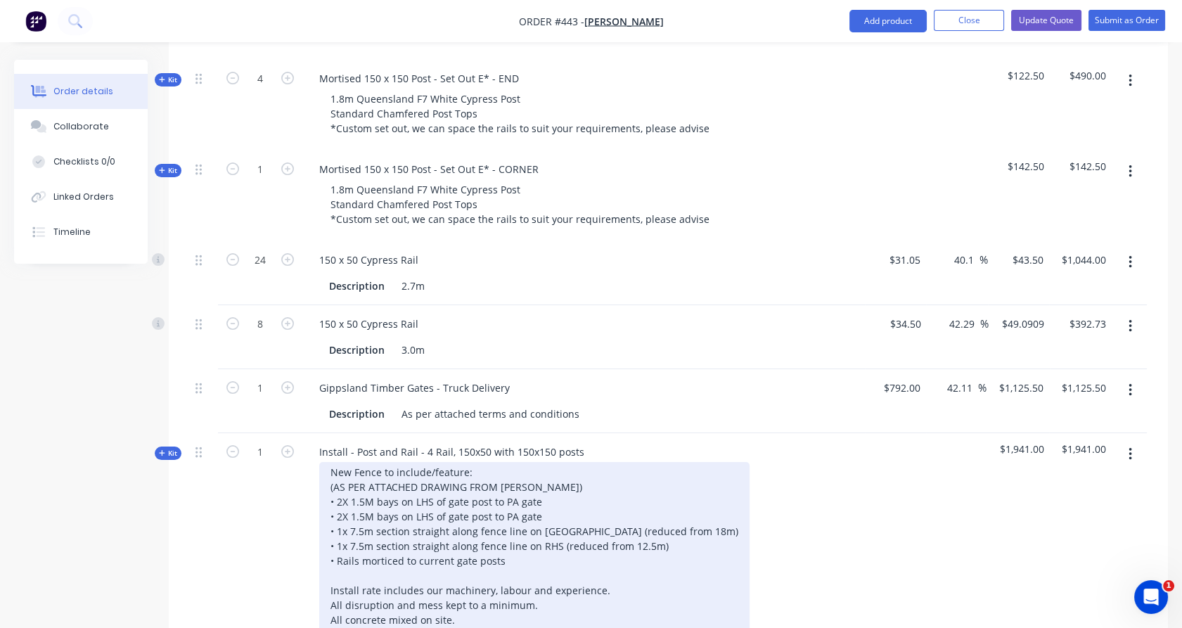
click at [541, 483] on div "New Fence to include/feature: (AS PER ATTACHED DRAWING FROM [PERSON_NAME]) • 2X…" at bounding box center [534, 553] width 430 height 183
click at [579, 496] on div "New Fence to include/feature: (AS PER ATTACHED DRAWING FROM [PERSON_NAME]) • 2X…" at bounding box center [534, 553] width 430 height 183
click at [419, 500] on div "New Fence to include/feature: (AS PER ATTACHED DRAWING FROM [PERSON_NAME]) • 2X…" at bounding box center [534, 553] width 430 height 183
click at [547, 498] on div "New Fence to include/feature: (AS PER ATTACHED DRAWING FROM [PERSON_NAME]) • 2X…" at bounding box center [534, 553] width 430 height 183
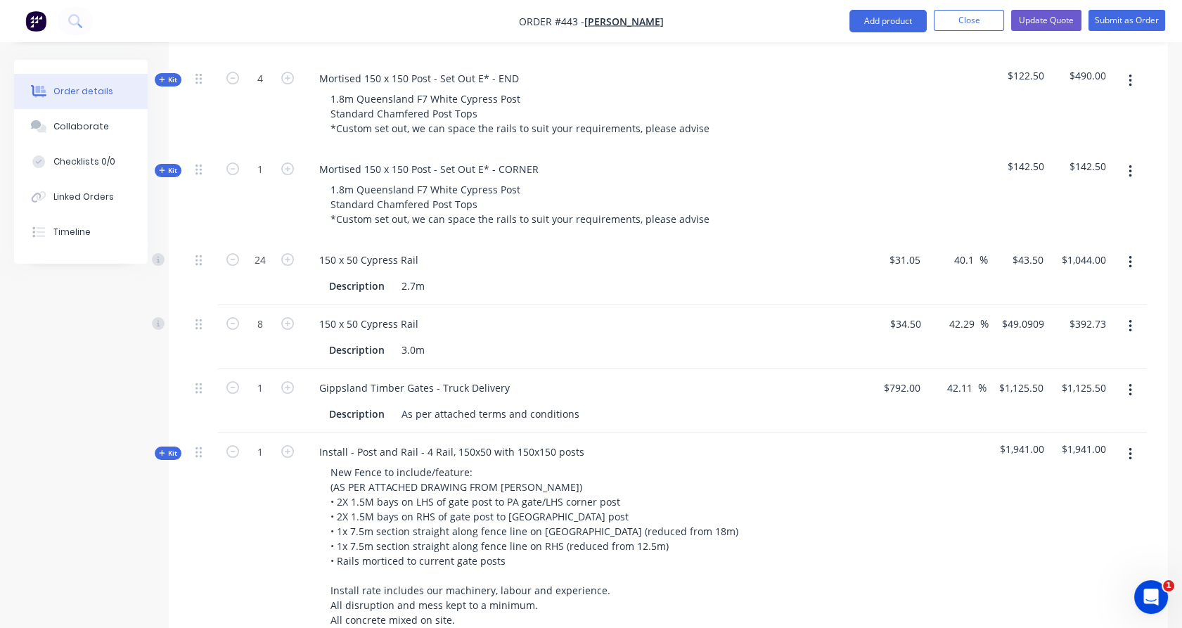
click at [247, 523] on div "1" at bounding box center [260, 545] width 84 height 224
click at [169, 448] on span "Kit" at bounding box center [168, 453] width 18 height 11
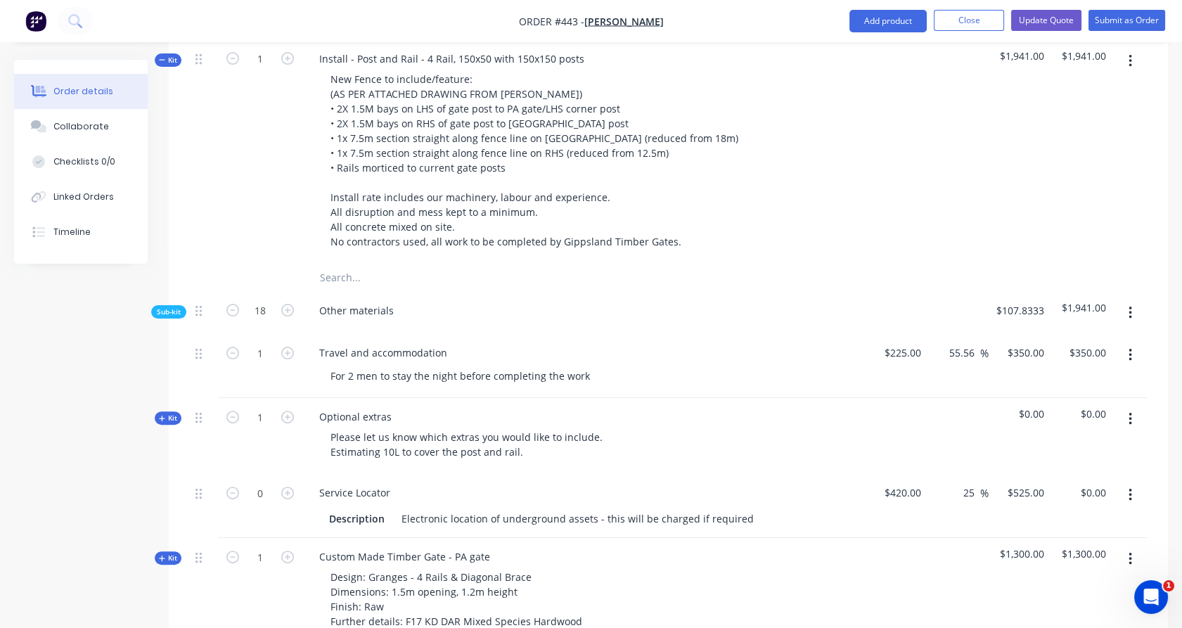
scroll to position [951, 0]
click at [173, 307] on span "Sub-kit" at bounding box center [169, 312] width 24 height 11
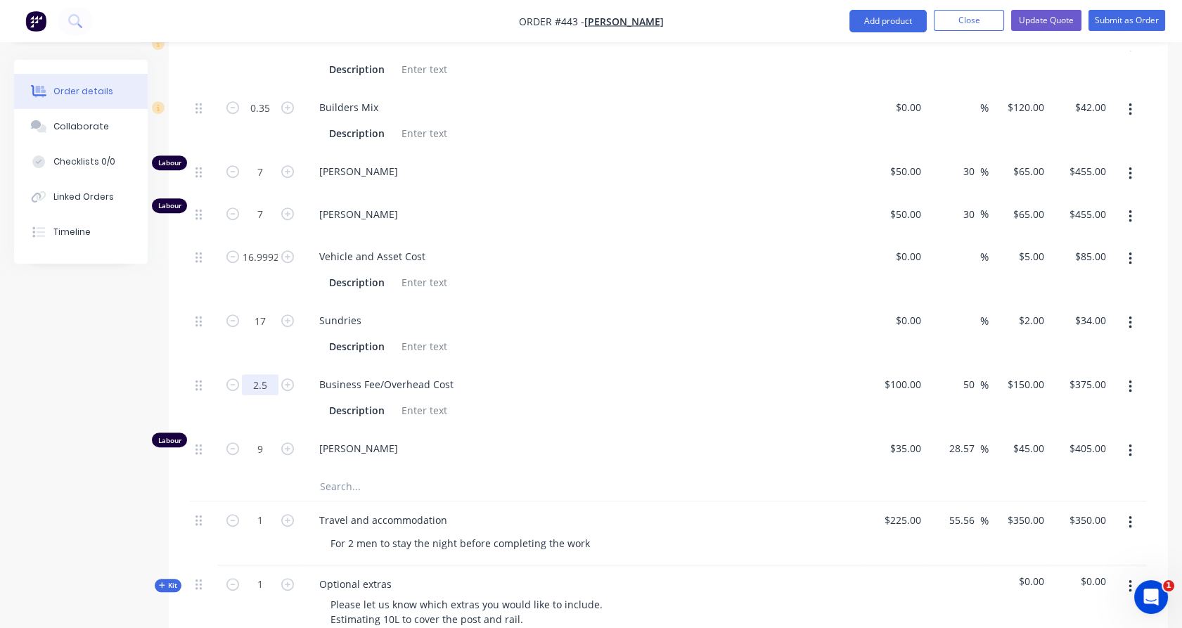
scroll to position [1262, 0]
click at [264, 53] on input "2.5" at bounding box center [260, 42] width 37 height 21
click at [262, 342] on div "17" at bounding box center [260, 333] width 84 height 64
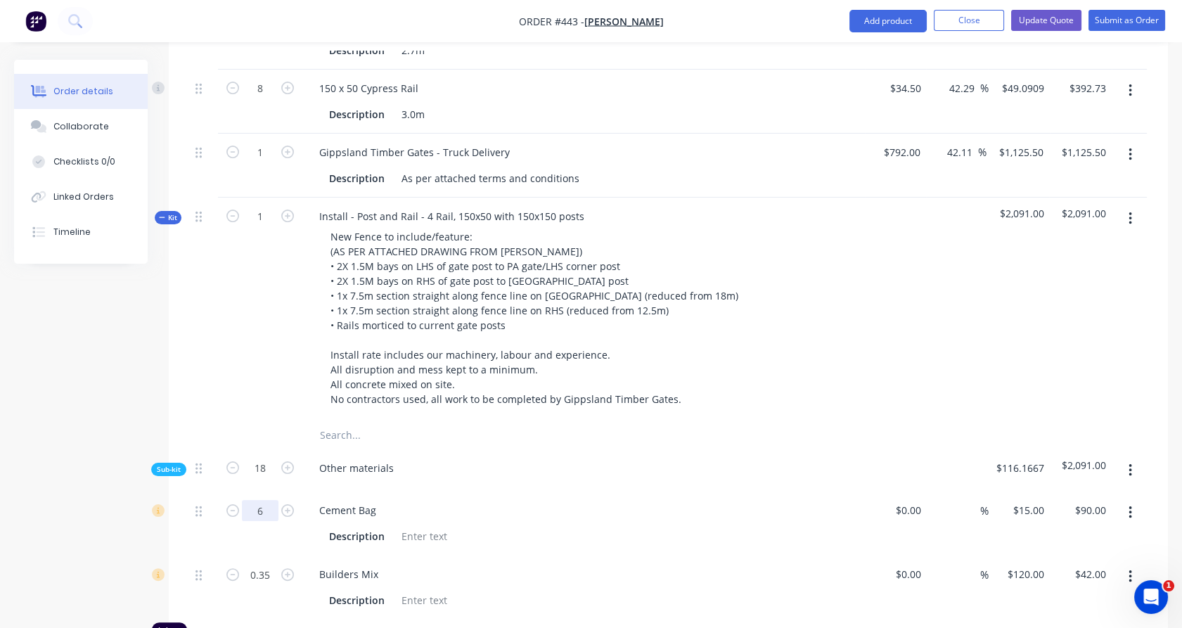
scroll to position [794, 0]
click at [167, 213] on span "Kit" at bounding box center [168, 218] width 18 height 11
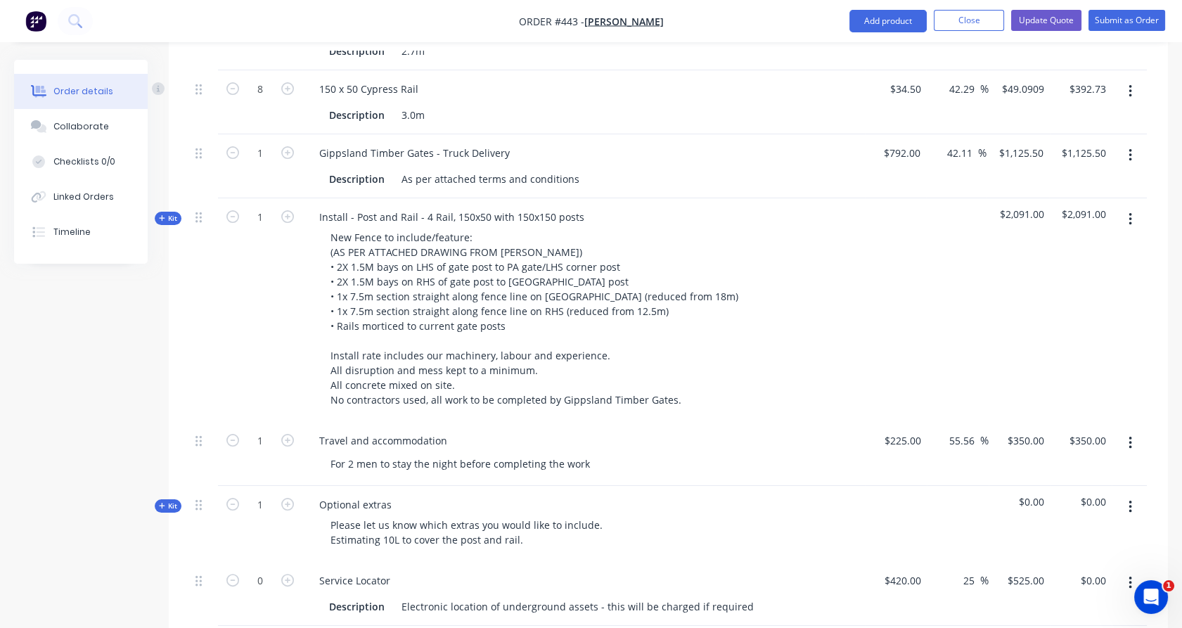
click at [157, 212] on div "Kit" at bounding box center [168, 218] width 27 height 13
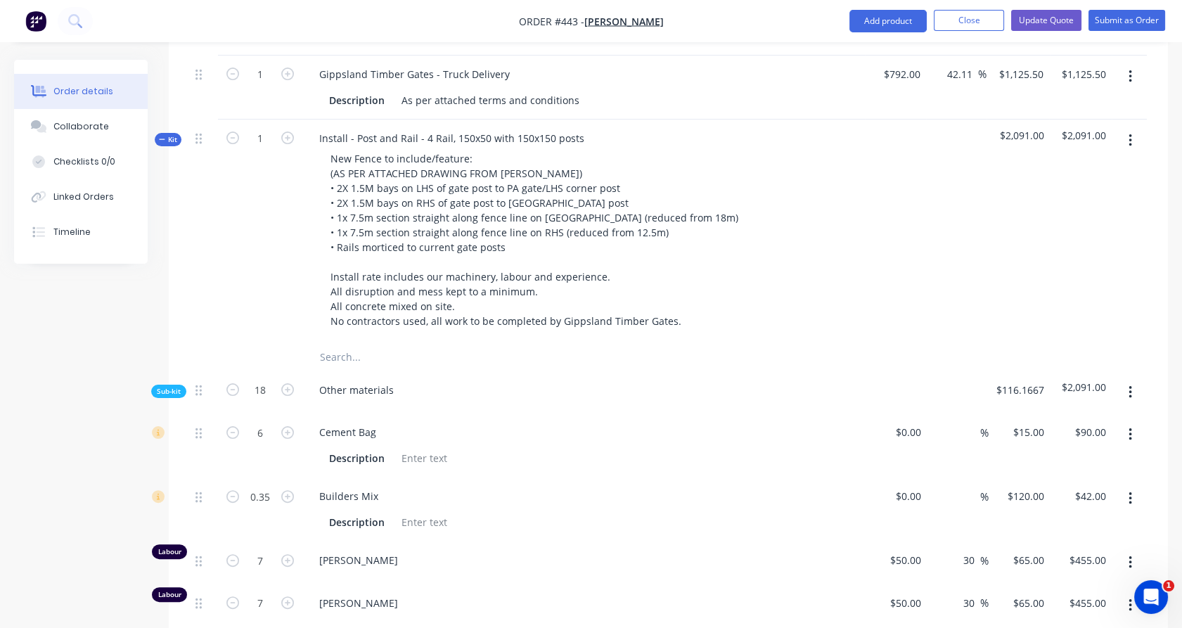
scroll to position [872, 0]
click at [171, 387] on span "Sub-kit" at bounding box center [169, 392] width 24 height 11
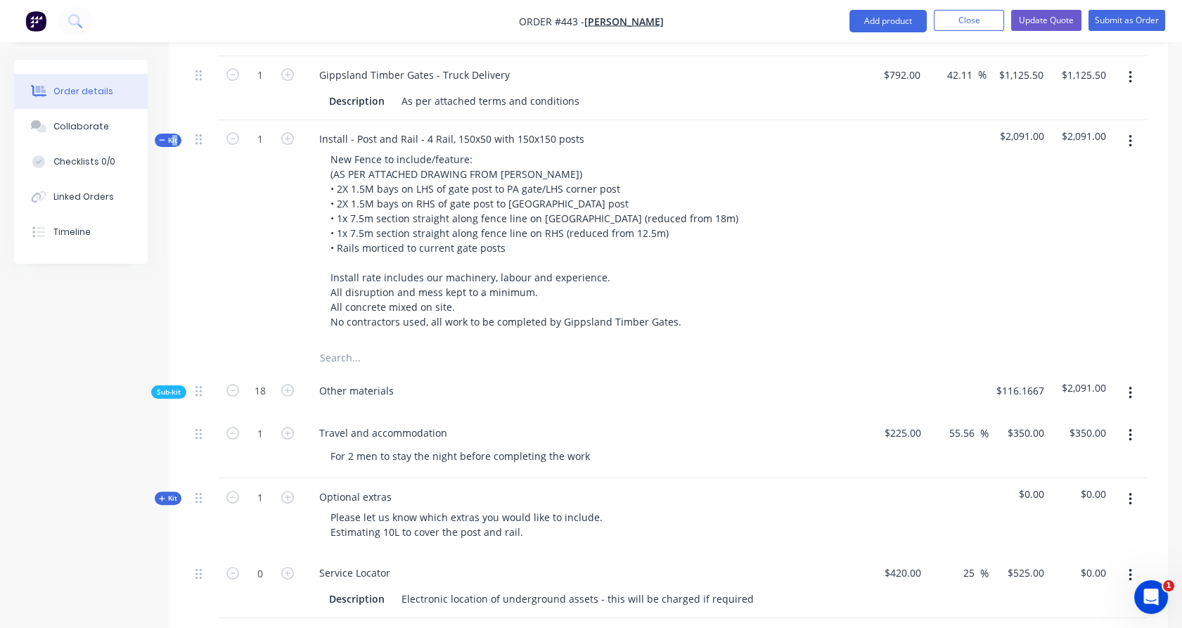
drag, startPoint x: 171, startPoint y: 371, endPoint x: 176, endPoint y: 122, distance: 249.0
click at [176, 135] on span "Kit" at bounding box center [168, 140] width 18 height 11
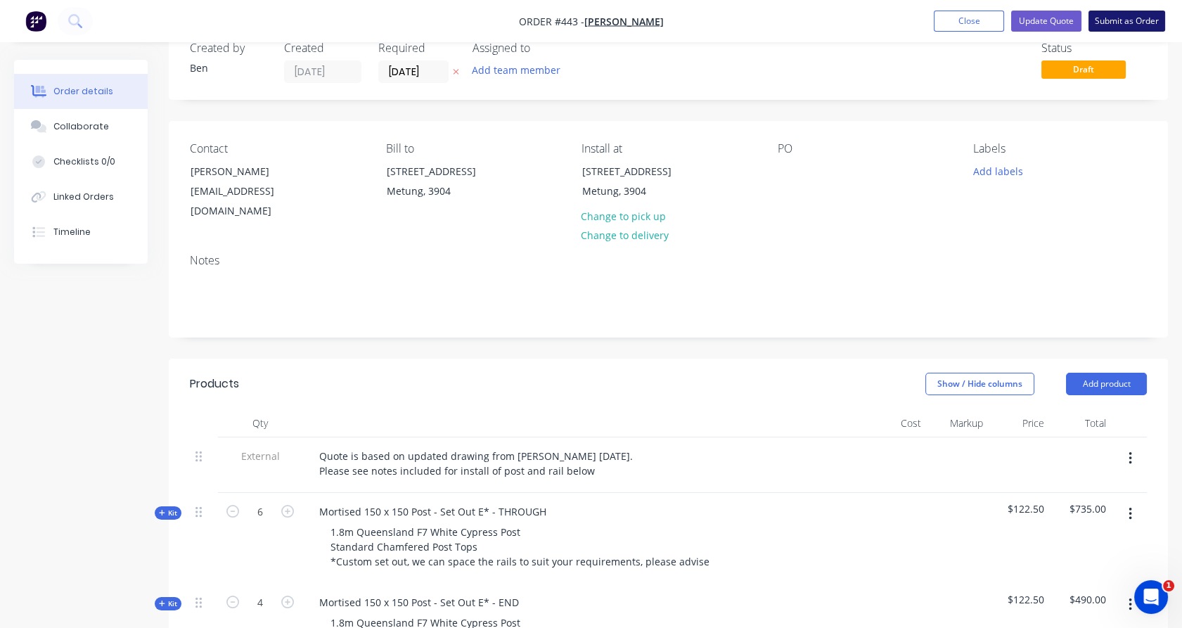
scroll to position [0, 0]
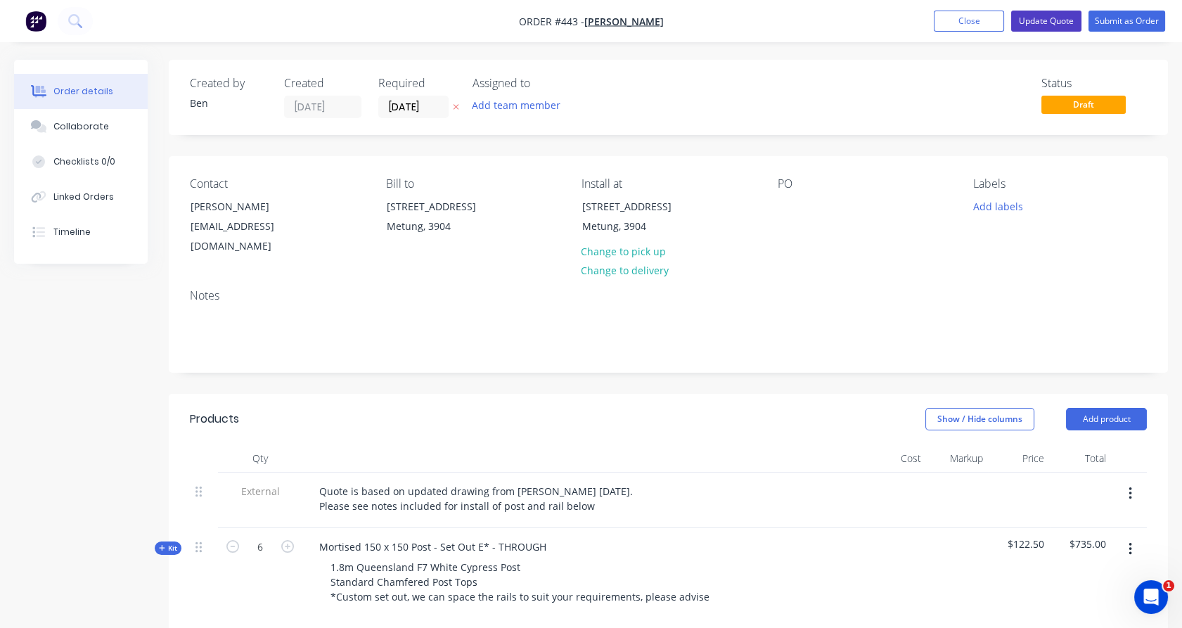
click at [1046, 27] on button "Update Quote" at bounding box center [1046, 21] width 70 height 21
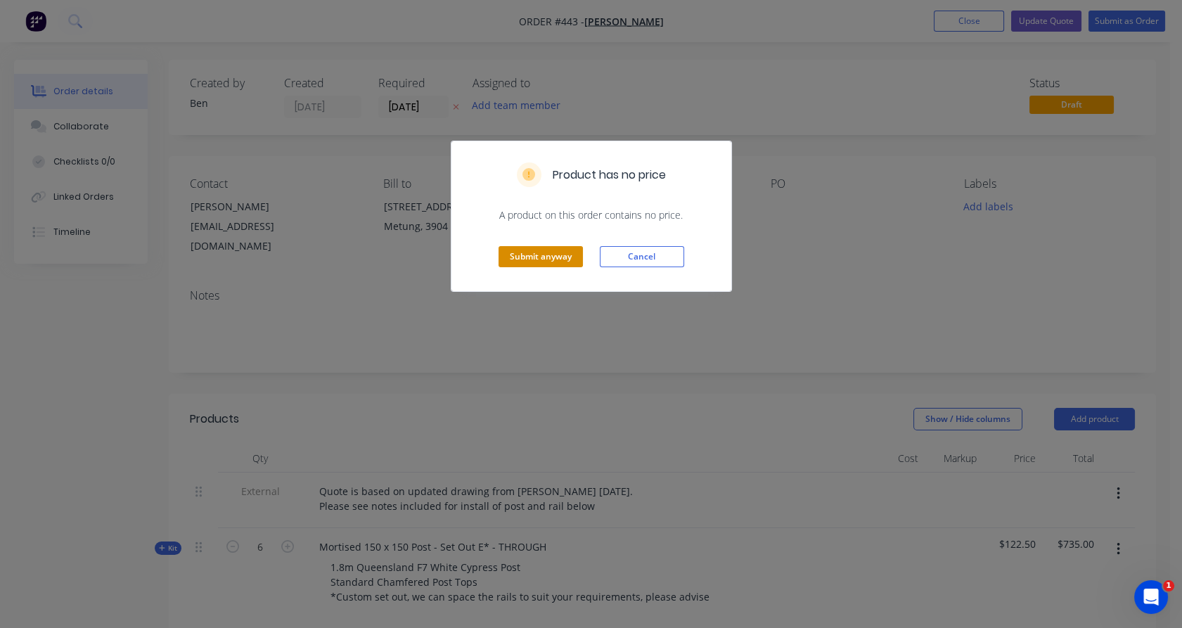
click at [536, 257] on button "Submit anyway" at bounding box center [540, 256] width 84 height 21
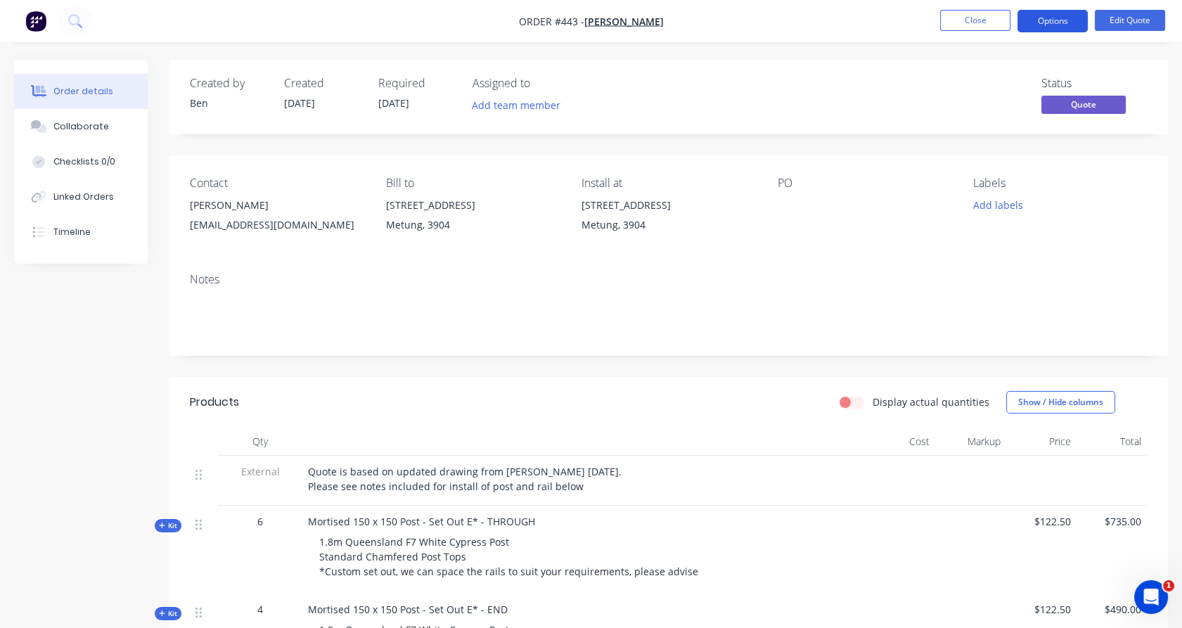
click at [1057, 19] on button "Options" at bounding box center [1052, 21] width 70 height 22
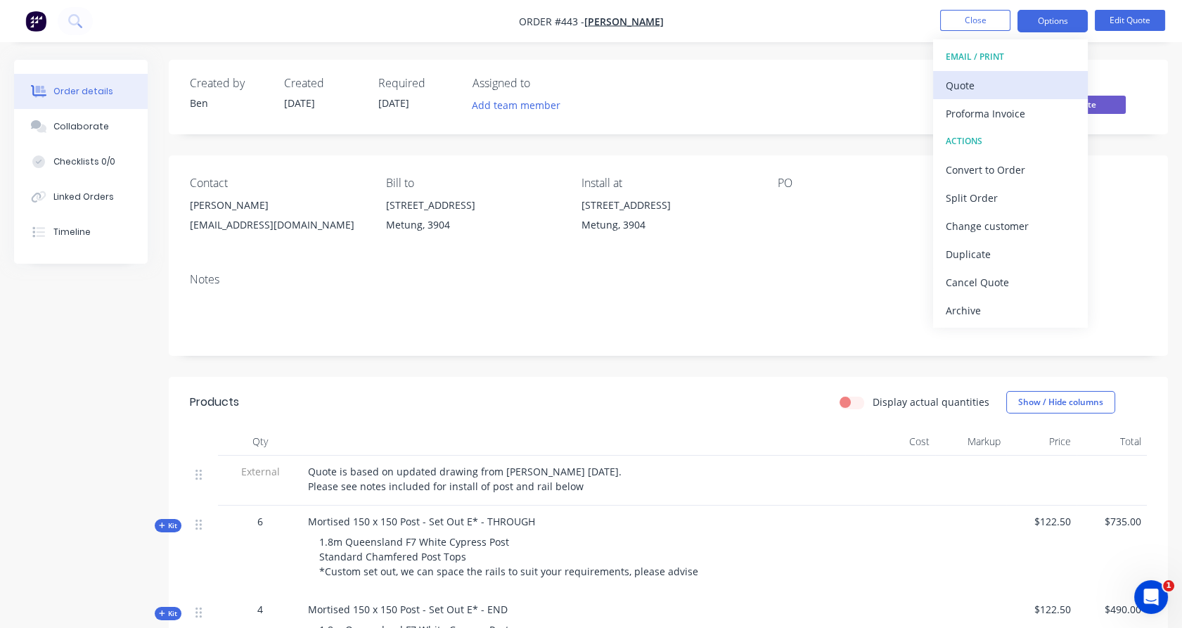
click at [1003, 86] on div "Quote" at bounding box center [1010, 85] width 129 height 20
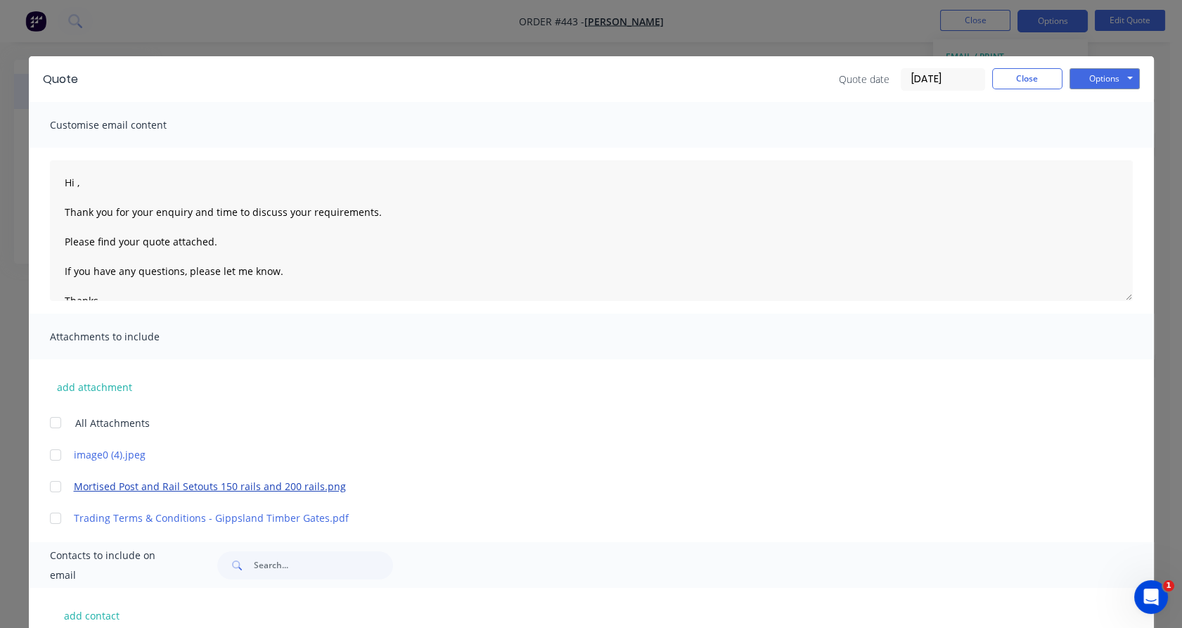
drag, startPoint x: 51, startPoint y: 424, endPoint x: 72, endPoint y: 489, distance: 68.0
click at [52, 427] on div at bounding box center [55, 422] width 28 height 28
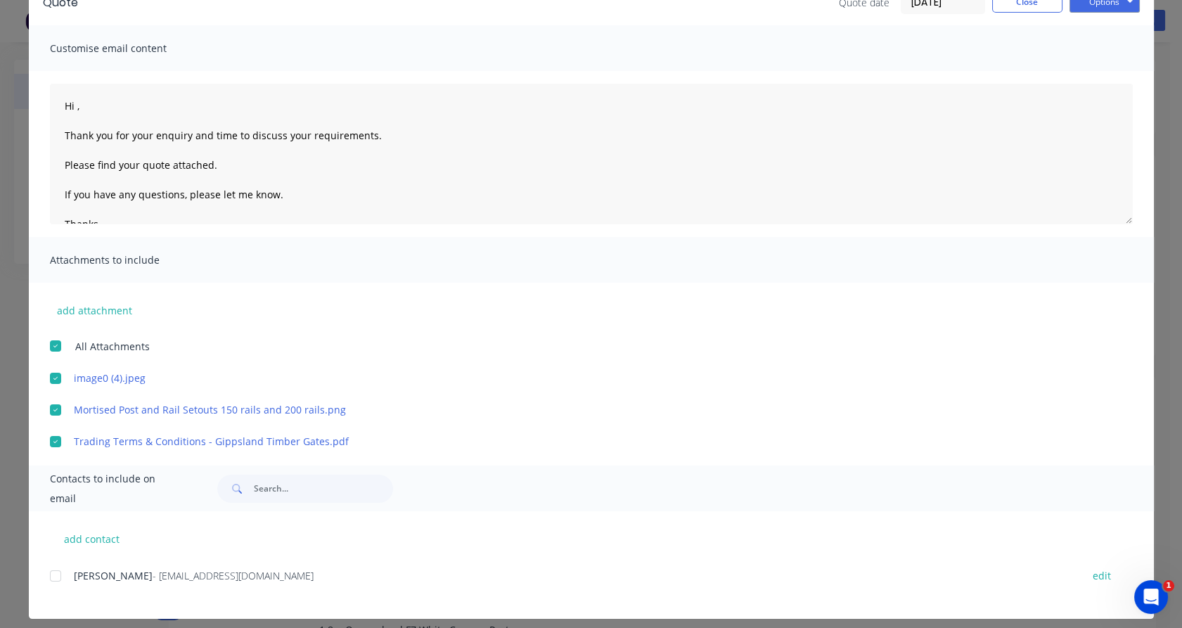
click at [48, 579] on div at bounding box center [55, 576] width 28 height 28
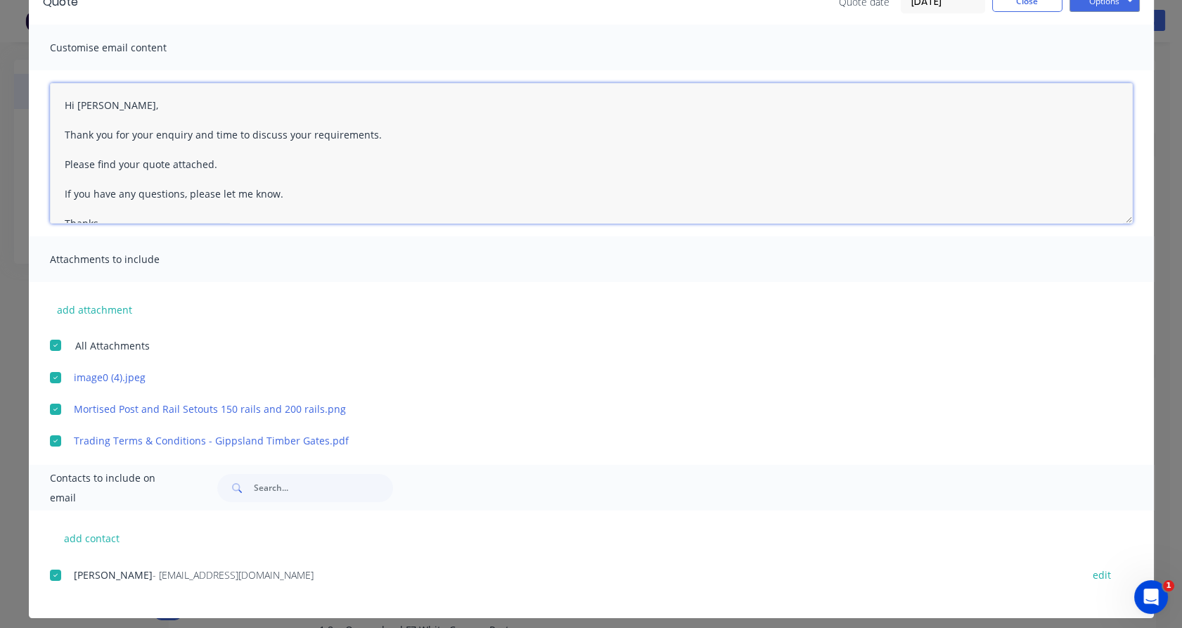
drag, startPoint x: 148, startPoint y: 134, endPoint x: 377, endPoint y: 138, distance: 229.2
click at [377, 138] on textarea "Hi [PERSON_NAME], Thank you for your enquiry and time to discuss your requireme…" at bounding box center [591, 153] width 1083 height 141
click at [135, 165] on textarea "Hi [PERSON_NAME], Thank you for your recent email reply. Please find your quote…" at bounding box center [591, 153] width 1083 height 141
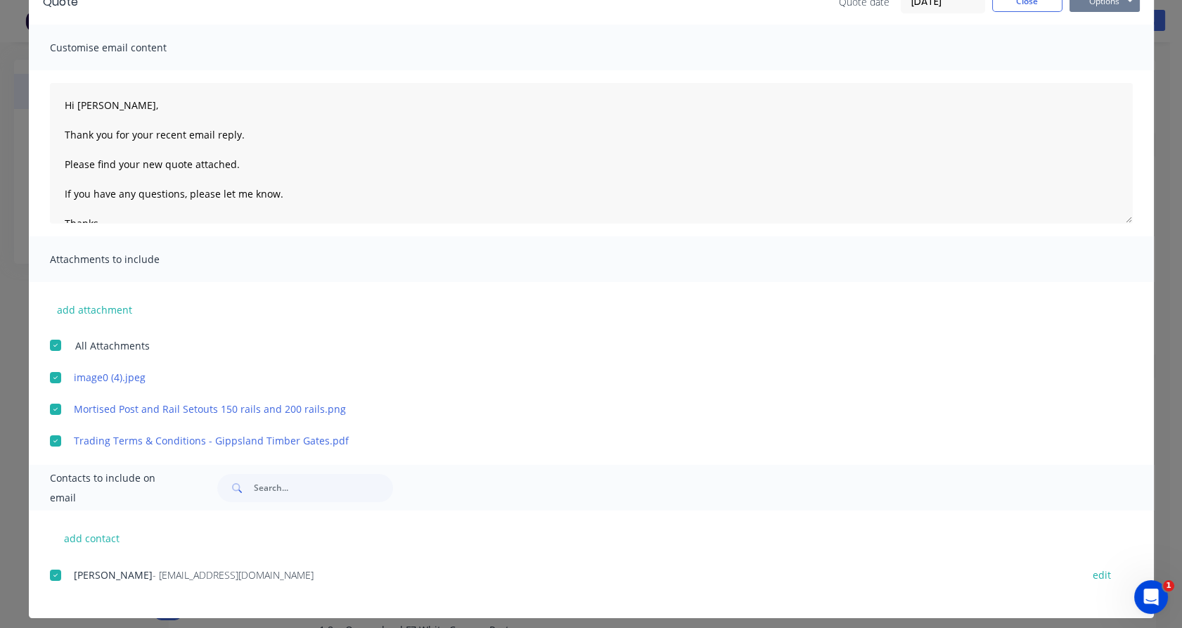
click at [1092, 5] on button "Options" at bounding box center [1104, 1] width 70 height 21
click at [1091, 72] on button "Email" at bounding box center [1114, 72] width 90 height 23
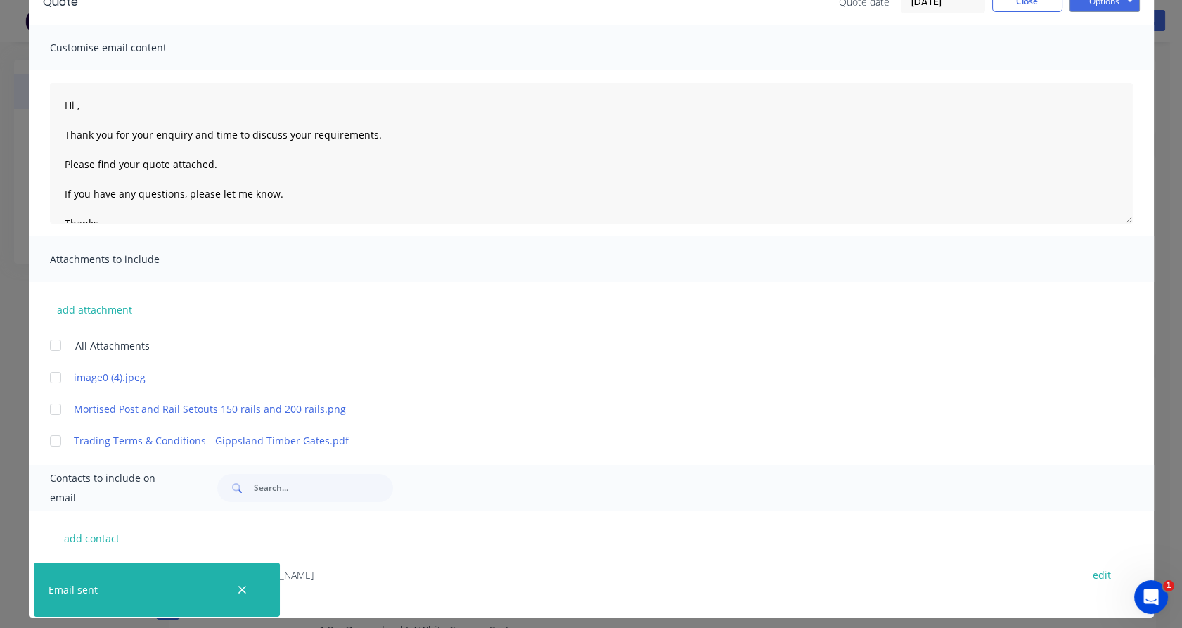
scroll to position [0, 0]
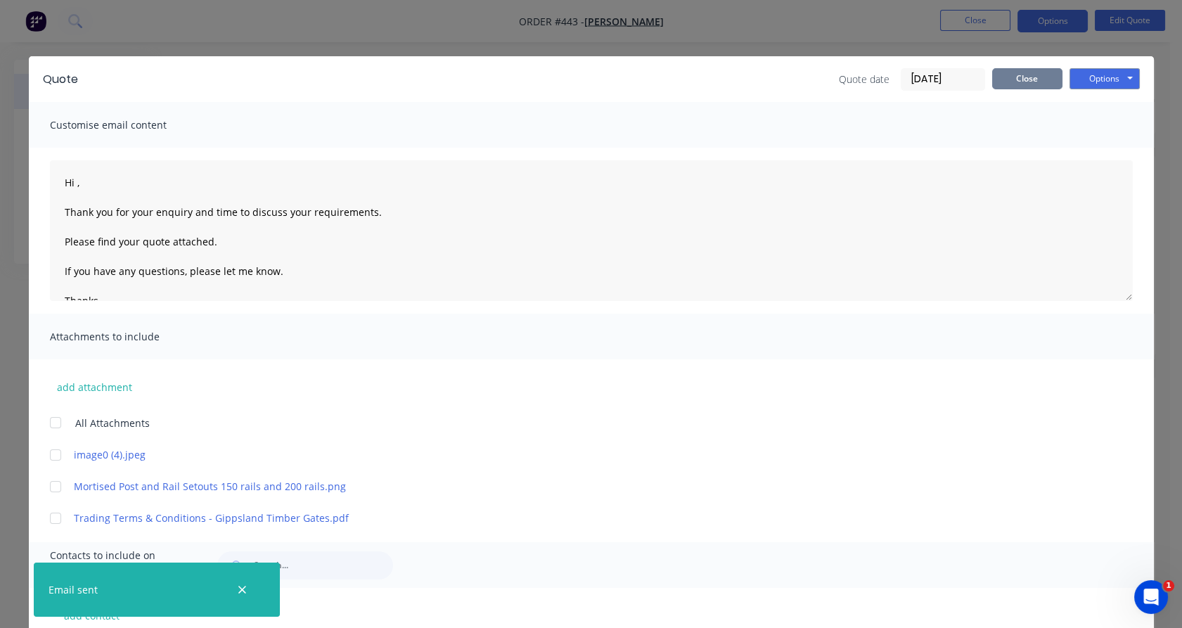
click at [1043, 73] on button "Close" at bounding box center [1027, 78] width 70 height 21
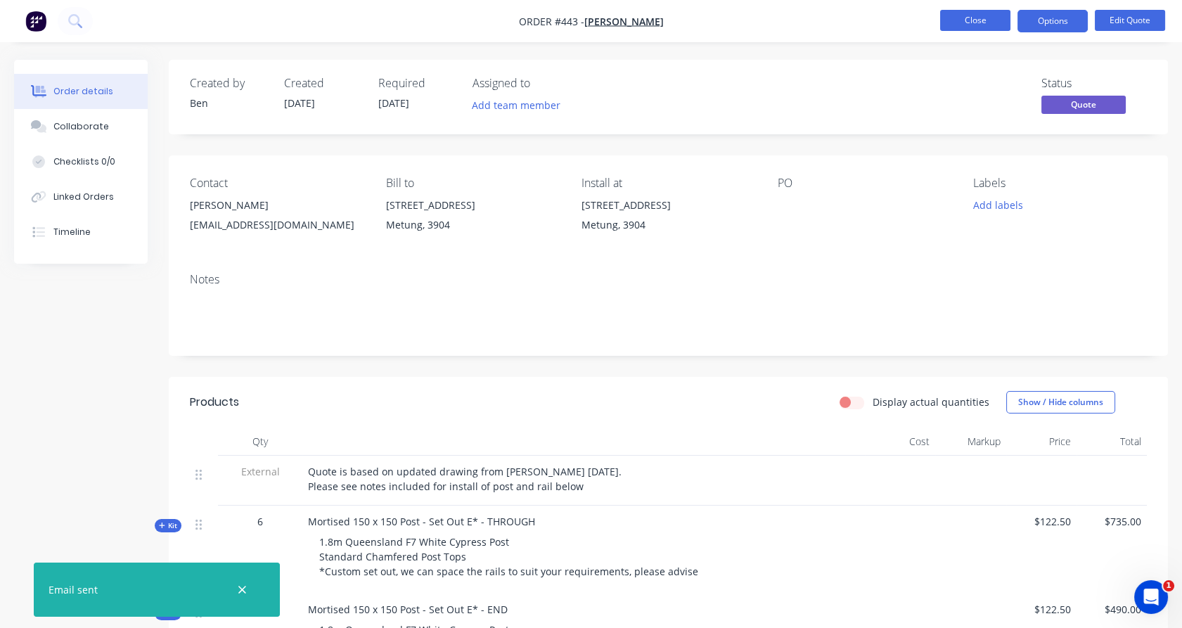
click at [970, 18] on button "Close" at bounding box center [975, 20] width 70 height 21
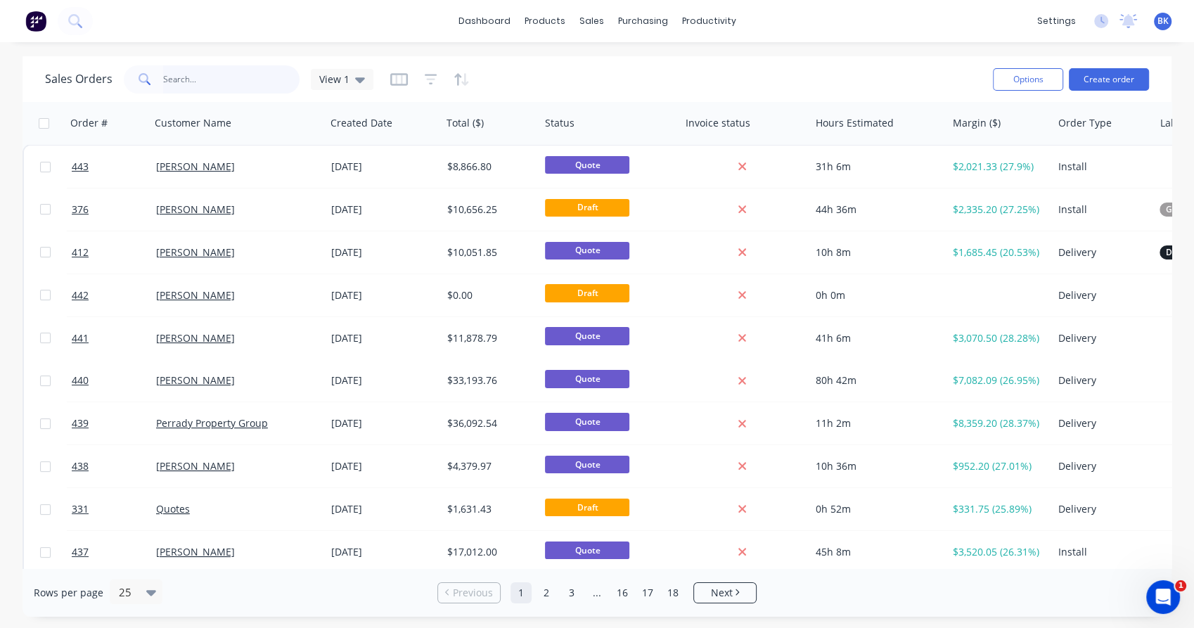
click at [214, 89] on input "text" at bounding box center [231, 79] width 137 height 28
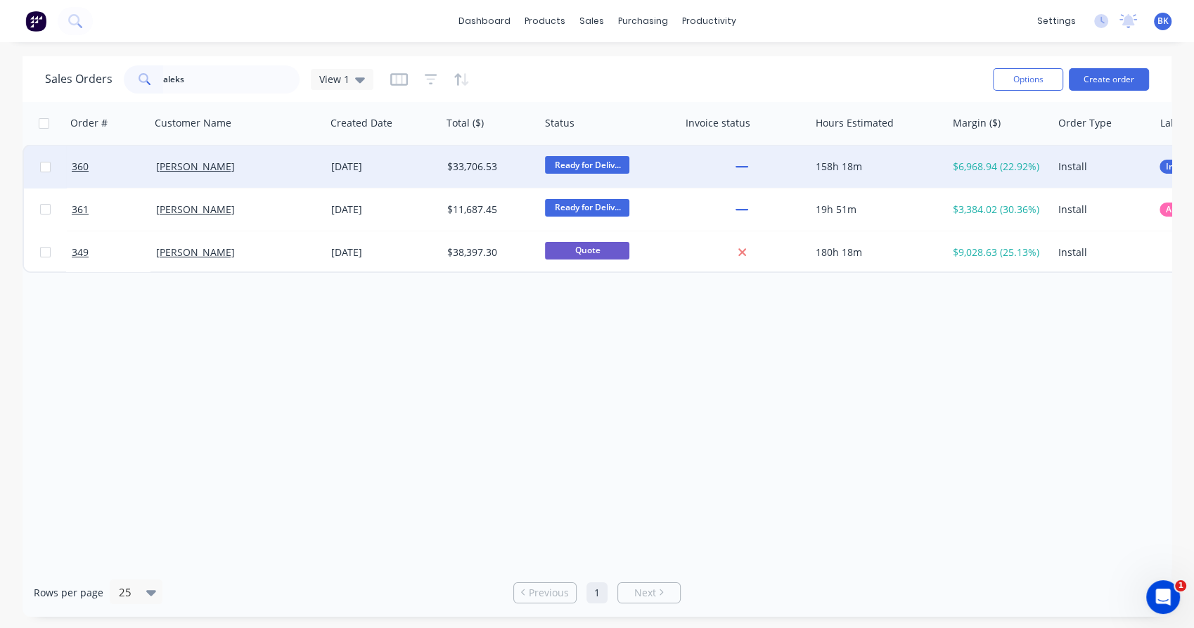
click at [293, 170] on div "[PERSON_NAME]" at bounding box center [234, 167] width 156 height 14
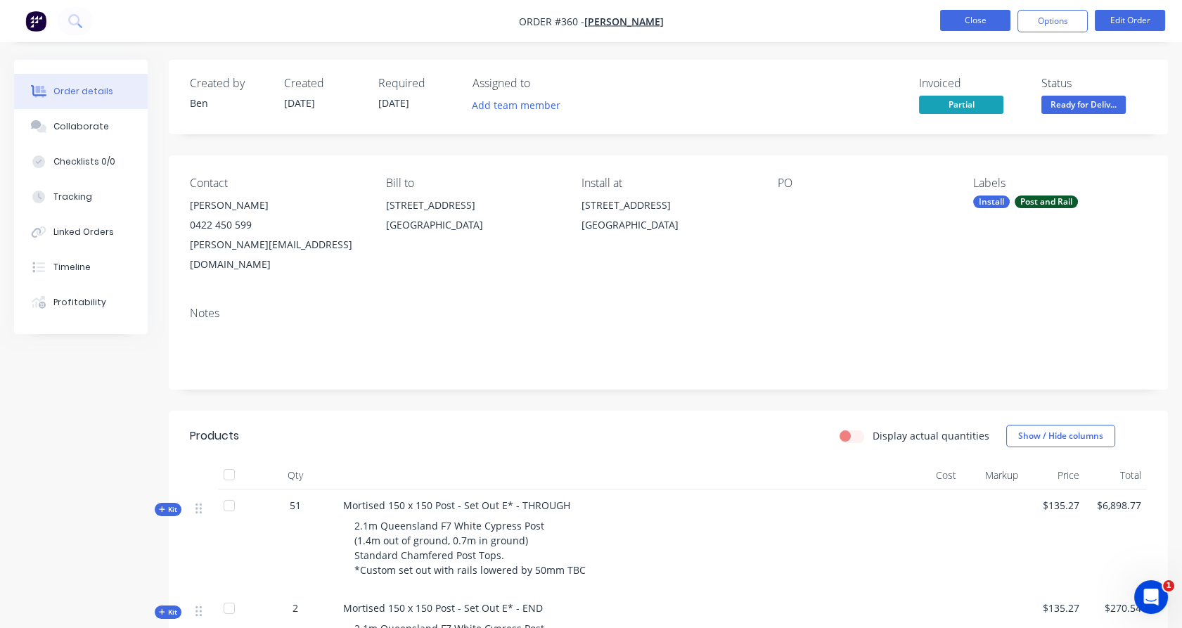
click at [960, 16] on button "Close" at bounding box center [975, 20] width 70 height 21
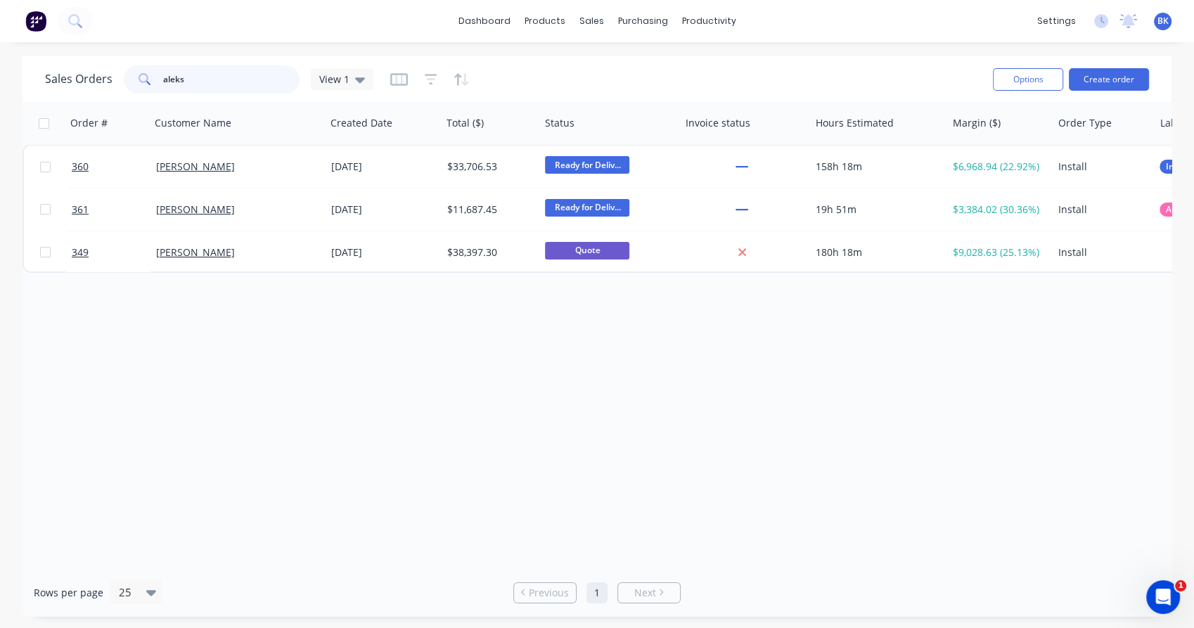
drag, startPoint x: 187, startPoint y: 79, endPoint x: 136, endPoint y: 84, distance: 51.6
click at [136, 84] on div "aleks" at bounding box center [212, 79] width 176 height 28
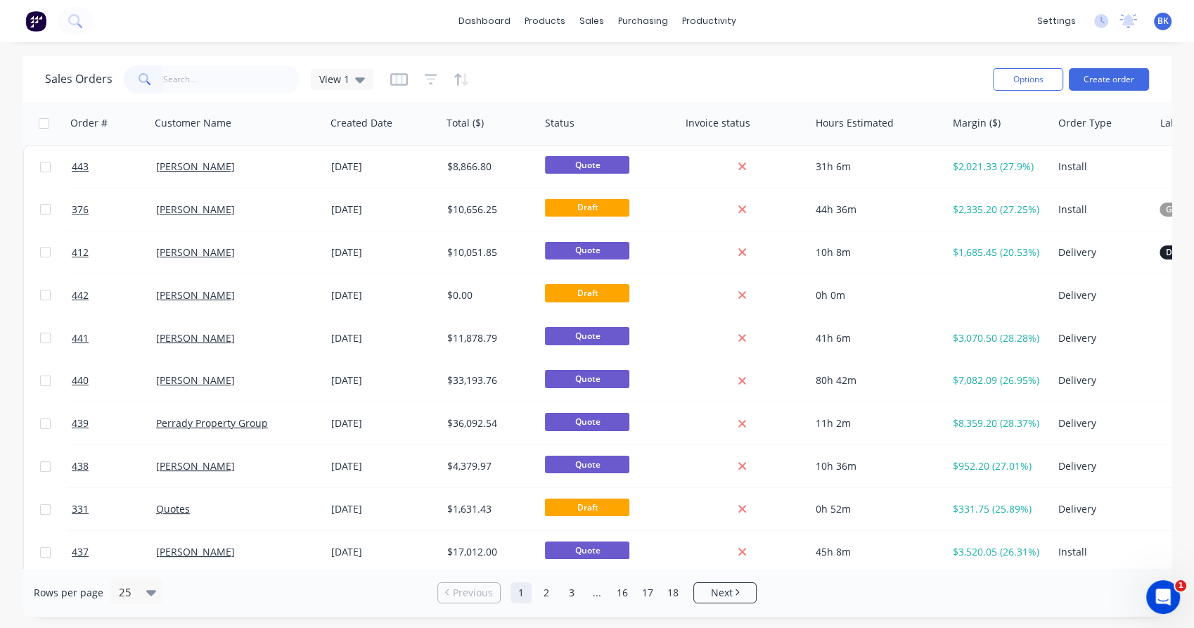
click at [34, 90] on div "Sales Orders View 1 Options Create order" at bounding box center [596, 79] width 1149 height 46
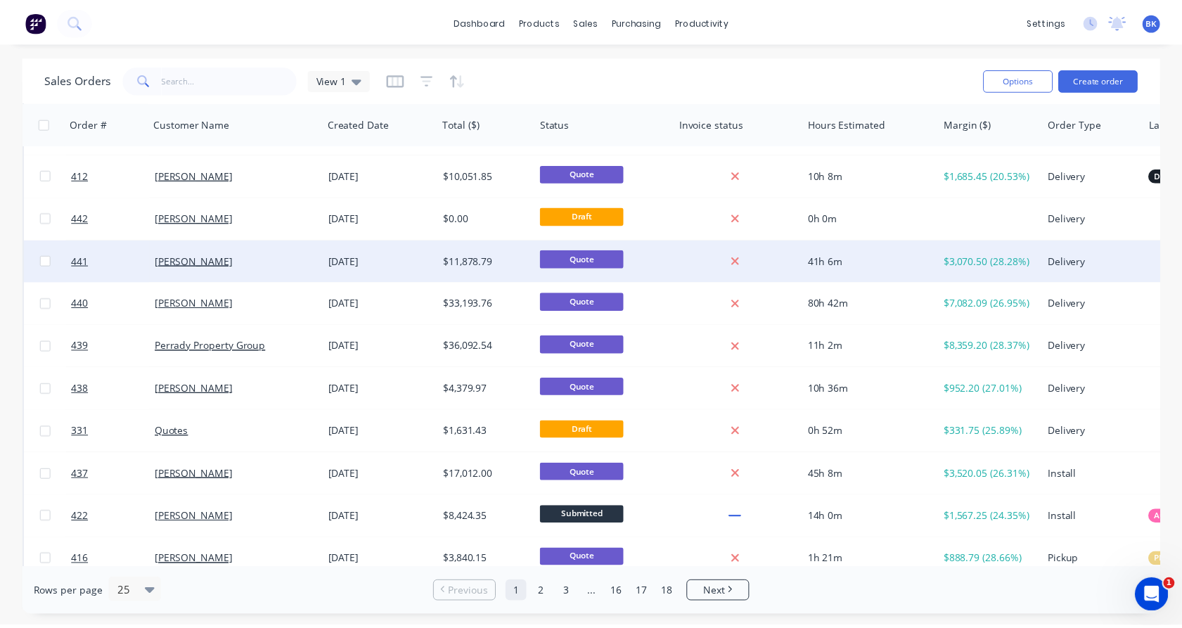
scroll to position [78, 0]
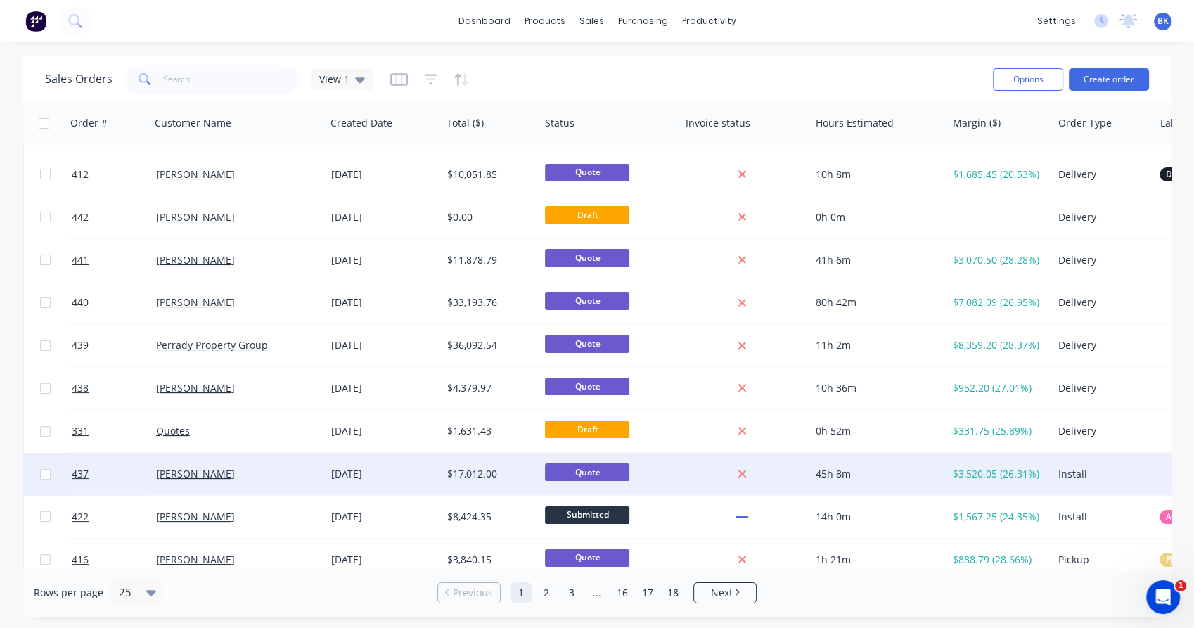
click at [259, 472] on div "[PERSON_NAME]" at bounding box center [234, 474] width 156 height 14
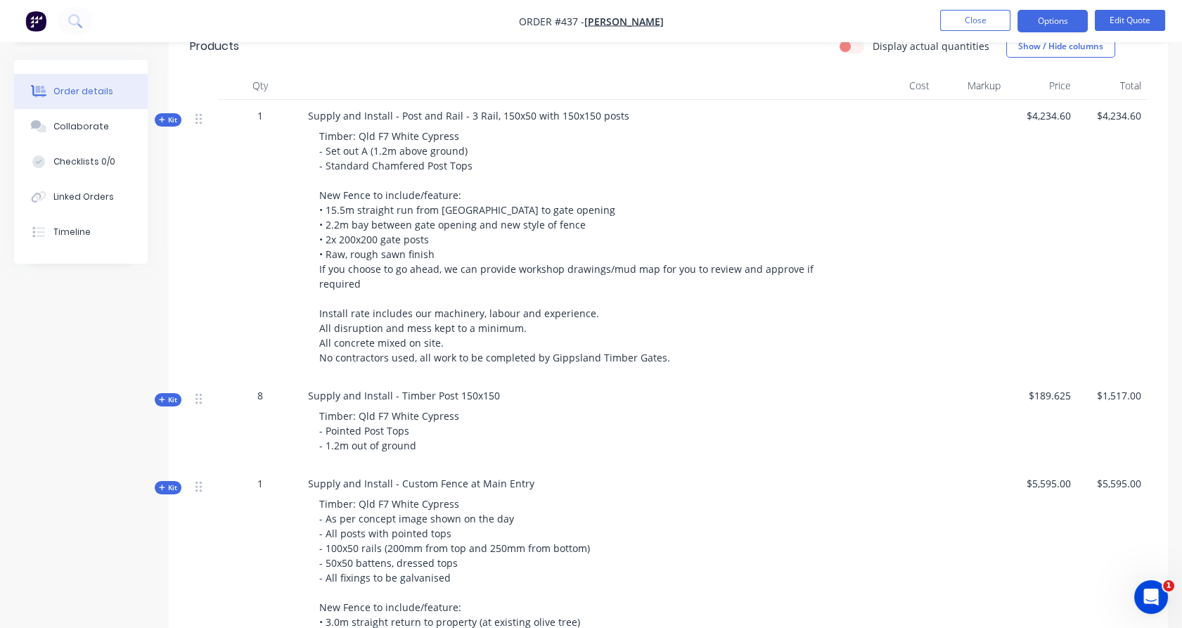
scroll to position [390, 0]
click at [172, 114] on span "Kit" at bounding box center [168, 119] width 18 height 11
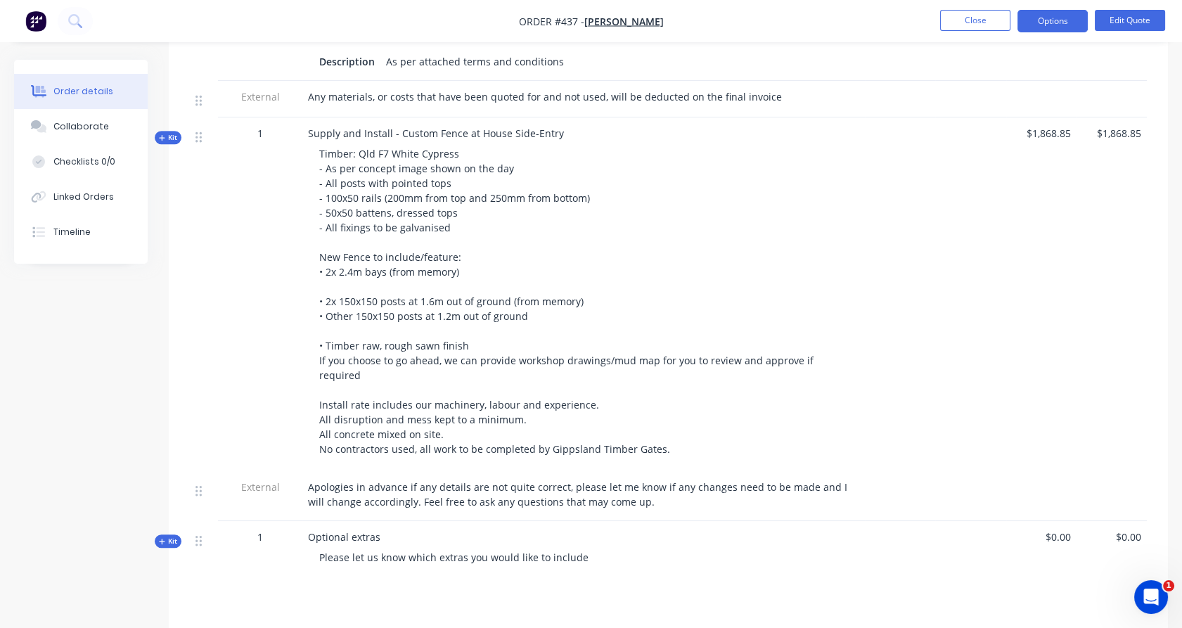
scroll to position [1717, 0]
click at [168, 131] on span "Kit" at bounding box center [168, 136] width 18 height 11
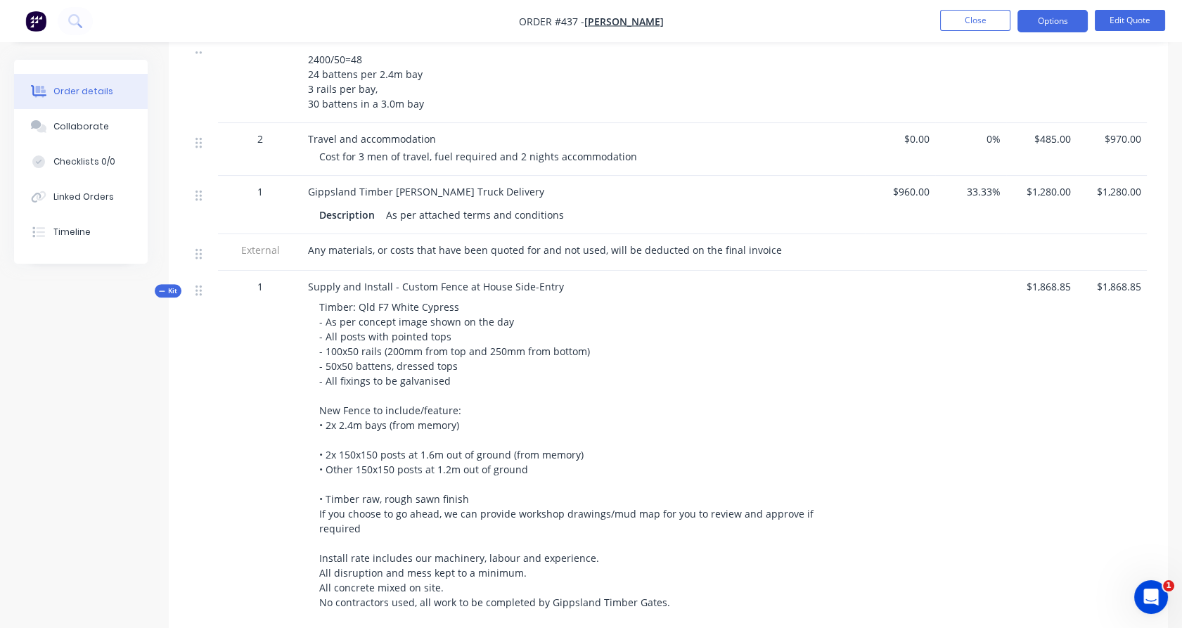
scroll to position [1562, 0]
click at [991, 19] on button "Close" at bounding box center [975, 20] width 70 height 21
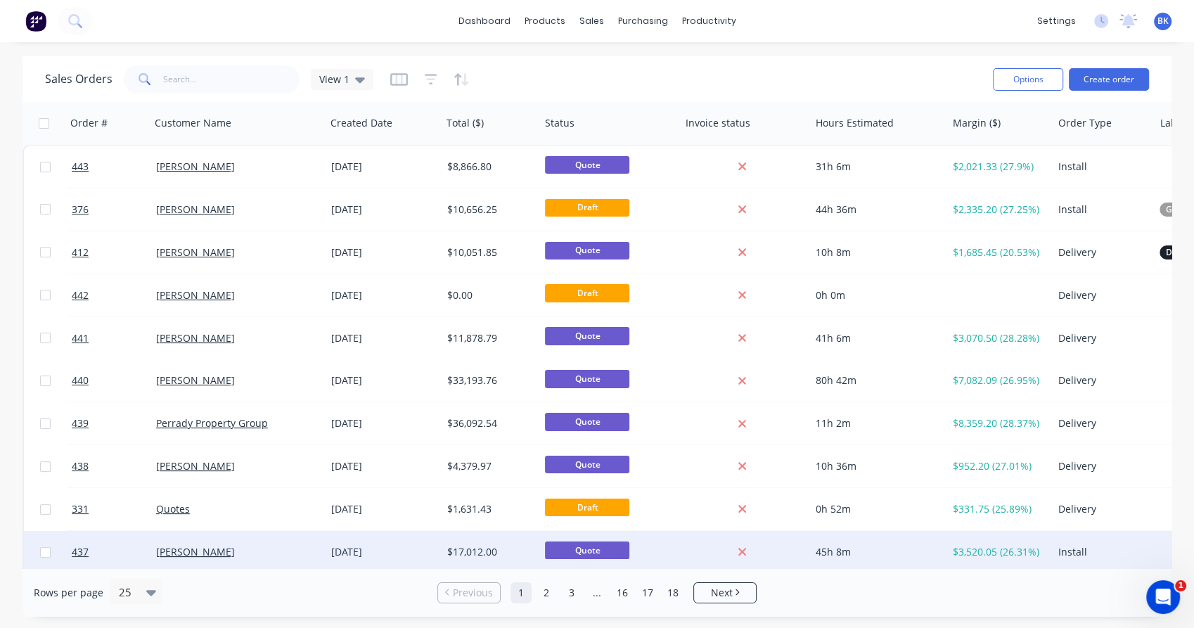
click at [244, 543] on div "[PERSON_NAME]" at bounding box center [237, 552] width 175 height 42
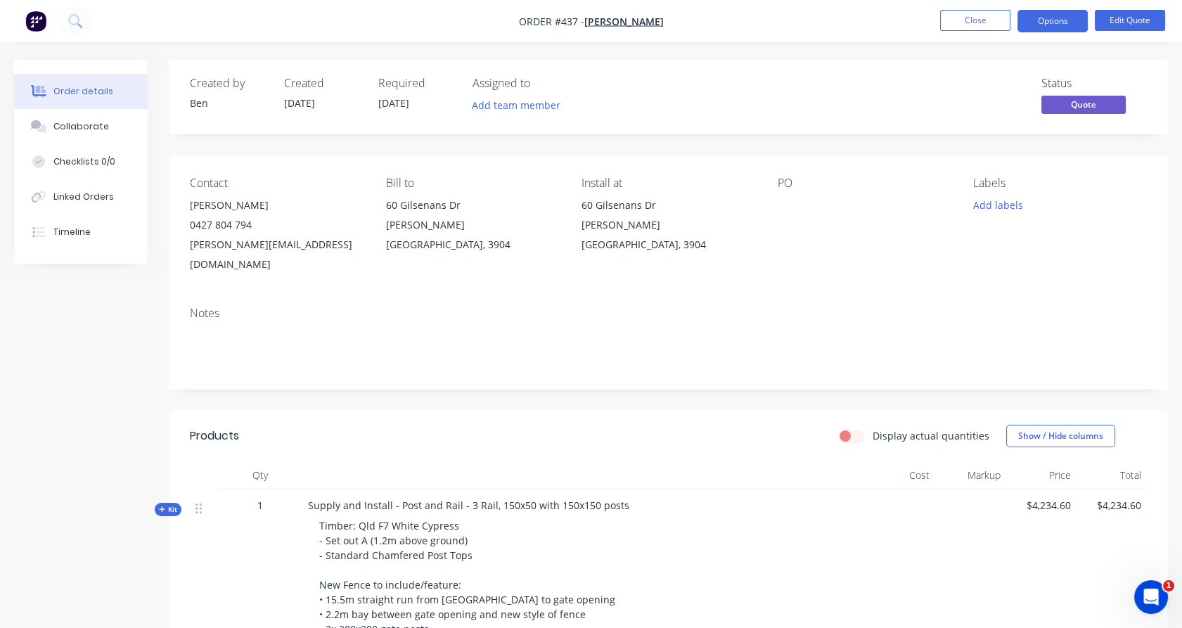
click at [1055, 16] on button "Options" at bounding box center [1052, 21] width 70 height 22
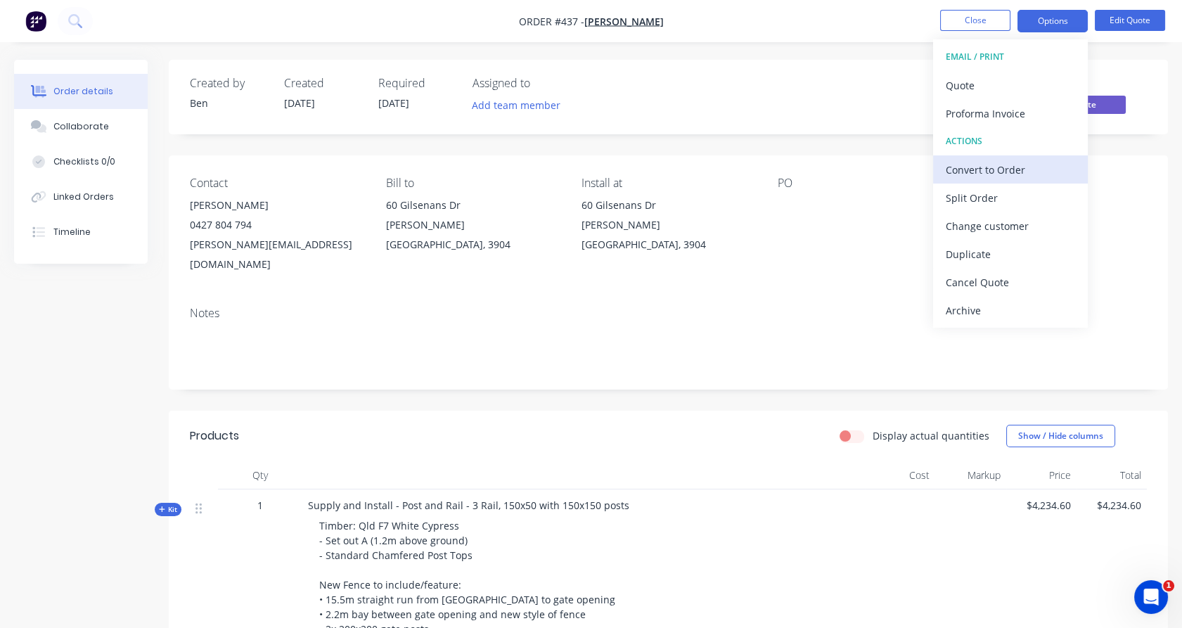
click at [993, 178] on div "Convert to Order" at bounding box center [1010, 170] width 129 height 20
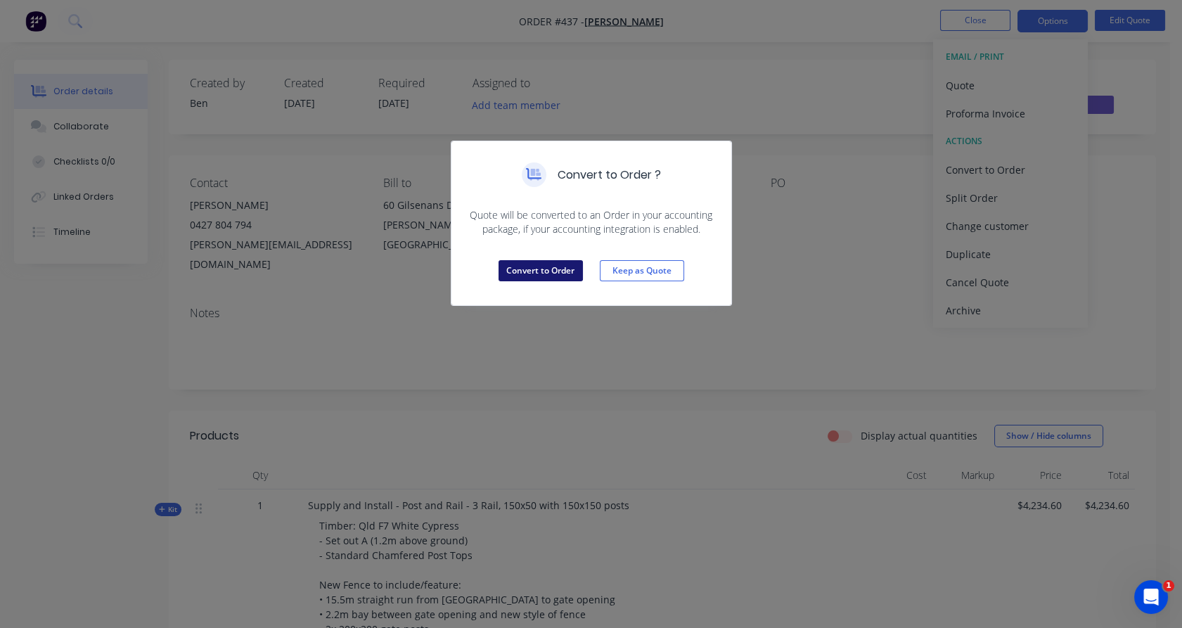
click at [539, 272] on button "Convert to Order" at bounding box center [540, 270] width 84 height 21
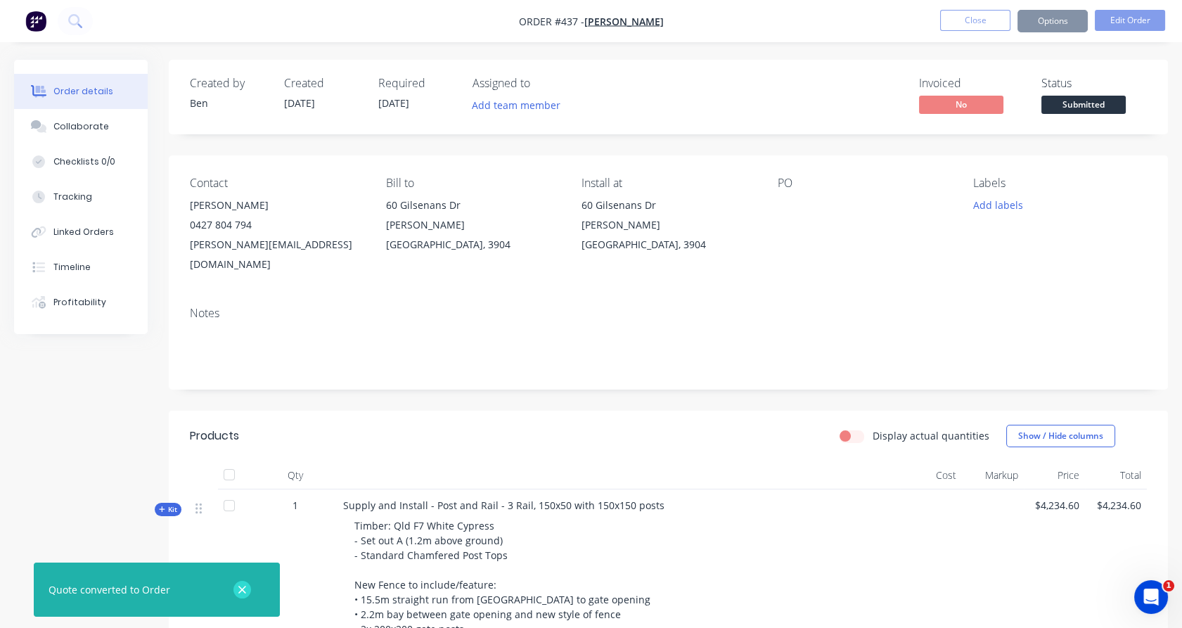
click at [240, 591] on icon "button" at bounding box center [242, 590] width 9 height 13
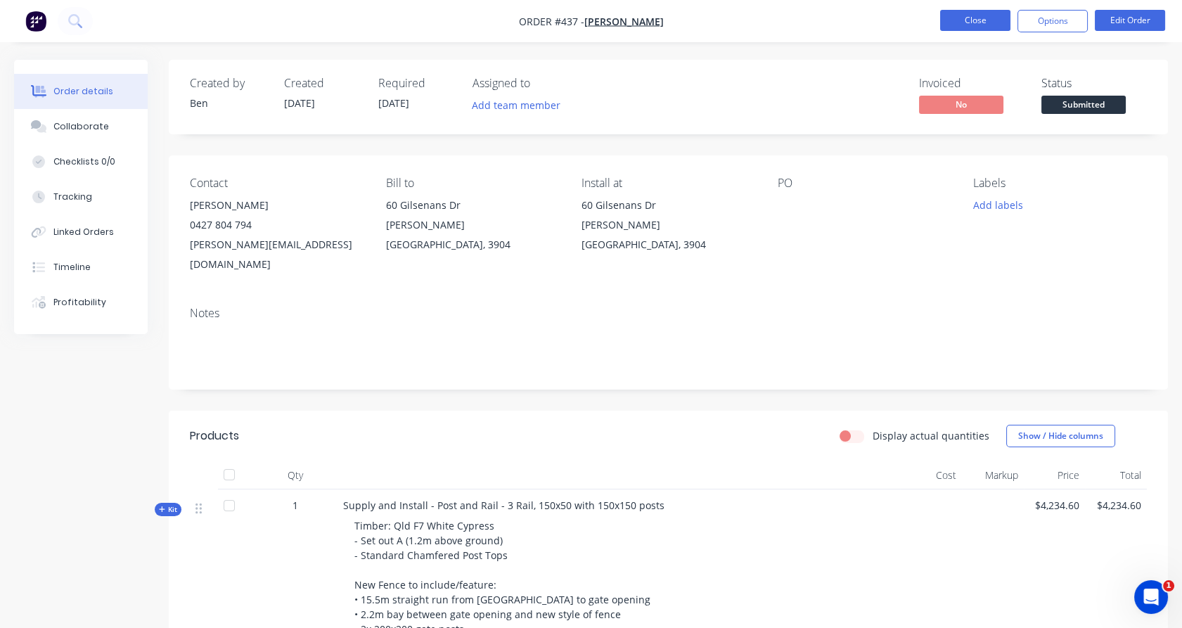
click at [999, 24] on button "Close" at bounding box center [975, 20] width 70 height 21
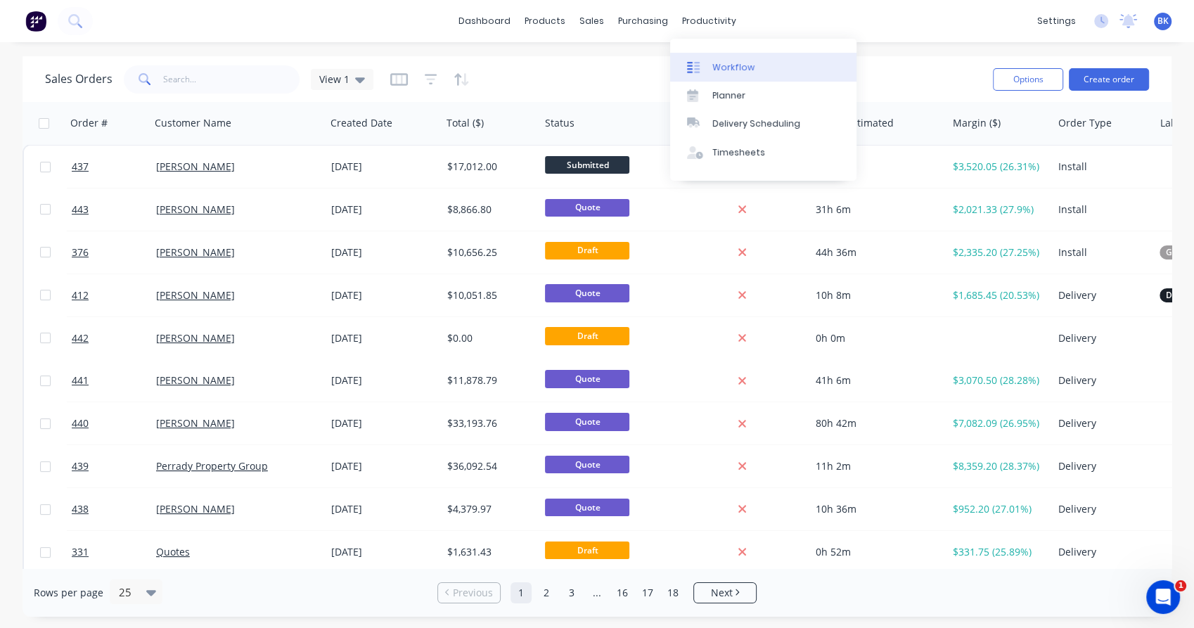
click at [735, 73] on div "Workflow" at bounding box center [733, 67] width 42 height 13
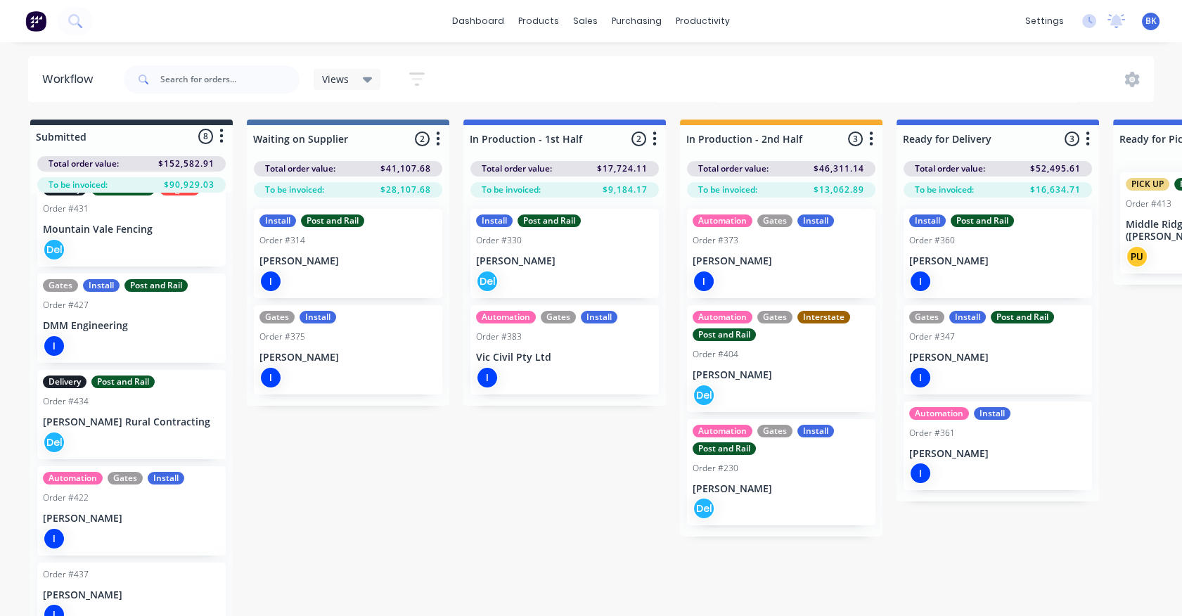
scroll to position [321, 0]
